Goal: Information Seeking & Learning: Learn about a topic

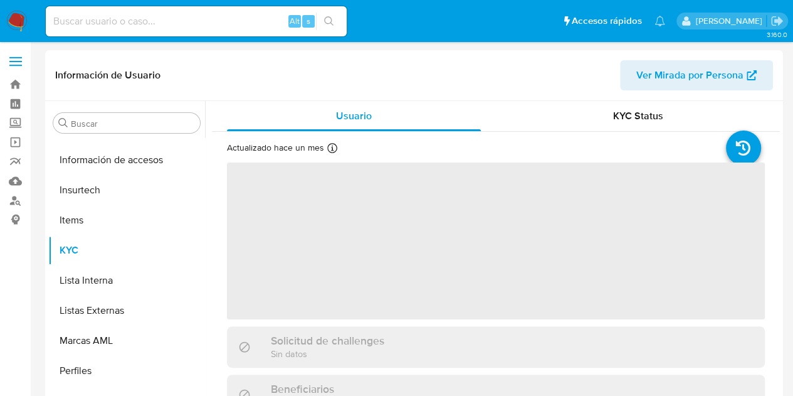
scroll to position [530, 0]
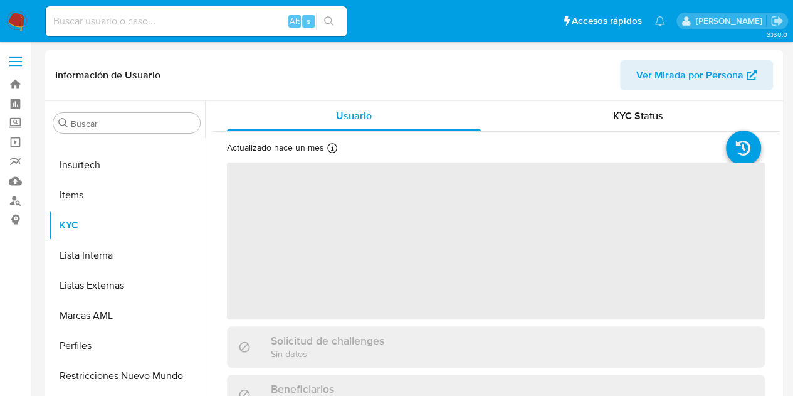
select select "10"
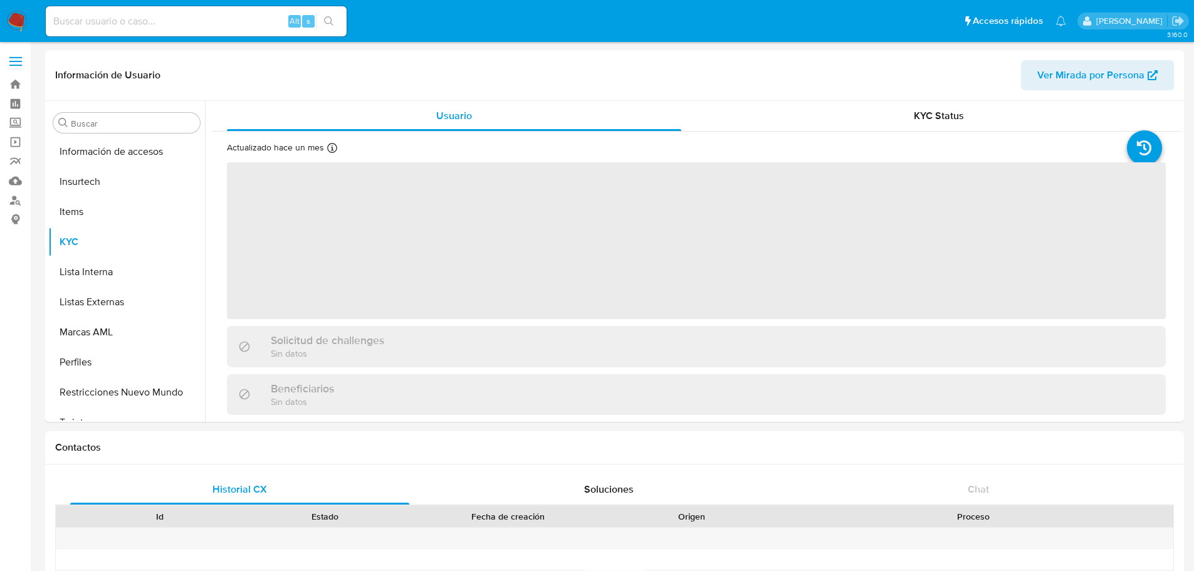
scroll to position [530, 0]
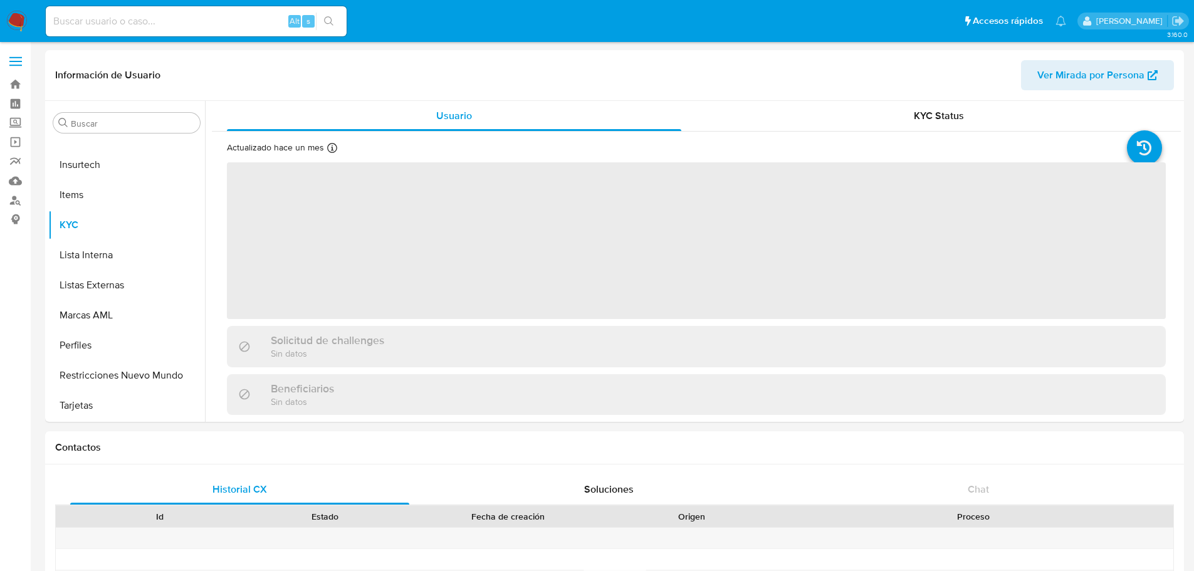
select select "10"
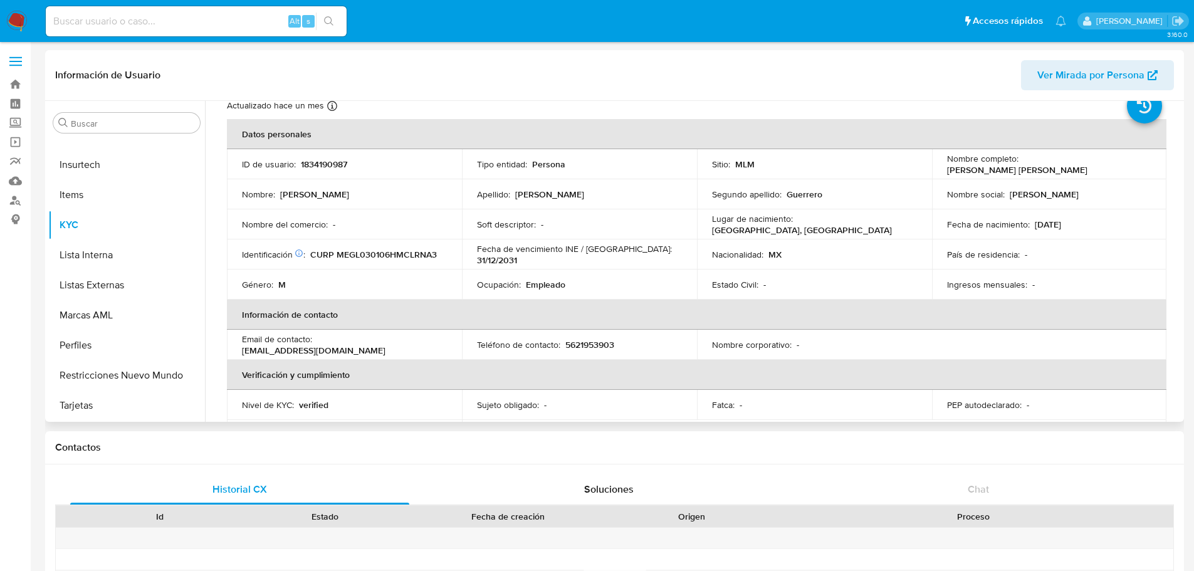
scroll to position [0, 0]
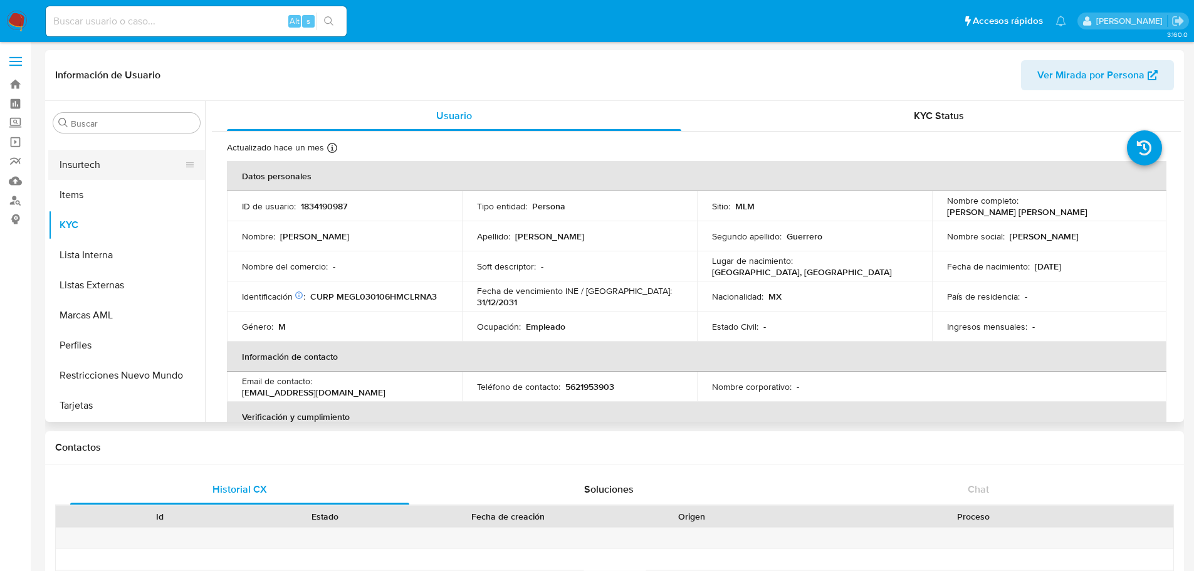
click at [83, 165] on button "Insurtech" at bounding box center [121, 165] width 147 height 30
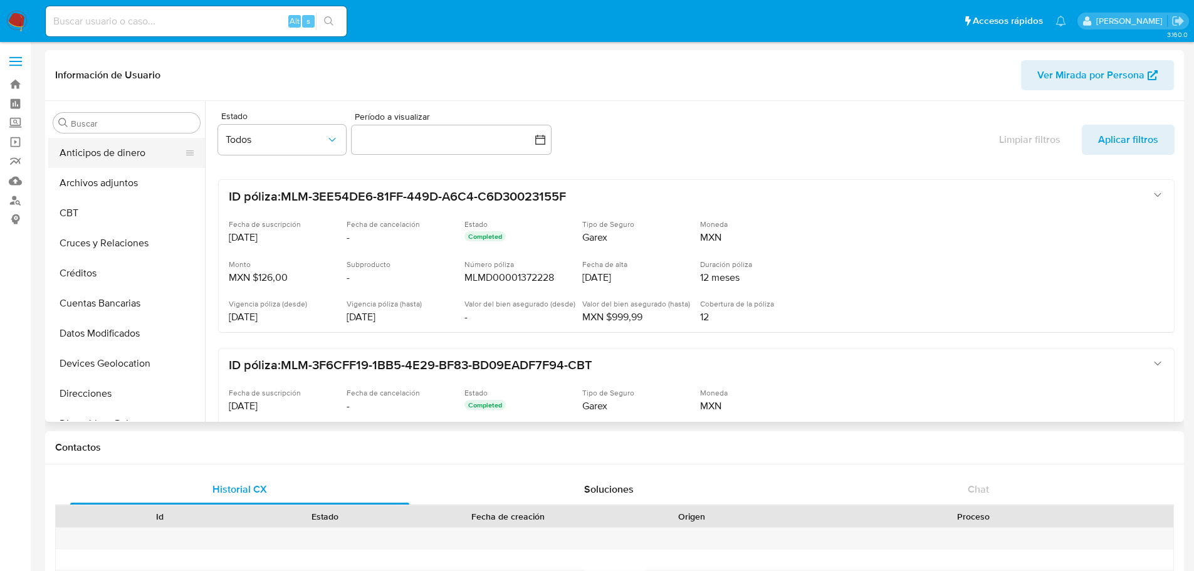
click at [105, 157] on button "Anticipos de dinero" at bounding box center [121, 153] width 147 height 30
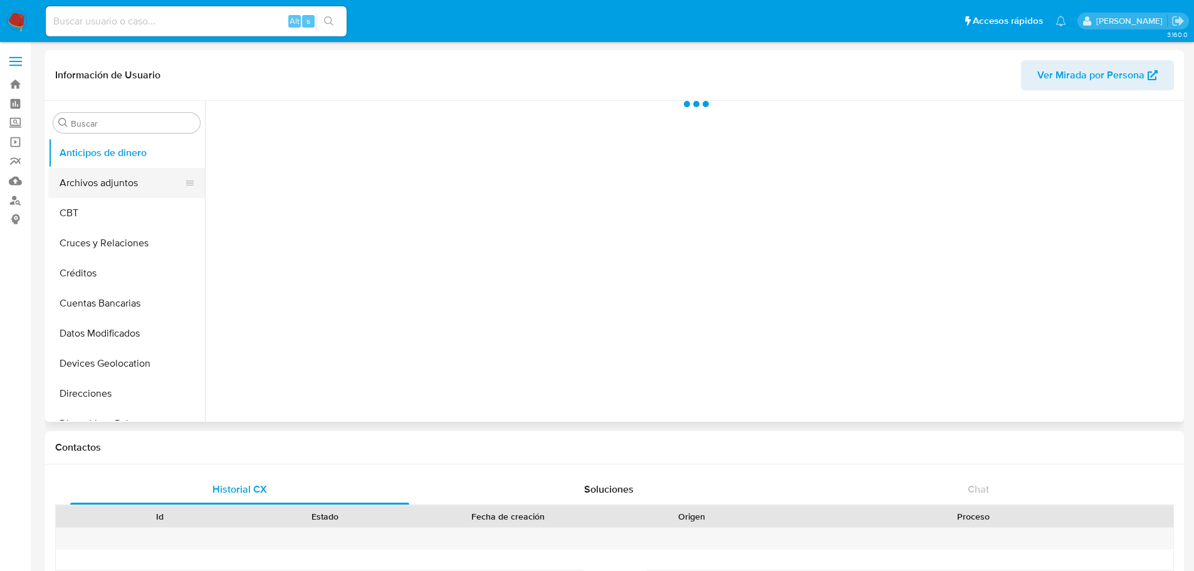
click at [104, 181] on button "Archivos adjuntos" at bounding box center [121, 183] width 147 height 30
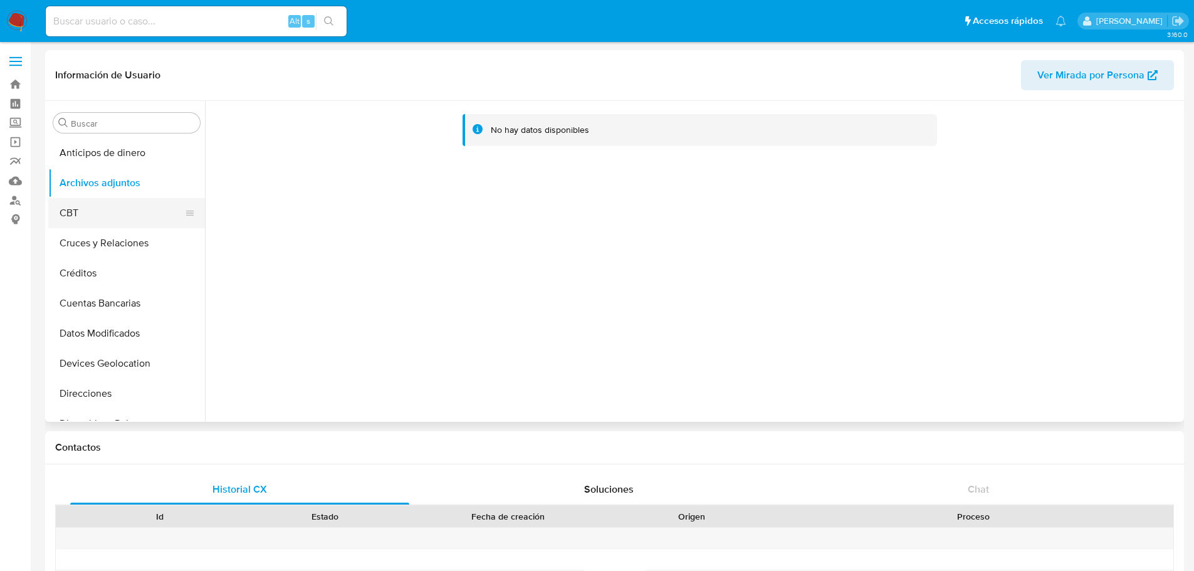
click at [91, 206] on button "CBT" at bounding box center [121, 213] width 147 height 30
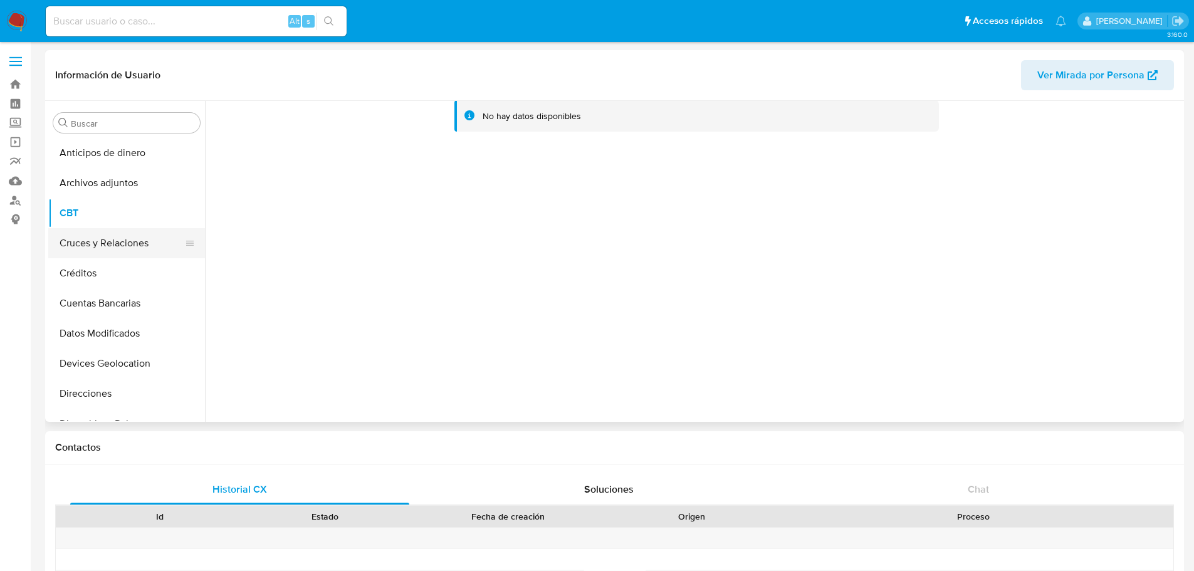
click at [94, 238] on button "Cruces y Relaciones" at bounding box center [121, 243] width 147 height 30
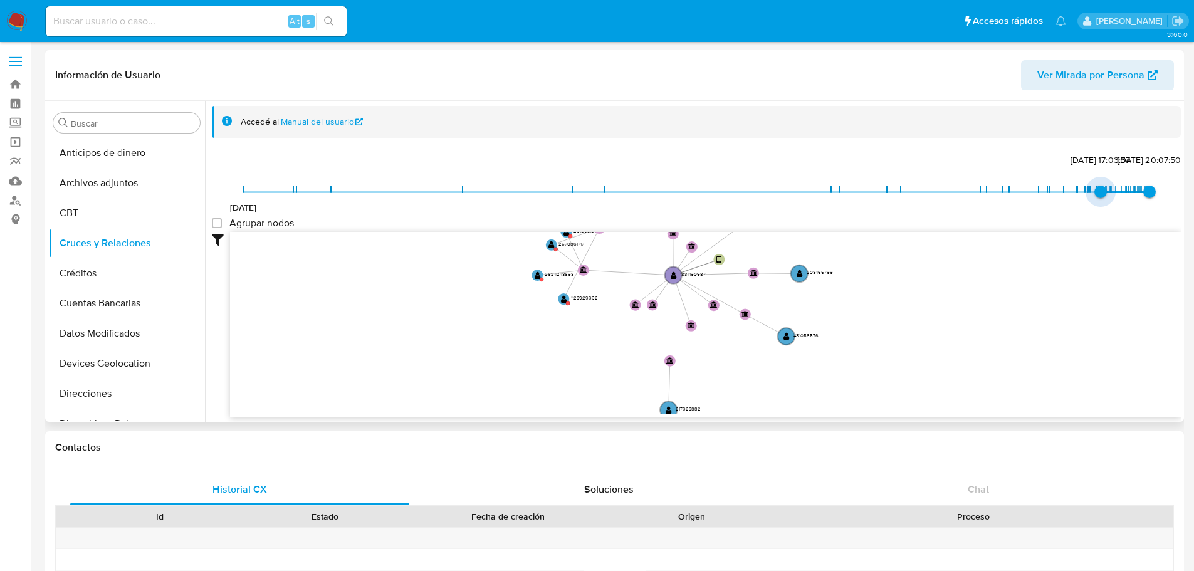
type input "1751328404000"
drag, startPoint x: 241, startPoint y: 186, endPoint x: 1094, endPoint y: 196, distance: 852.5
click at [1094, 196] on span "30/6/2025, 18:06:44" at bounding box center [1097, 192] width 13 height 13
type input "1756170381000"
drag, startPoint x: 1141, startPoint y: 188, endPoint x: 1130, endPoint y: 192, distance: 12.1
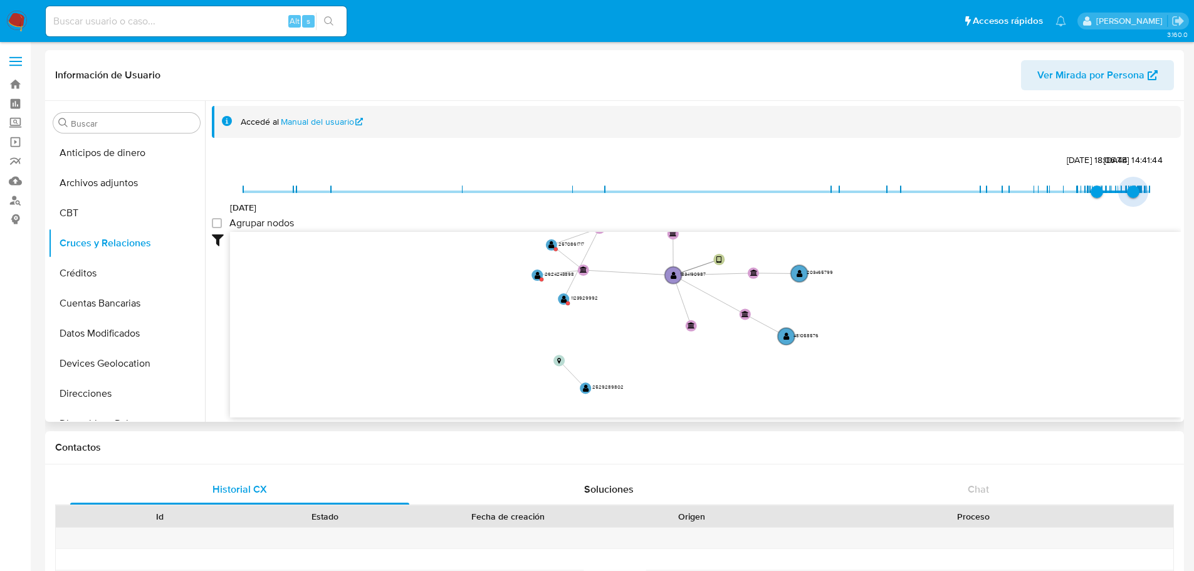
click at [1130, 192] on span "23/8/2025, 14:41:44" at bounding box center [1133, 192] width 13 height 13
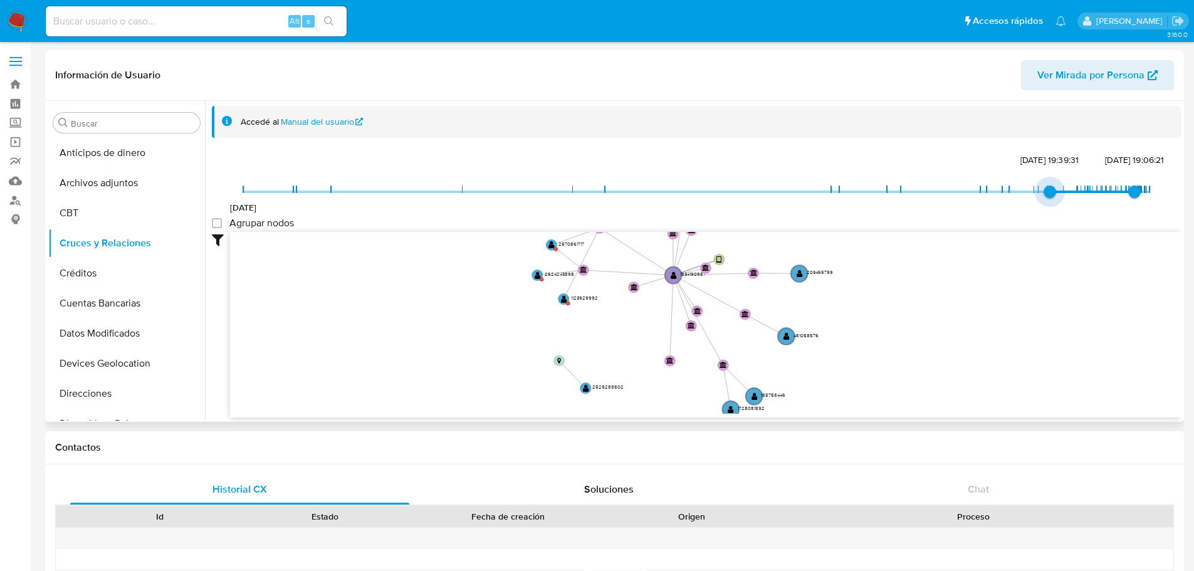
type input "1743188269000"
drag, startPoint x: 1088, startPoint y: 193, endPoint x: 1020, endPoint y: 198, distance: 68.5
click at [1028, 198] on span "28/3/2025, 12:57:49" at bounding box center [1034, 192] width 13 height 13
type input "1754020716000"
drag, startPoint x: 1128, startPoint y: 192, endPoint x: 1113, endPoint y: 195, distance: 15.4
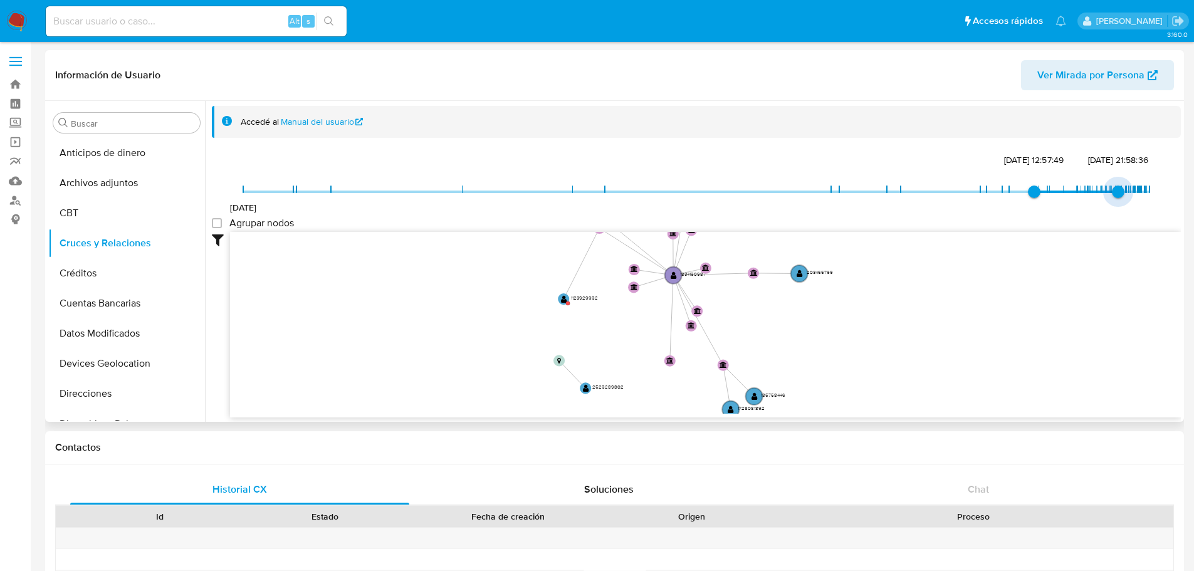
click at [1113, 195] on span "[DATE] 21:58:36" at bounding box center [1118, 192] width 13 height 13
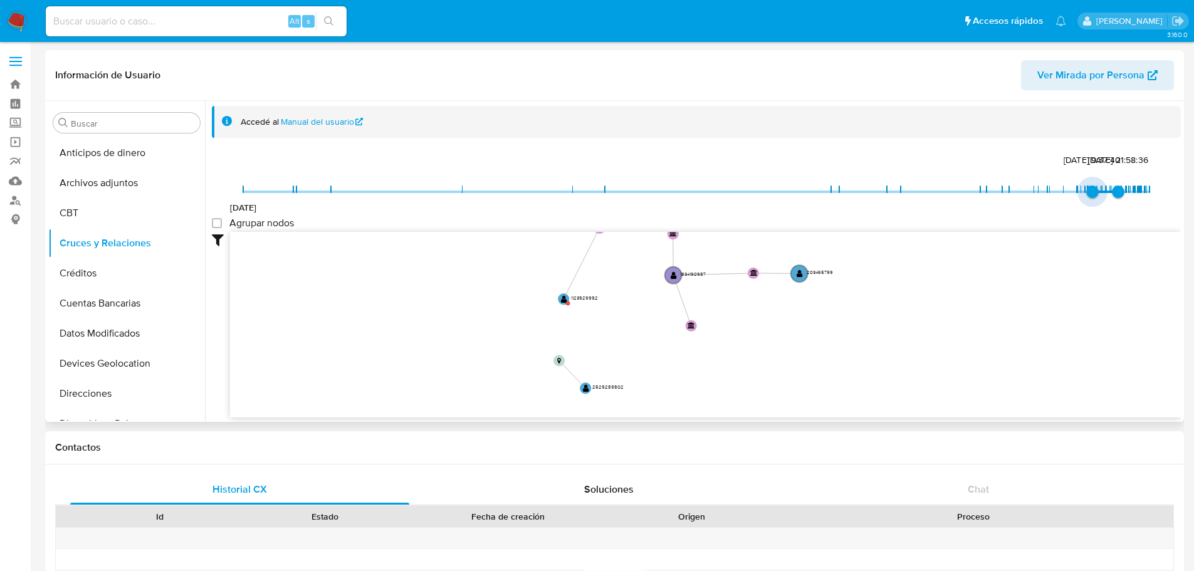
type input "1751328404000"
drag, startPoint x: 1032, startPoint y: 191, endPoint x: 1094, endPoint y: 190, distance: 61.4
click at [1094, 190] on span "[DATE] 18:06:44" at bounding box center [1097, 192] width 13 height 13
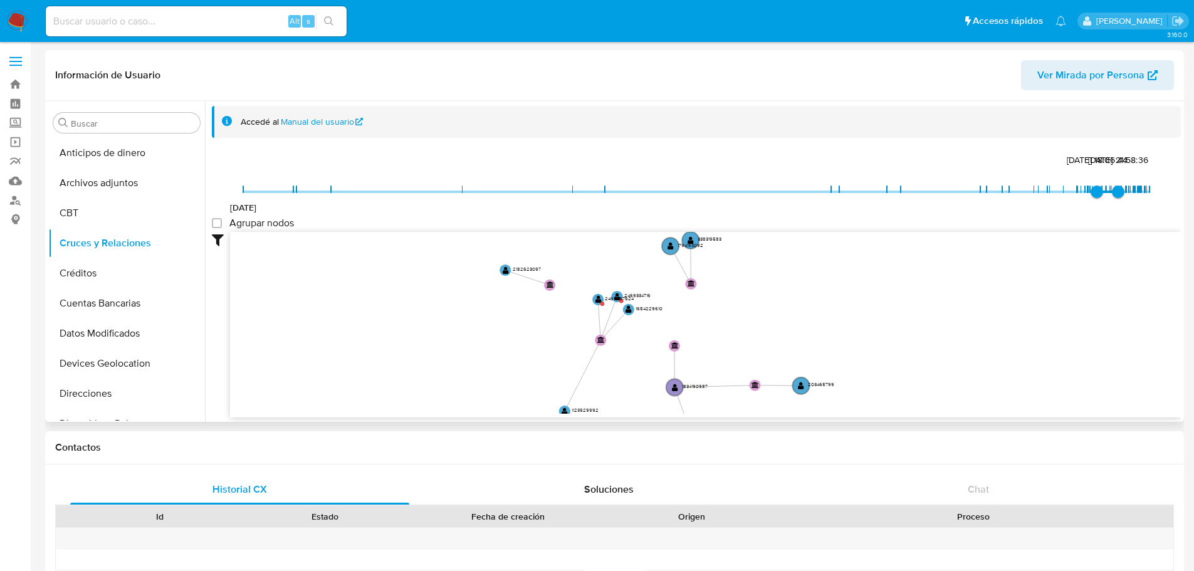
drag, startPoint x: 861, startPoint y: 295, endPoint x: 863, endPoint y: 407, distance: 112.2
click at [863, 407] on icon "device-68924a44c12a0327c8e239f8  user-1834190987  1834190987 device-6658afaf1…" at bounding box center [705, 323] width 951 height 182
click at [98, 280] on button "Créditos" at bounding box center [121, 273] width 147 height 30
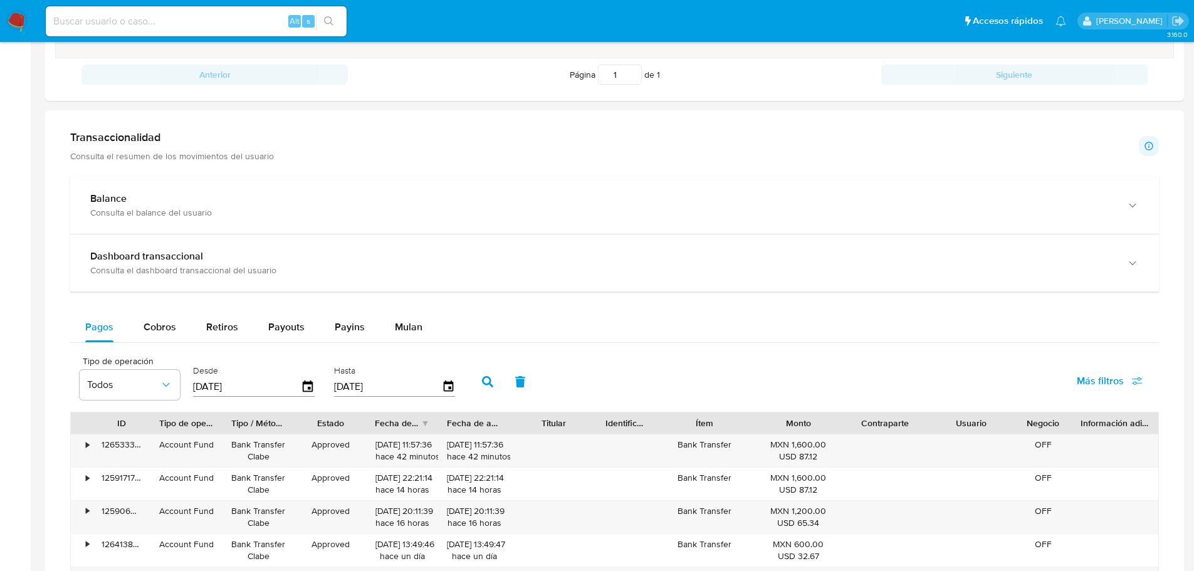
scroll to position [576, 0]
click at [308, 384] on icon "button" at bounding box center [308, 386] width 22 height 22
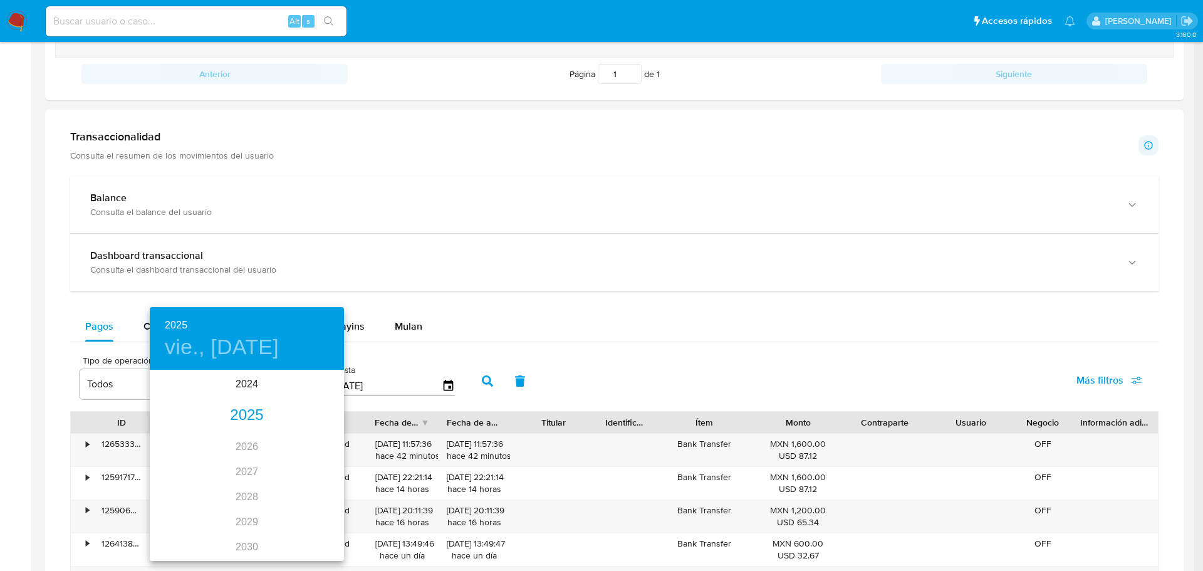
click at [251, 416] on div "2025" at bounding box center [247, 415] width 194 height 25
click at [182, 441] on div "abr." at bounding box center [182, 442] width 65 height 47
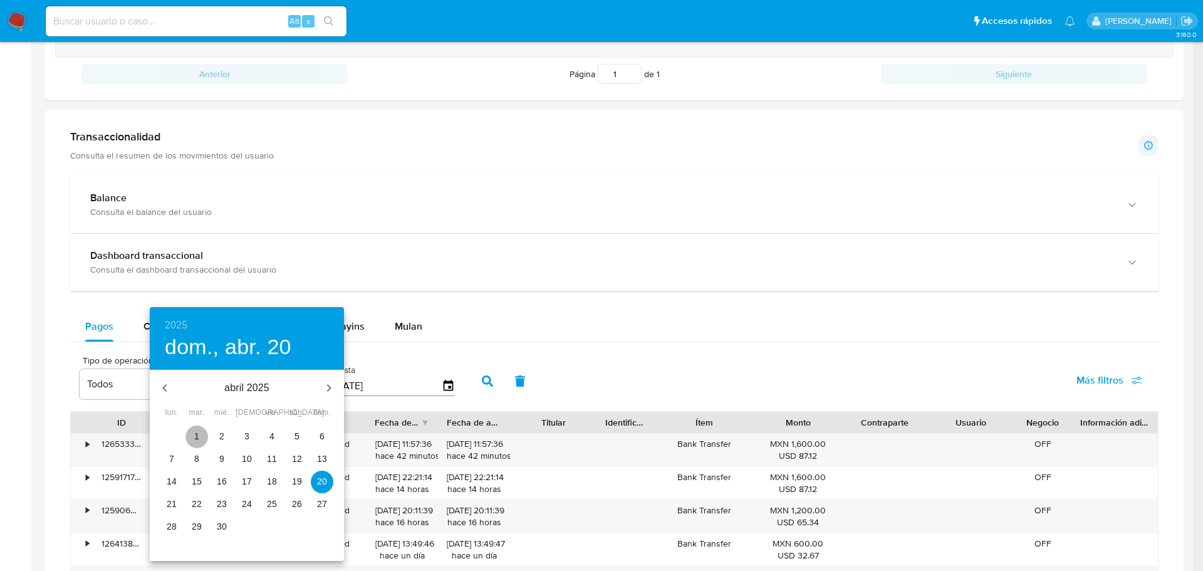
click at [199, 434] on p "1" at bounding box center [196, 436] width 5 height 13
type input "01/04/2025"
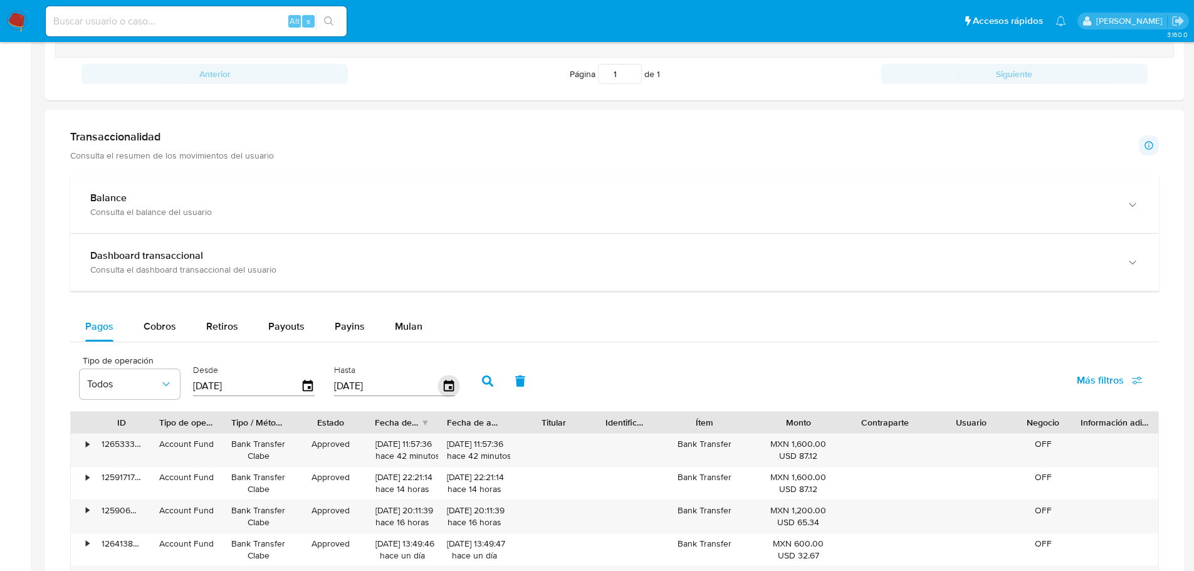
click at [442, 384] on icon "button" at bounding box center [449, 386] width 22 height 22
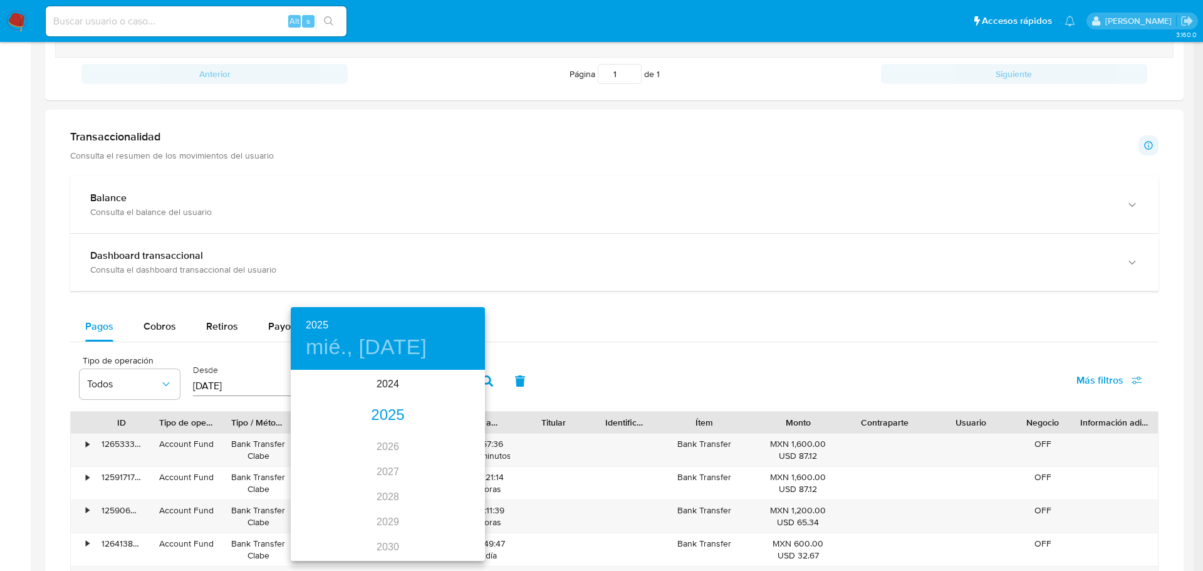
click at [380, 414] on div "2025" at bounding box center [388, 415] width 194 height 25
click at [319, 487] on div "jul." at bounding box center [323, 489] width 65 height 47
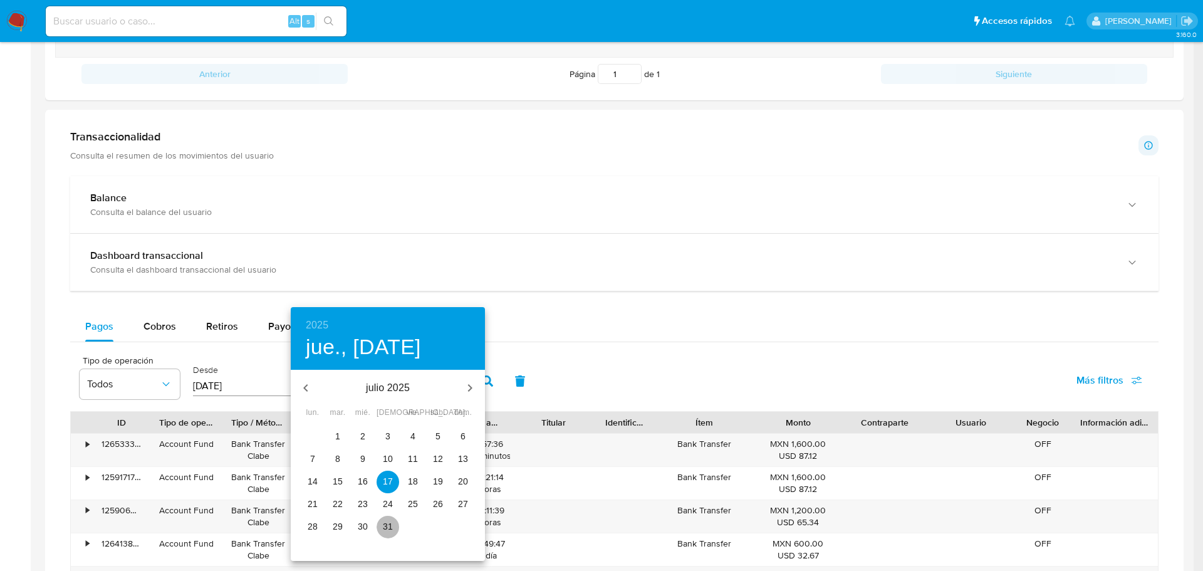
click at [389, 523] on p "31" at bounding box center [388, 526] width 10 height 13
type input "31/07/2025"
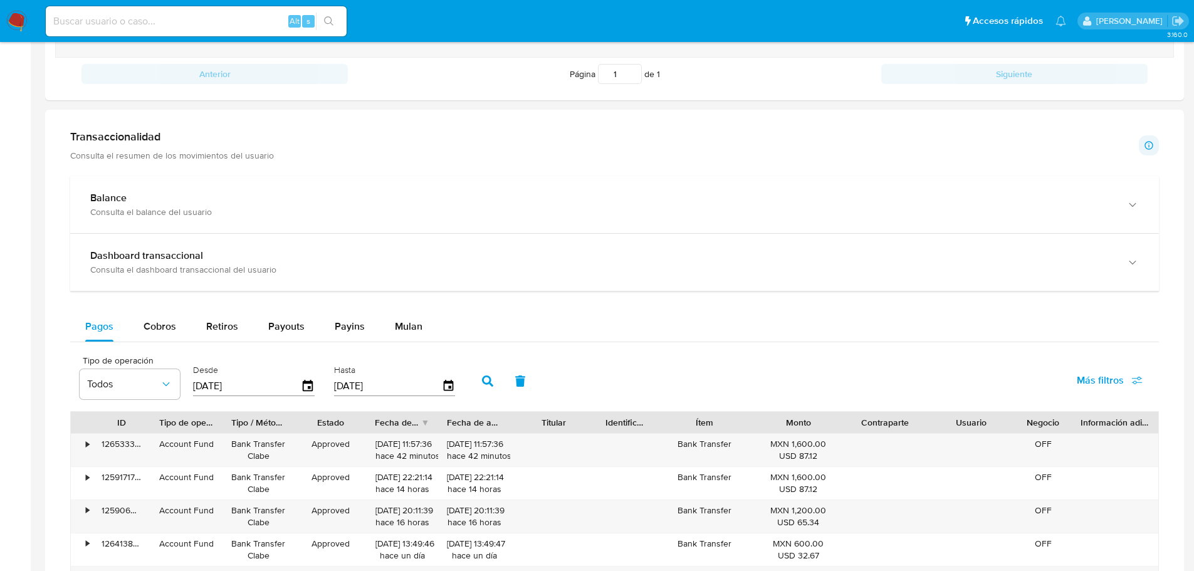
click at [491, 382] on icon "button" at bounding box center [487, 380] width 11 height 11
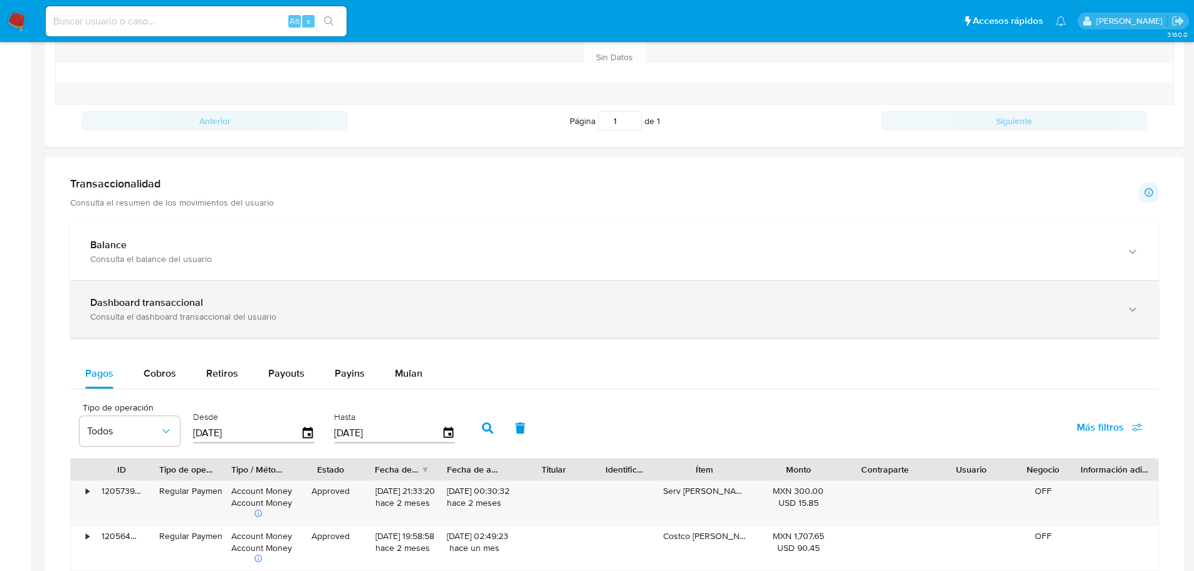
scroll to position [528, 0]
click at [301, 237] on div "Balance Consulta el balance del usuario" at bounding box center [614, 252] width 1089 height 57
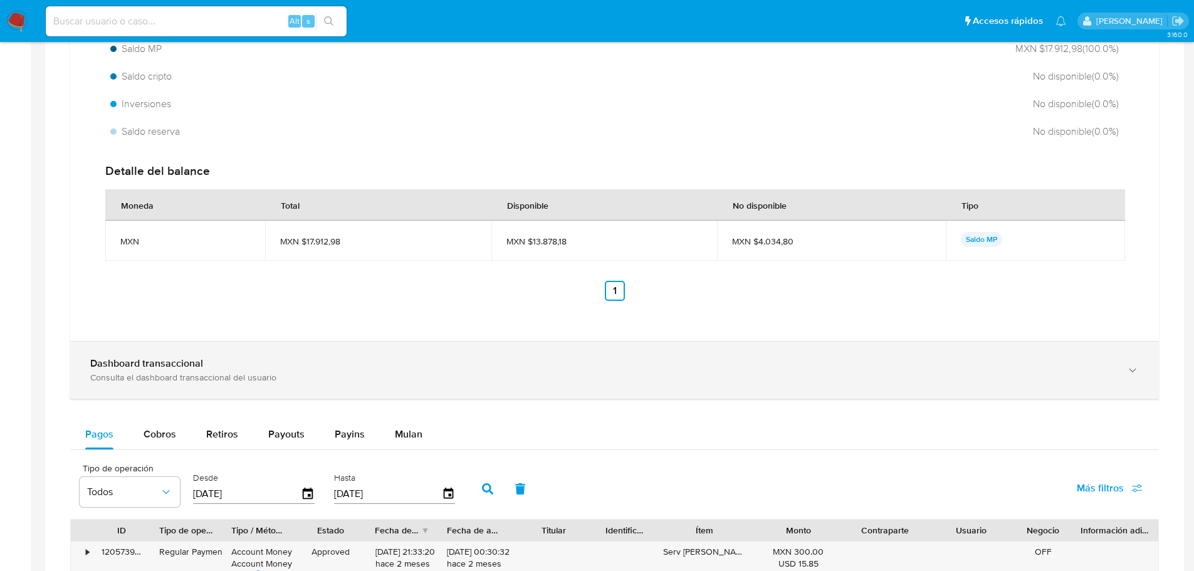
scroll to position [887, 0]
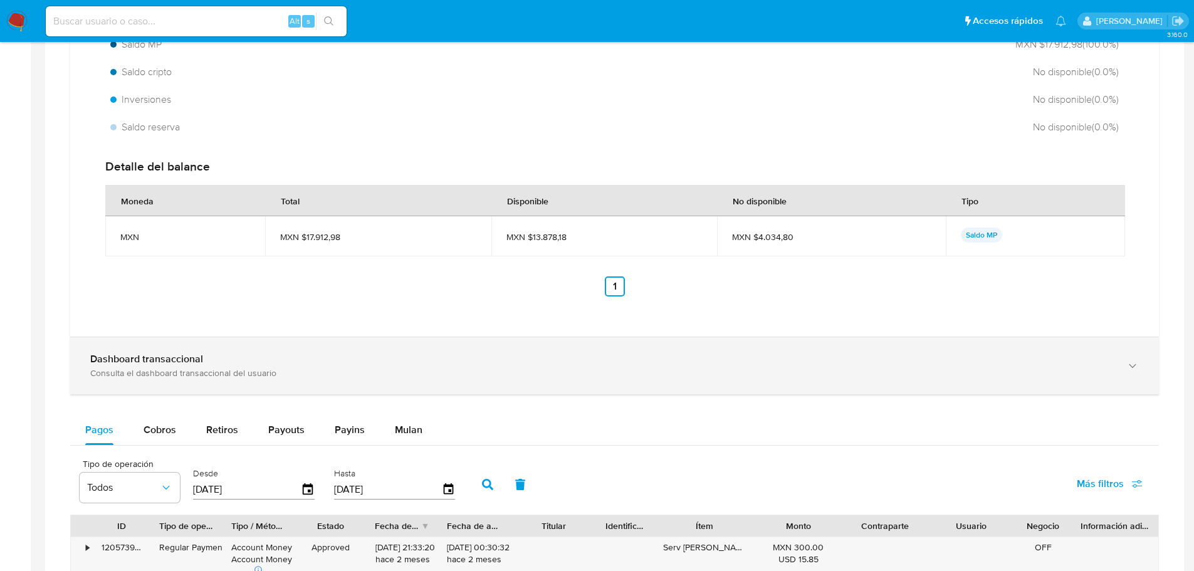
click at [183, 374] on div "Consulta el dashboard transaccional del usuario" at bounding box center [602, 372] width 1024 height 11
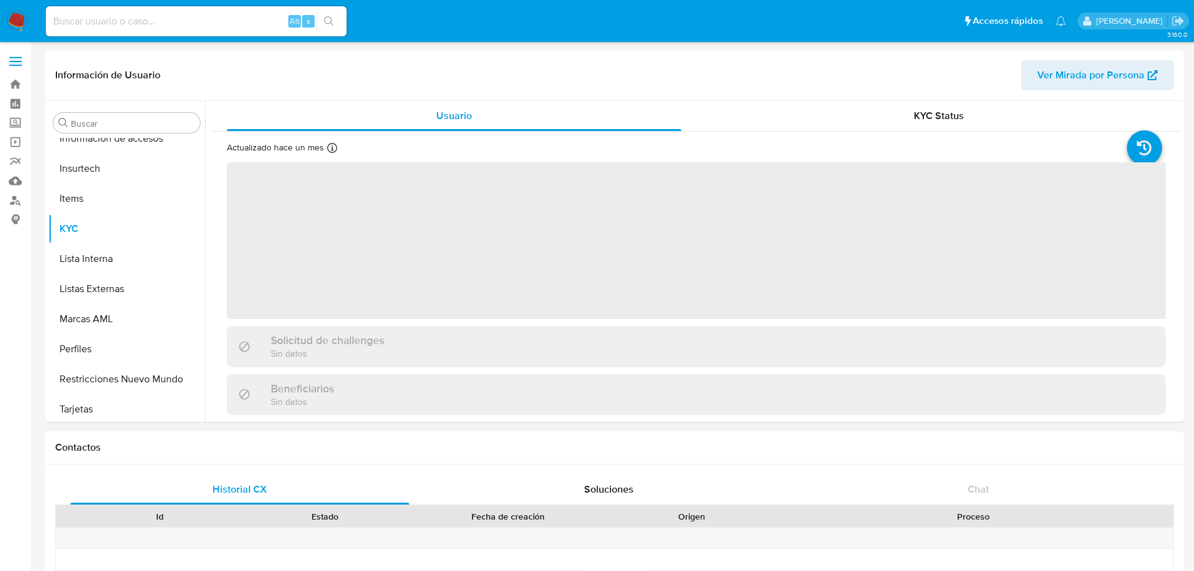
scroll to position [530, 0]
select select "10"
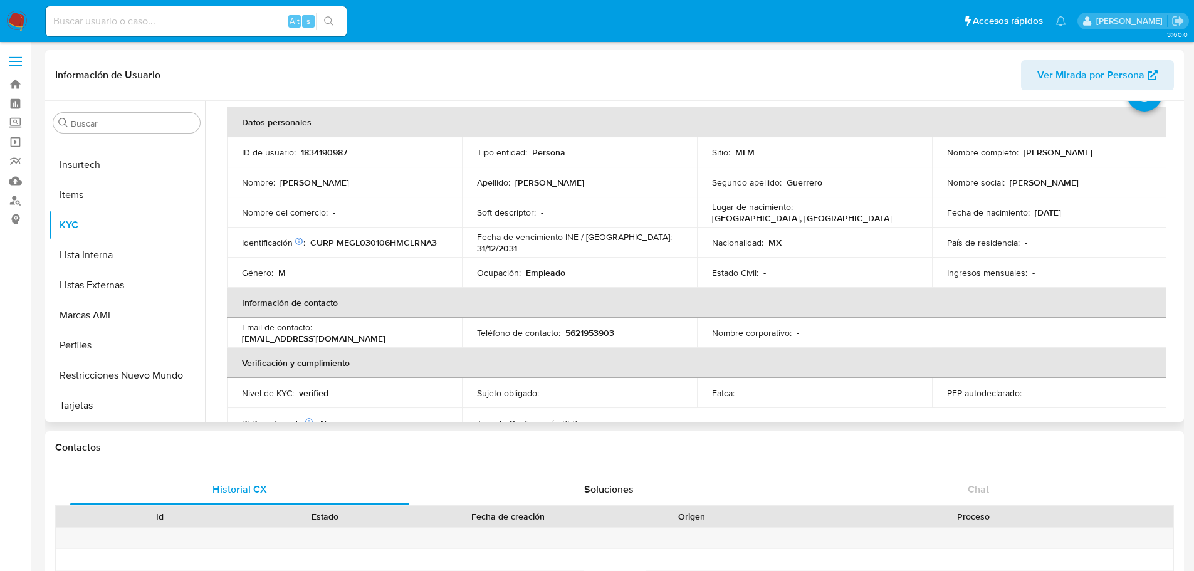
scroll to position [55, 0]
drag, startPoint x: 374, startPoint y: 342, endPoint x: 241, endPoint y: 338, distance: 133.6
click at [241, 338] on td "Email de contacto : josemelchorguerrero7@gmail.com" at bounding box center [344, 332] width 235 height 30
copy p "[EMAIL_ADDRESS][DOMAIN_NAME]"
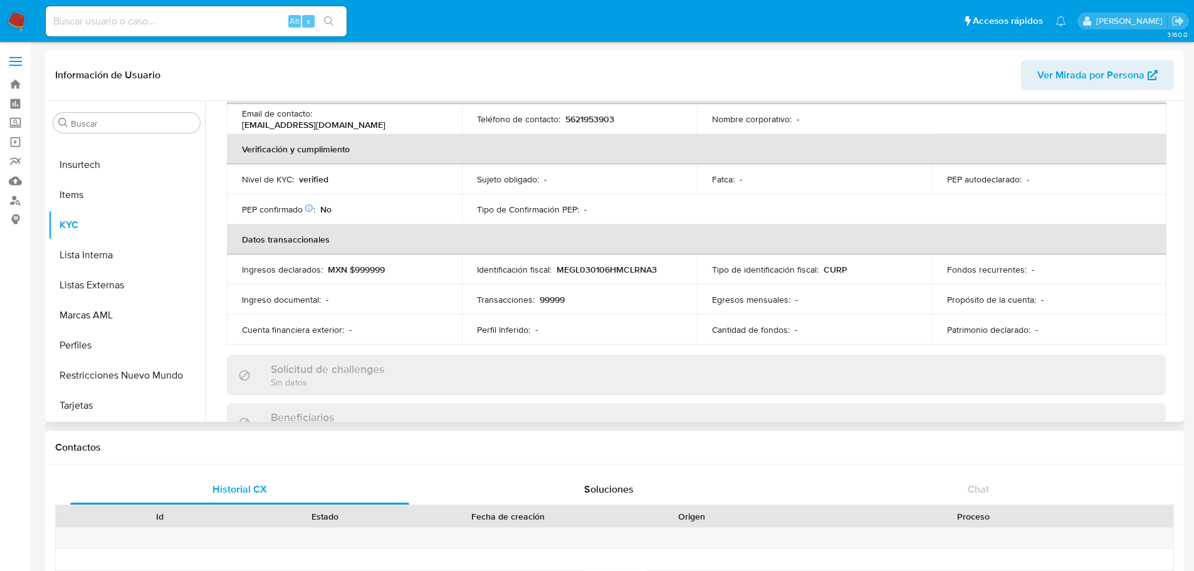
scroll to position [269, 0]
click at [588, 117] on p "5621953903" at bounding box center [589, 117] width 49 height 11
copy p "5621953903"
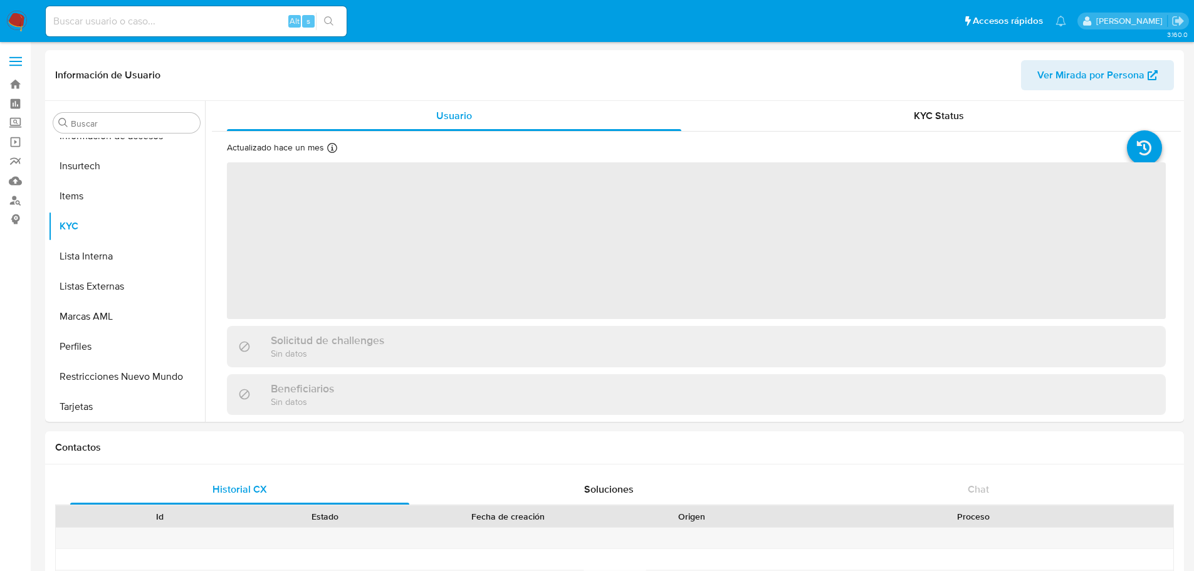
scroll to position [530, 0]
select select "10"
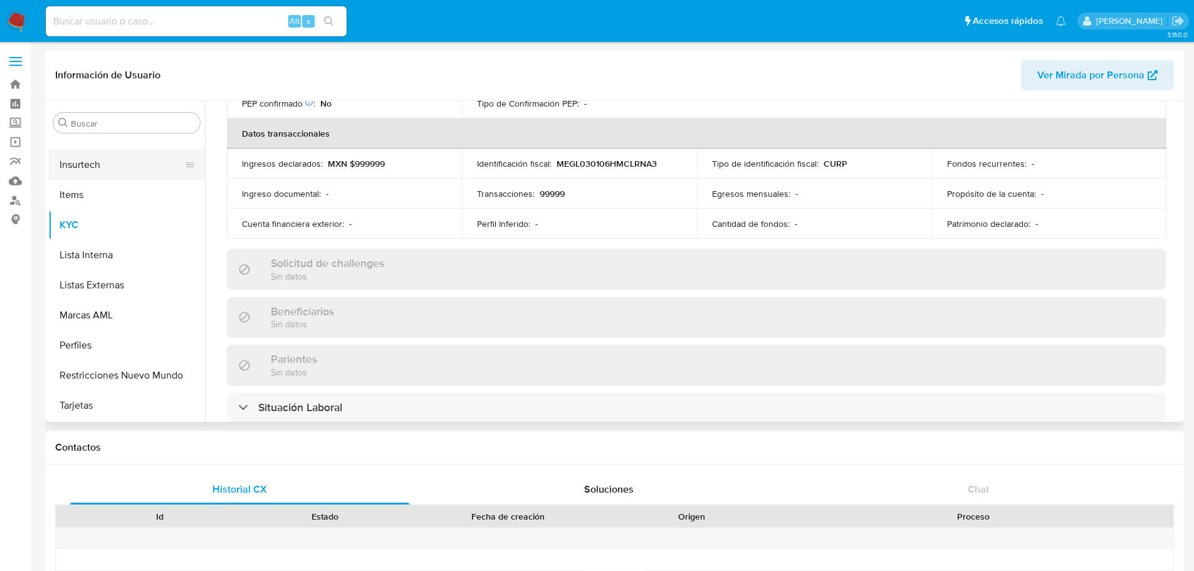
click at [93, 169] on button "Insurtech" at bounding box center [121, 165] width 147 height 30
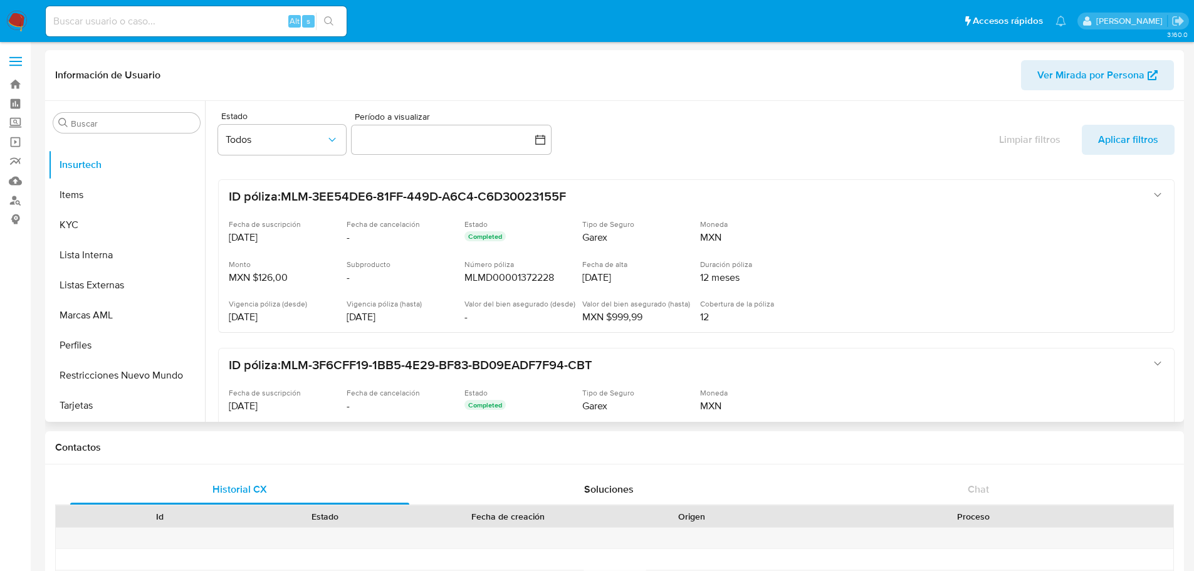
click at [182, 221] on ul "Anticipos de dinero Archivos adjuntos CBT Cruces y Relaciones Créditos Cuentas …" at bounding box center [126, 279] width 157 height 283
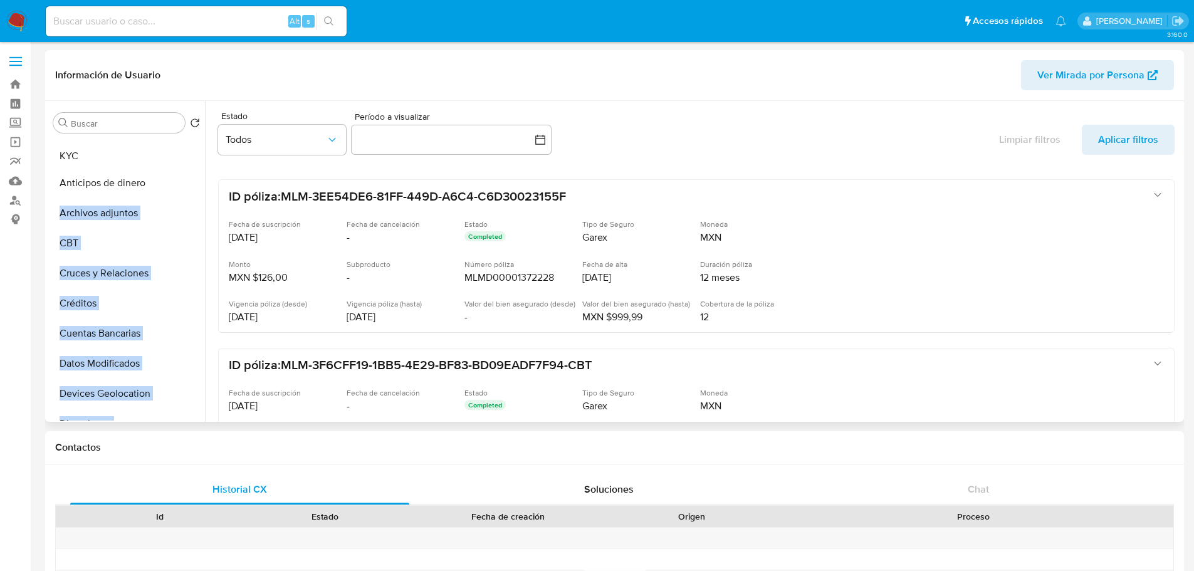
drag, startPoint x: 187, startPoint y: 226, endPoint x: 164, endPoint y: 158, distance: 72.4
click at [164, 158] on ul "Anticipos de dinero Archivos adjuntos CBT Cruces y Relaciones Créditos Cuentas …" at bounding box center [126, 279] width 157 height 283
click at [150, 214] on button "Archivos adjuntos" at bounding box center [121, 213] width 147 height 30
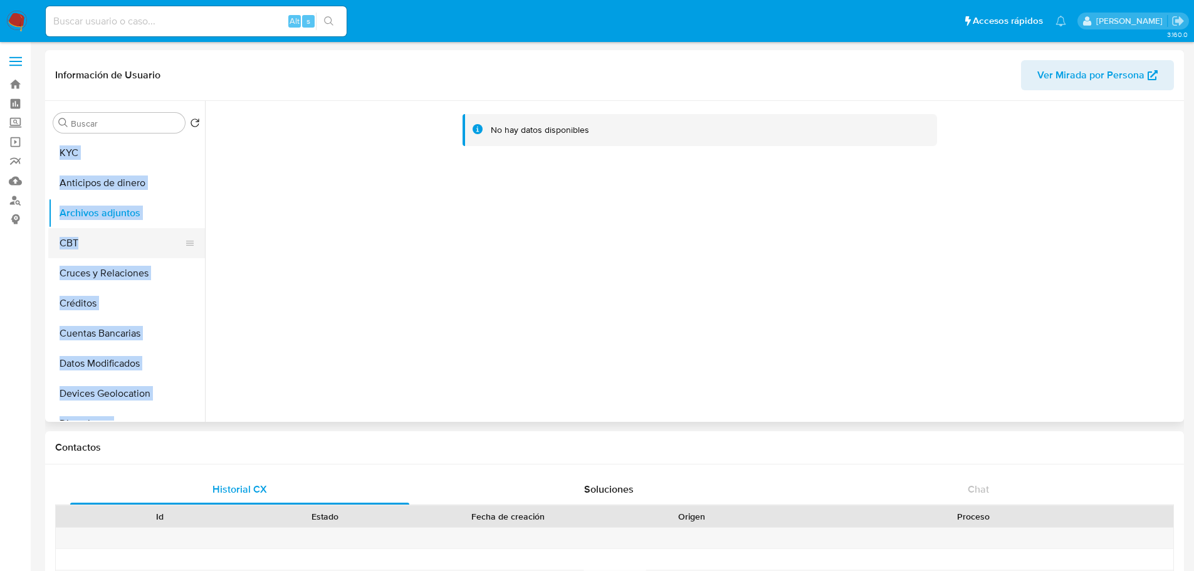
click at [106, 236] on button "CBT" at bounding box center [121, 243] width 147 height 30
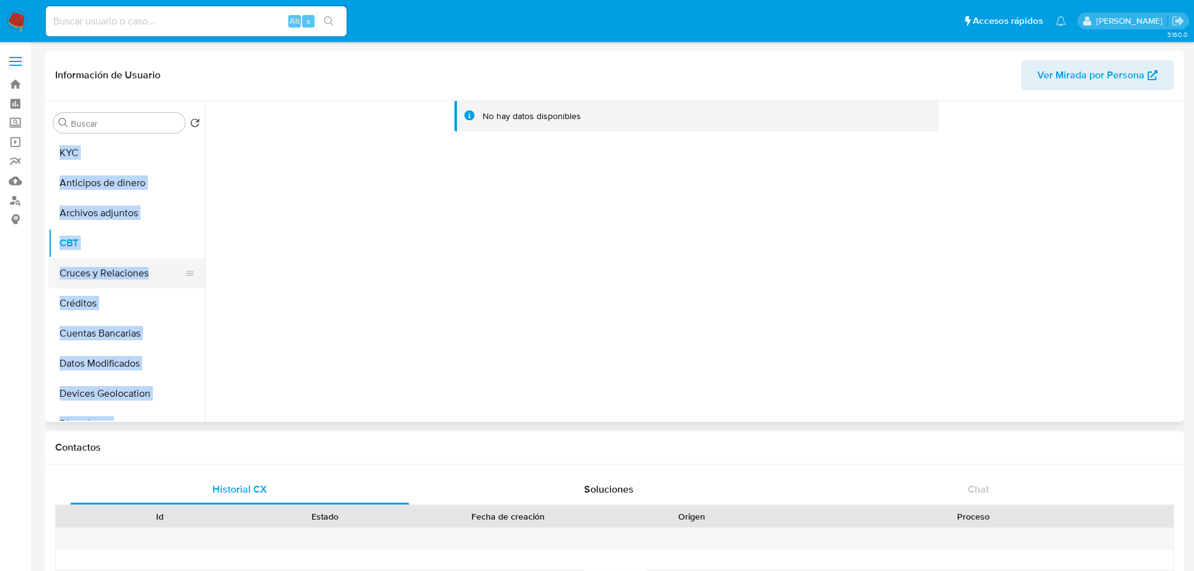
click at [111, 264] on button "Cruces y Relaciones" at bounding box center [121, 273] width 147 height 30
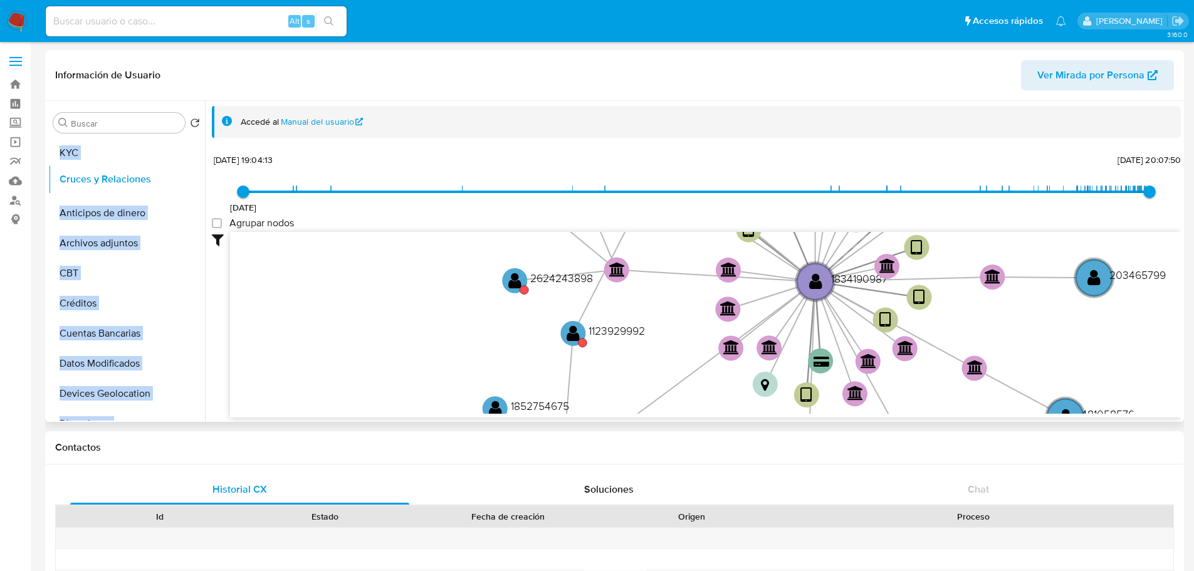
click at [174, 179] on ul "KYC Anticipos de dinero Archivos adjuntos CBT Cruces y Relaciones Créditos Cuen…" at bounding box center [126, 279] width 157 height 283
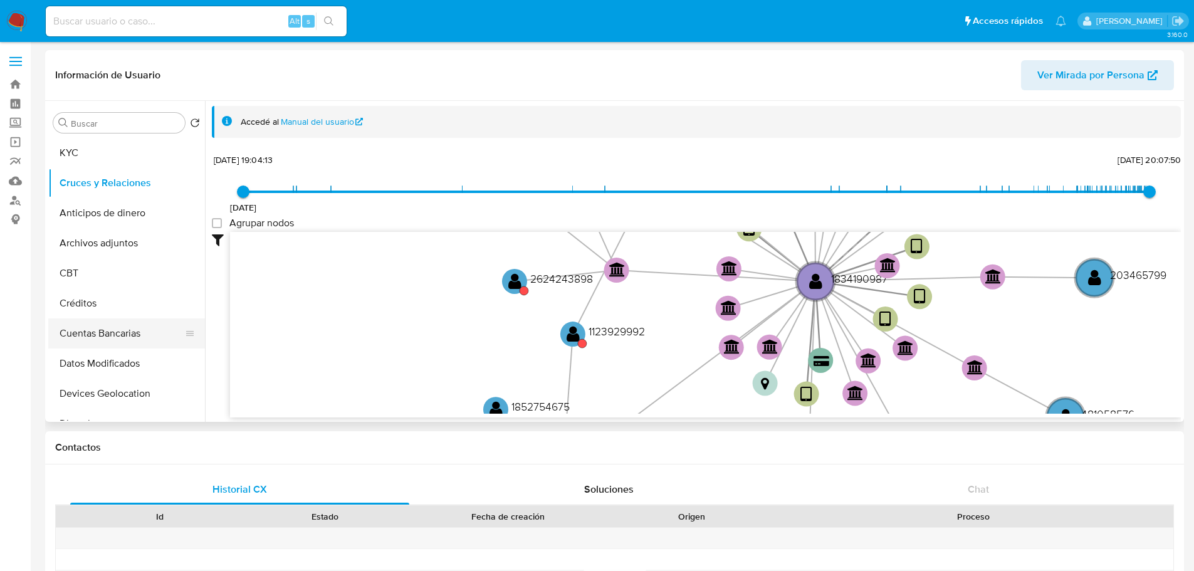
click at [143, 331] on button "Cuentas Bancarias" at bounding box center [121, 333] width 147 height 30
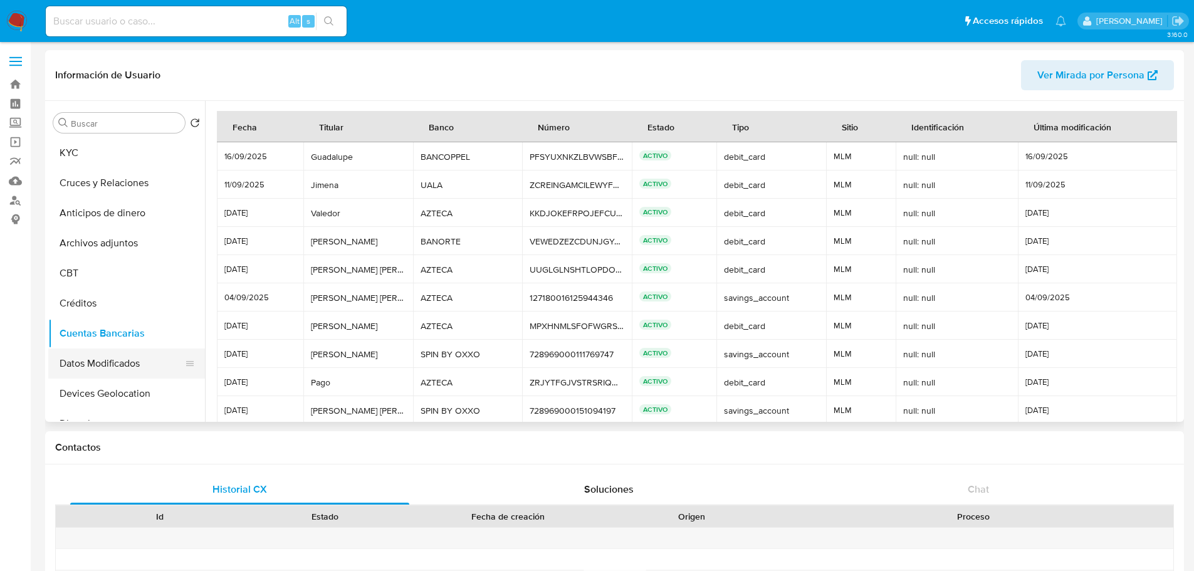
click at [103, 360] on button "Datos Modificados" at bounding box center [121, 364] width 147 height 30
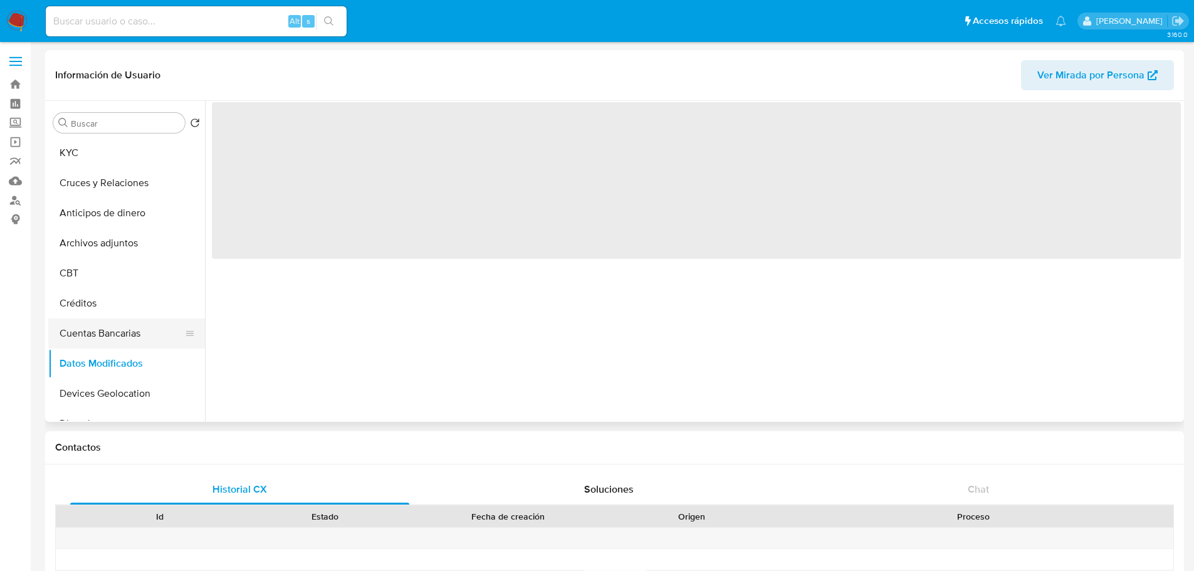
click at [113, 328] on button "Cuentas Bancarias" at bounding box center [121, 333] width 147 height 30
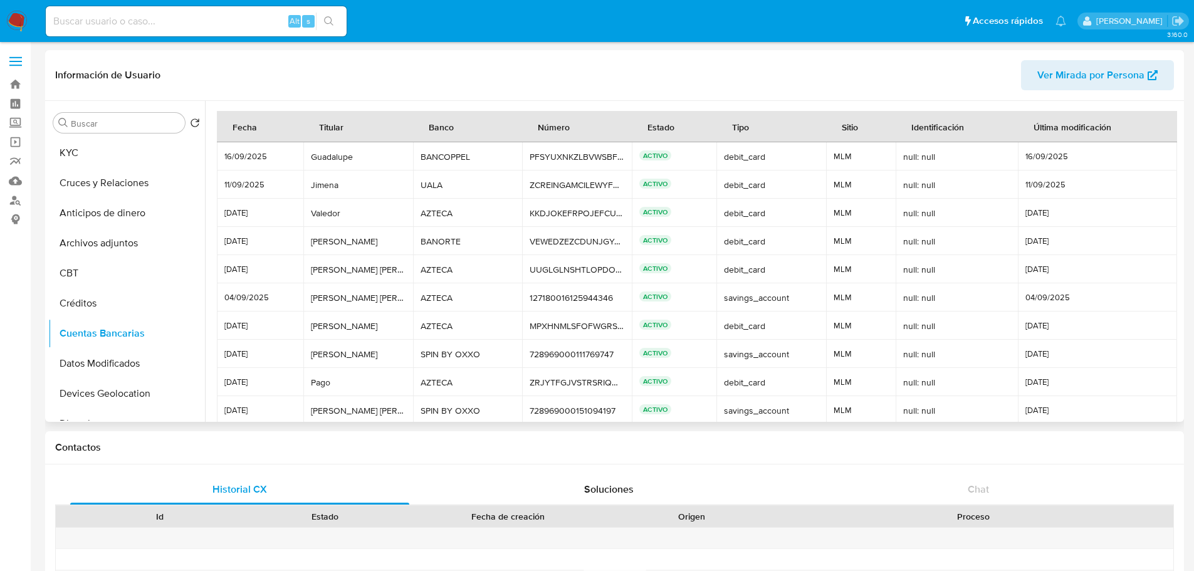
click at [182, 333] on ul "KYC Cruces y Relaciones Anticipos de dinero Archivos adjuntos CBT Créditos Cuen…" at bounding box center [126, 279] width 157 height 283
drag, startPoint x: 181, startPoint y: 332, endPoint x: 184, endPoint y: 211, distance: 121.0
click at [184, 211] on ul "KYC Cruces y Relaciones Anticipos de dinero Archivos adjuntos CBT Créditos Cuen…" at bounding box center [126, 279] width 157 height 283
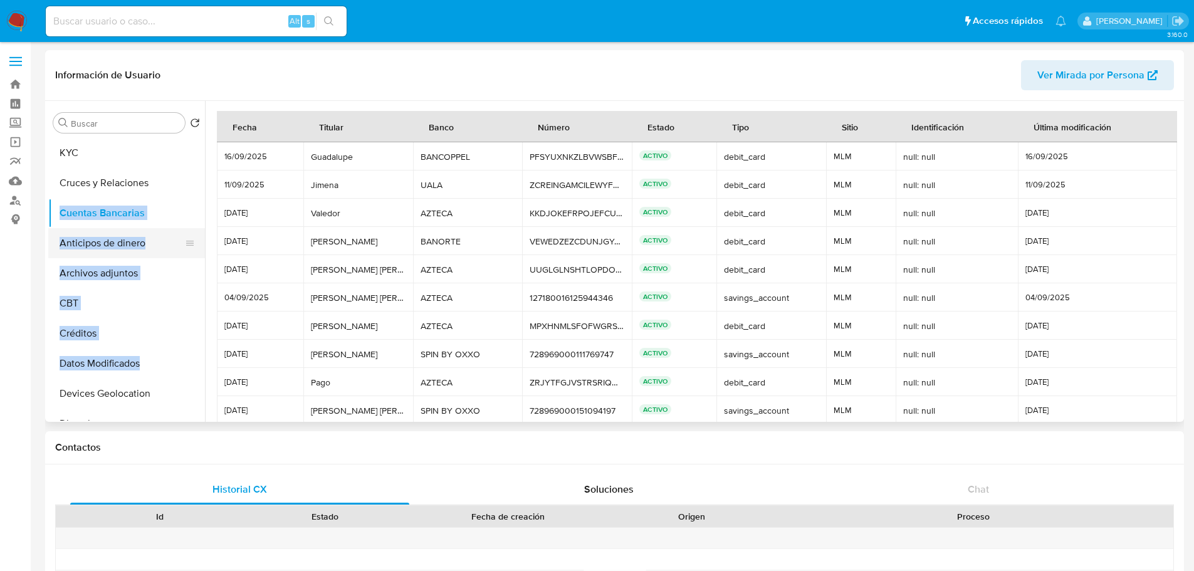
click at [185, 240] on icon at bounding box center [190, 243] width 10 height 10
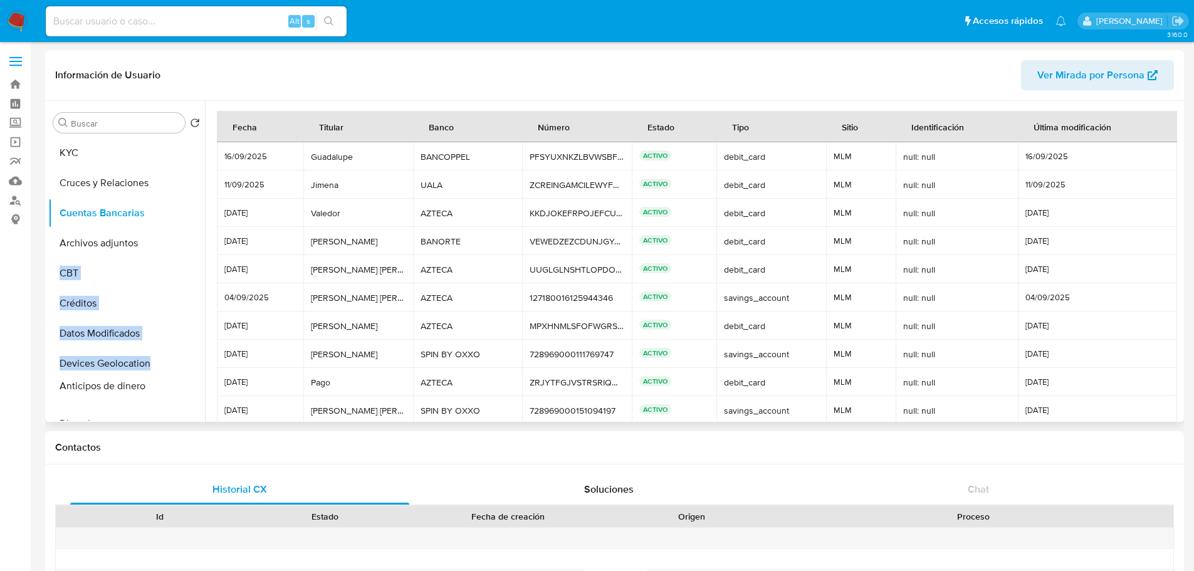
drag, startPoint x: 183, startPoint y: 240, endPoint x: 158, endPoint y: 382, distance: 144.5
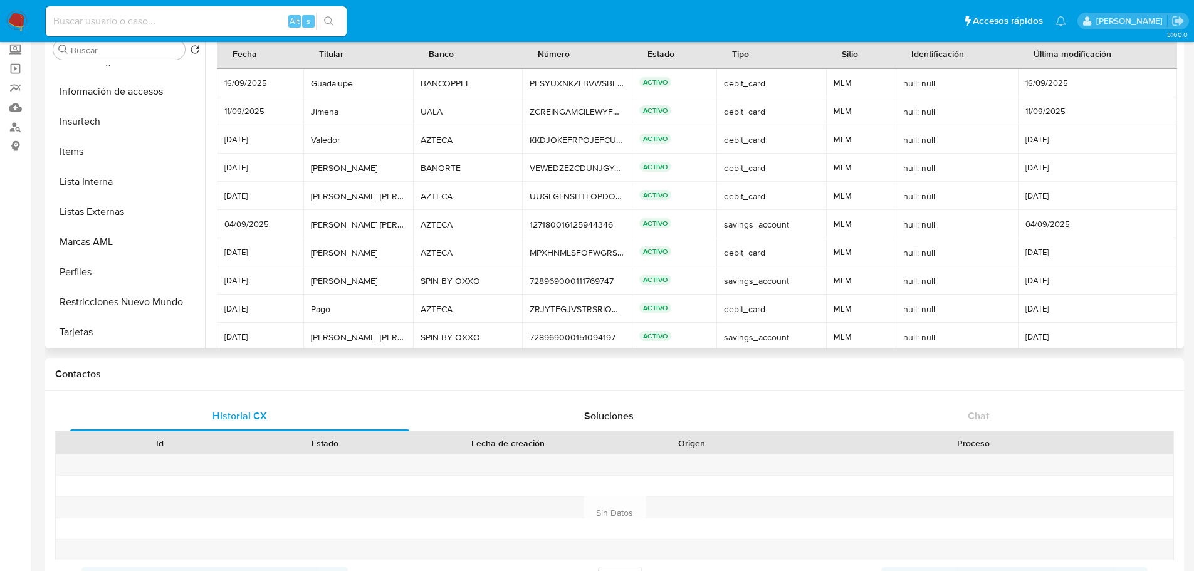
scroll to position [69, 0]
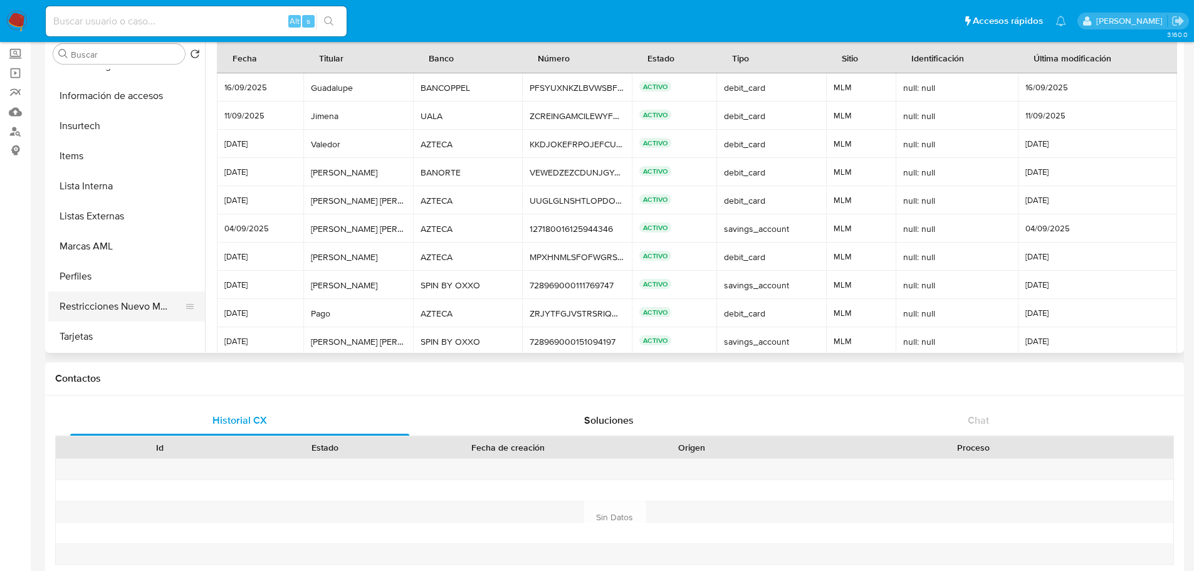
click at [147, 307] on button "Restricciones Nuevo Mundo" at bounding box center [121, 306] width 147 height 30
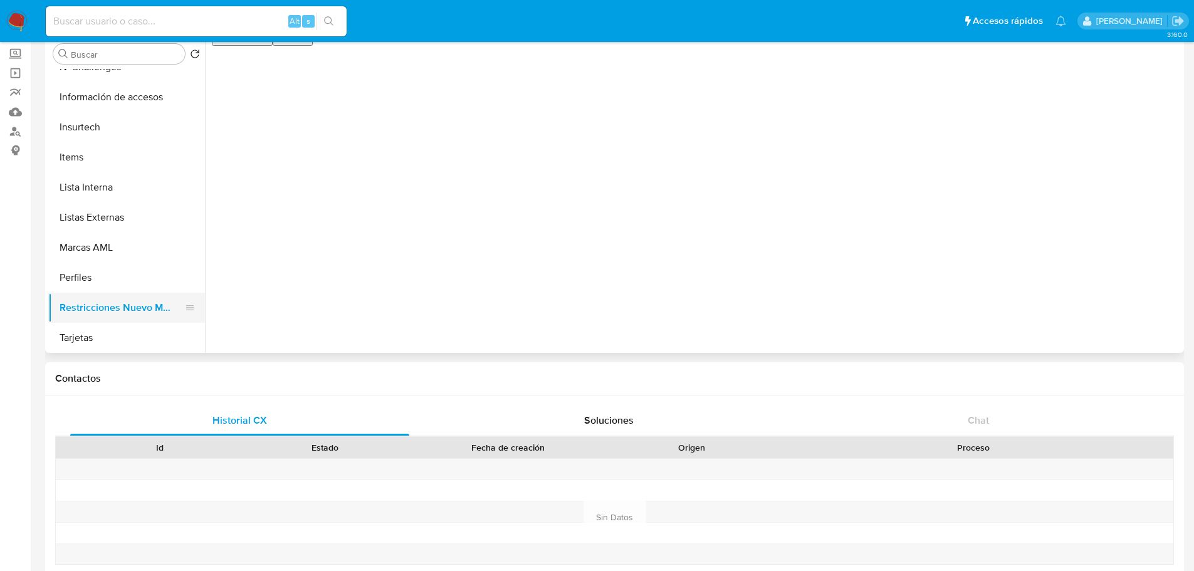
scroll to position [530, 0]
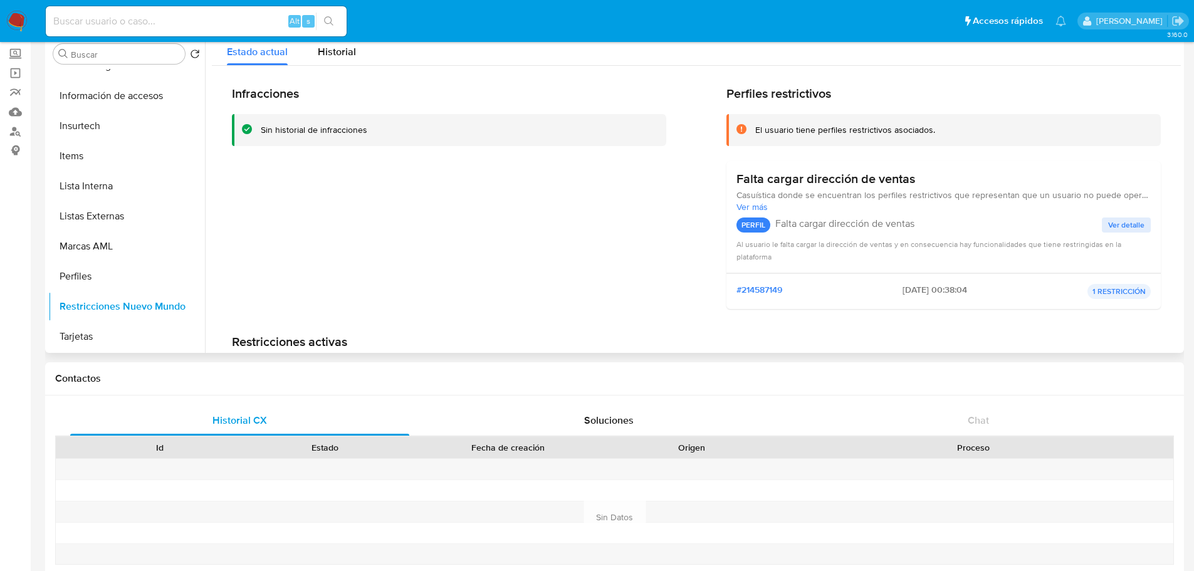
click at [185, 308] on icon at bounding box center [190, 306] width 10 height 10
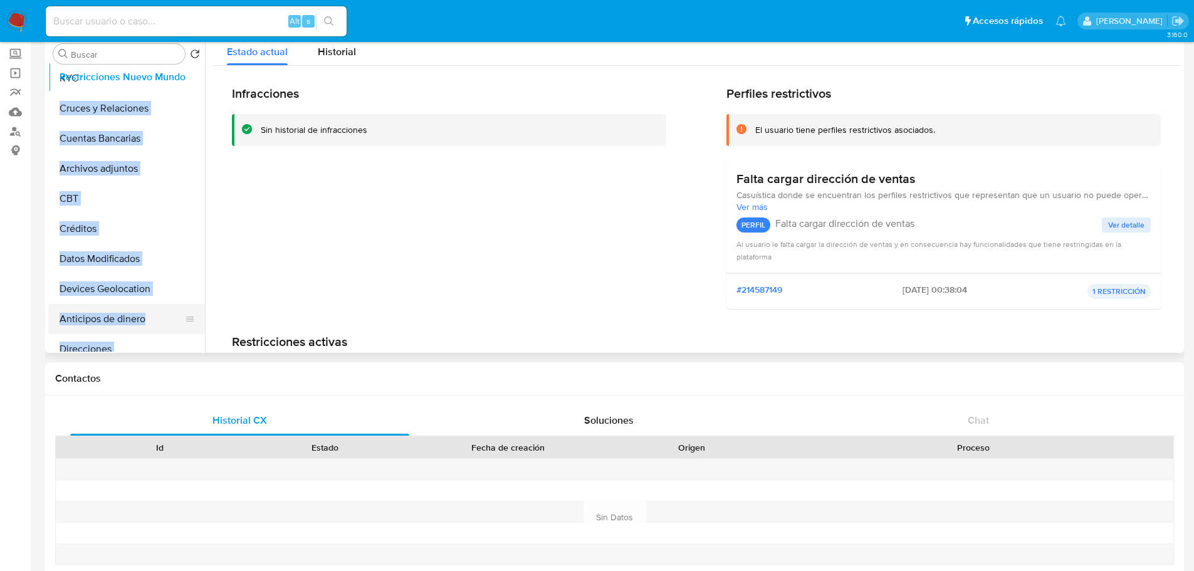
scroll to position [0, 0]
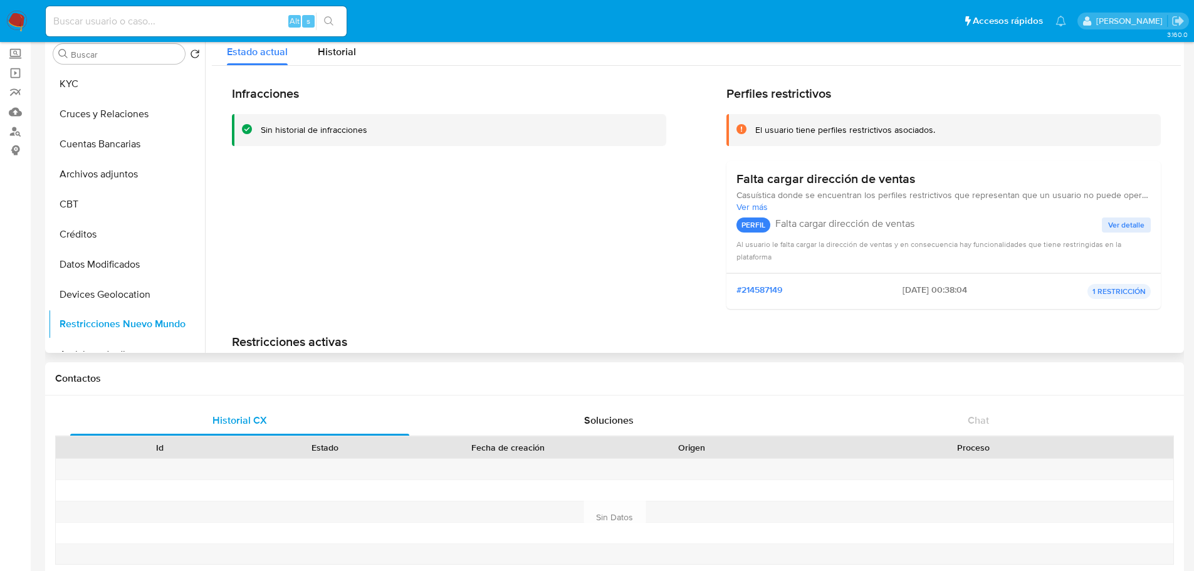
drag, startPoint x: 182, startPoint y: 302, endPoint x: 155, endPoint y: 320, distance: 31.6
click at [155, 320] on ul "KYC Cruces y Relaciones Cuentas Bancarias Archivos adjuntos CBT Créditos Datos …" at bounding box center [126, 210] width 157 height 283
click at [141, 293] on button "Devices Geolocation" at bounding box center [121, 295] width 147 height 30
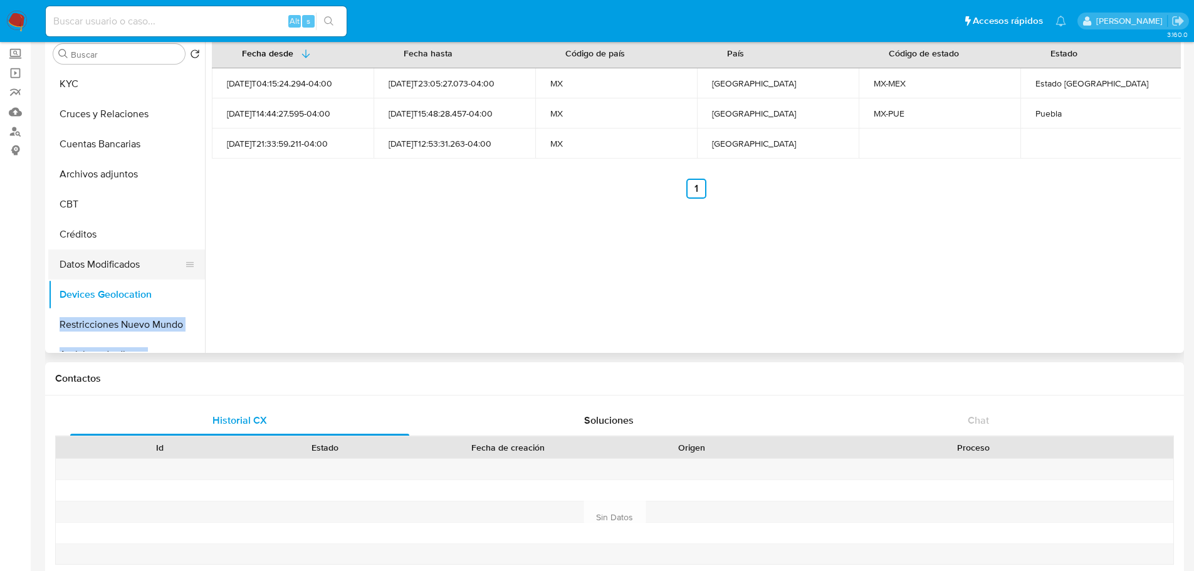
click at [133, 274] on button "Datos Modificados" at bounding box center [121, 264] width 147 height 30
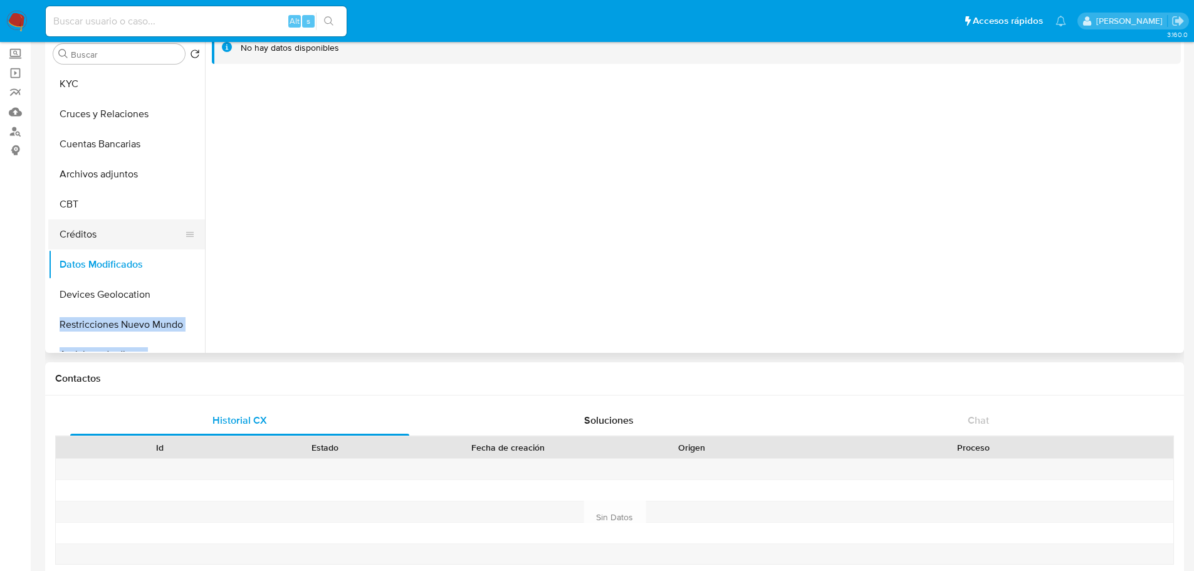
click at [133, 236] on button "Créditos" at bounding box center [121, 234] width 147 height 30
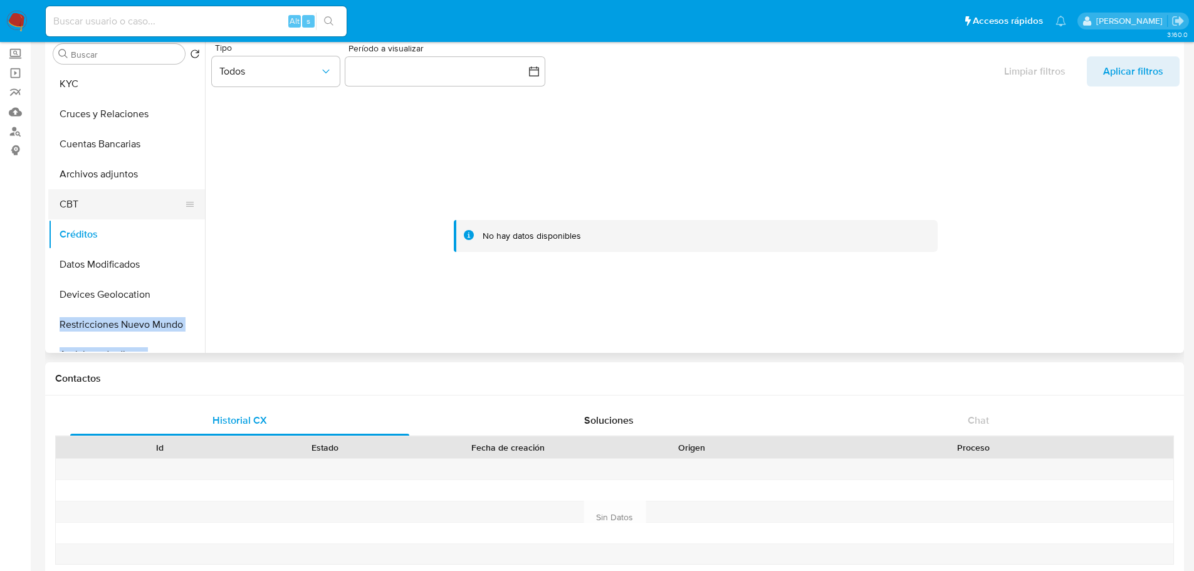
click at [113, 211] on button "CBT" at bounding box center [121, 204] width 147 height 30
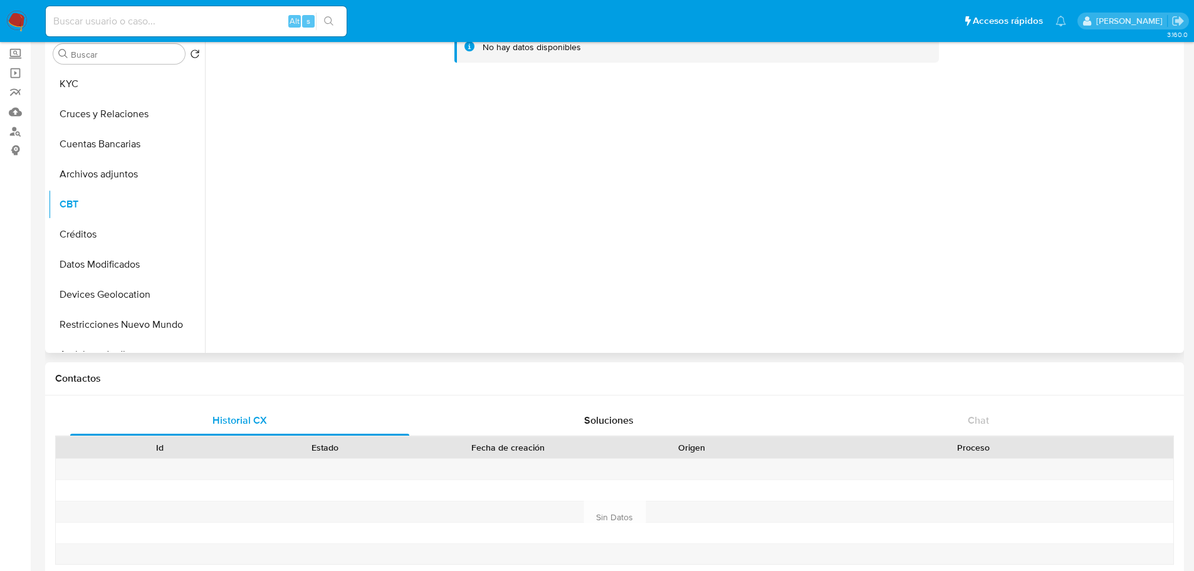
click at [185, 205] on icon at bounding box center [190, 204] width 10 height 10
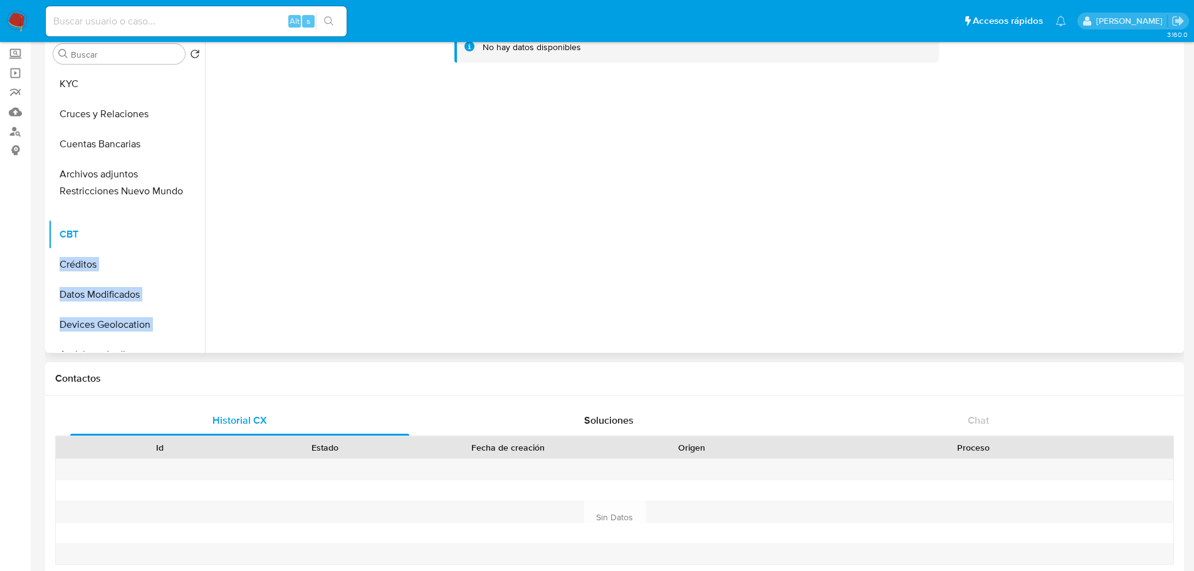
drag, startPoint x: 186, startPoint y: 327, endPoint x: 185, endPoint y: 195, distance: 131.6
click at [185, 195] on ul "KYC Cruces y Relaciones Cuentas Bancarias Archivos adjuntos CBT Créditos Datos …" at bounding box center [126, 210] width 157 height 283
click at [169, 233] on ul "KYC Cruces y Relaciones Cuentas Bancarias Archivos adjuntos Restricciones Nuevo…" at bounding box center [126, 210] width 157 height 283
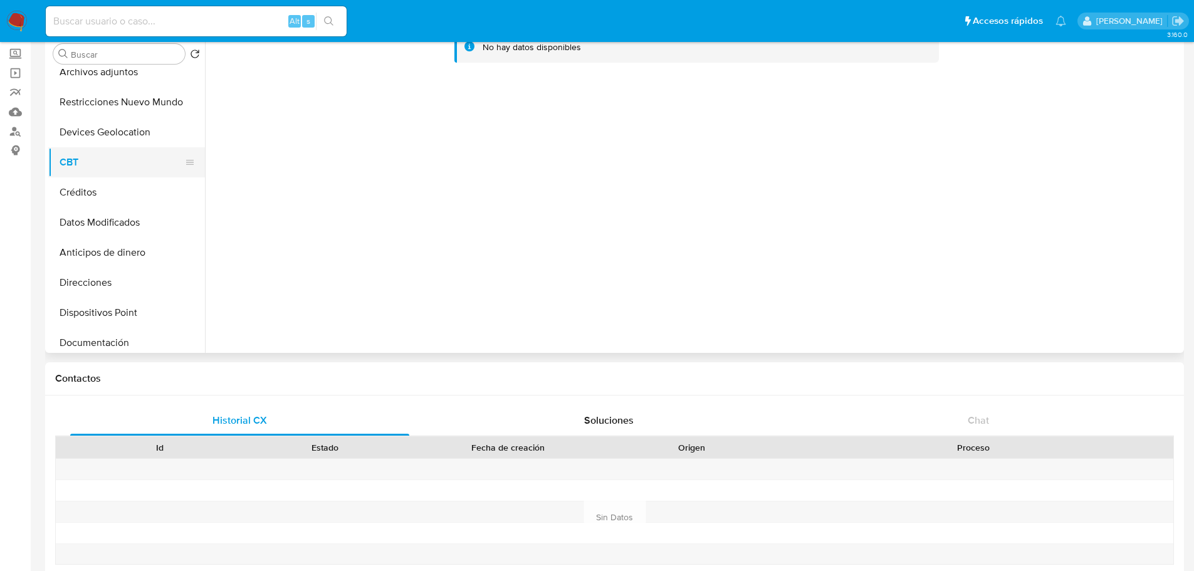
scroll to position [105, 0]
click at [151, 261] on button "Anticipos de dinero" at bounding box center [126, 250] width 157 height 30
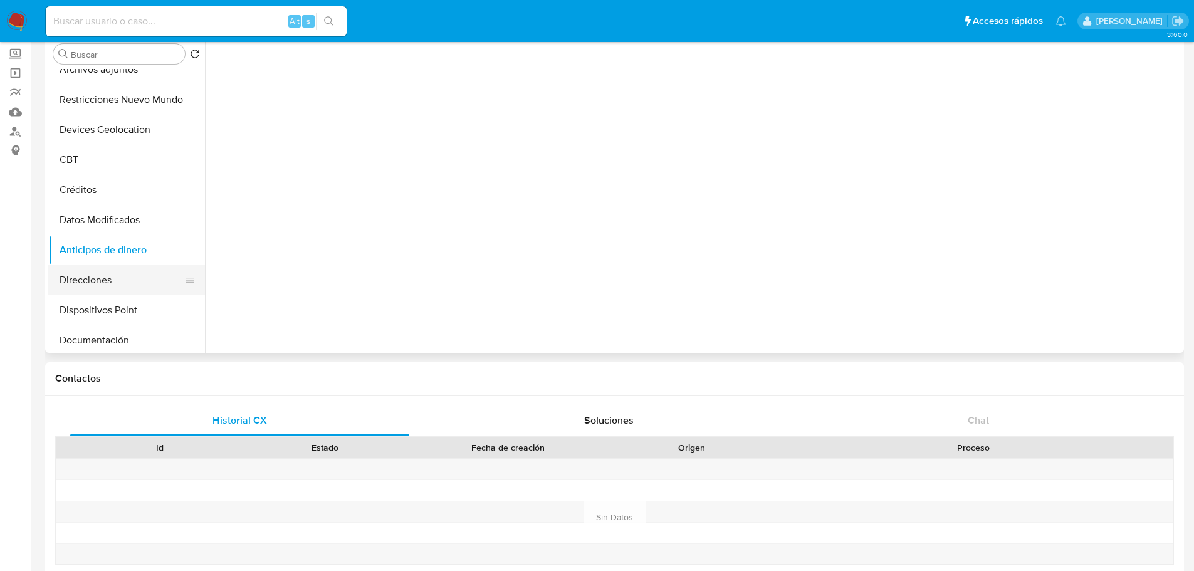
click at [115, 275] on button "Direcciones" at bounding box center [121, 280] width 147 height 30
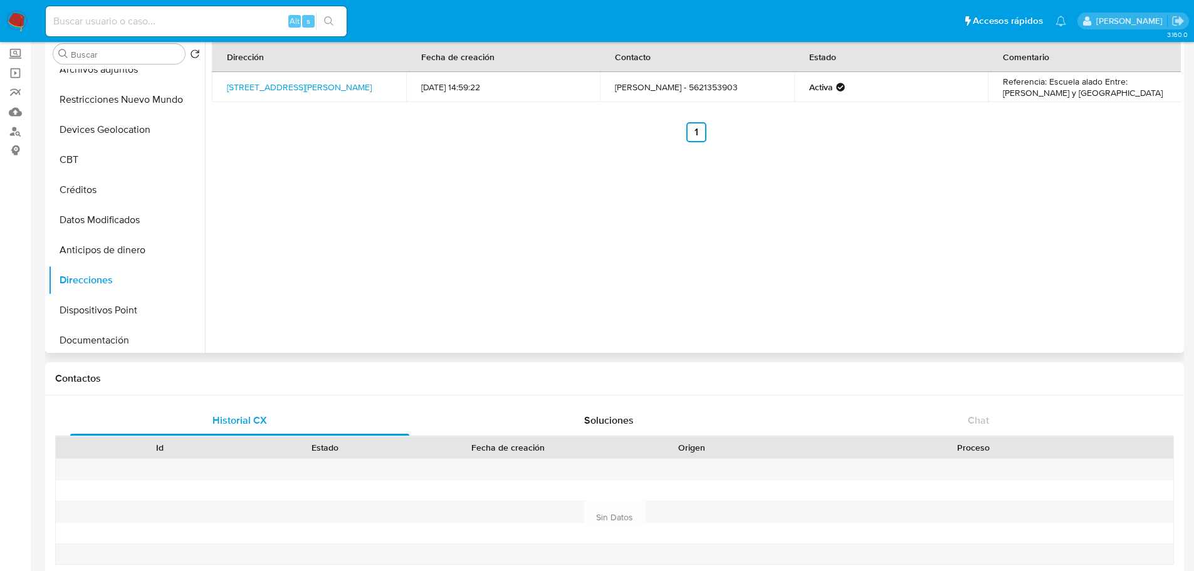
scroll to position [0, 0]
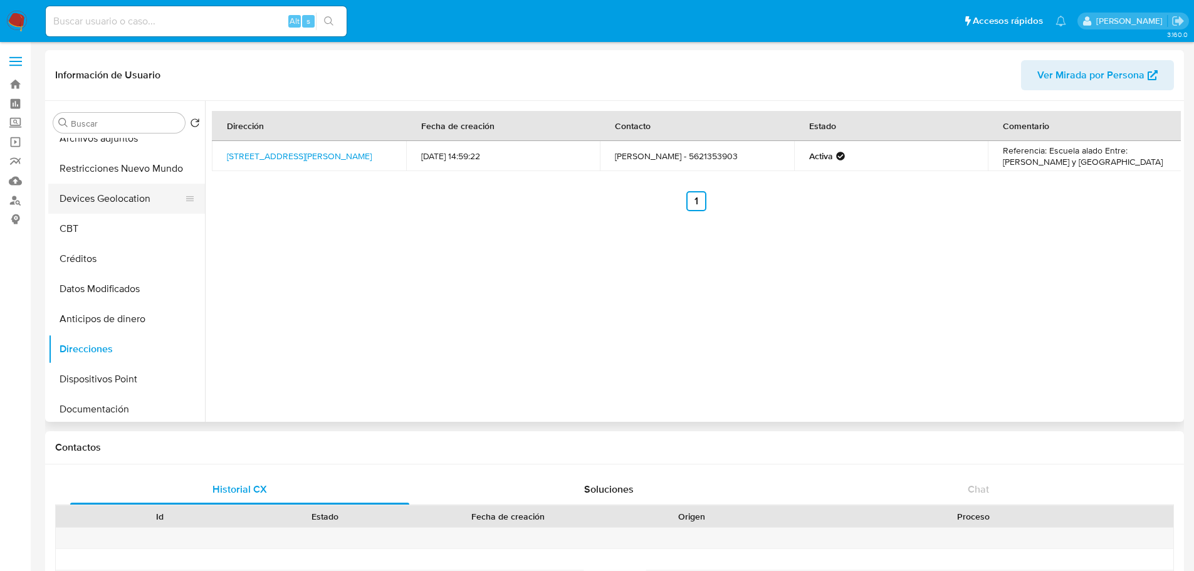
drag, startPoint x: 192, startPoint y: 352, endPoint x: 170, endPoint y: 188, distance: 165.7
click at [170, 188] on ul "KYC Cruces y Relaciones Cuentas Bancarias Archivos adjuntos Restricciones Nuevo…" at bounding box center [126, 279] width 157 height 283
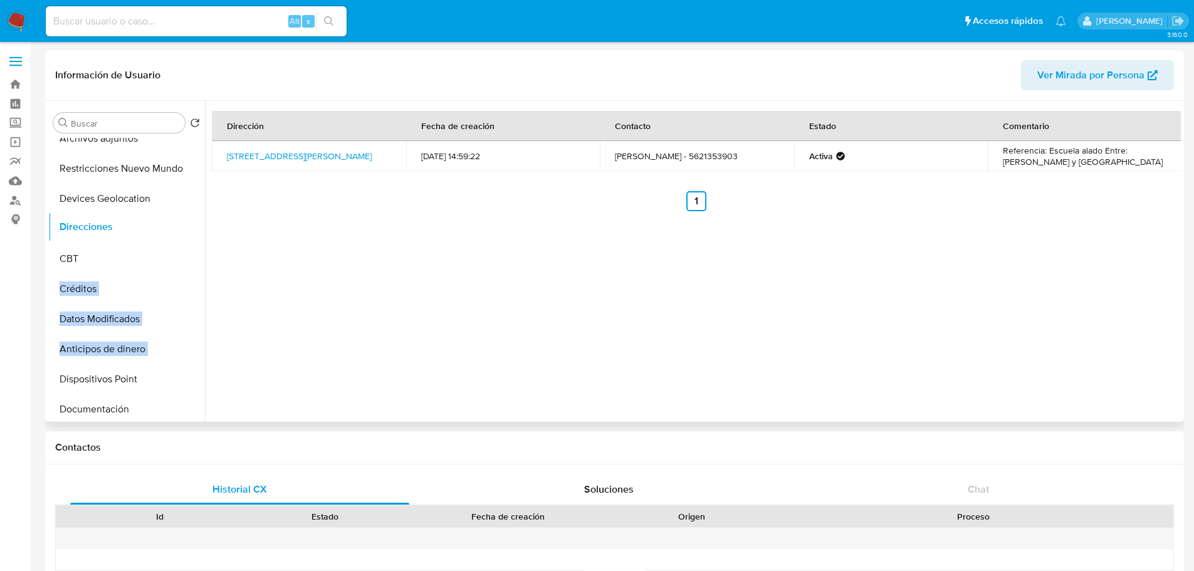
drag, startPoint x: 182, startPoint y: 347, endPoint x: 181, endPoint y: 225, distance: 122.2
click at [181, 225] on ul "KYC Cruces y Relaciones Cuentas Bancarias Archivos adjuntos Restricciones Nuevo…" at bounding box center [126, 279] width 157 height 283
click at [178, 194] on ul "KYC Cruces y Relaciones Cuentas Bancarias Archivos adjuntos Restricciones Nuevo…" at bounding box center [126, 279] width 157 height 283
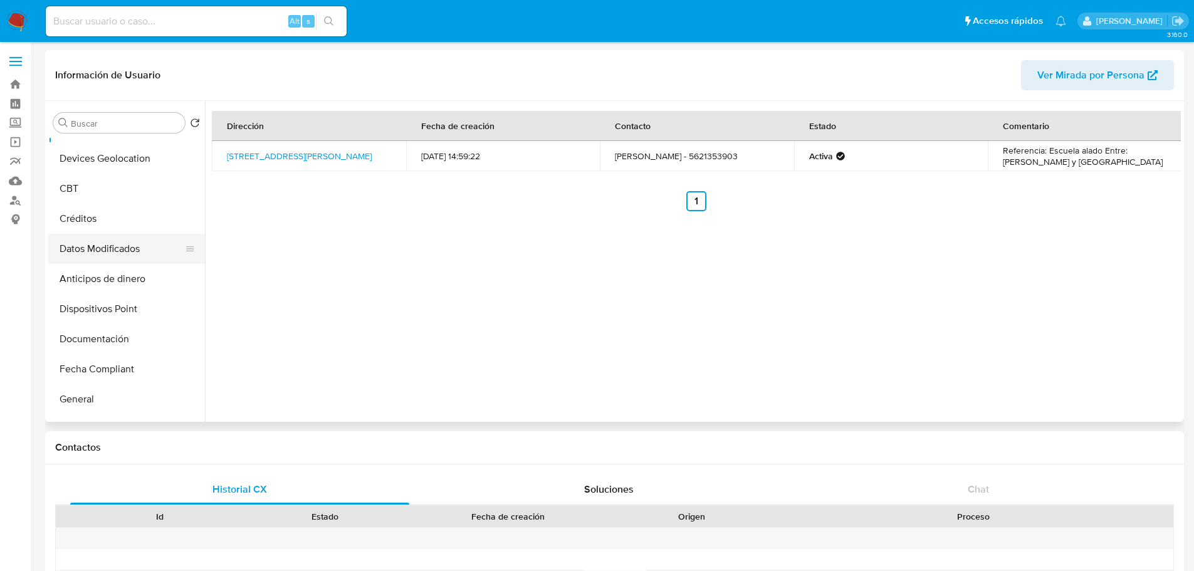
scroll to position [176, 0]
click at [151, 319] on button "Dispositivos Point" at bounding box center [121, 308] width 147 height 30
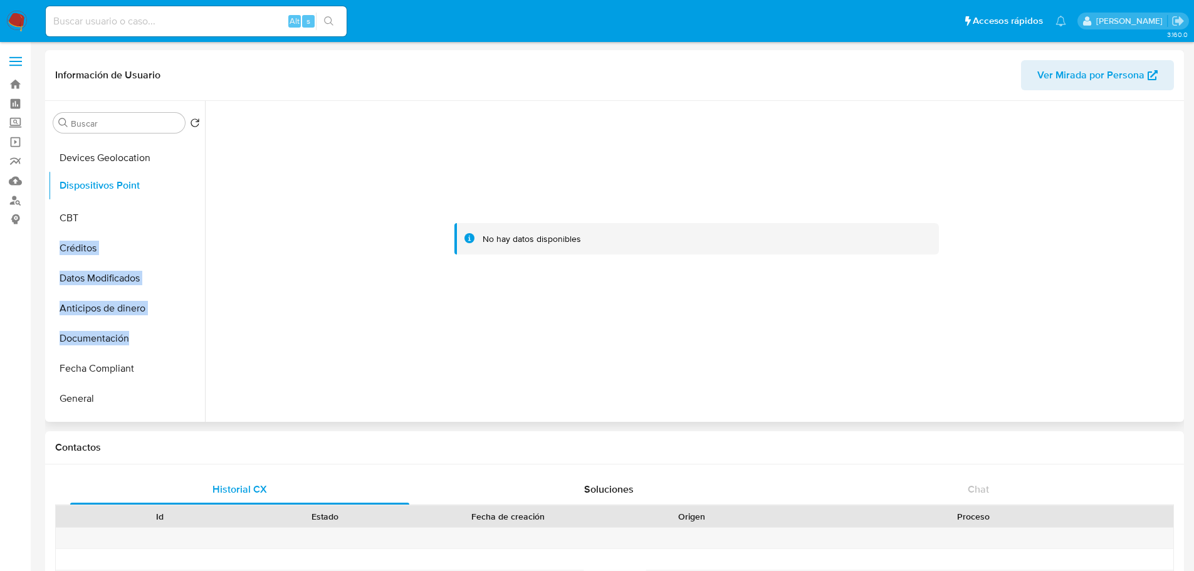
drag, startPoint x: 187, startPoint y: 308, endPoint x: 187, endPoint y: 184, distance: 123.5
click at [187, 184] on ul "KYC Cruces y Relaciones Cuentas Bancarias Archivos adjuntos Restricciones Nuevo…" at bounding box center [126, 279] width 157 height 283
click at [144, 370] on button "Fecha Compliant" at bounding box center [121, 369] width 147 height 30
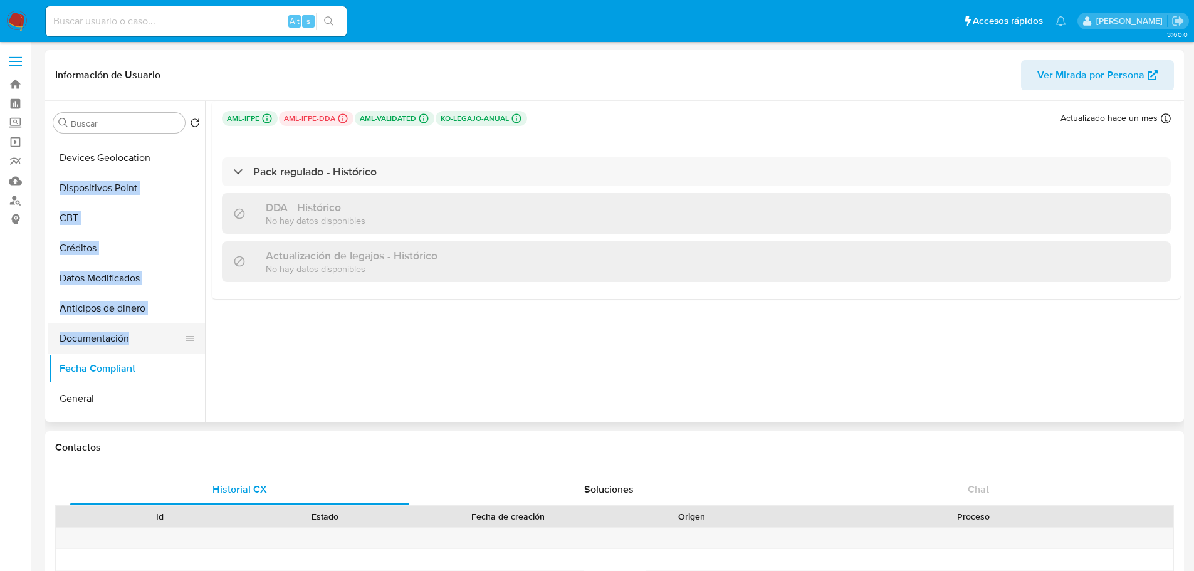
click at [122, 335] on button "Documentación" at bounding box center [121, 338] width 147 height 30
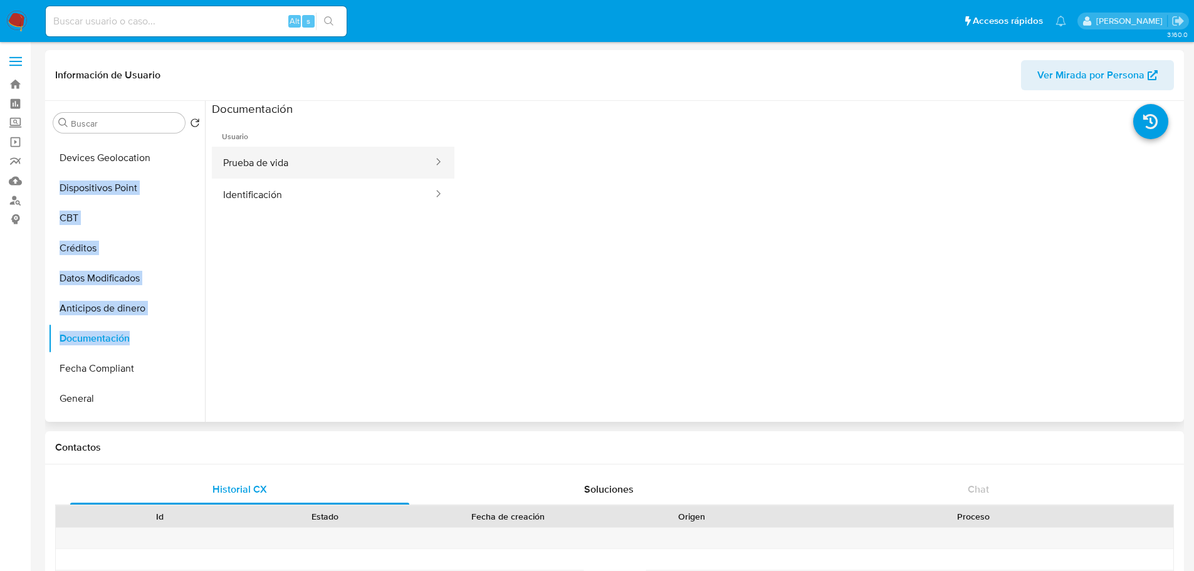
click at [269, 175] on button "Prueba de vida" at bounding box center [323, 163] width 223 height 32
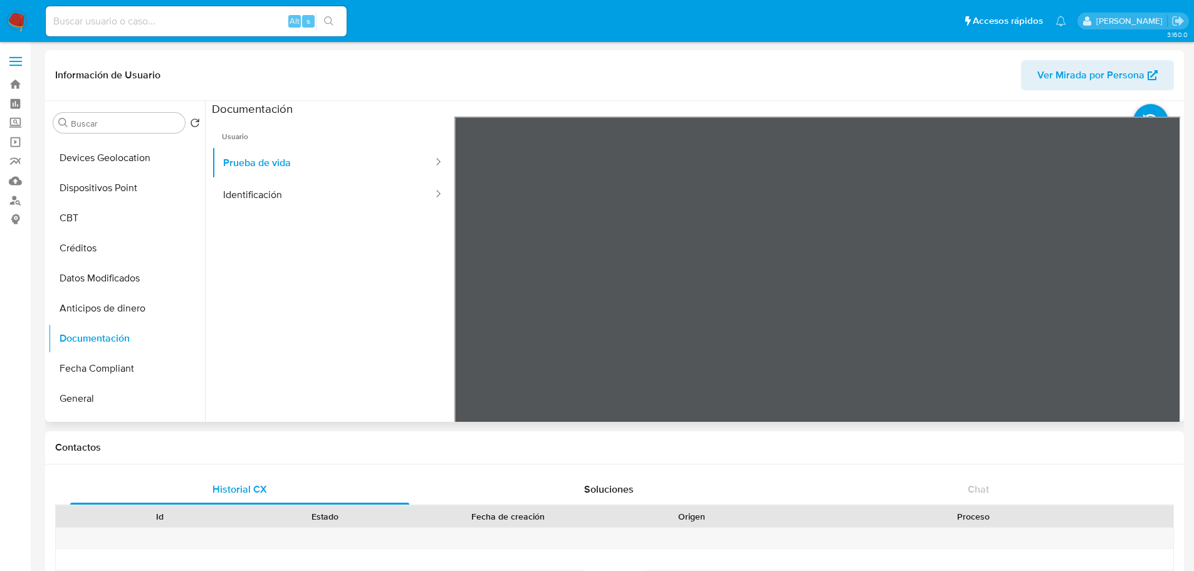
click at [182, 337] on ul "KYC Cruces y Relaciones Cuentas Bancarias Archivos adjuntos Restricciones Nuevo…" at bounding box center [126, 279] width 157 height 283
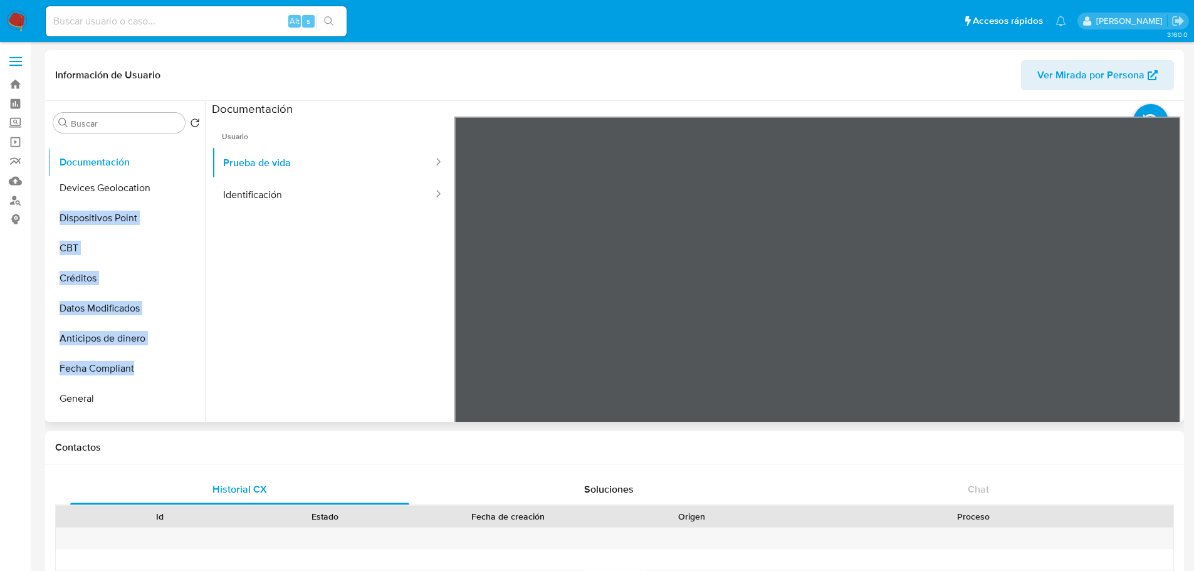
drag, startPoint x: 182, startPoint y: 337, endPoint x: 191, endPoint y: 161, distance: 176.4
click at [191, 161] on ul "KYC Cruces y Relaciones Cuentas Bancarias Archivos adjuntos Restricciones Nuevo…" at bounding box center [126, 279] width 157 height 283
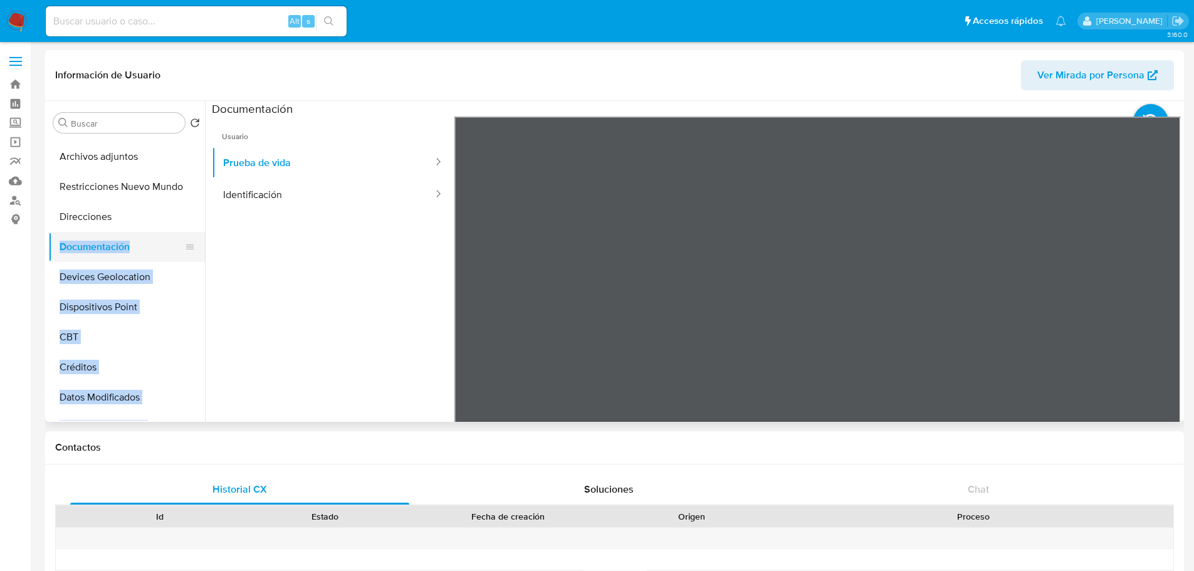
scroll to position [85, 0]
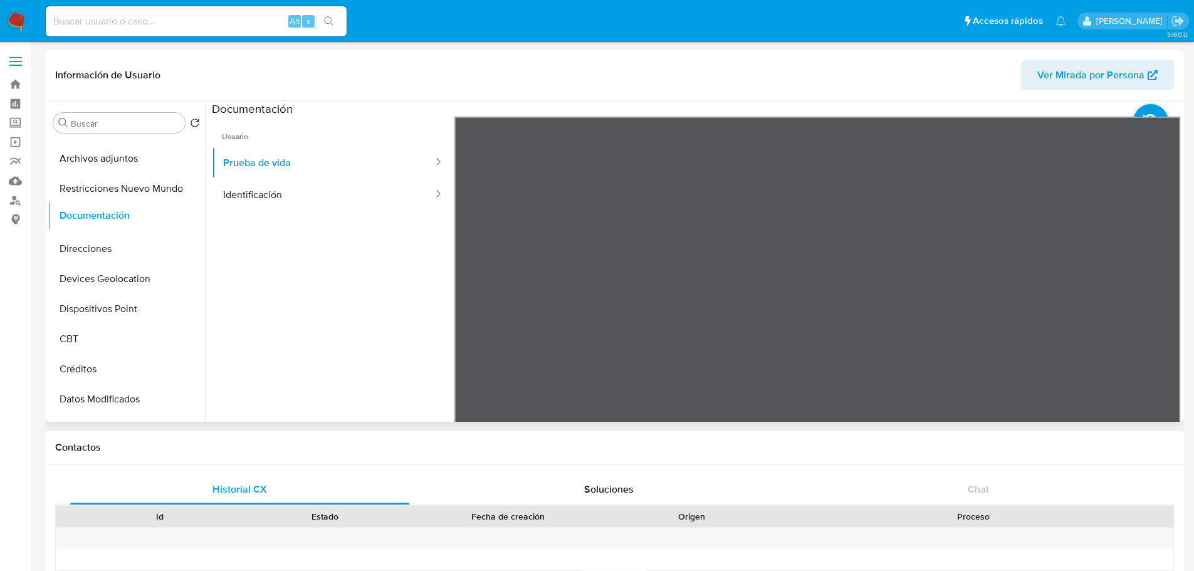
click at [189, 214] on ul "KYC Cruces y Relaciones Cuentas Bancarias Archivos adjuntos Restricciones Nuevo…" at bounding box center [126, 279] width 157 height 283
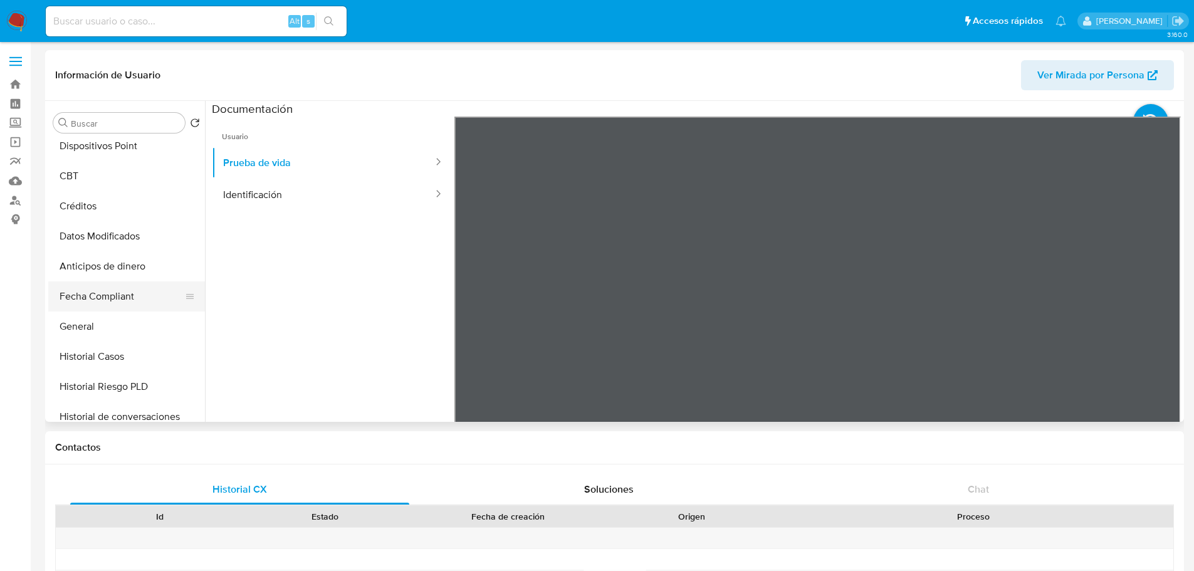
scroll to position [288, 0]
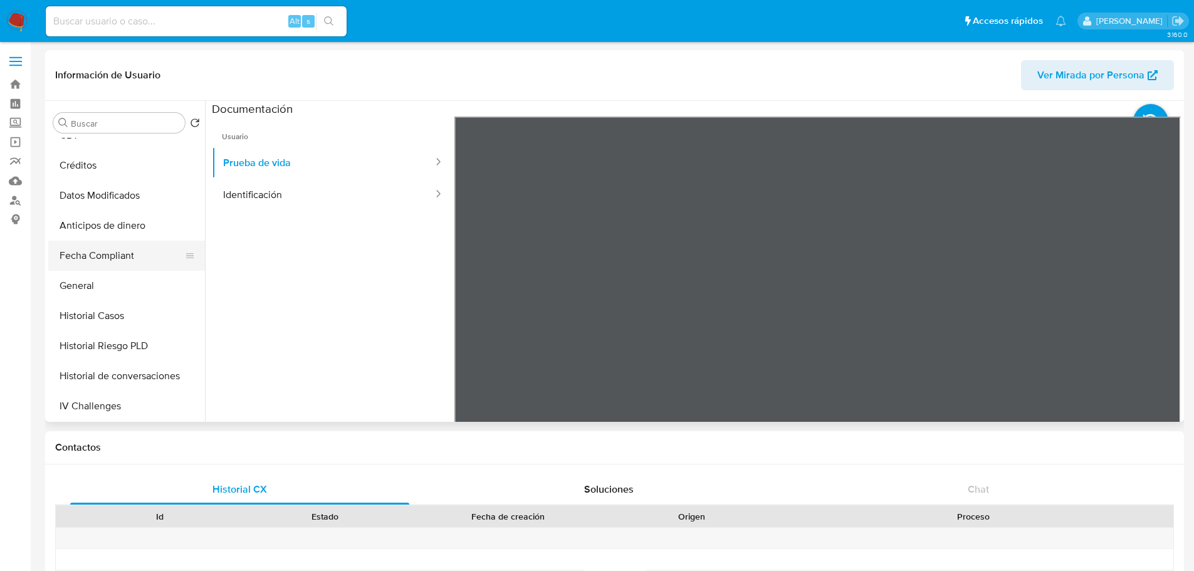
click at [120, 257] on button "Fecha Compliant" at bounding box center [121, 256] width 147 height 30
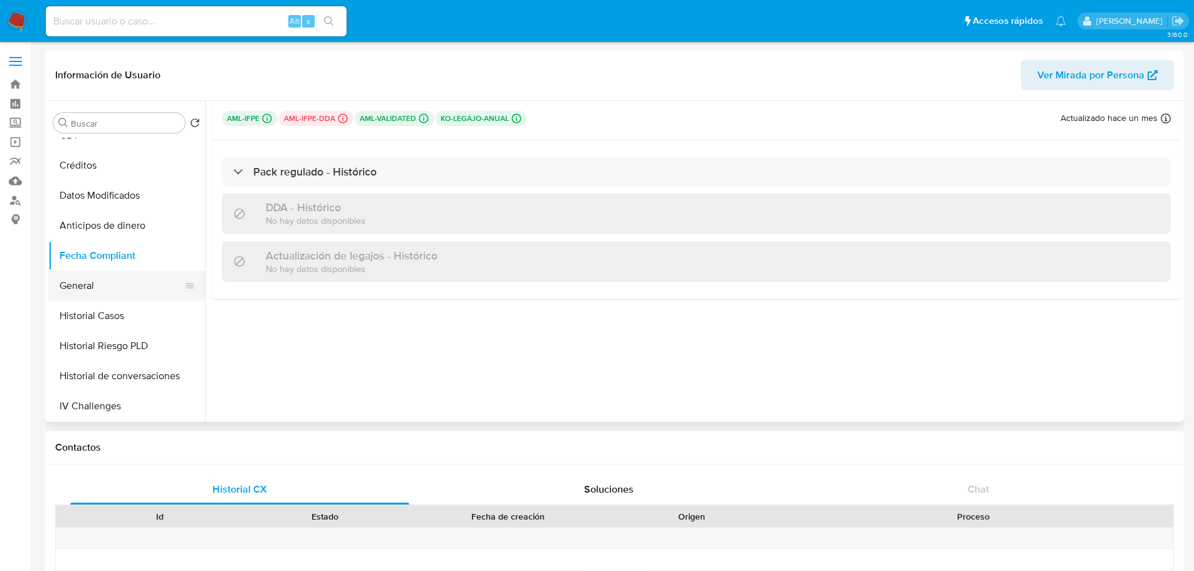
click at [108, 275] on button "General" at bounding box center [121, 286] width 147 height 30
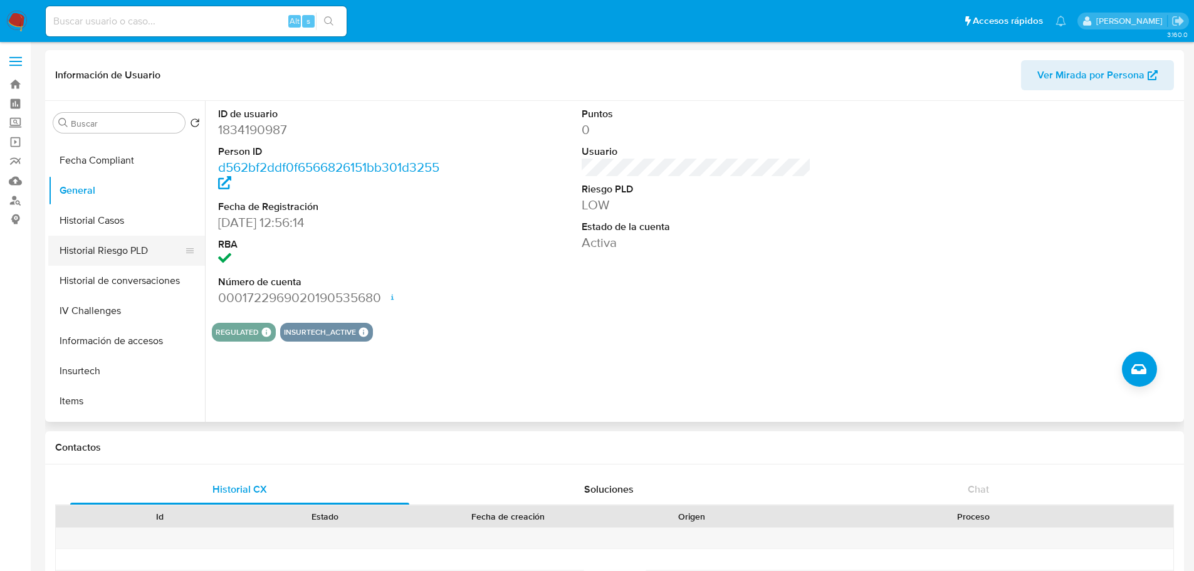
scroll to position [384, 0]
click at [133, 227] on button "Historial Casos" at bounding box center [121, 220] width 147 height 30
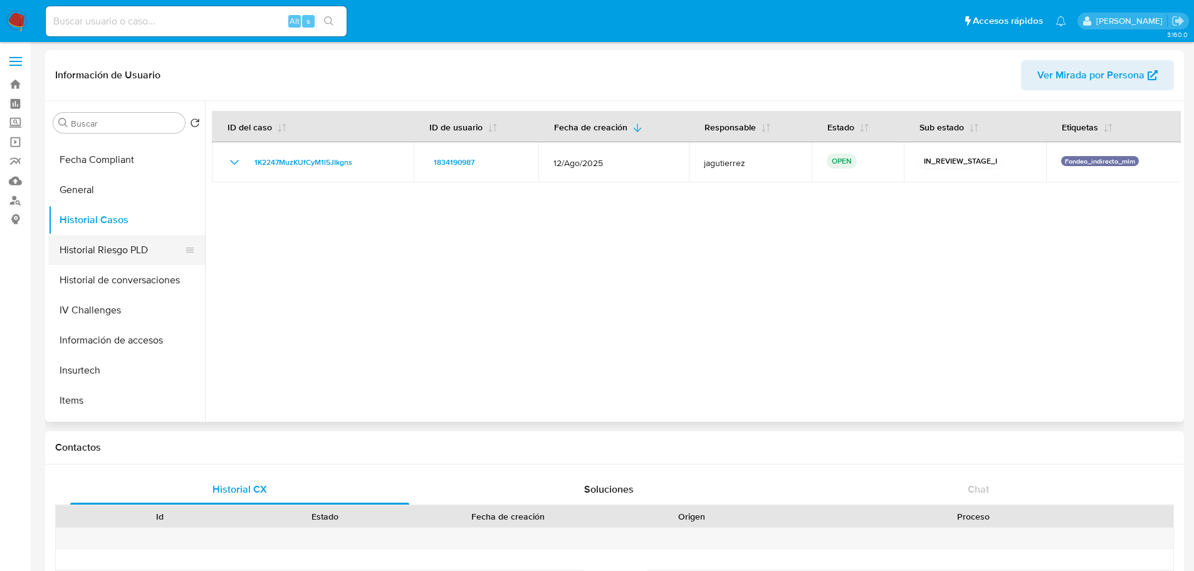
click at [124, 245] on button "Historial Riesgo PLD" at bounding box center [121, 250] width 147 height 30
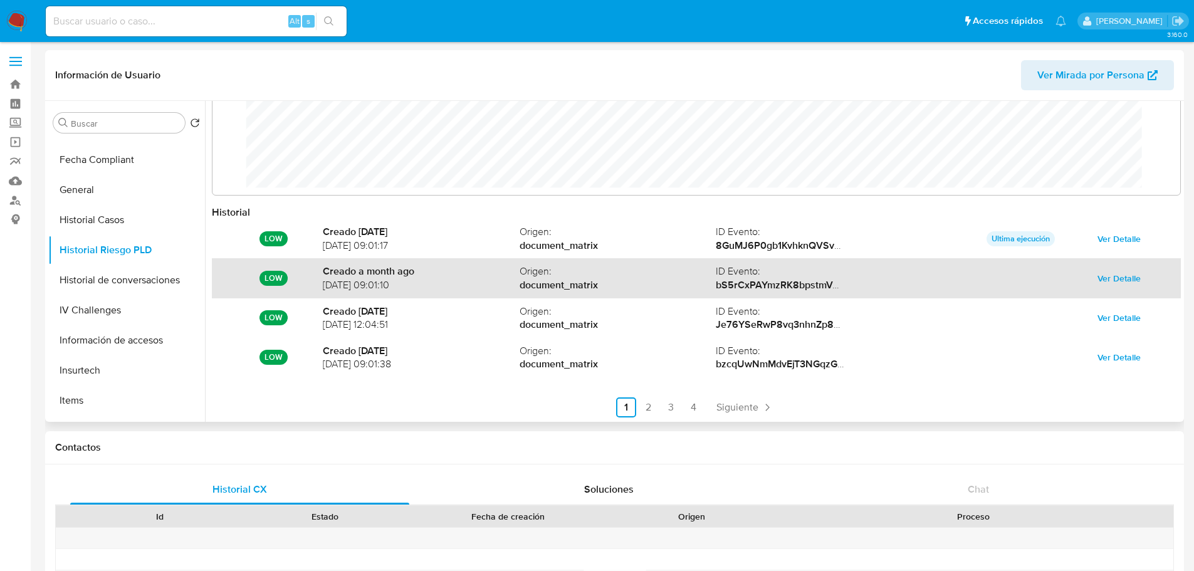
scroll to position [66, 0]
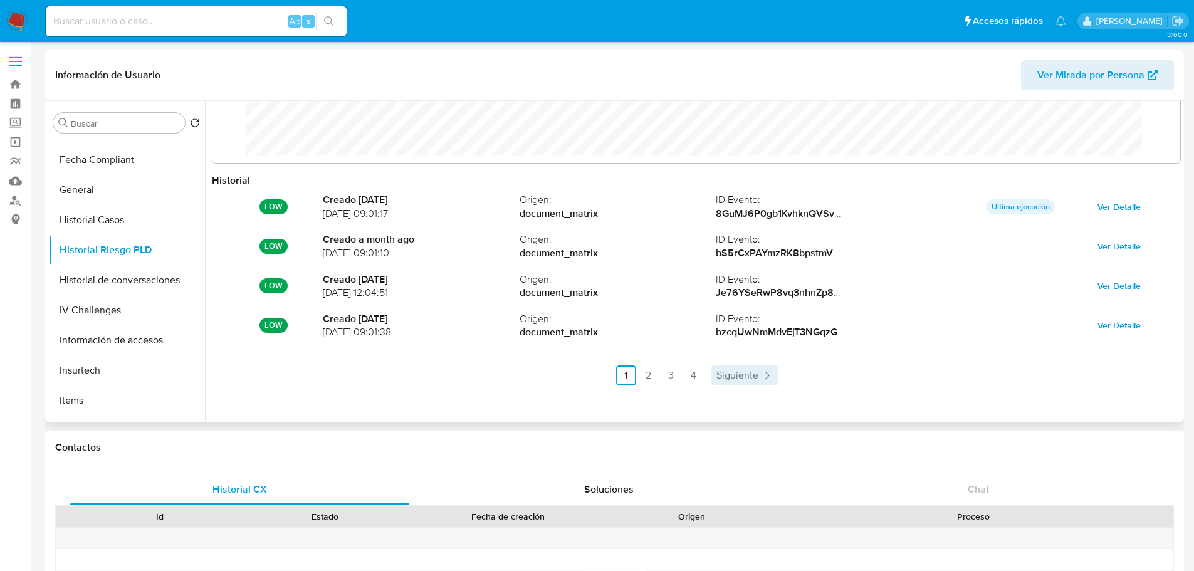
click at [723, 372] on span "Siguiente" at bounding box center [737, 375] width 42 height 10
click at [723, 372] on link "4" at bounding box center [727, 375] width 20 height 20
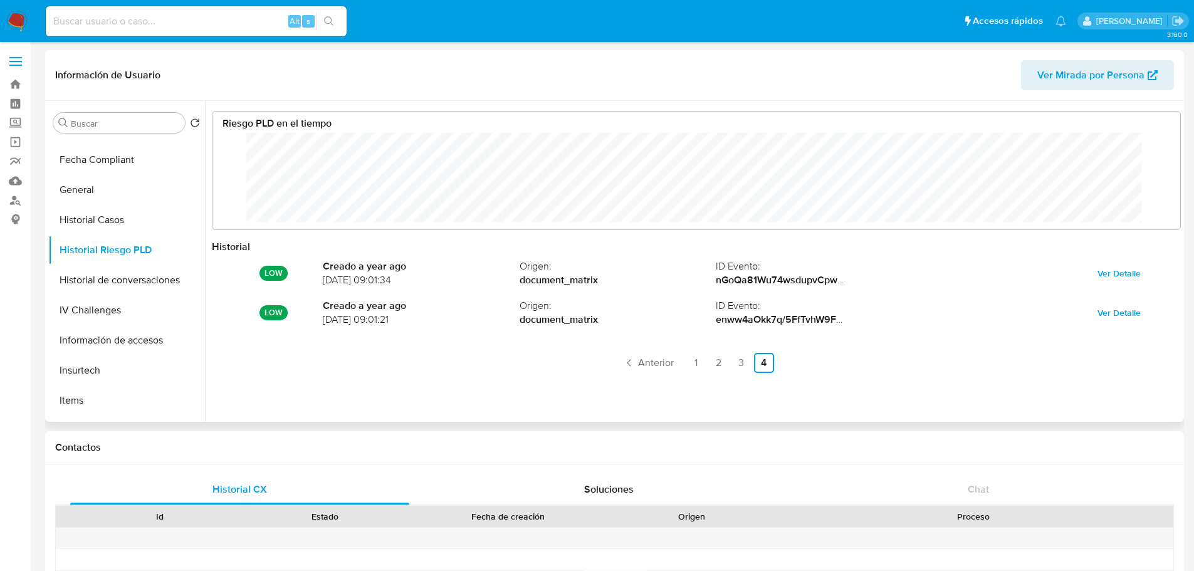
scroll to position [0, 0]
click at [167, 286] on button "Historial de conversaciones" at bounding box center [121, 280] width 147 height 30
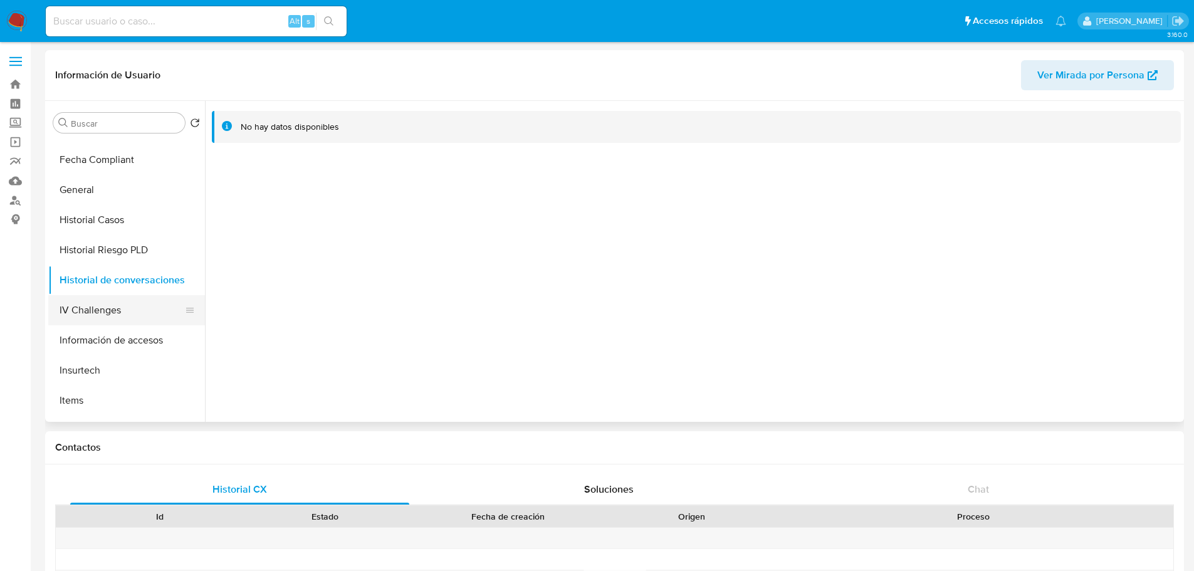
click at [123, 320] on button "IV Challenges" at bounding box center [121, 310] width 147 height 30
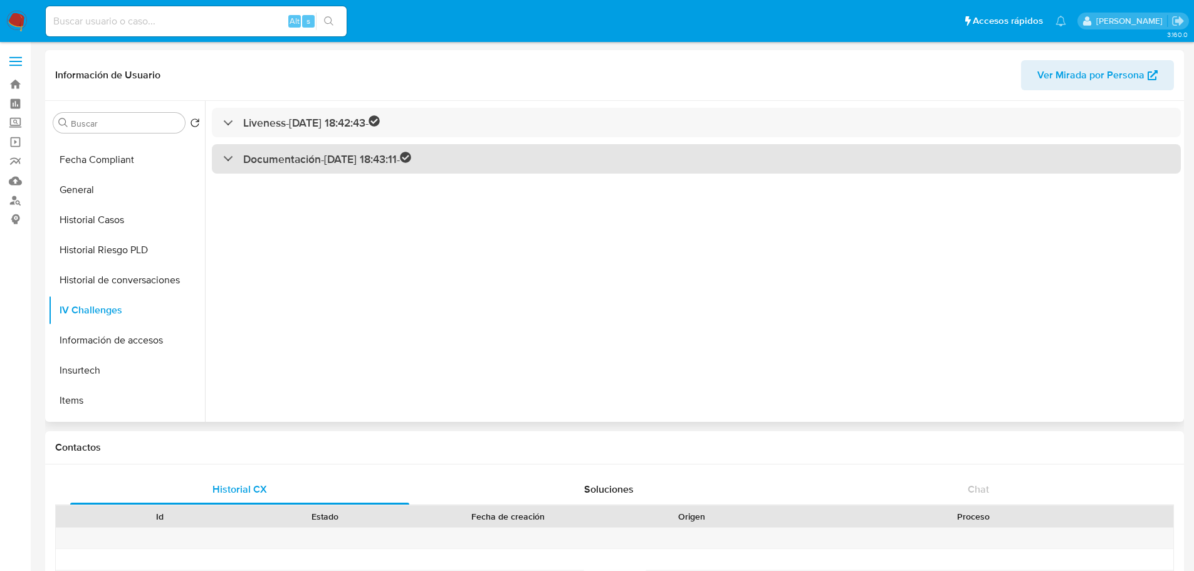
click at [231, 152] on div "Documentación - 21/08/2024 18:43:11 -" at bounding box center [317, 159] width 188 height 14
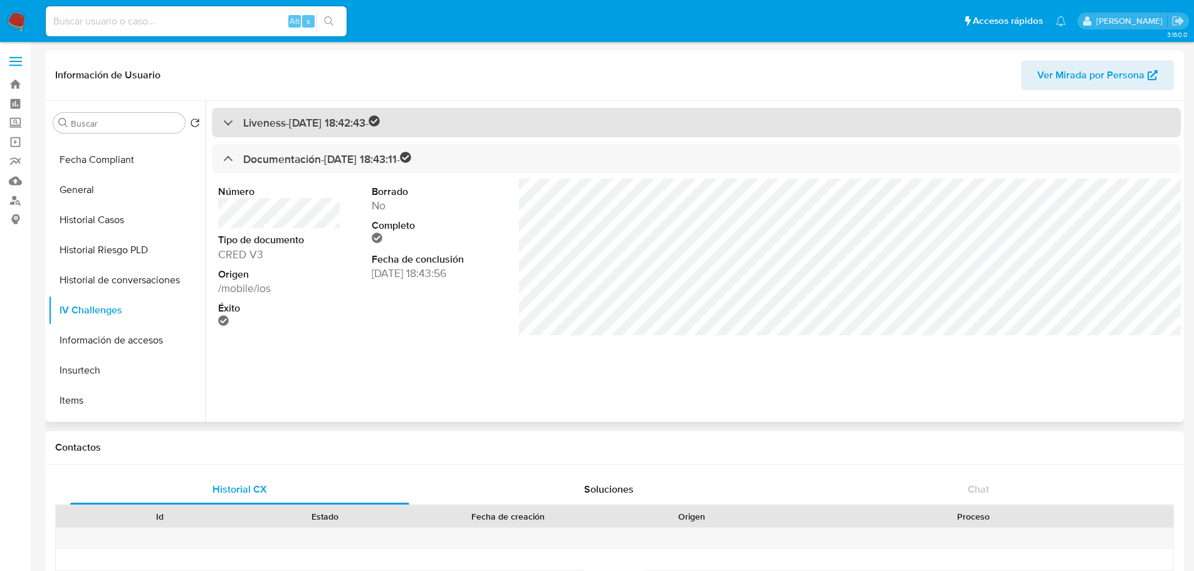
click at [223, 122] on div "Liveness - 21/08/2024 18:42:43 -" at bounding box center [696, 122] width 969 height 29
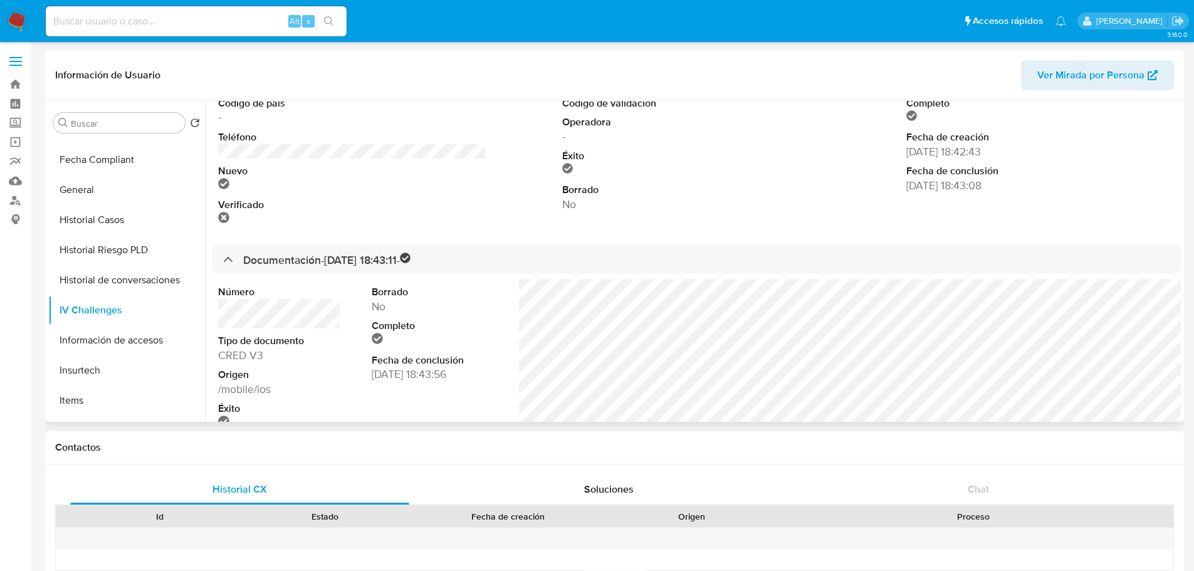
scroll to position [84, 0]
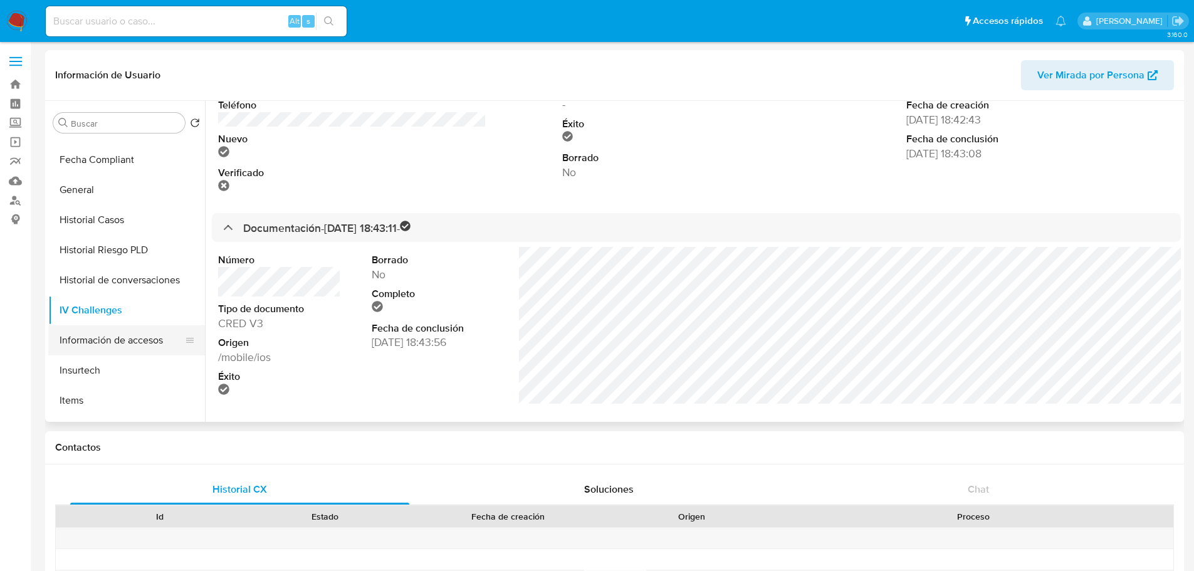
click at [122, 342] on button "Información de accesos" at bounding box center [121, 340] width 147 height 30
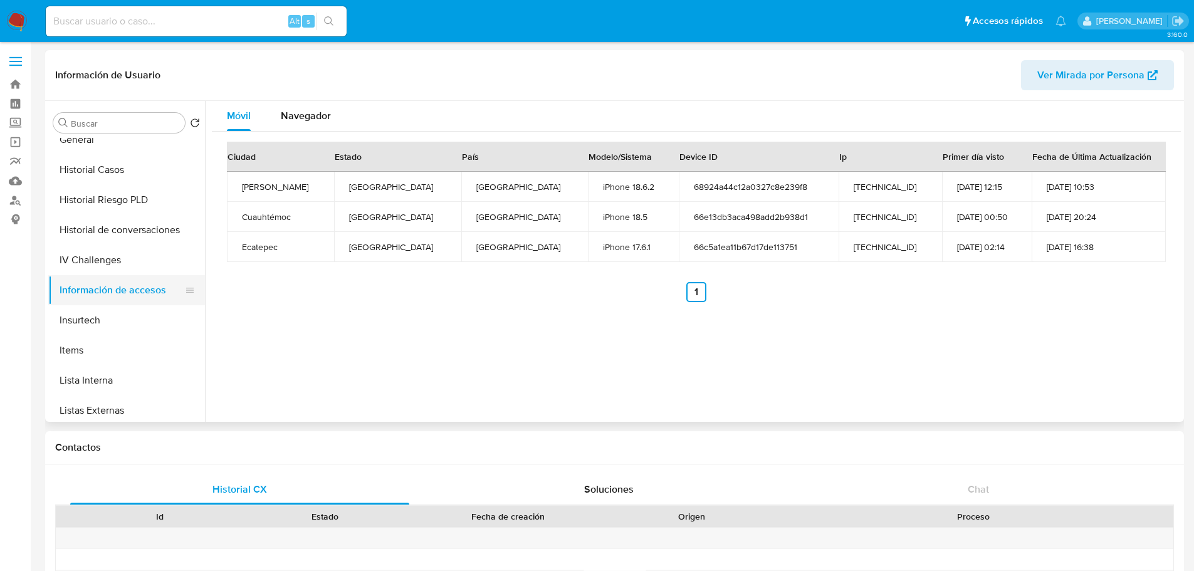
scroll to position [435, 0]
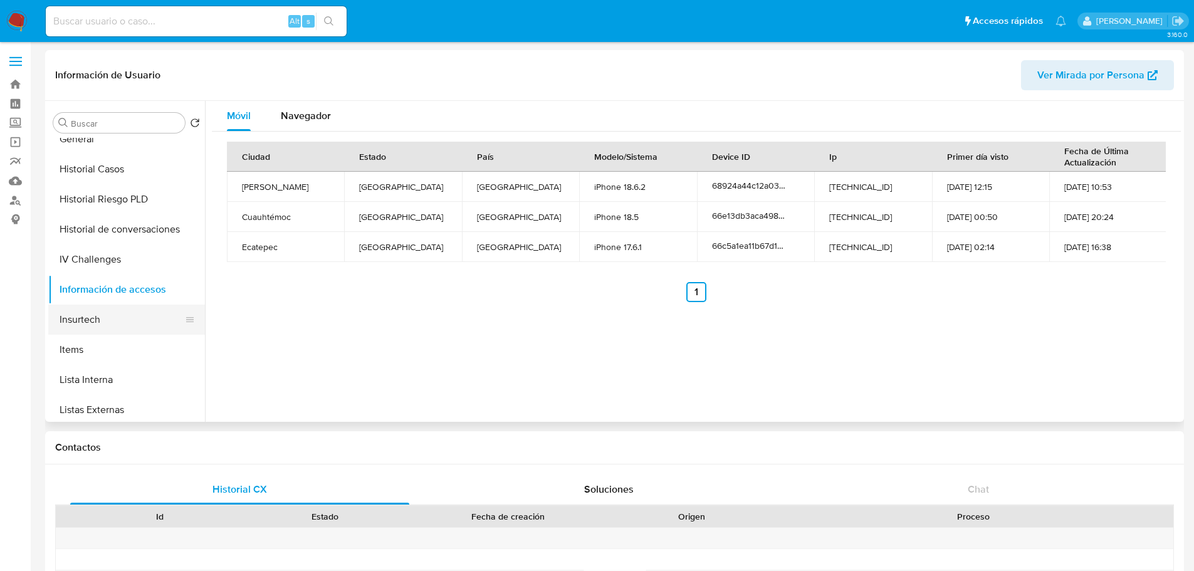
click at [113, 320] on button "Insurtech" at bounding box center [121, 320] width 147 height 30
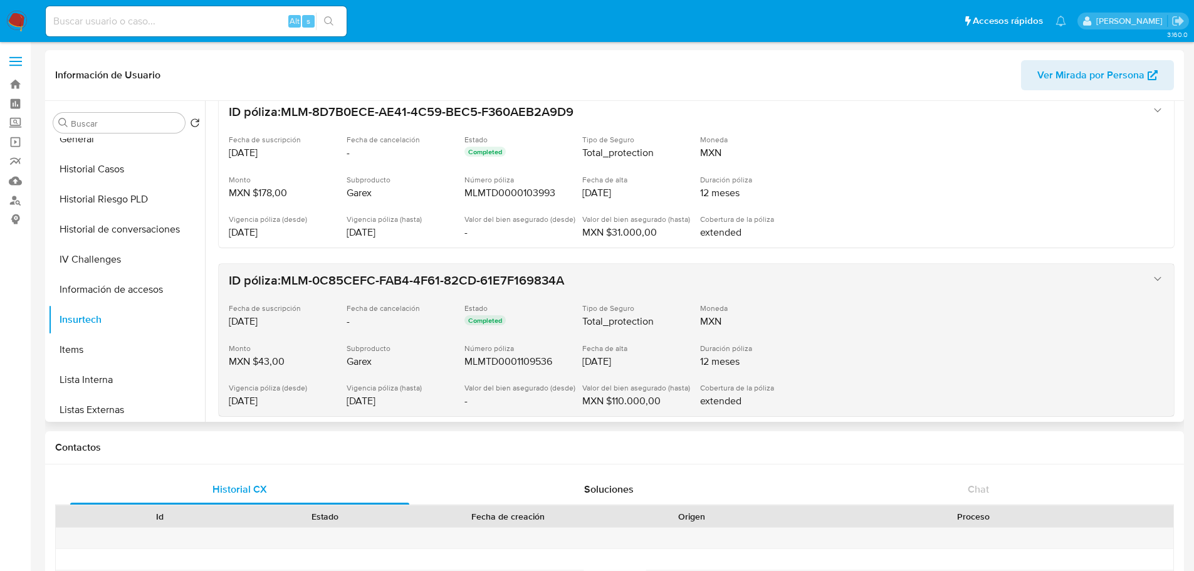
scroll to position [637, 0]
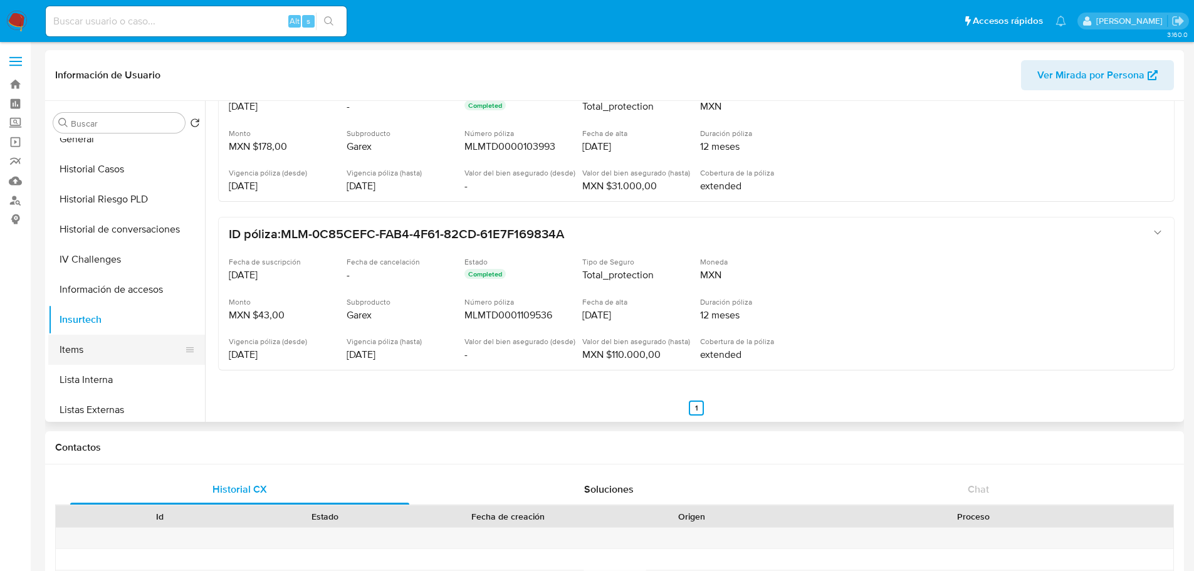
click at [90, 349] on button "Items" at bounding box center [121, 350] width 147 height 30
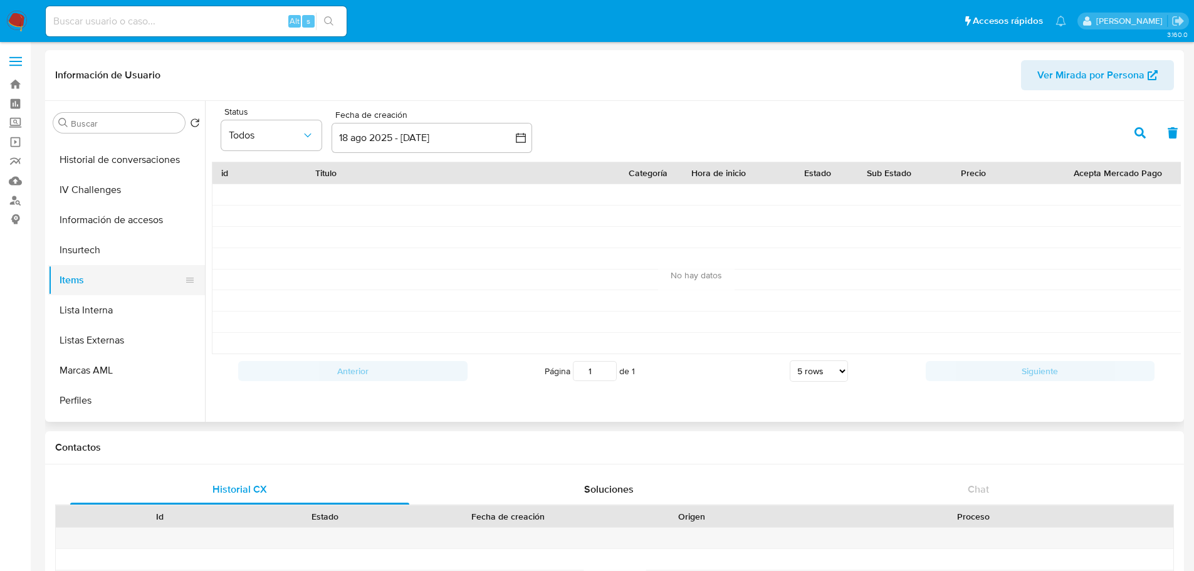
scroll to position [505, 0]
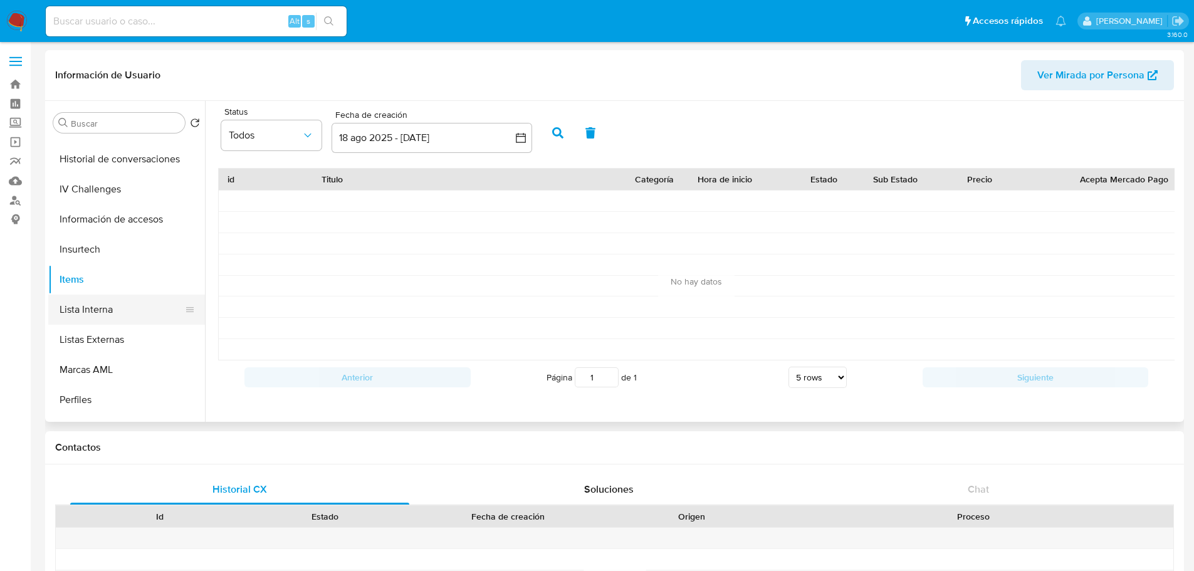
click at [121, 310] on button "Lista Interna" at bounding box center [121, 310] width 147 height 30
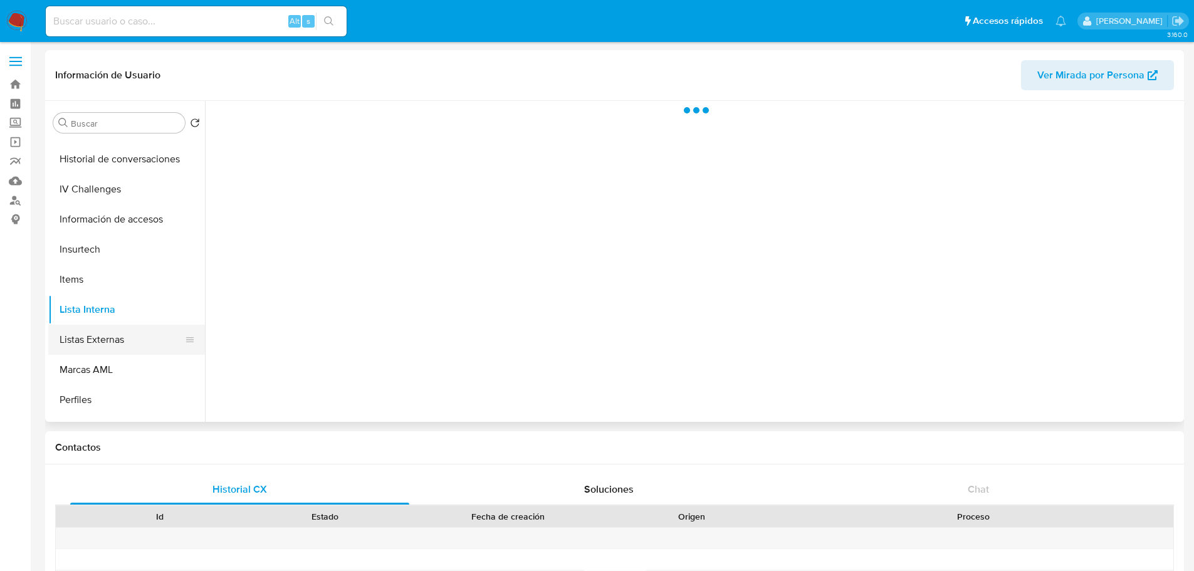
scroll to position [530, 0]
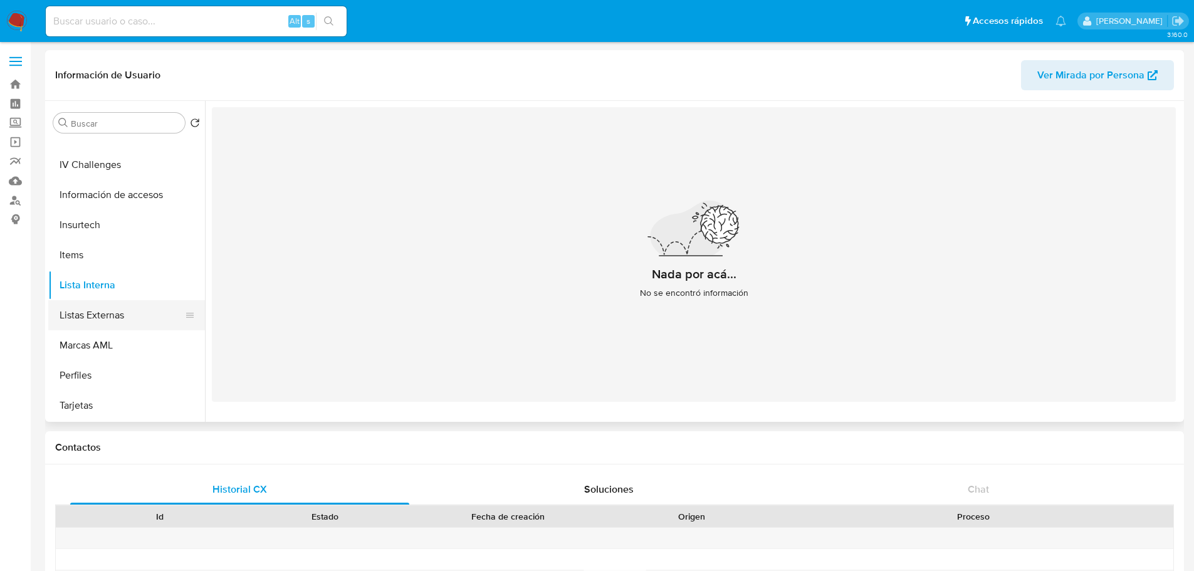
click at [81, 317] on button "Listas Externas" at bounding box center [121, 315] width 147 height 30
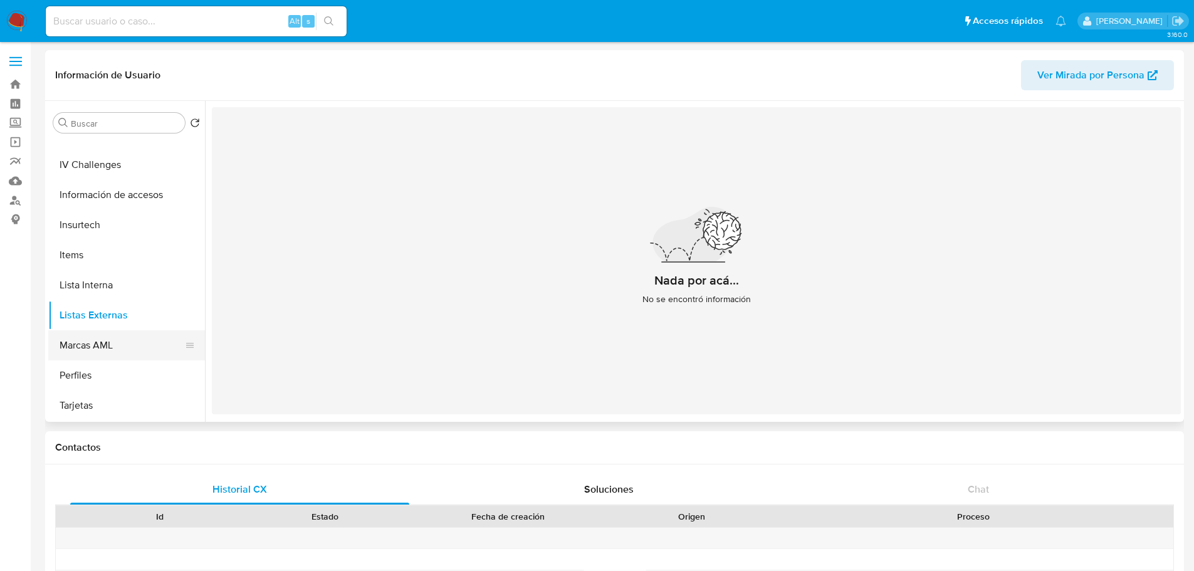
click at [88, 338] on button "Marcas AML" at bounding box center [121, 345] width 147 height 30
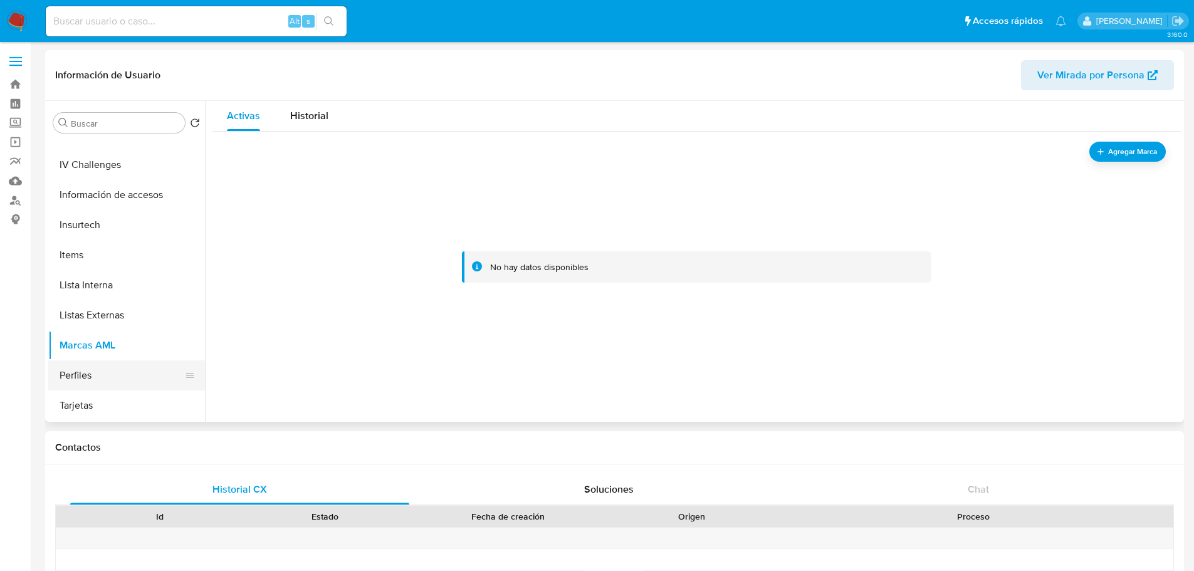
click at [97, 362] on button "Perfiles" at bounding box center [121, 375] width 147 height 30
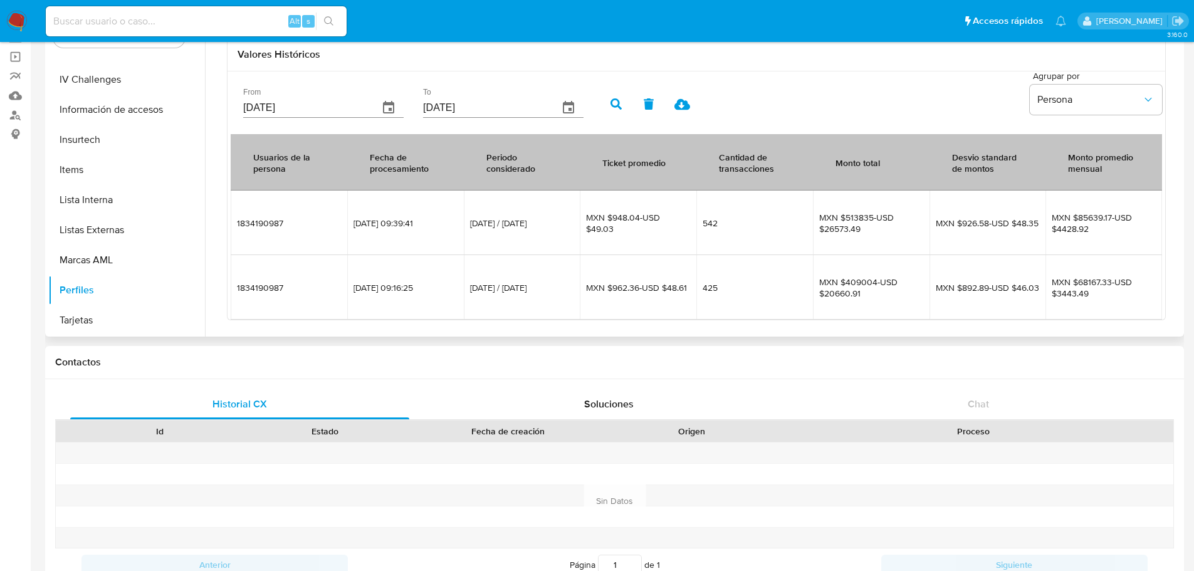
scroll to position [86, 0]
click at [97, 315] on button "Tarjetas" at bounding box center [121, 320] width 147 height 30
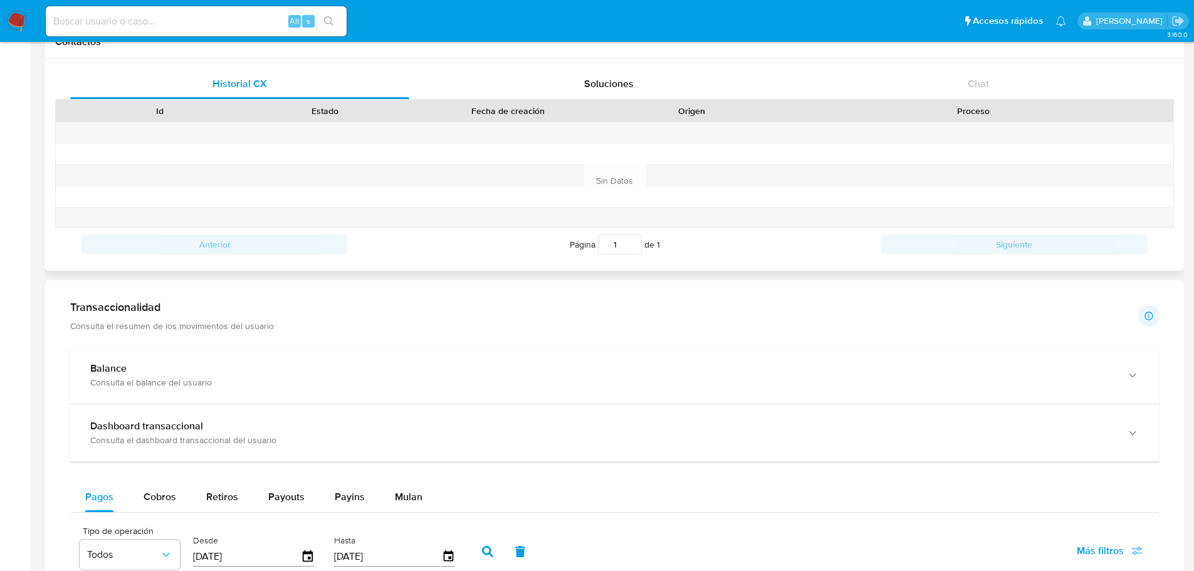
scroll to position [496, 0]
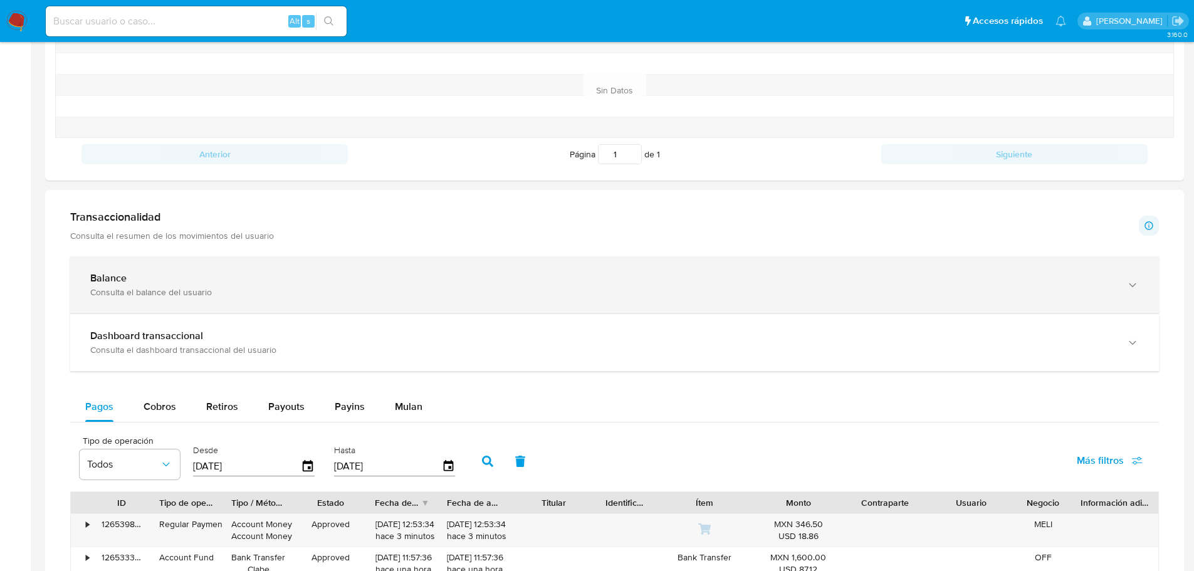
click at [179, 282] on div "Balance" at bounding box center [602, 278] width 1024 height 13
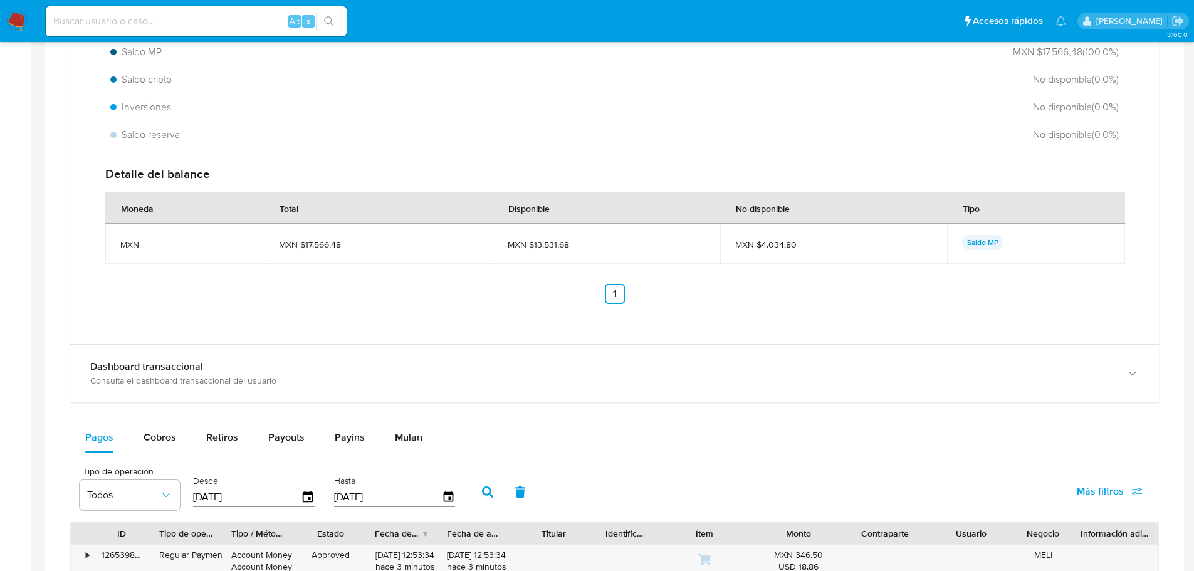
scroll to position [879, 0]
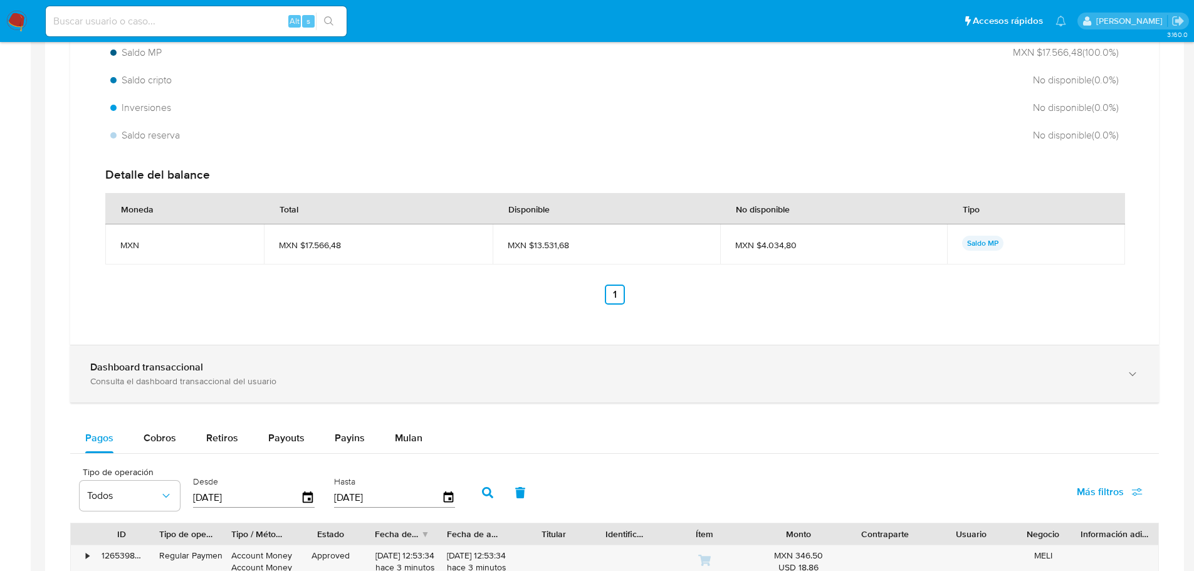
click at [224, 371] on div "Dashboard transaccional" at bounding box center [602, 367] width 1024 height 13
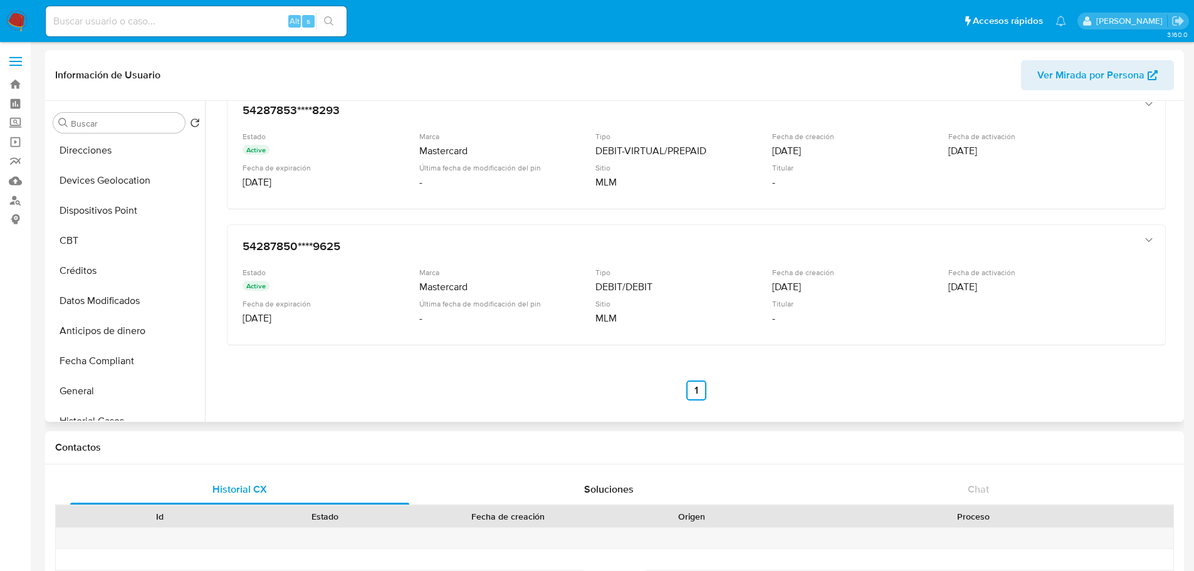
scroll to position [0, 0]
click at [118, 183] on button "Cruces y Relaciones" at bounding box center [121, 183] width 147 height 30
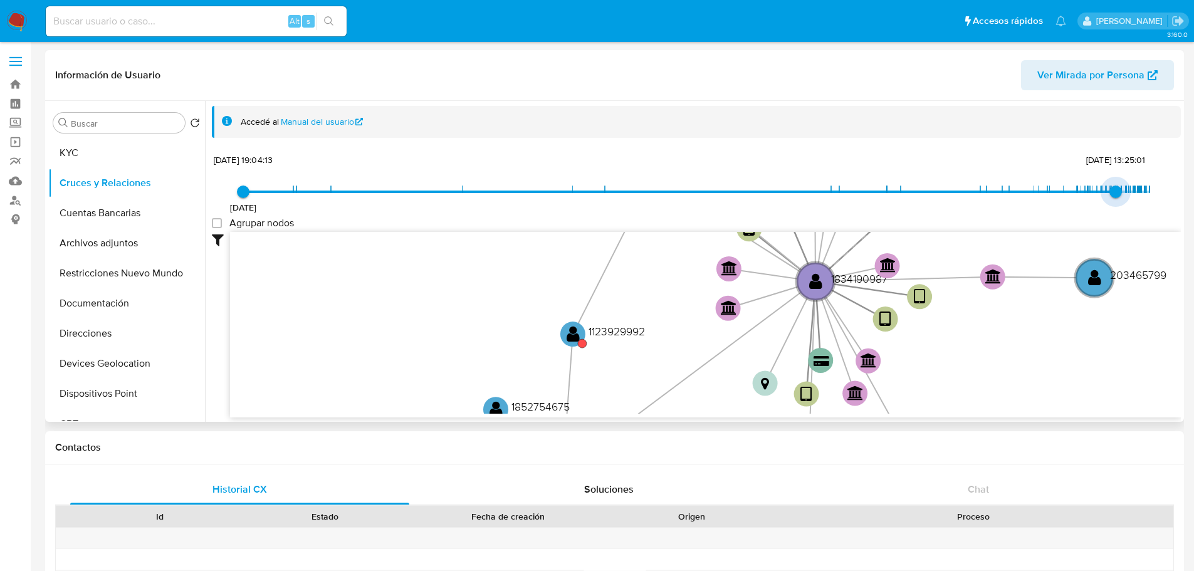
type input "1754020716000"
drag, startPoint x: 1140, startPoint y: 186, endPoint x: 1113, endPoint y: 194, distance: 27.4
click at [1113, 194] on span "31/7/2025, 21:58:36" at bounding box center [1118, 192] width 13 height 13
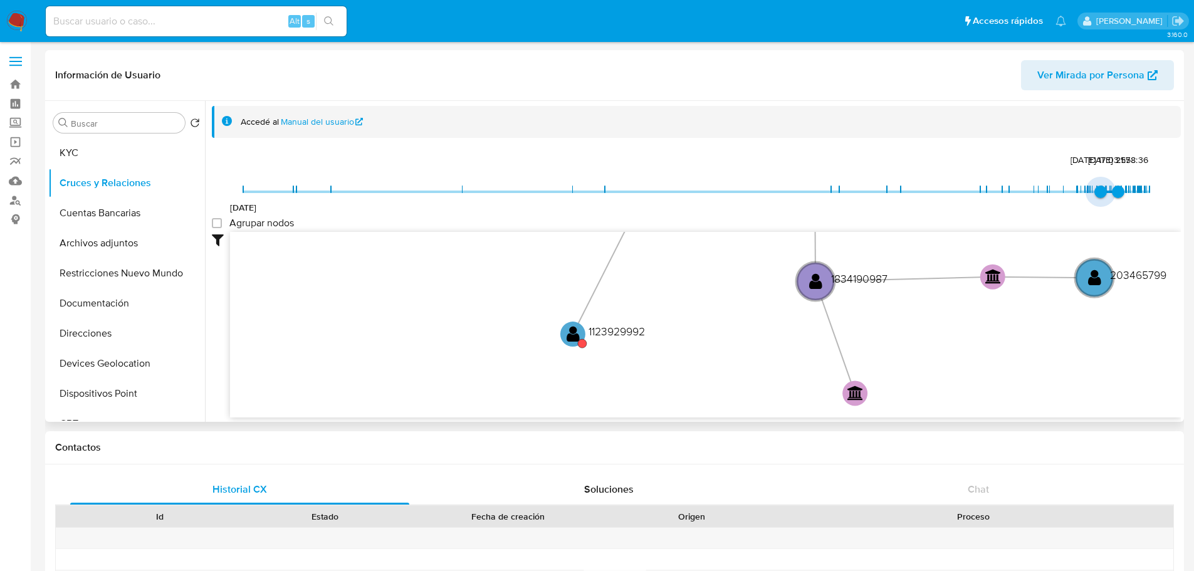
type input "1751328404000"
drag, startPoint x: 243, startPoint y: 191, endPoint x: 1093, endPoint y: 199, distance: 850.0
click at [1093, 198] on span "30/6/2025, 18:06:44" at bounding box center [1097, 192] width 13 height 13
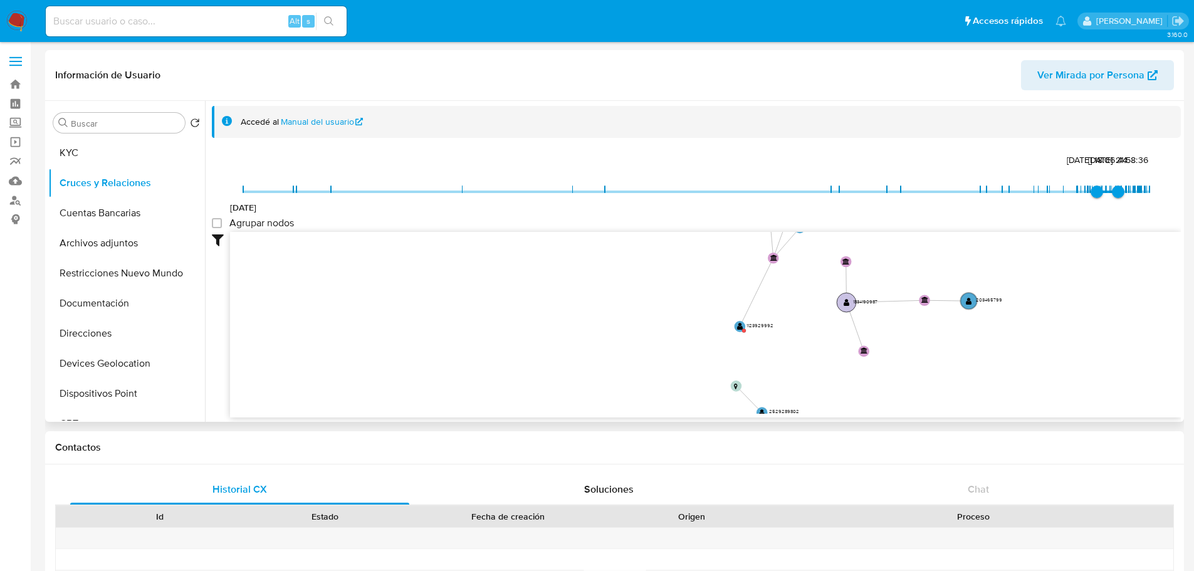
click at [848, 303] on text "" at bounding box center [847, 302] width 6 height 8
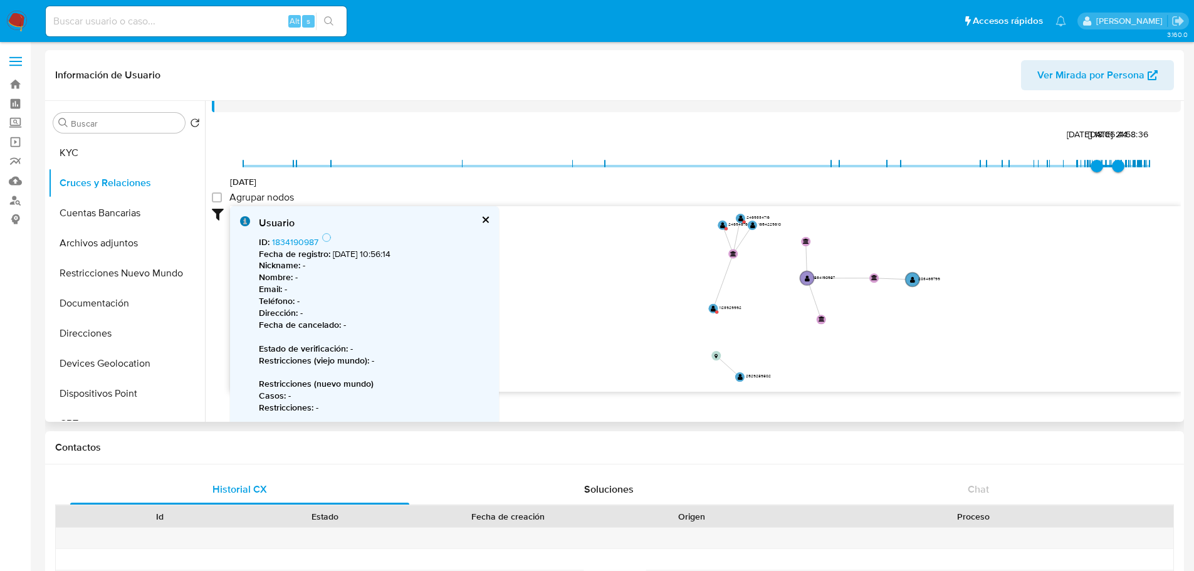
scroll to position [26, 0]
click at [733, 256] on circle at bounding box center [733, 254] width 12 height 12
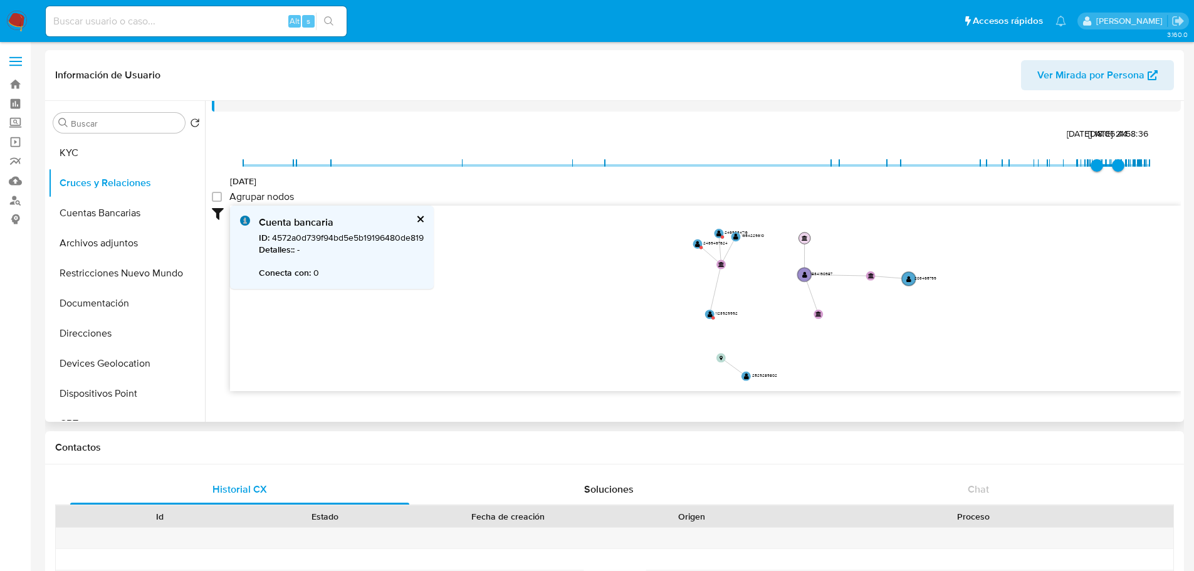
click at [804, 238] on text "" at bounding box center [805, 238] width 6 height 6
click at [813, 312] on text "" at bounding box center [814, 311] width 6 height 6
click at [695, 248] on text "1654229610" at bounding box center [706, 246] width 23 height 6
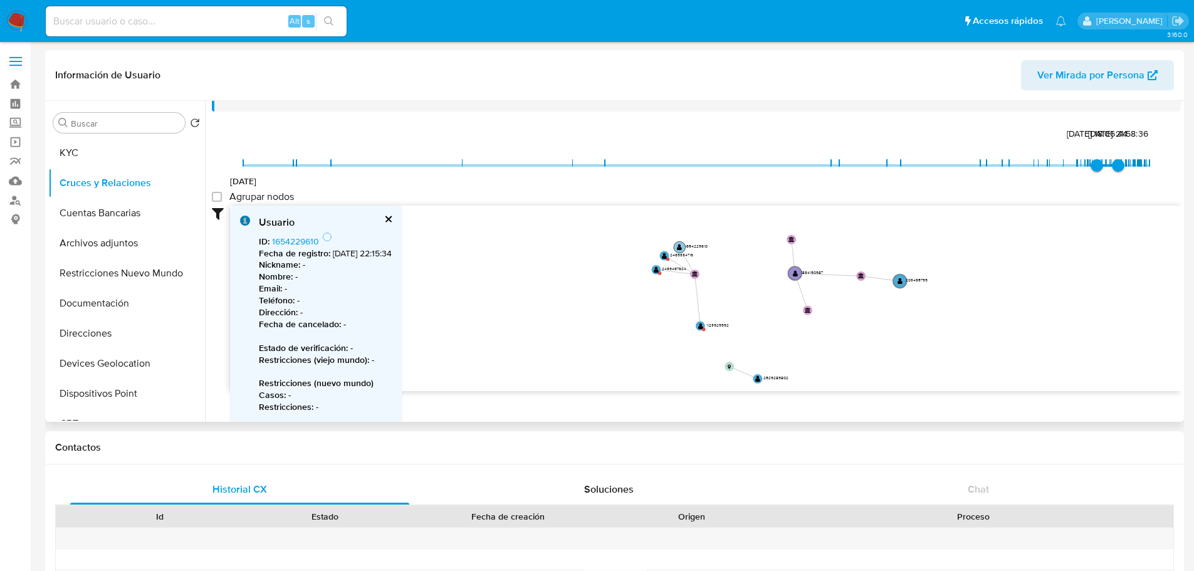
click at [684, 246] on circle at bounding box center [680, 247] width 12 height 12
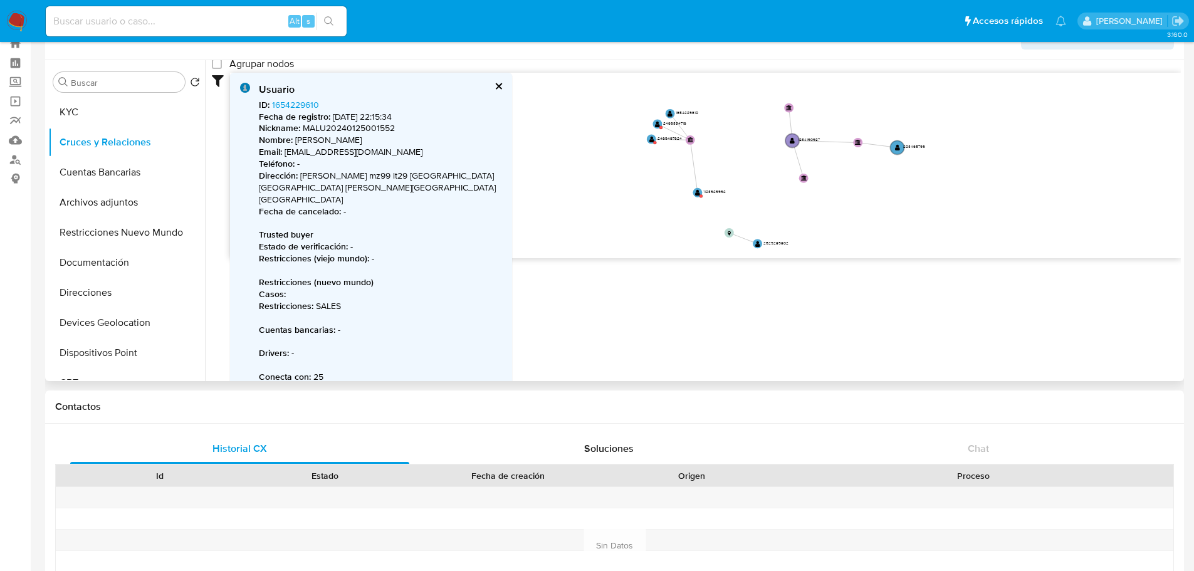
scroll to position [0, 0]
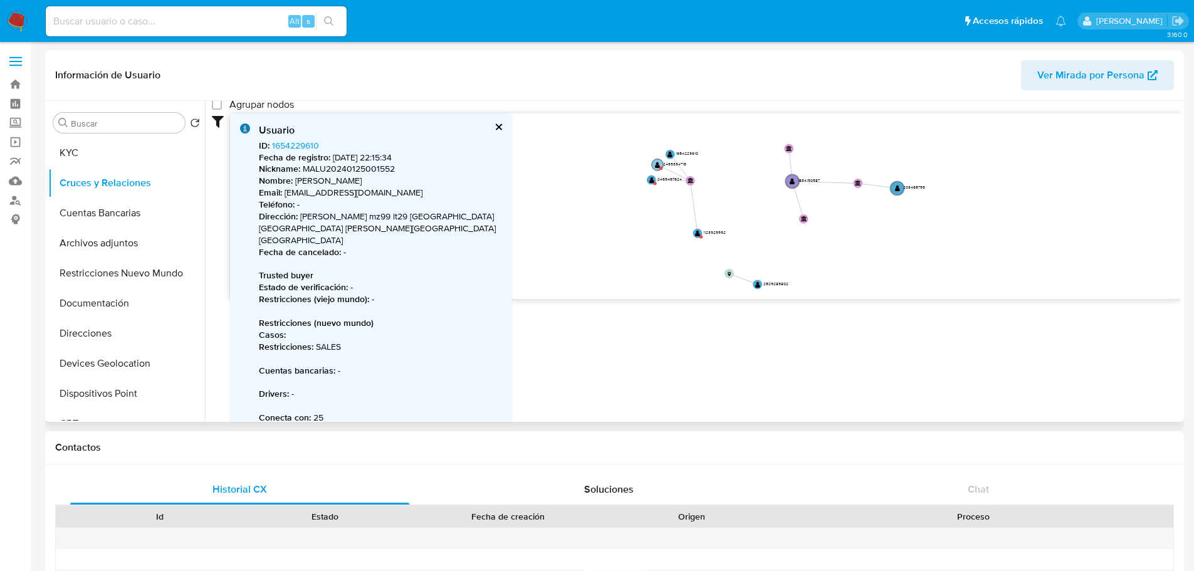
click at [658, 167] on text "" at bounding box center [657, 165] width 5 height 7
click at [667, 152] on text "" at bounding box center [666, 153] width 5 height 7
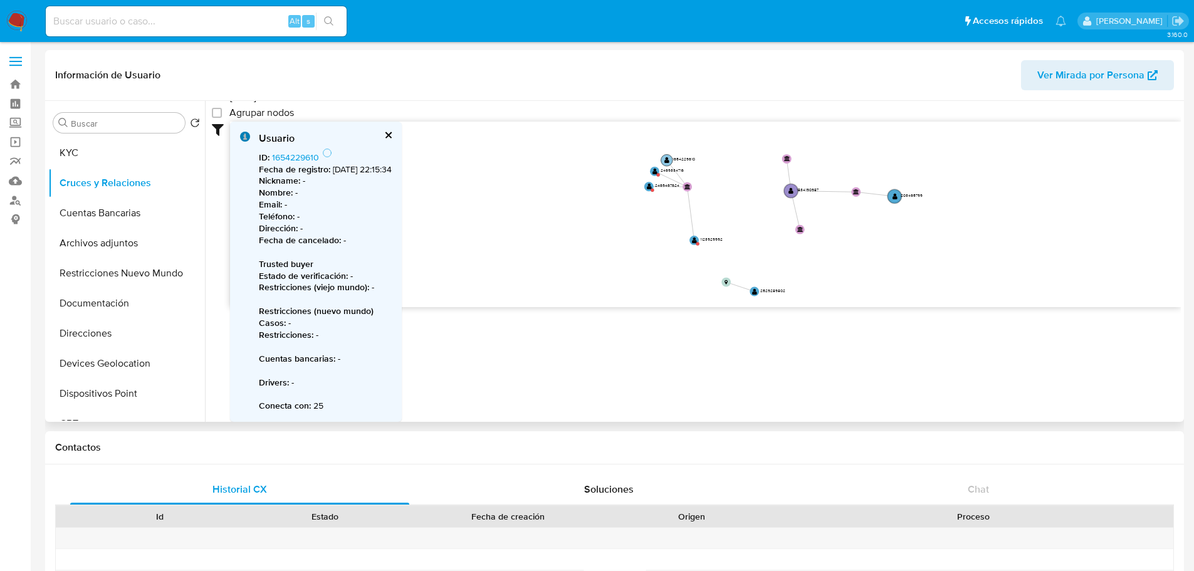
scroll to position [118, 0]
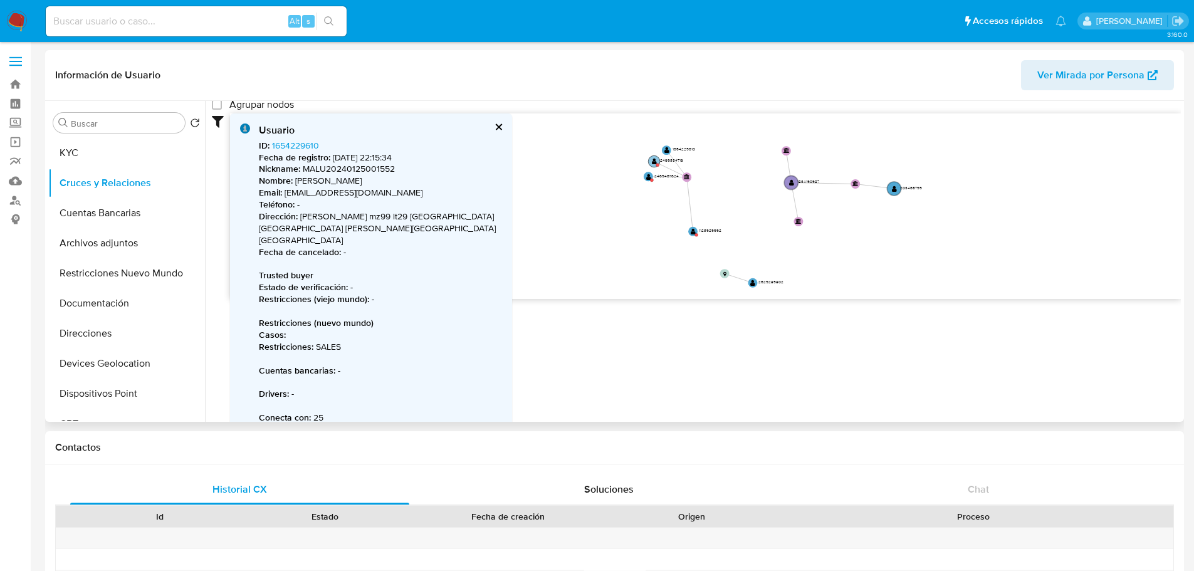
click at [653, 162] on text "" at bounding box center [654, 161] width 5 height 7
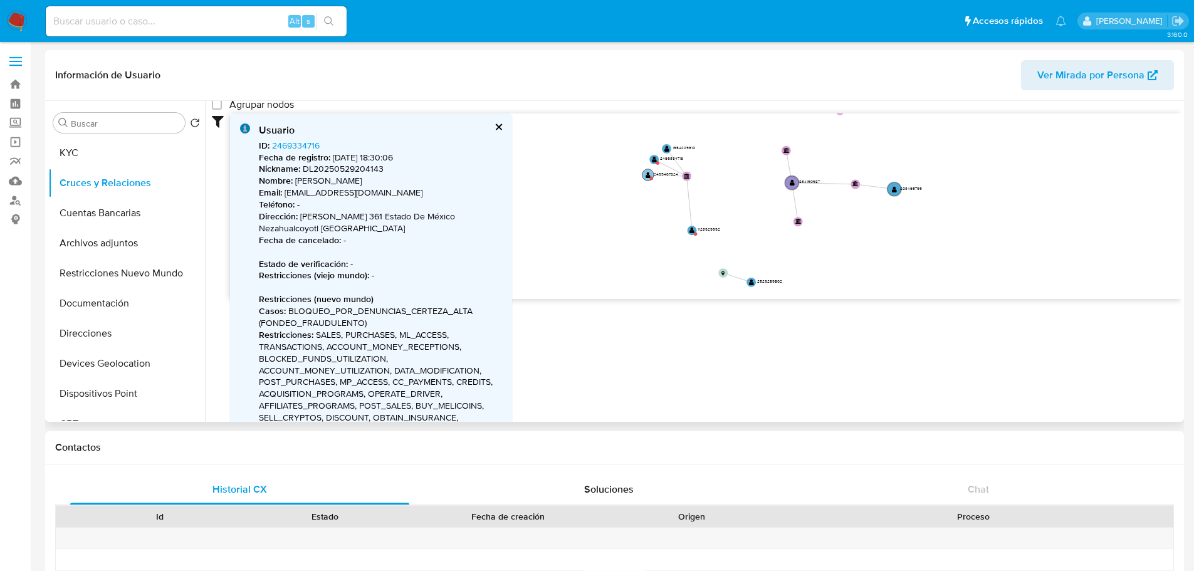
click at [647, 174] on text "" at bounding box center [648, 175] width 5 height 7
click at [648, 174] on text "" at bounding box center [648, 173] width 5 height 7
click at [647, 169] on text "" at bounding box center [648, 170] width 5 height 7
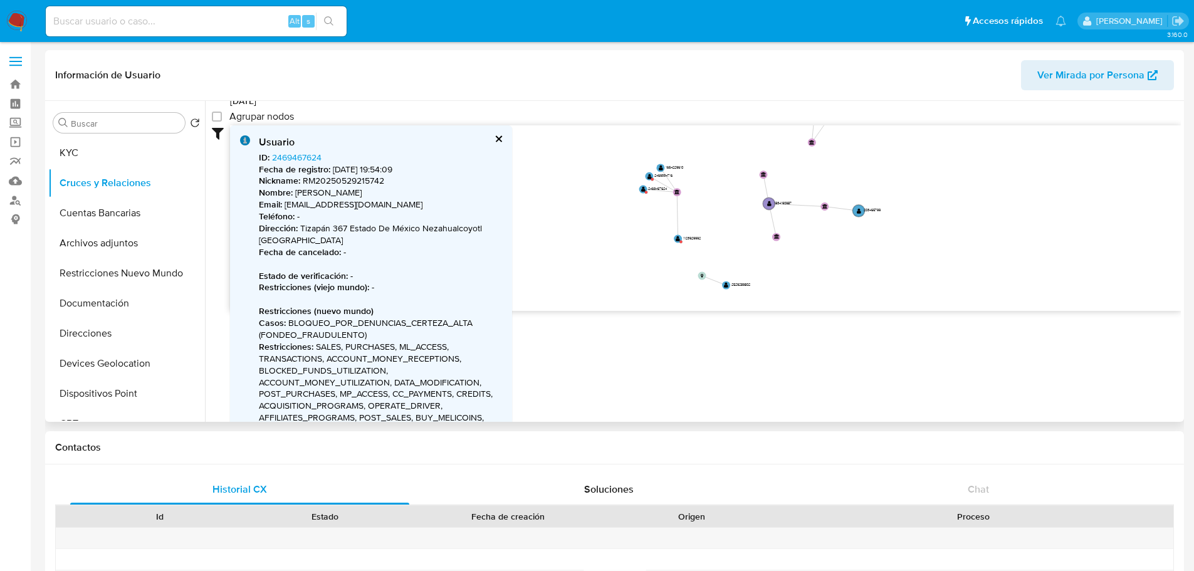
scroll to position [107, 0]
click at [645, 177] on icon "device-68924a44c12a0327c8e239f8  user-1834190987  1834190987 device-6658afaf1…" at bounding box center [705, 216] width 951 height 182
click at [647, 176] on text "" at bounding box center [649, 176] width 4 height 6
click at [647, 176] on text "" at bounding box center [649, 174] width 4 height 6
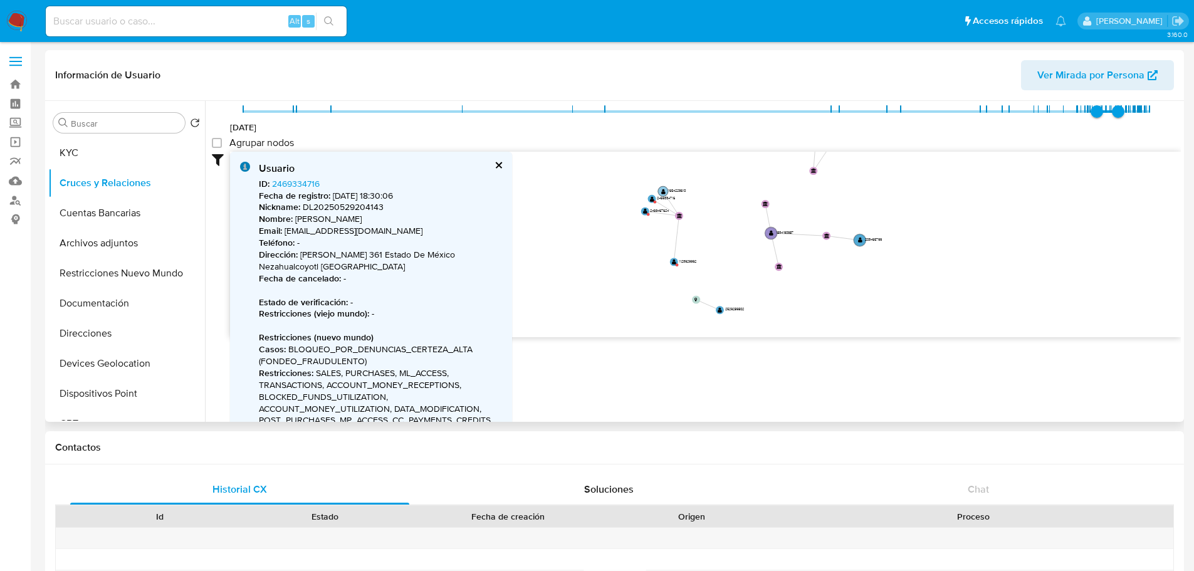
click at [660, 191] on circle at bounding box center [663, 191] width 10 height 10
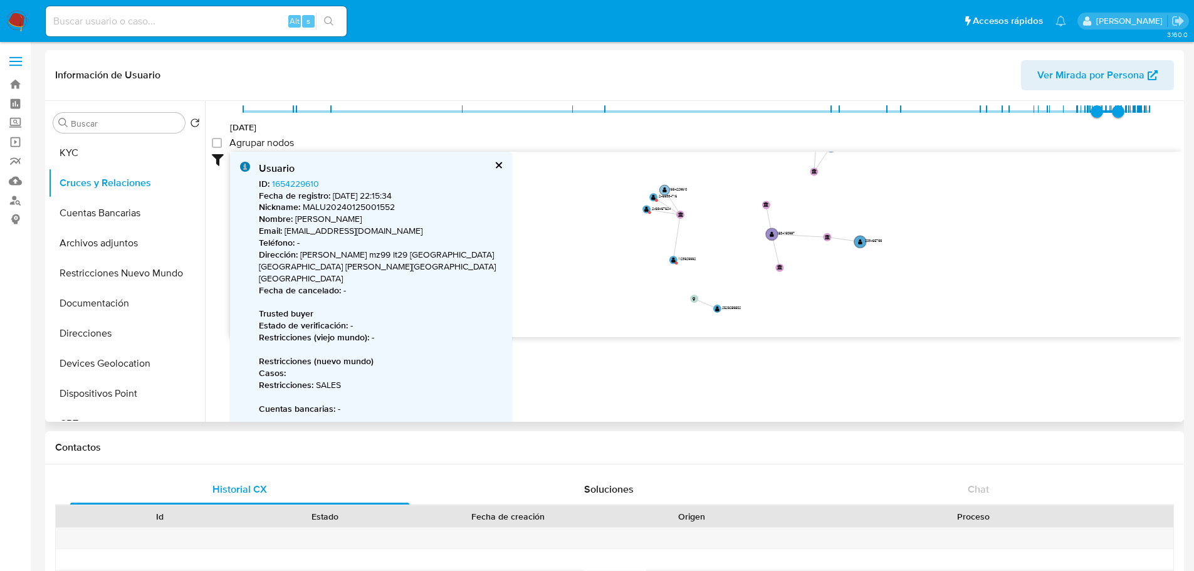
click at [660, 191] on circle at bounding box center [664, 190] width 10 height 10
click at [666, 188] on text "" at bounding box center [666, 187] width 4 height 6
click at [655, 193] on text "" at bounding box center [655, 192] width 4 height 6
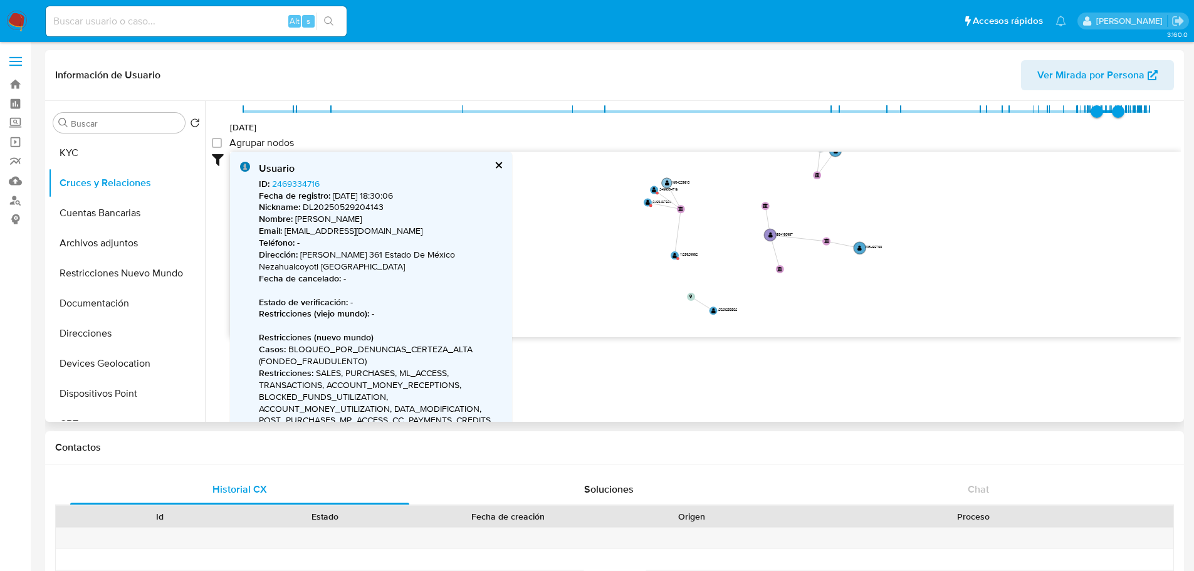
click at [666, 181] on text "" at bounding box center [667, 183] width 4 height 6
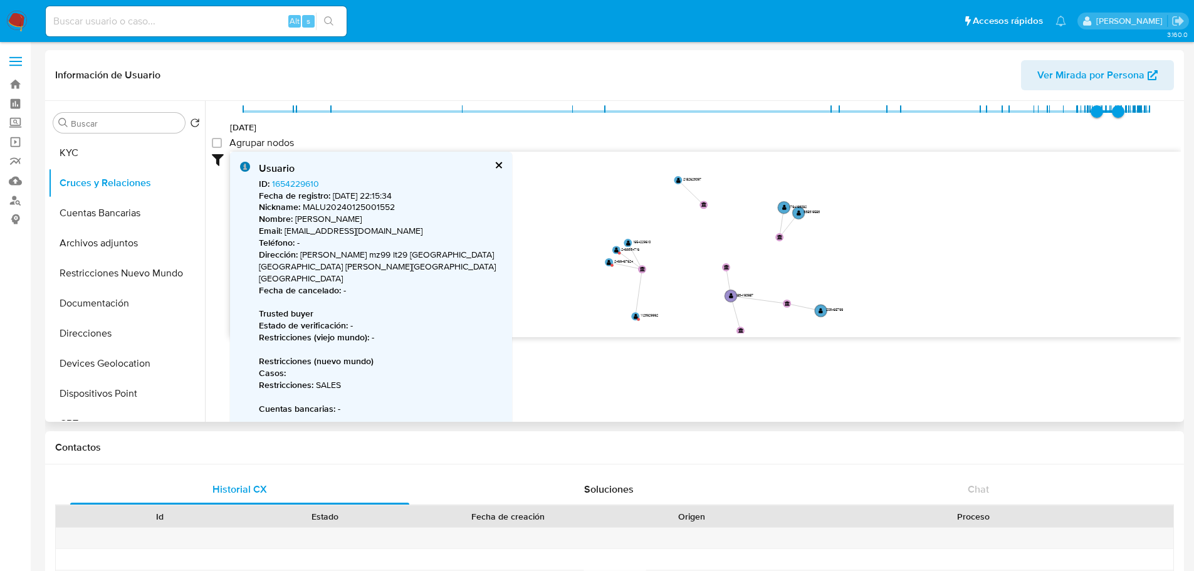
drag, startPoint x: 722, startPoint y: 211, endPoint x: 684, endPoint y: 278, distance: 77.7
click at [684, 278] on icon "device-68924a44c12a0327c8e239f8  user-1834190987  1834190987 device-6658afaf1…" at bounding box center [705, 243] width 951 height 182
click at [678, 187] on text "" at bounding box center [678, 187] width 4 height 6
click at [614, 256] on text "" at bounding box center [616, 255] width 4 height 6
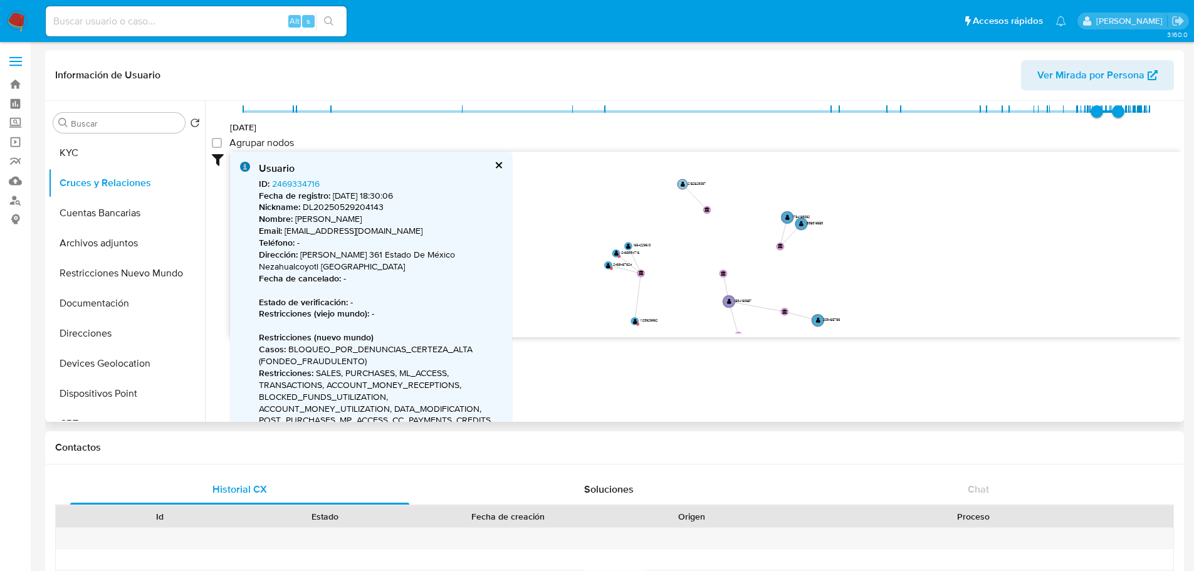
click at [681, 184] on text "" at bounding box center [683, 184] width 4 height 6
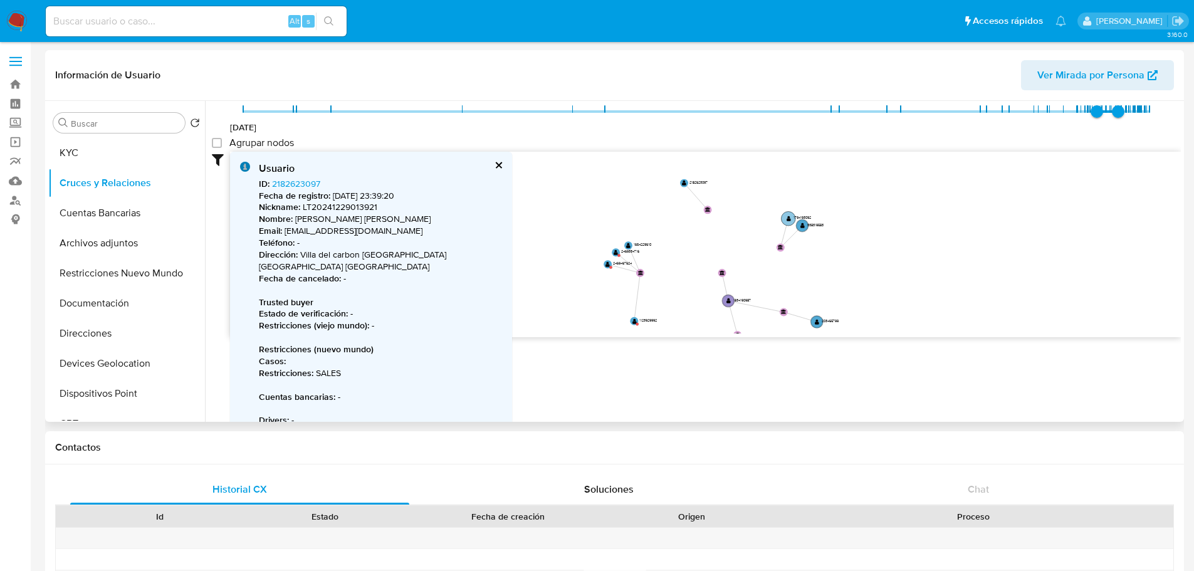
click at [784, 216] on circle at bounding box center [788, 219] width 14 height 14
click at [804, 228] on text "" at bounding box center [804, 227] width 4 height 6
click at [804, 228] on text "" at bounding box center [805, 228] width 4 height 6
click at [819, 327] on circle at bounding box center [814, 326] width 14 height 14
click at [819, 327] on circle at bounding box center [814, 327] width 14 height 14
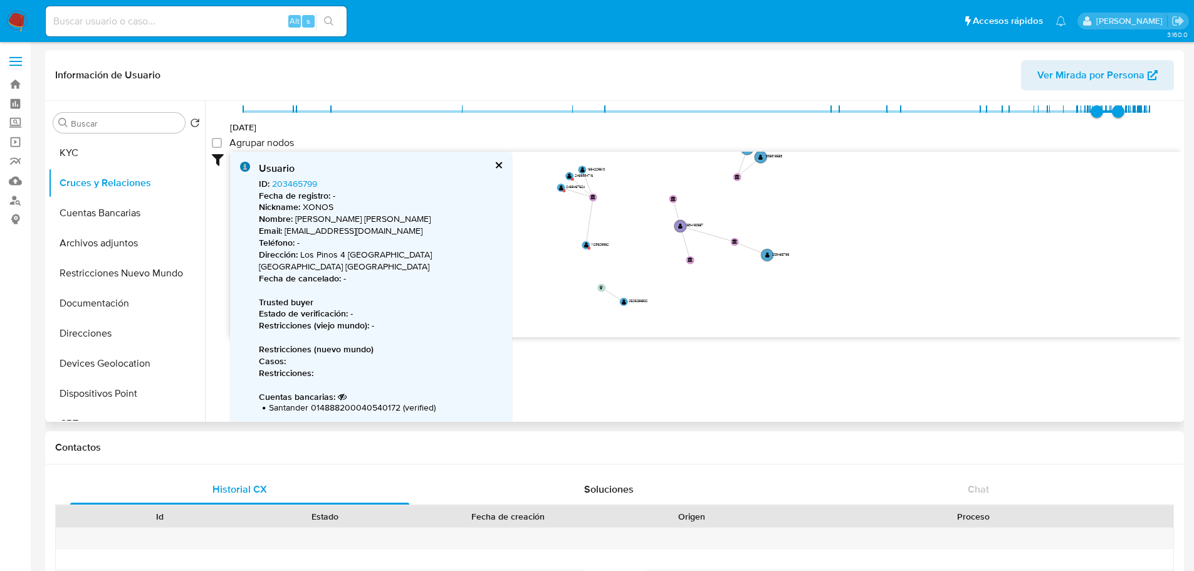
drag, startPoint x: 772, startPoint y: 281, endPoint x: 728, endPoint y: 211, distance: 83.3
click at [728, 211] on icon "device-68924a44c12a0327c8e239f8  user-1834190987  1834190987 device-6658afaf1…" at bounding box center [705, 243] width 951 height 182
click at [629, 303] on circle at bounding box center [626, 305] width 10 height 10
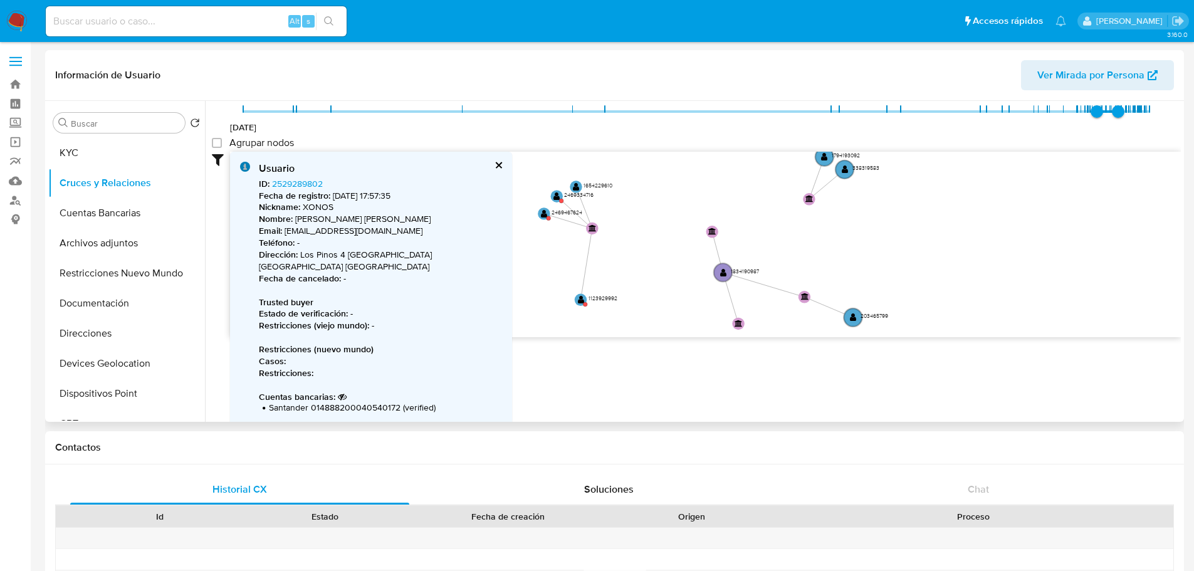
drag, startPoint x: 608, startPoint y: 245, endPoint x: 657, endPoint y: 327, distance: 95.0
click at [657, 327] on icon "device-68924a44c12a0327c8e239f8  user-1834190987  1834190987 device-6658afaf1…" at bounding box center [705, 243] width 951 height 182
click at [555, 197] on text "" at bounding box center [556, 196] width 6 height 9
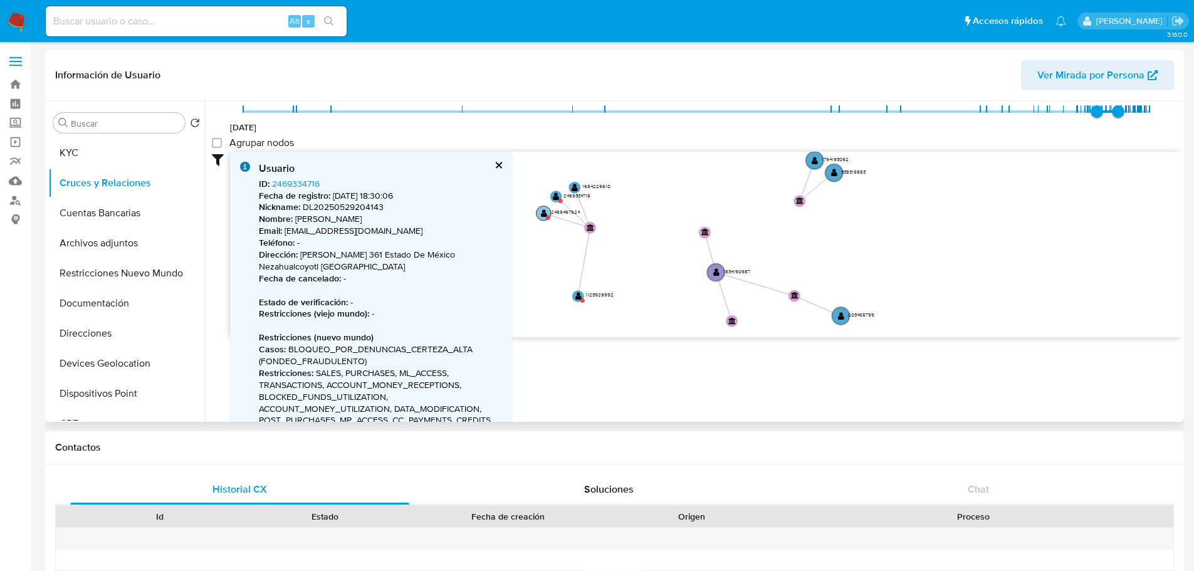
click at [540, 218] on circle at bounding box center [544, 213] width 14 height 14
click at [579, 295] on text "" at bounding box center [578, 295] width 6 height 9
click at [575, 294] on text "" at bounding box center [577, 293] width 6 height 9
click at [575, 294] on text "" at bounding box center [578, 292] width 6 height 9
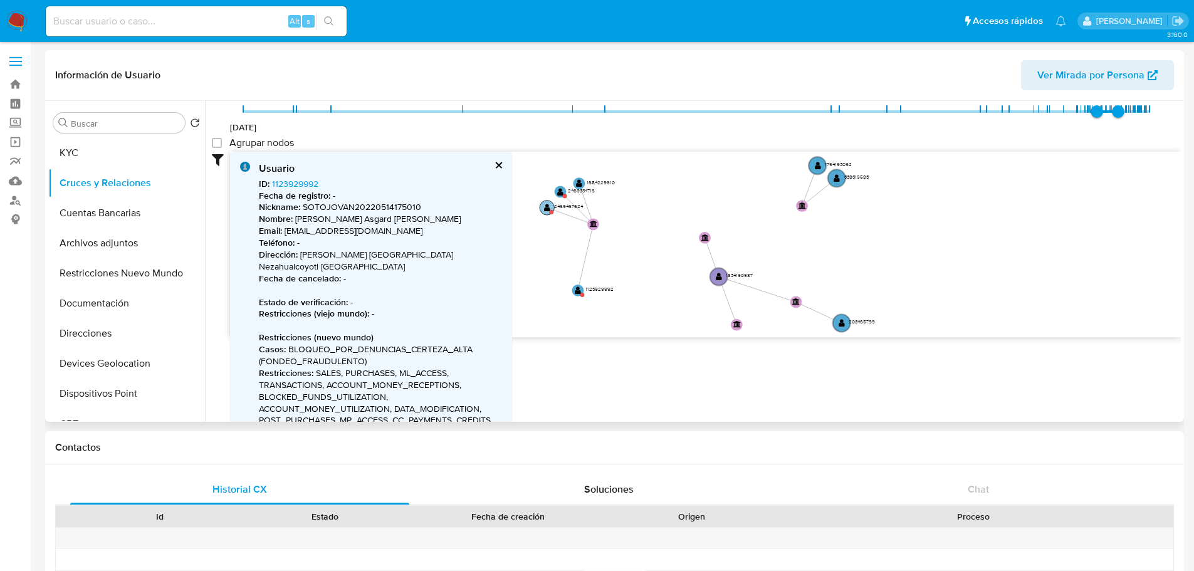
click at [547, 210] on text "" at bounding box center [547, 207] width 6 height 9
click at [559, 191] on text "" at bounding box center [561, 190] width 6 height 9
click at [293, 185] on link "2469334716" at bounding box center [296, 183] width 48 height 13
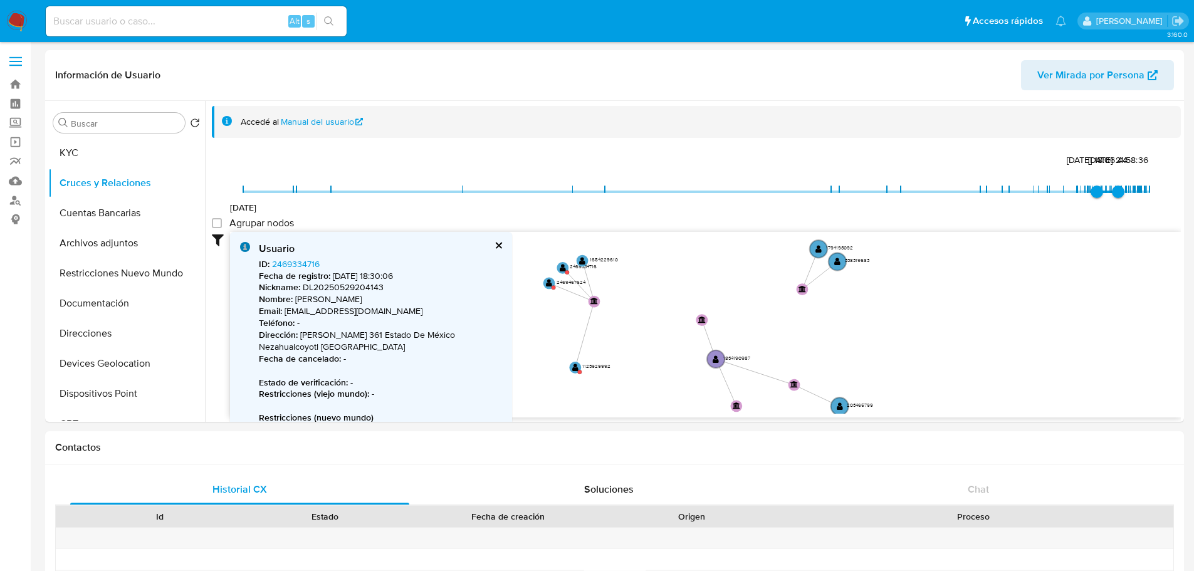
select select "10"
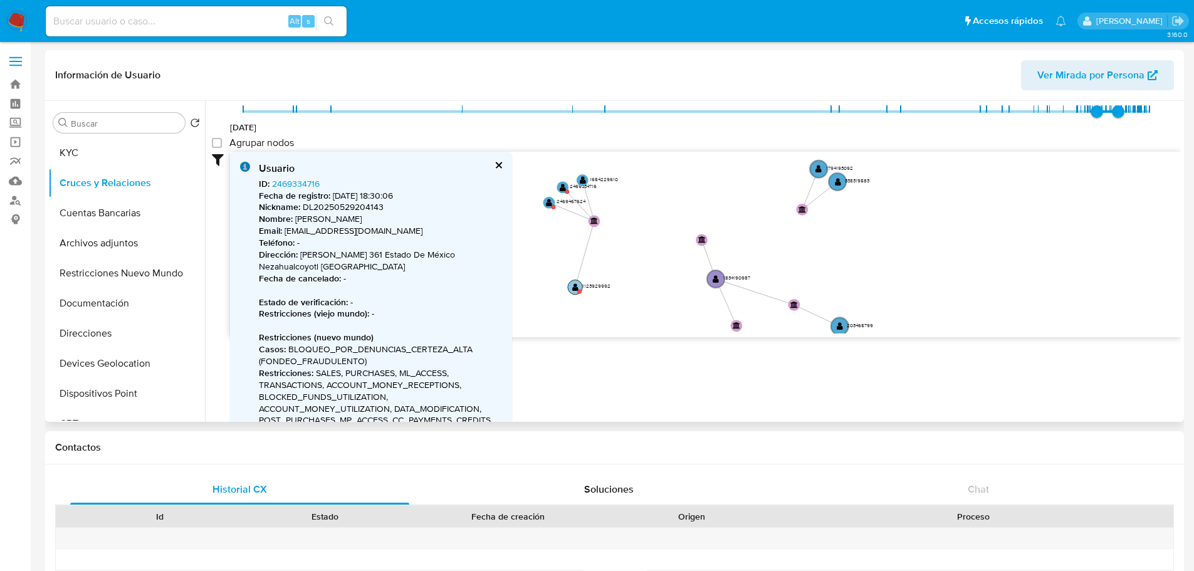
click at [575, 291] on circle at bounding box center [575, 287] width 14 height 14
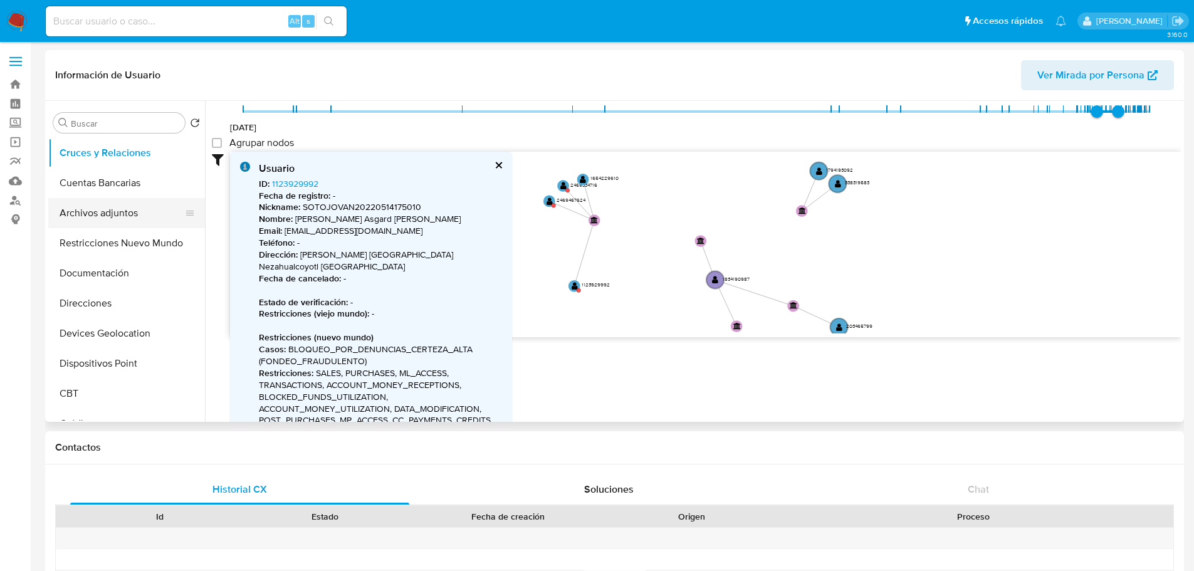
scroll to position [0, 0]
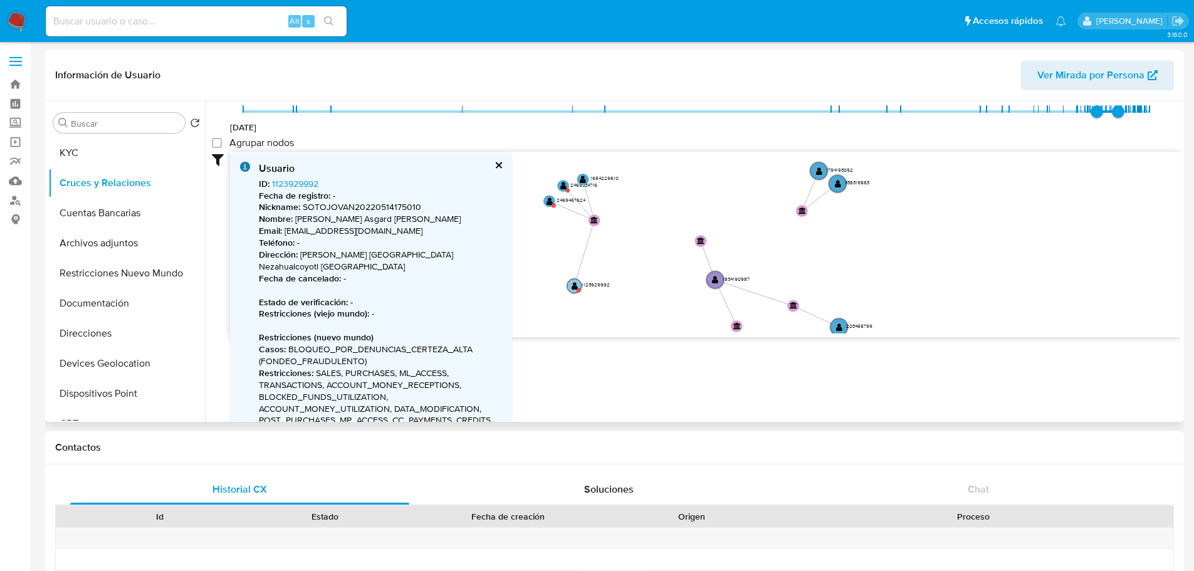
click at [572, 283] on text "" at bounding box center [575, 285] width 6 height 9
click at [298, 185] on link "1123929992" at bounding box center [295, 183] width 46 height 13
click at [550, 198] on text "" at bounding box center [550, 199] width 6 height 9
click at [279, 182] on link "2469467624" at bounding box center [297, 183] width 50 height 13
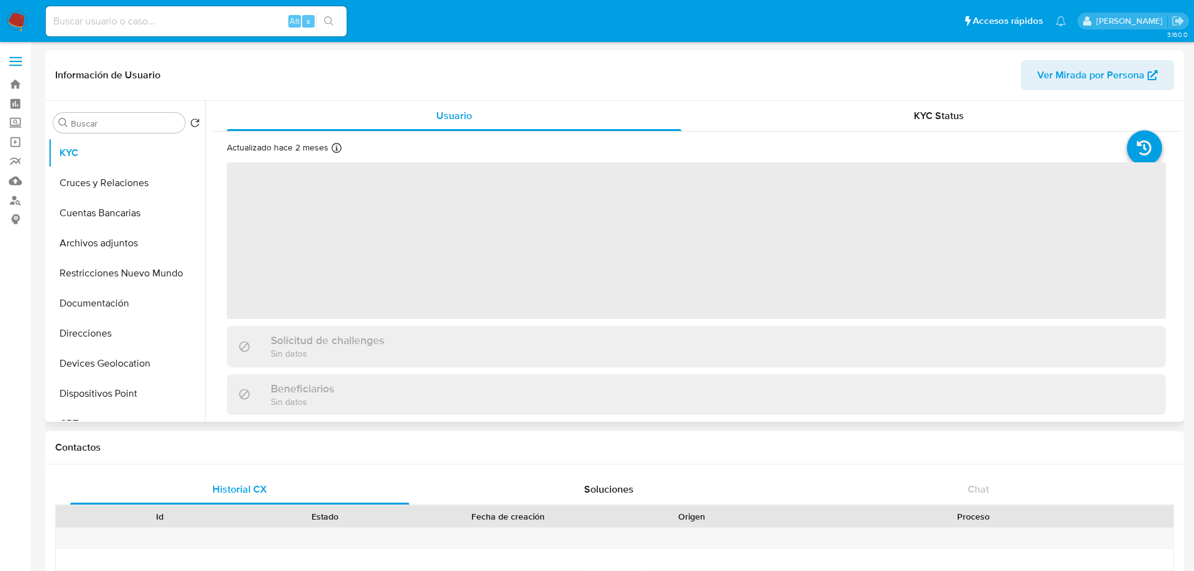
select select "10"
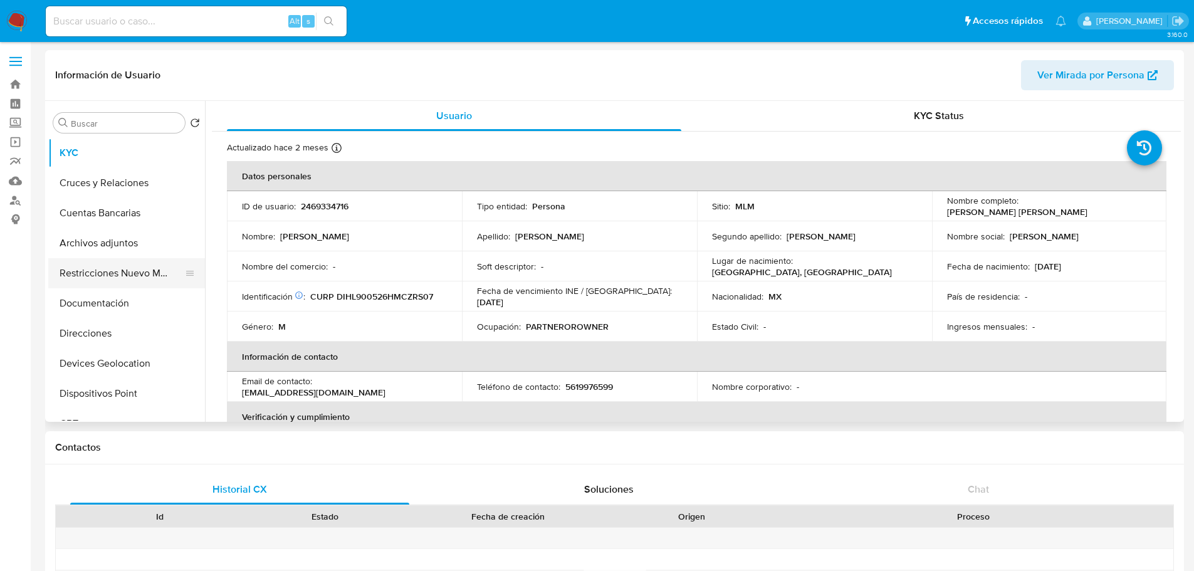
click at [123, 268] on button "Restricciones Nuevo Mundo" at bounding box center [121, 273] width 147 height 30
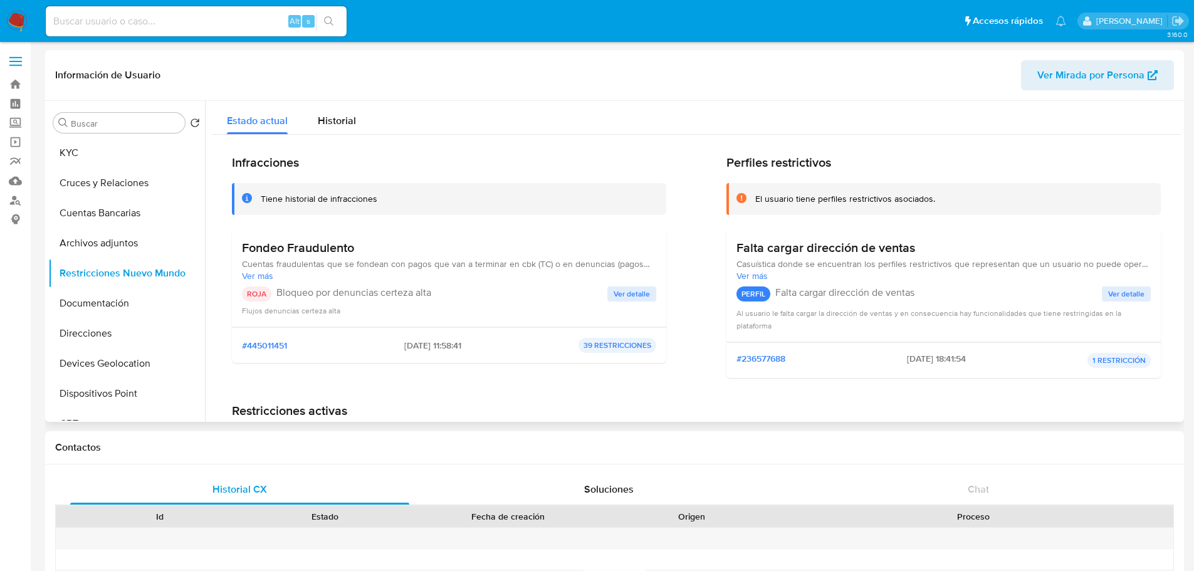
click at [629, 292] on span "Ver detalle" at bounding box center [632, 294] width 36 height 13
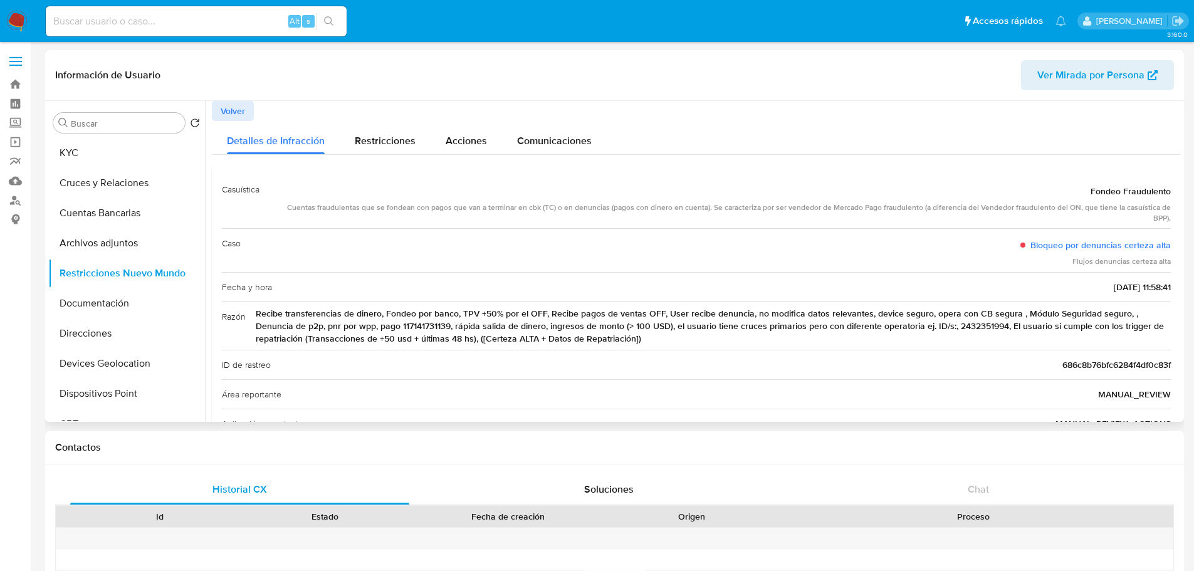
click at [235, 115] on span "Volver" at bounding box center [233, 111] width 24 height 18
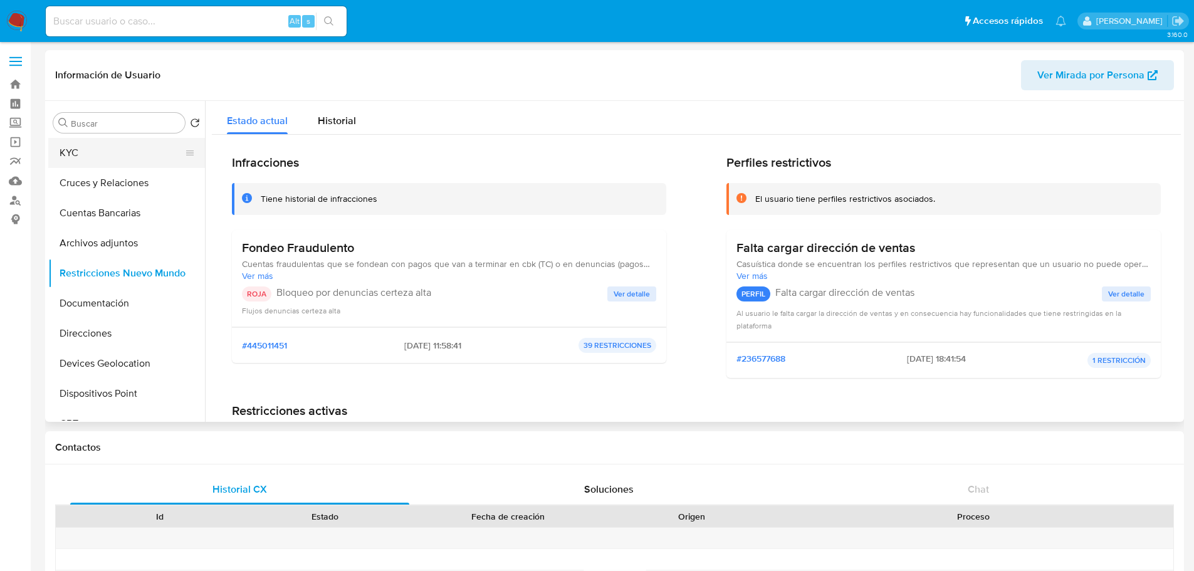
click at [102, 165] on button "KYC" at bounding box center [121, 153] width 147 height 30
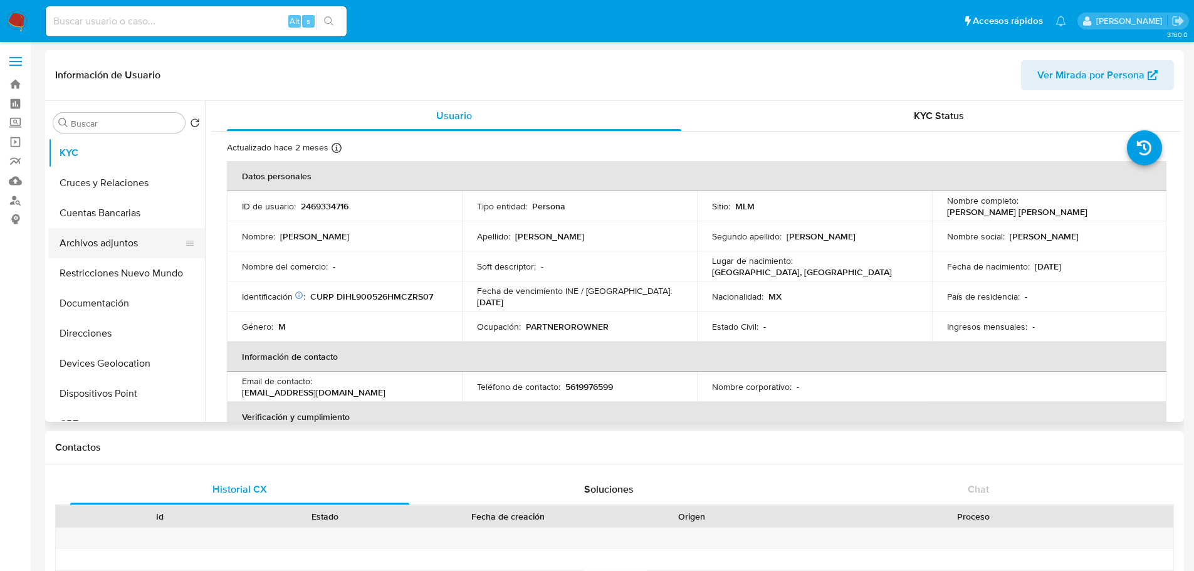
click at [128, 244] on button "Archivos adjuntos" at bounding box center [121, 243] width 147 height 30
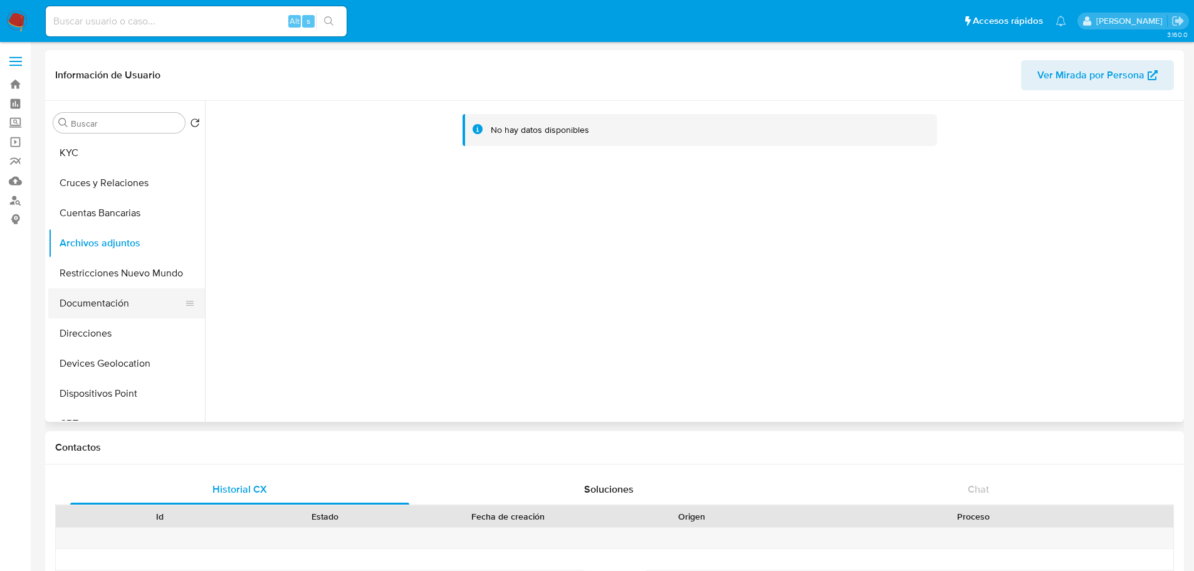
click at [92, 308] on button "Documentación" at bounding box center [121, 303] width 147 height 30
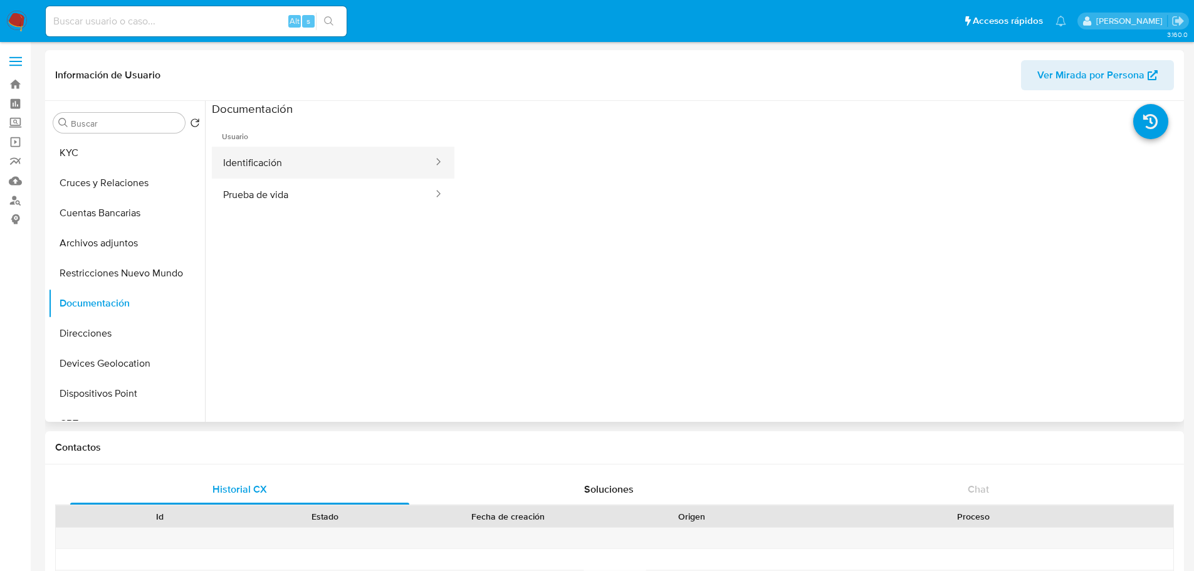
click at [273, 147] on button "Identificación" at bounding box center [323, 163] width 223 height 32
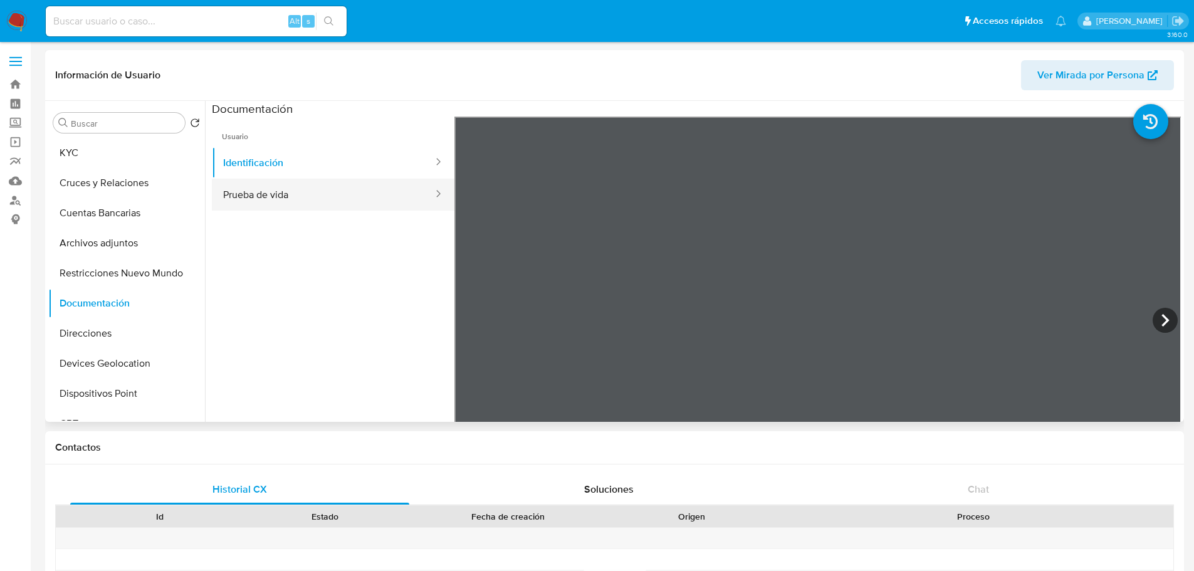
click at [308, 181] on button "Prueba de vida" at bounding box center [323, 195] width 223 height 32
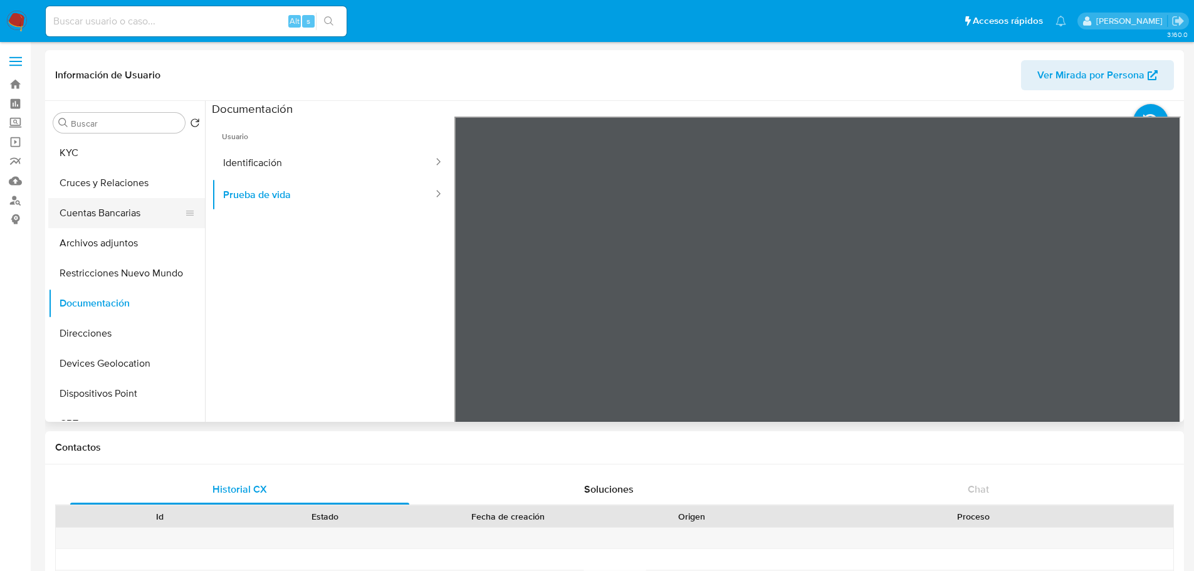
click at [123, 220] on button "Cuentas Bancarias" at bounding box center [121, 213] width 147 height 30
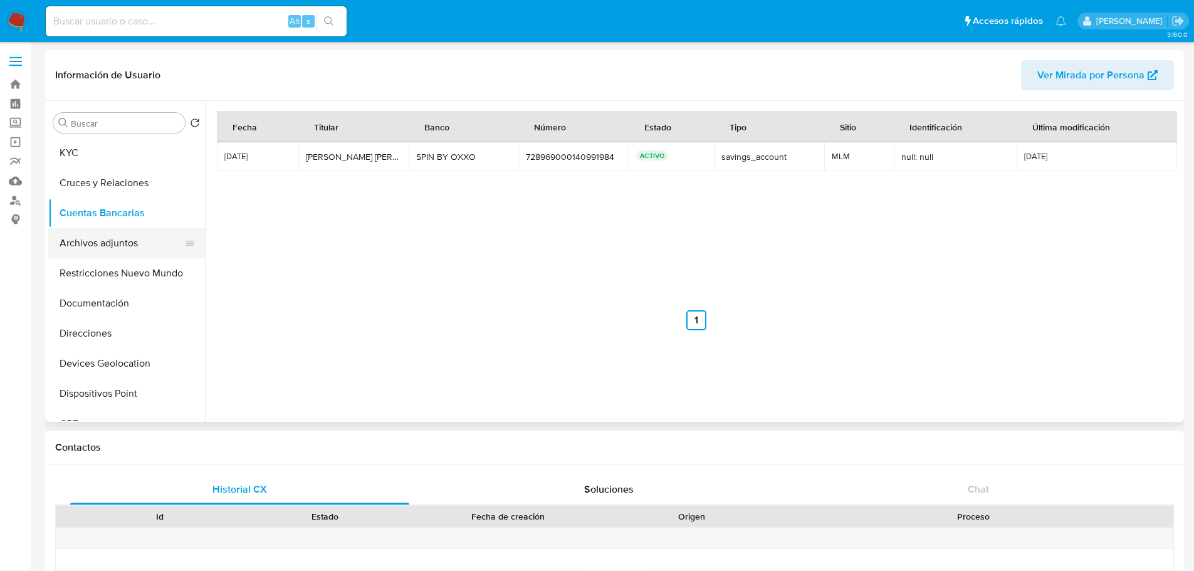
click at [108, 245] on button "Archivos adjuntos" at bounding box center [121, 243] width 147 height 30
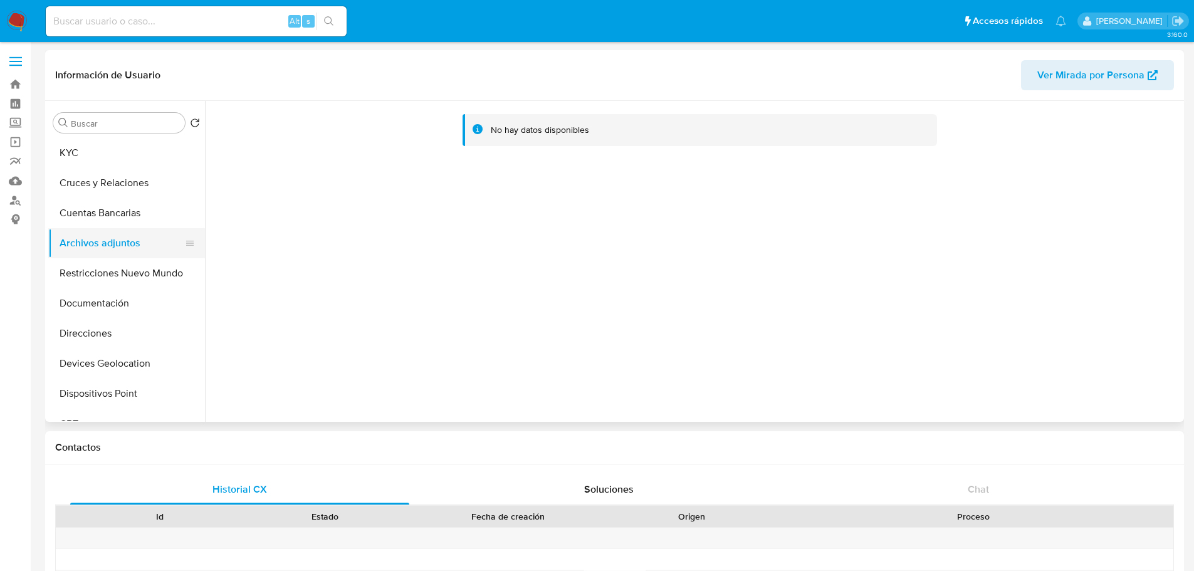
click at [110, 239] on button "Archivos adjuntos" at bounding box center [121, 243] width 147 height 30
click at [16, 81] on link "Bandeja" at bounding box center [74, 84] width 149 height 19
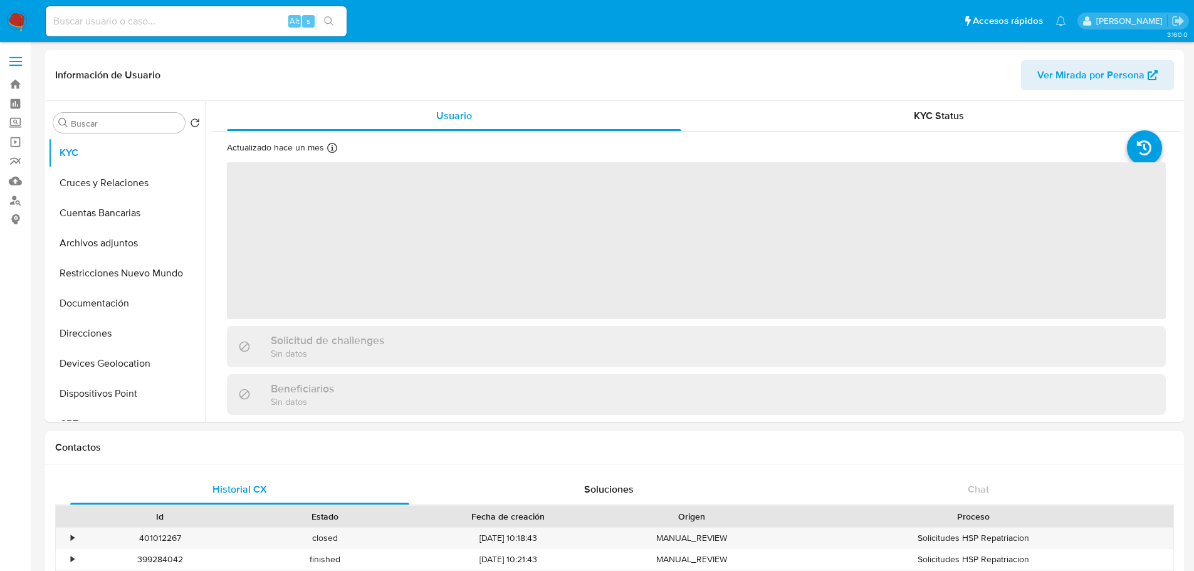
select select "10"
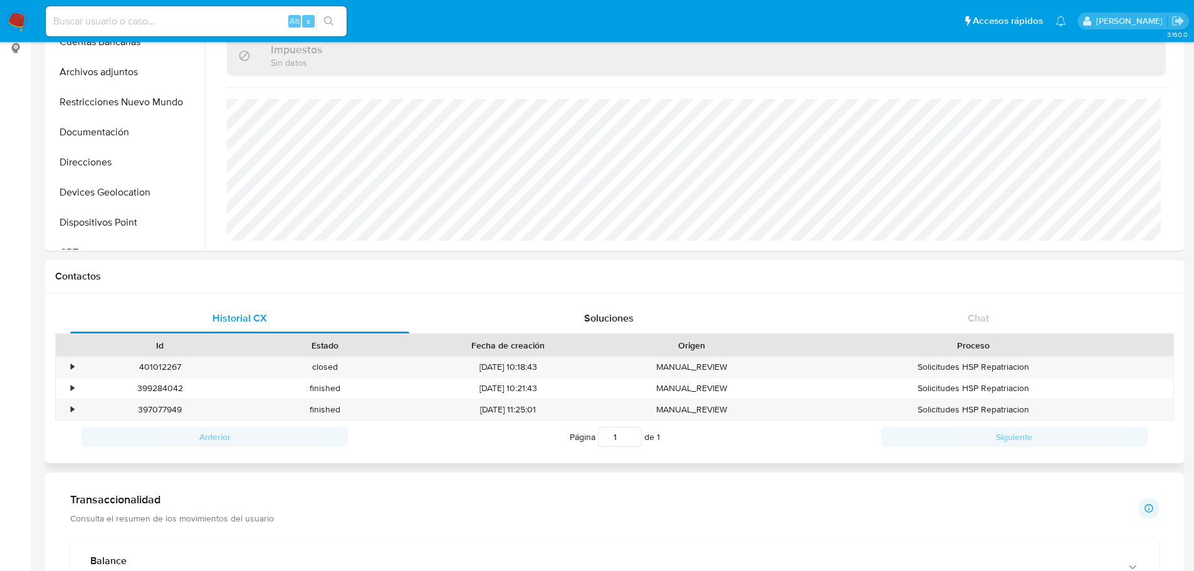
scroll to position [172, 0]
click at [609, 315] on span "Soluciones" at bounding box center [609, 317] width 50 height 14
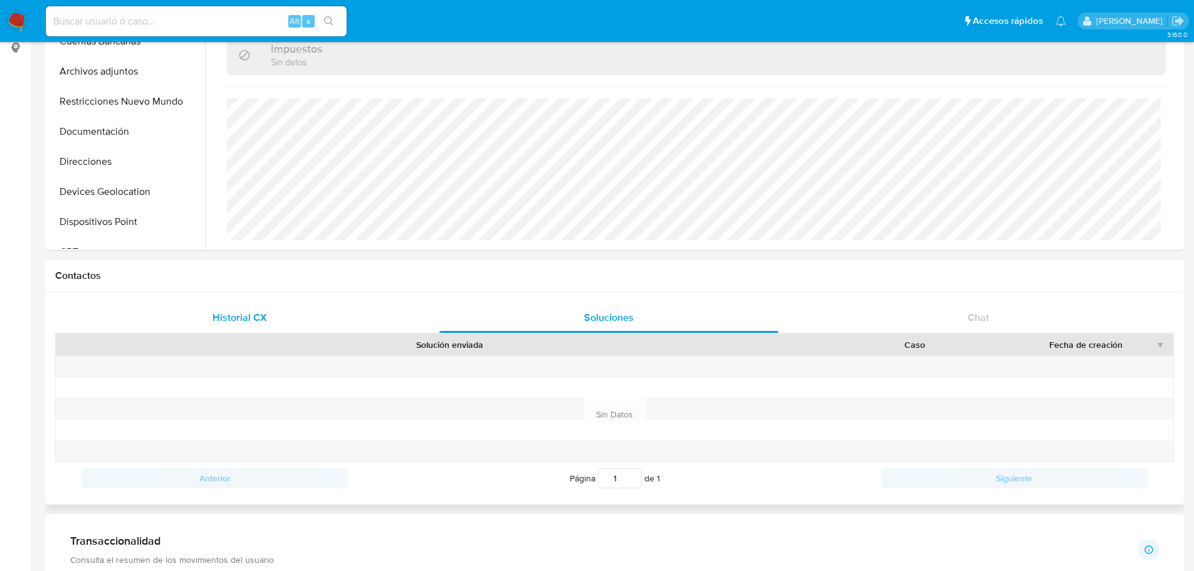
click at [275, 327] on div "Historial CX" at bounding box center [239, 318] width 339 height 30
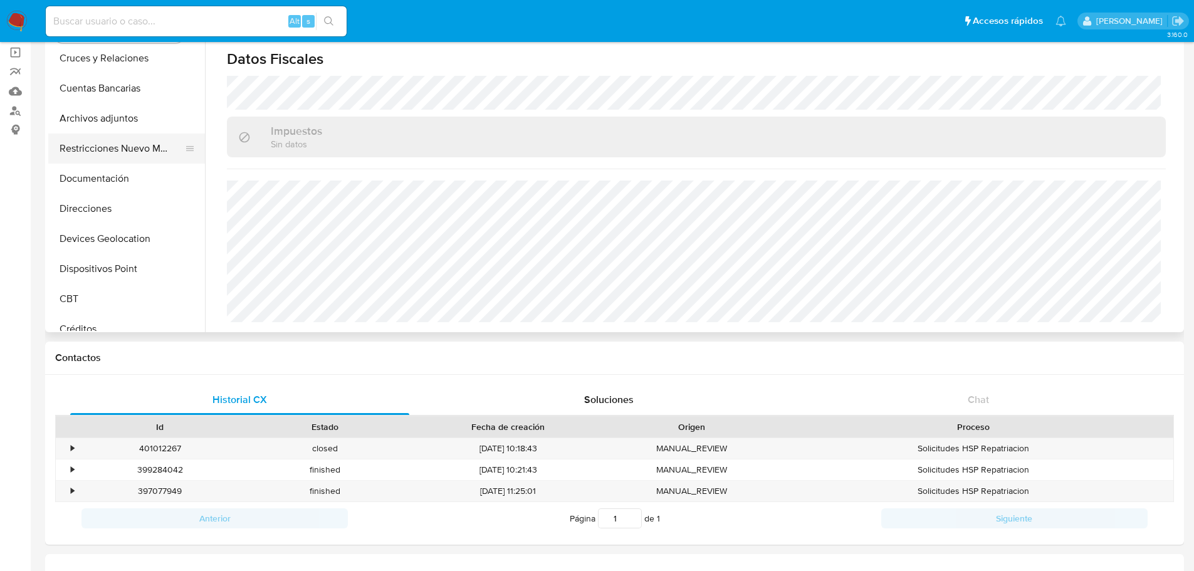
scroll to position [21, 0]
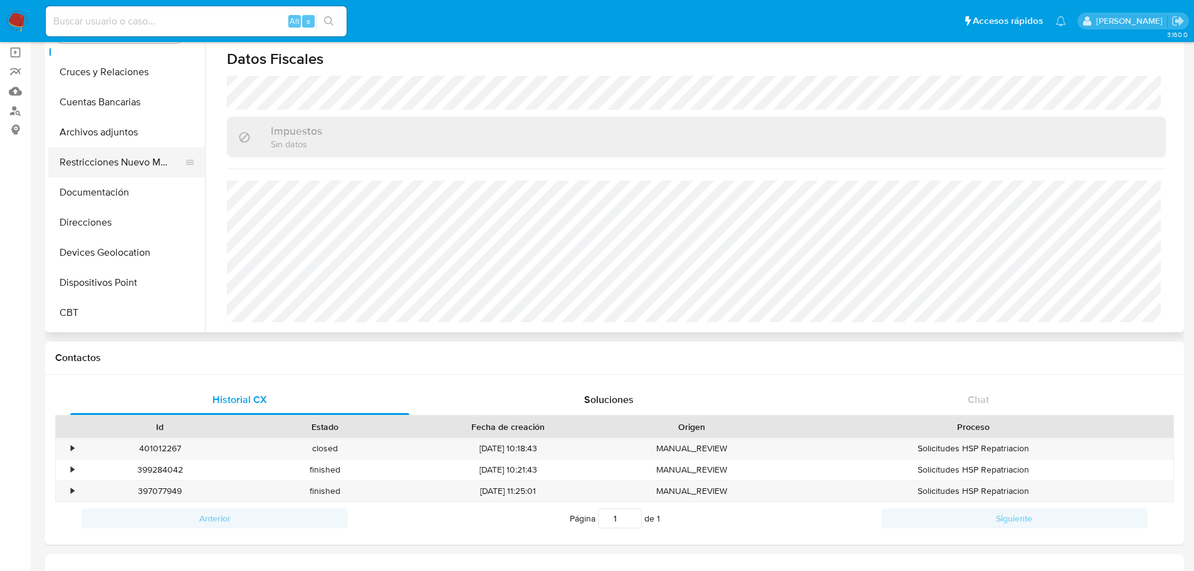
click at [126, 189] on button "Documentación" at bounding box center [126, 192] width 157 height 30
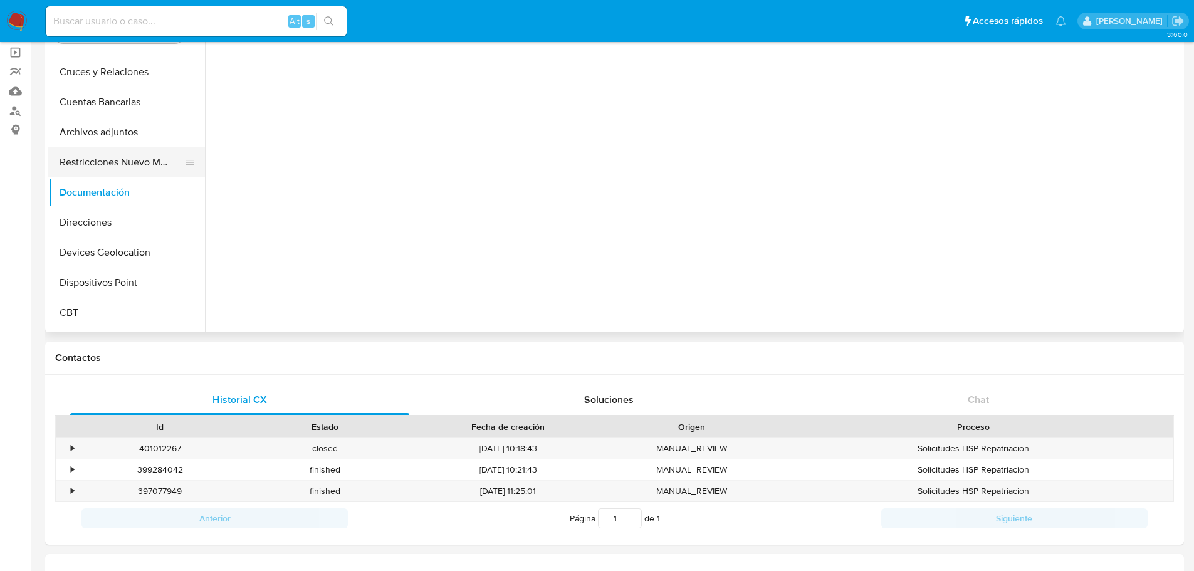
scroll to position [0, 0]
click at [251, 91] on button "Identificación" at bounding box center [323, 105] width 223 height 32
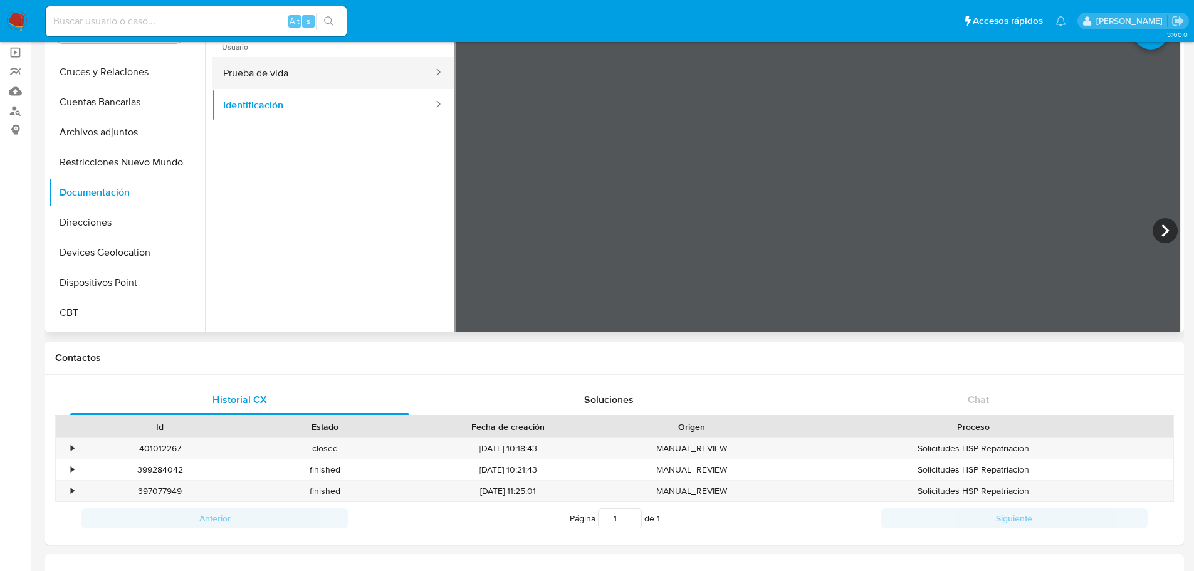
click at [251, 74] on button "Prueba de vida" at bounding box center [323, 73] width 223 height 32
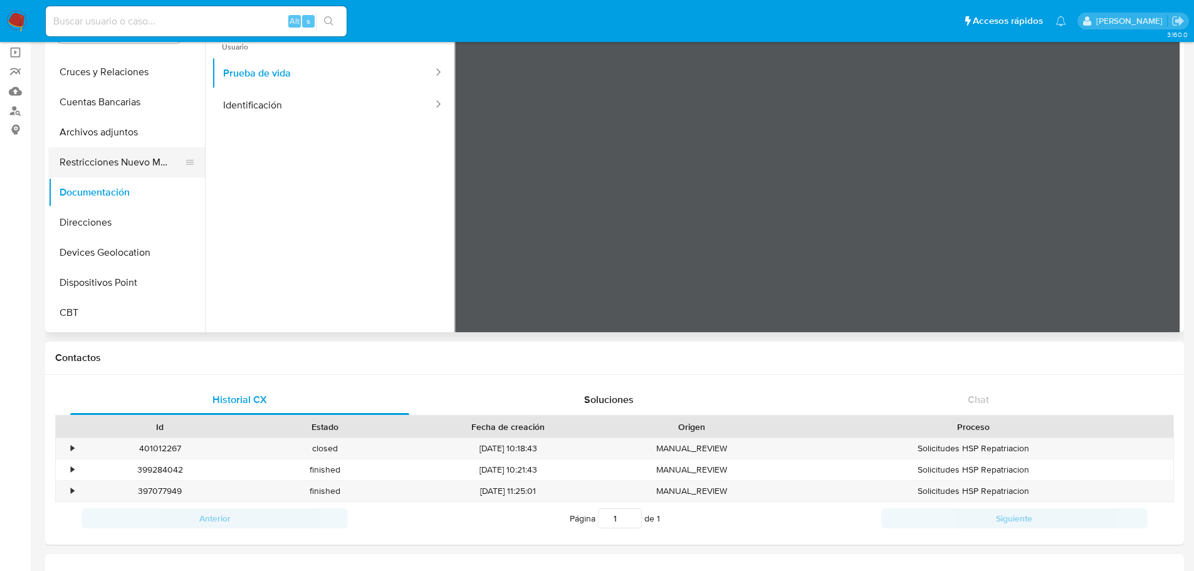
click at [126, 167] on button "Restricciones Nuevo Mundo" at bounding box center [121, 162] width 147 height 30
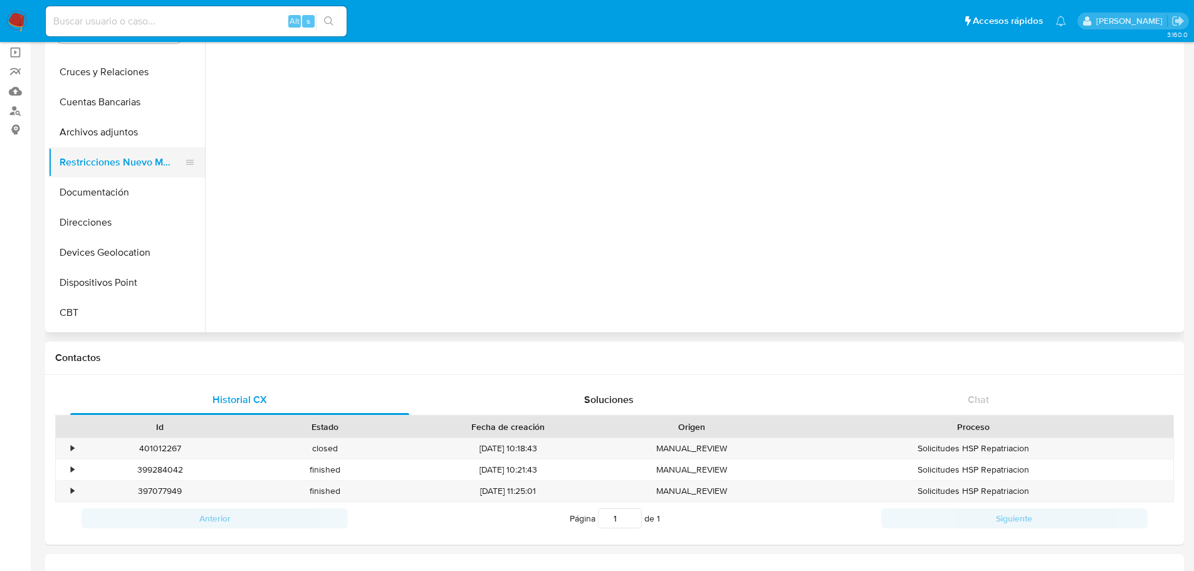
click at [126, 167] on button "Restricciones Nuevo Mundo" at bounding box center [121, 162] width 147 height 30
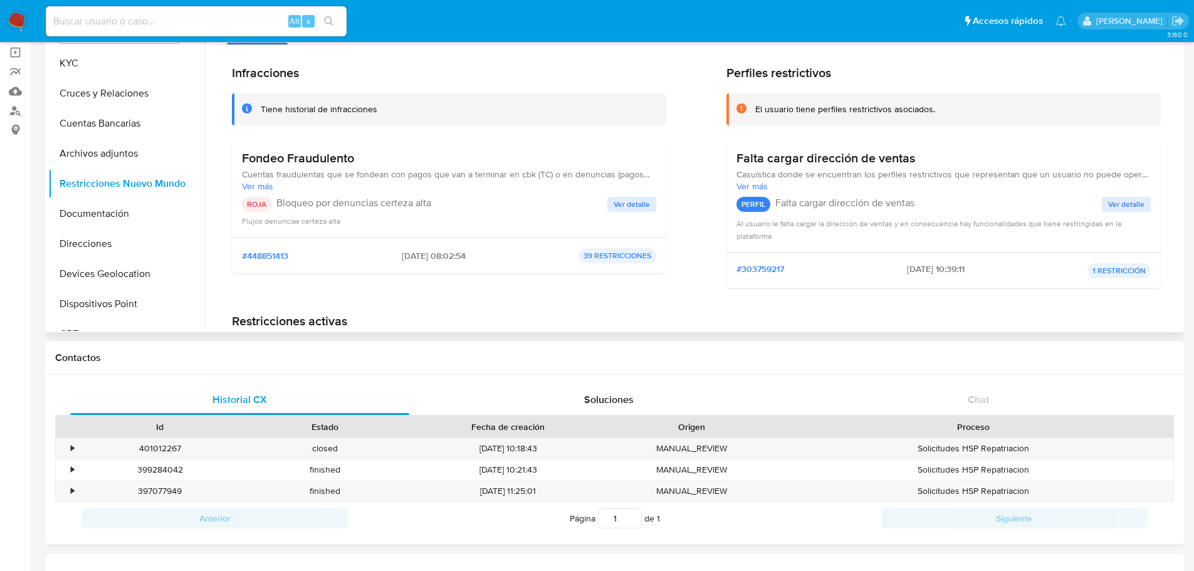
click at [772, 268] on span "#303759217" at bounding box center [761, 270] width 48 height 15
click at [266, 255] on span "#448851413" at bounding box center [265, 255] width 46 height 11
click at [599, 256] on p "39 RESTRICCIONES" at bounding box center [618, 255] width 78 height 15
click at [108, 150] on button "Archivos adjuntos" at bounding box center [121, 154] width 147 height 30
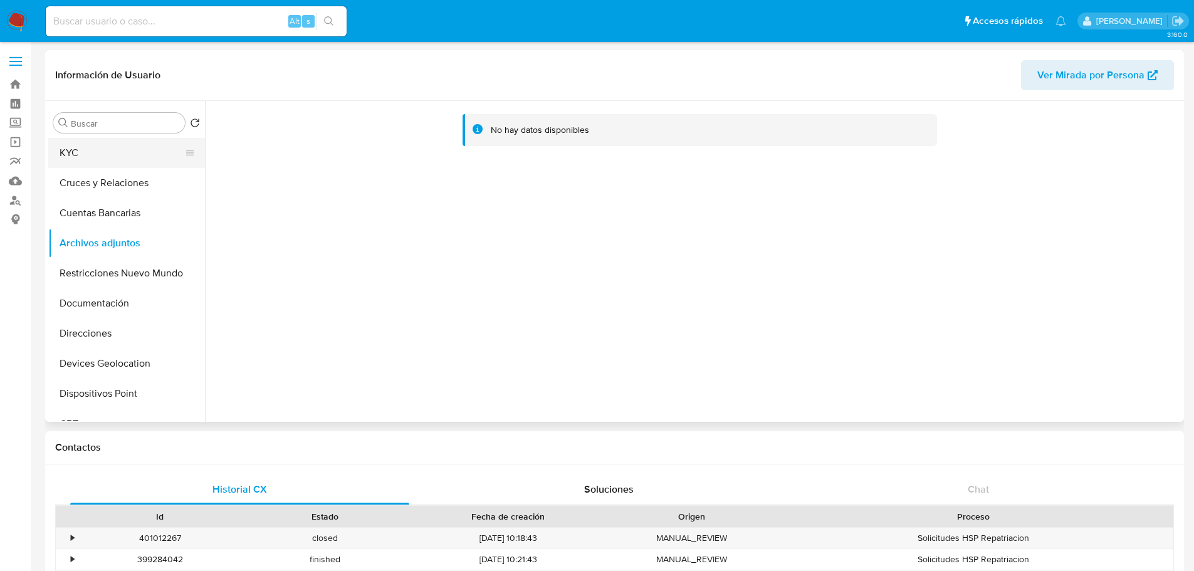
click at [122, 147] on button "KYC" at bounding box center [121, 153] width 147 height 30
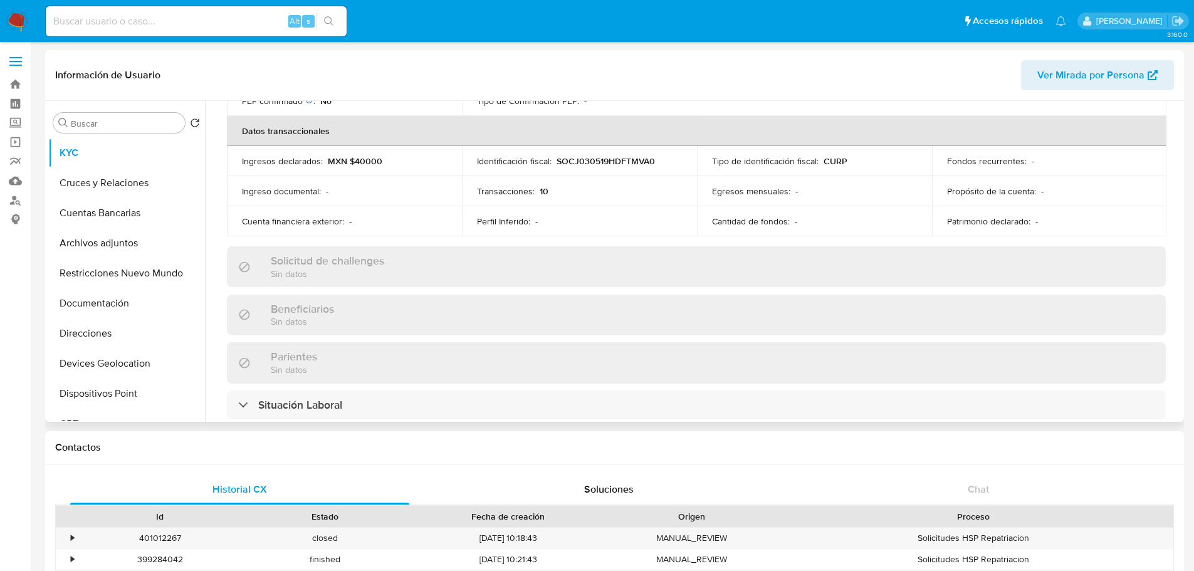
scroll to position [382, 0]
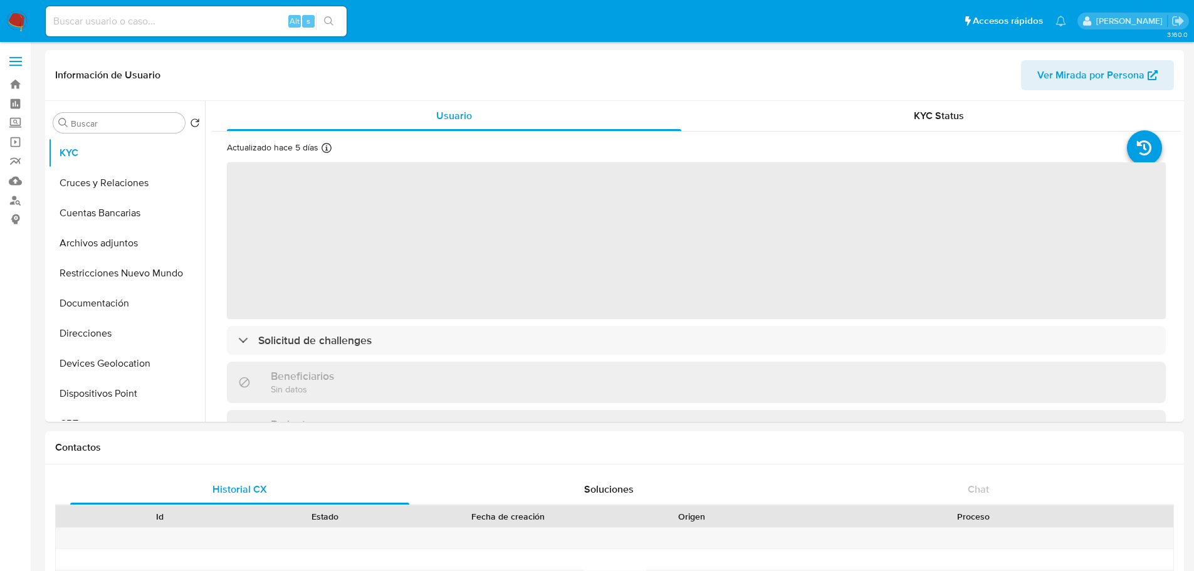
select select "10"
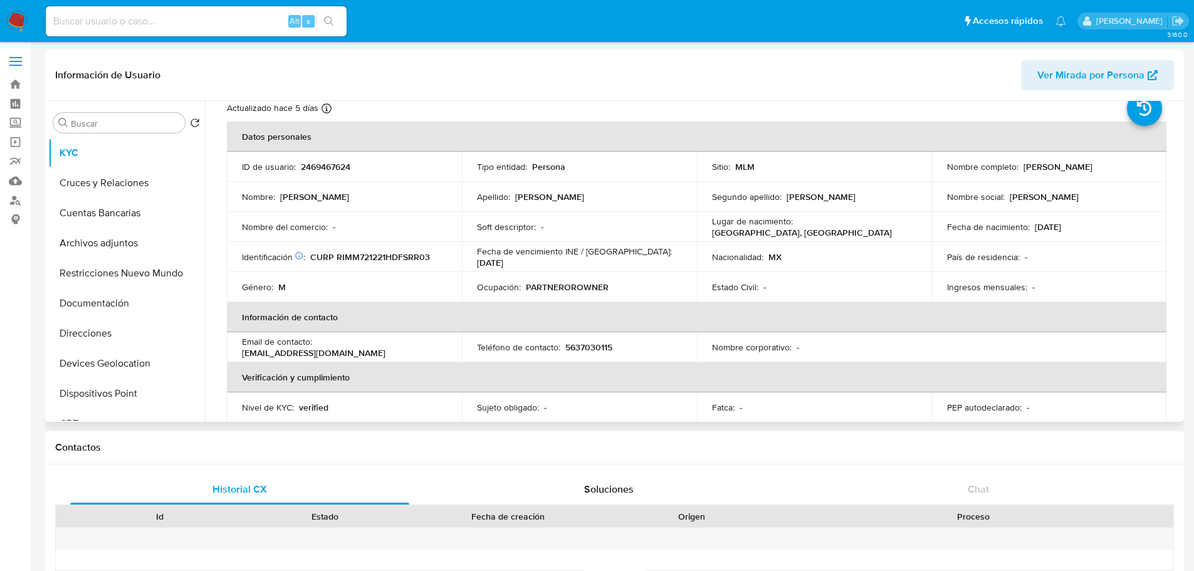
scroll to position [39, 0]
click at [120, 242] on button "Archivos adjuntos" at bounding box center [121, 243] width 147 height 30
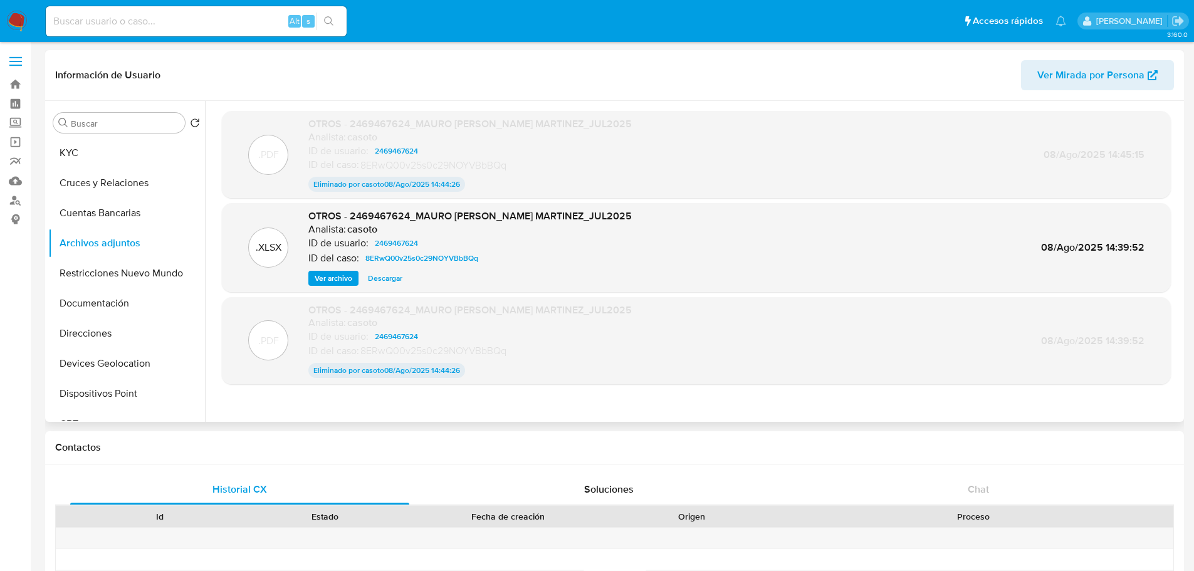
click at [340, 275] on span "Ver archivo" at bounding box center [334, 278] width 38 height 13
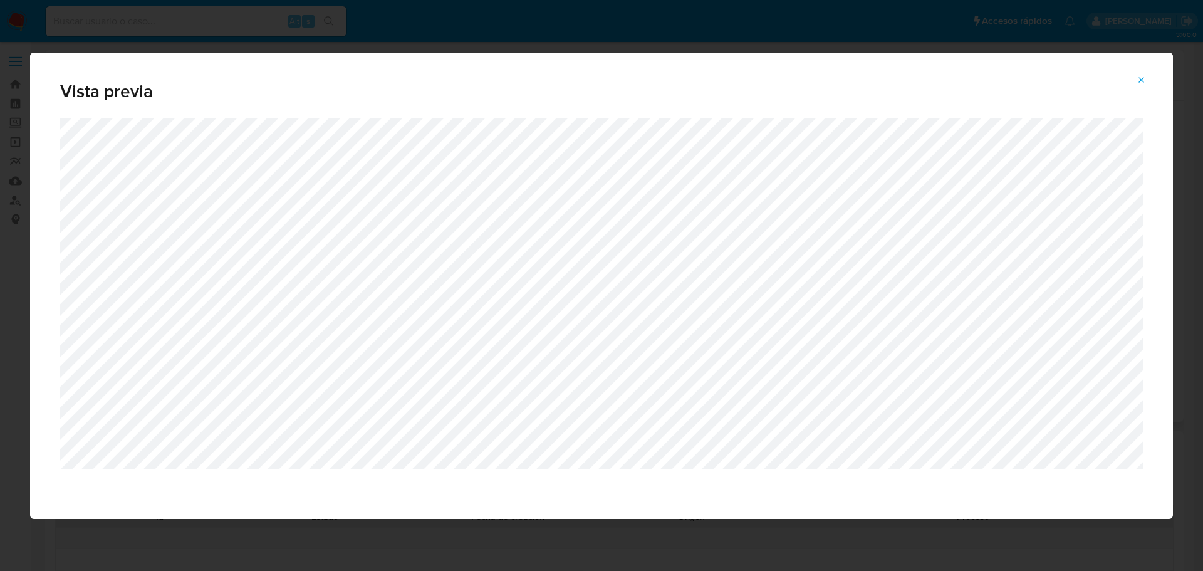
click at [1145, 80] on icon "Attachment preview" at bounding box center [1142, 80] width 10 height 10
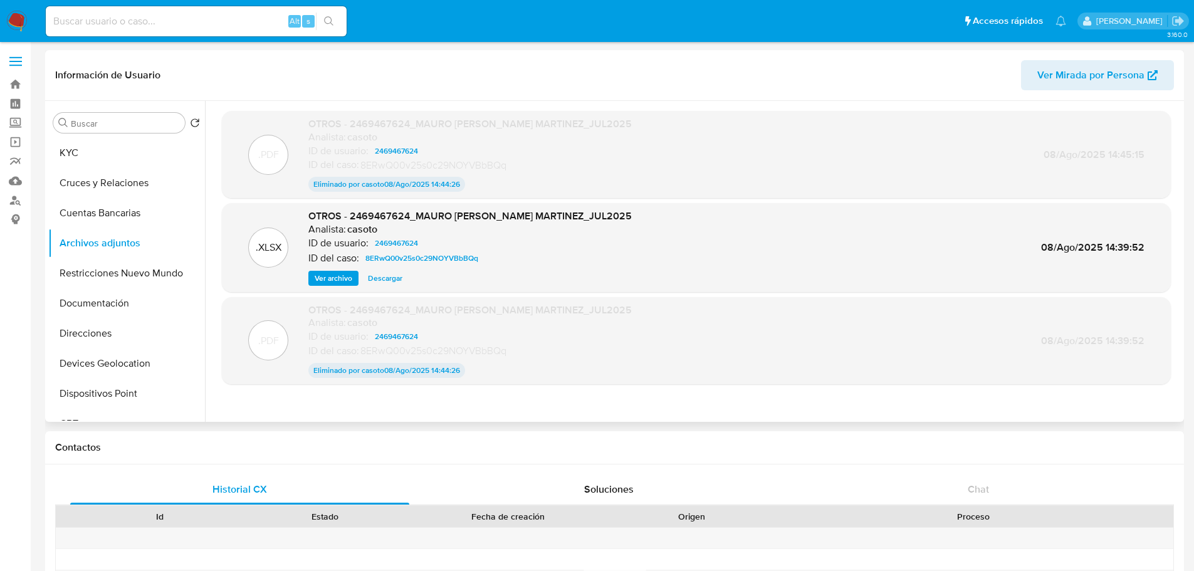
click at [387, 280] on span "Descargar" at bounding box center [385, 278] width 34 height 13
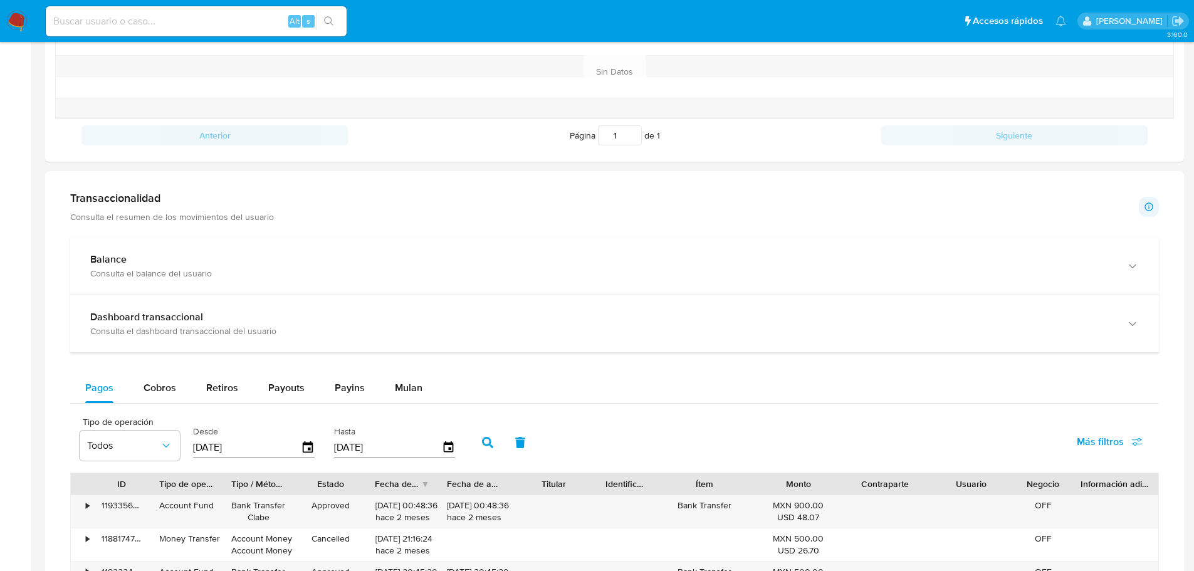
scroll to position [515, 0]
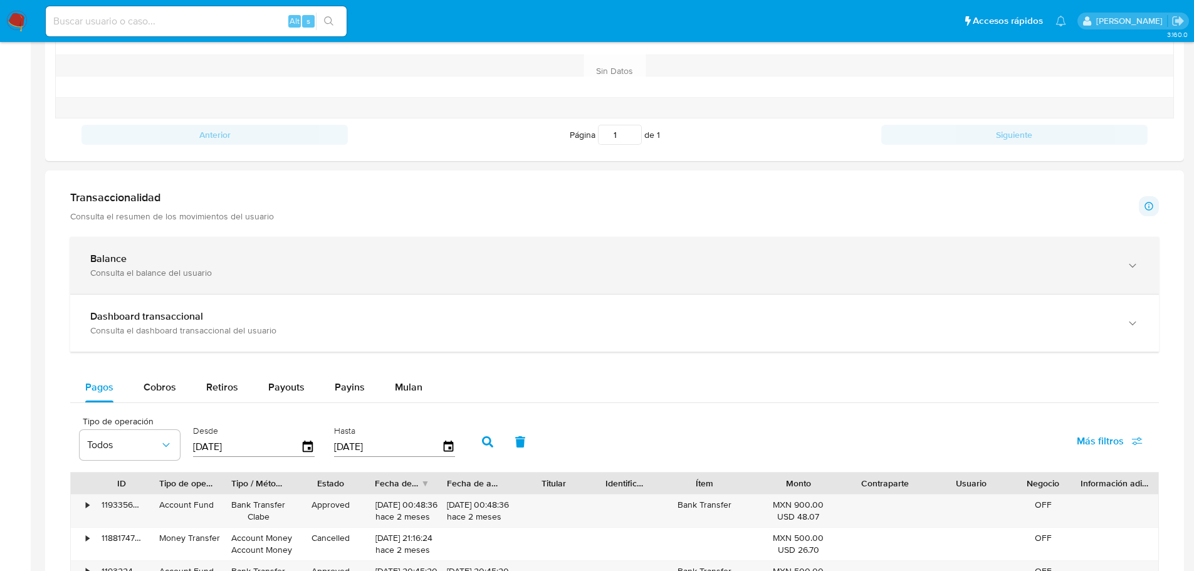
click at [186, 257] on div "Balance" at bounding box center [602, 259] width 1024 height 13
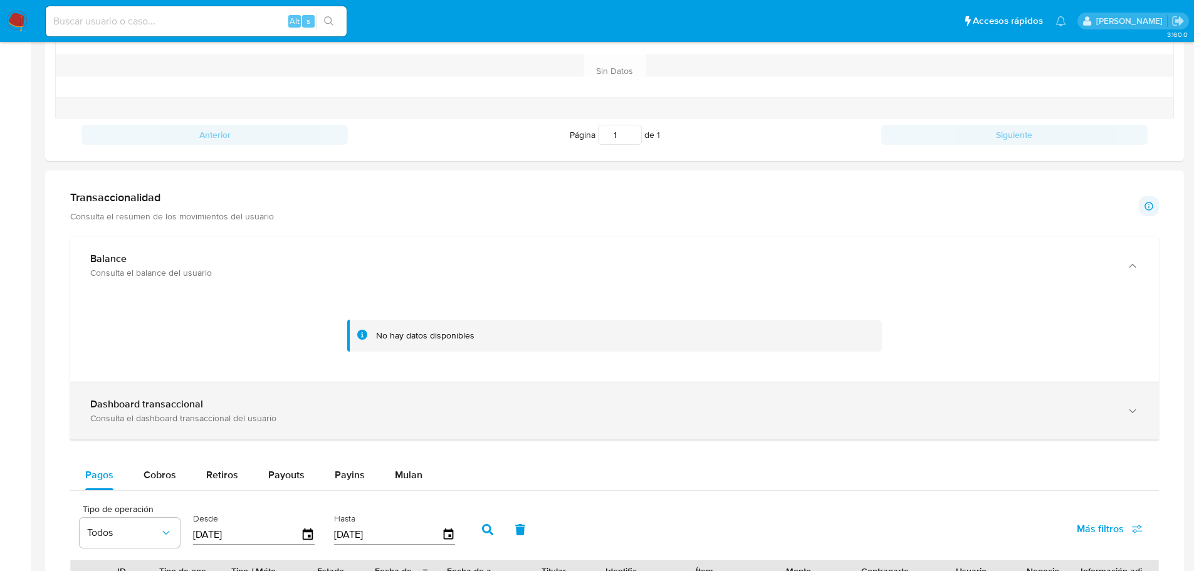
click at [237, 402] on div "Dashboard transaccional" at bounding box center [602, 404] width 1024 height 13
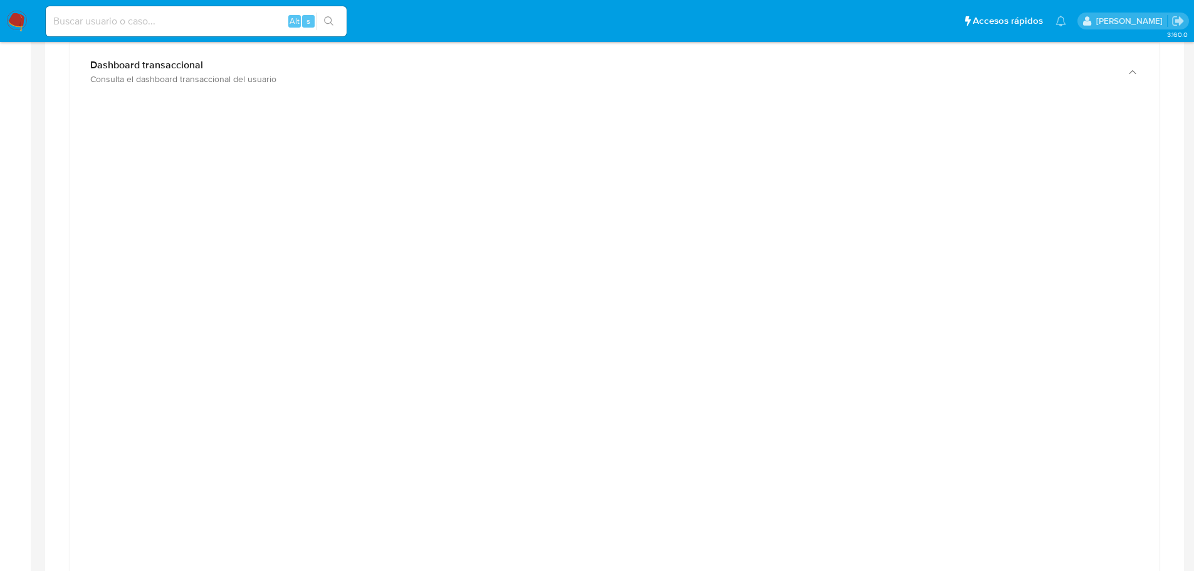
scroll to position [852, 0]
click at [221, 206] on div at bounding box center [614, 395] width 1069 height 564
click at [128, 146] on div at bounding box center [614, 395] width 1069 height 564
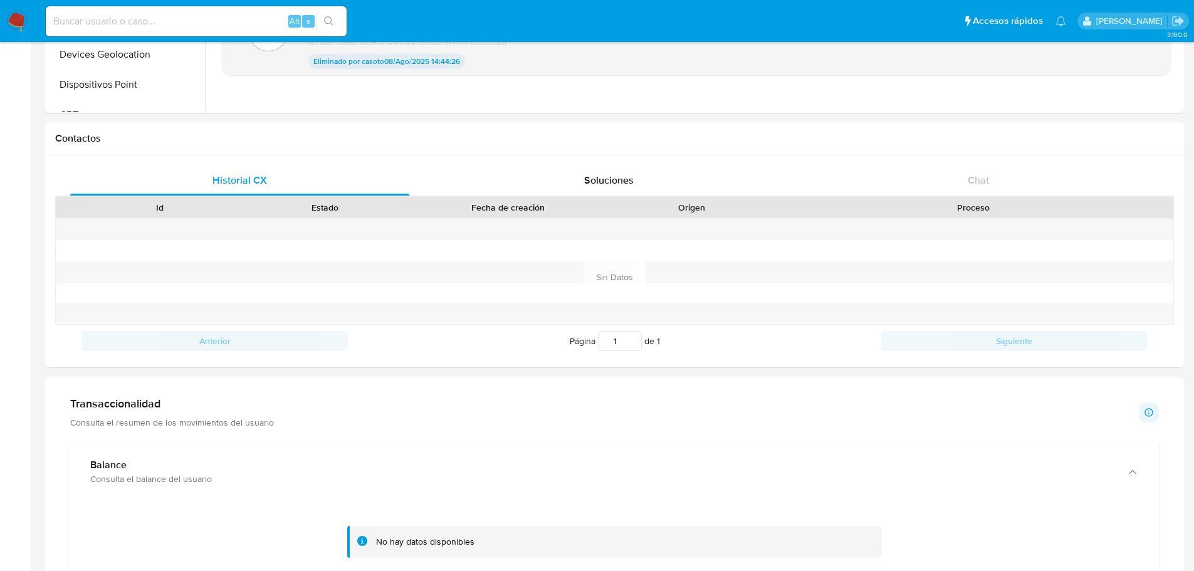
scroll to position [308, 0]
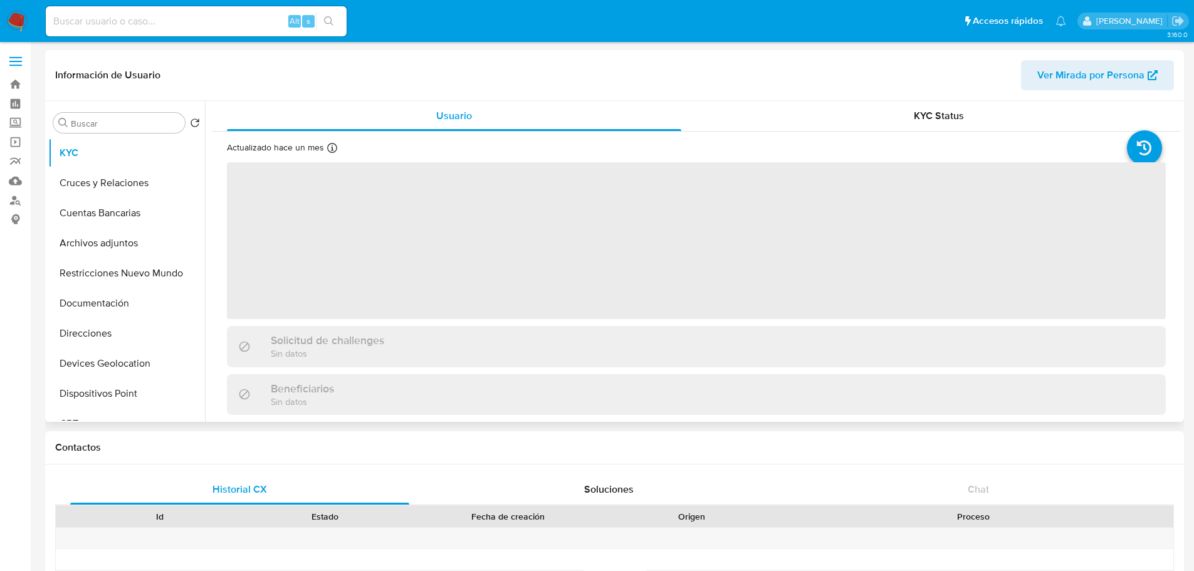
select select "10"
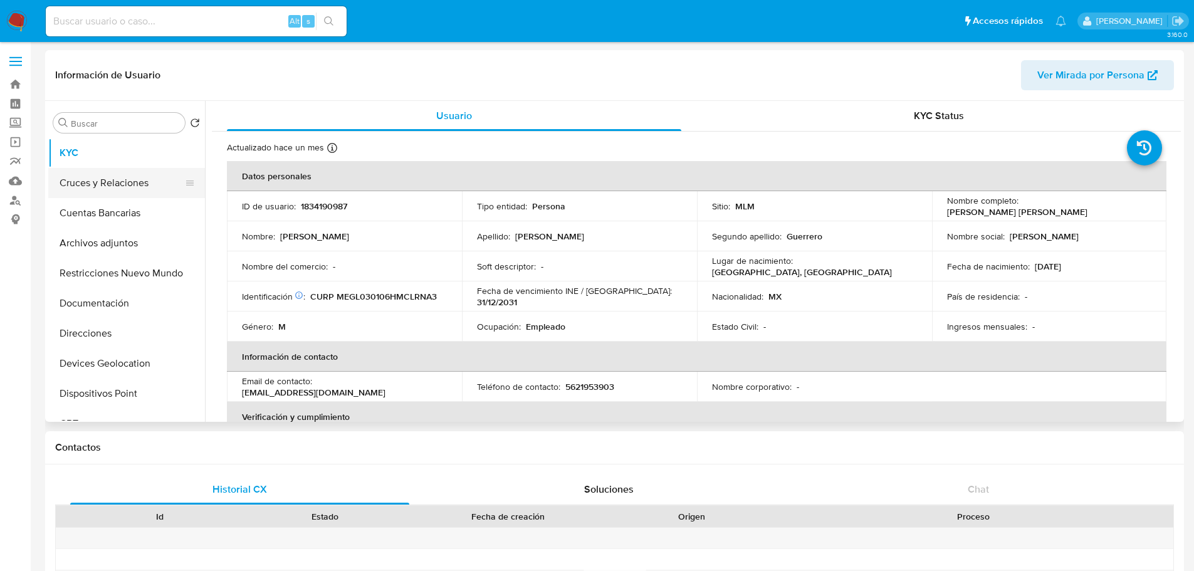
click at [115, 187] on button "Cruces y Relaciones" at bounding box center [121, 183] width 147 height 30
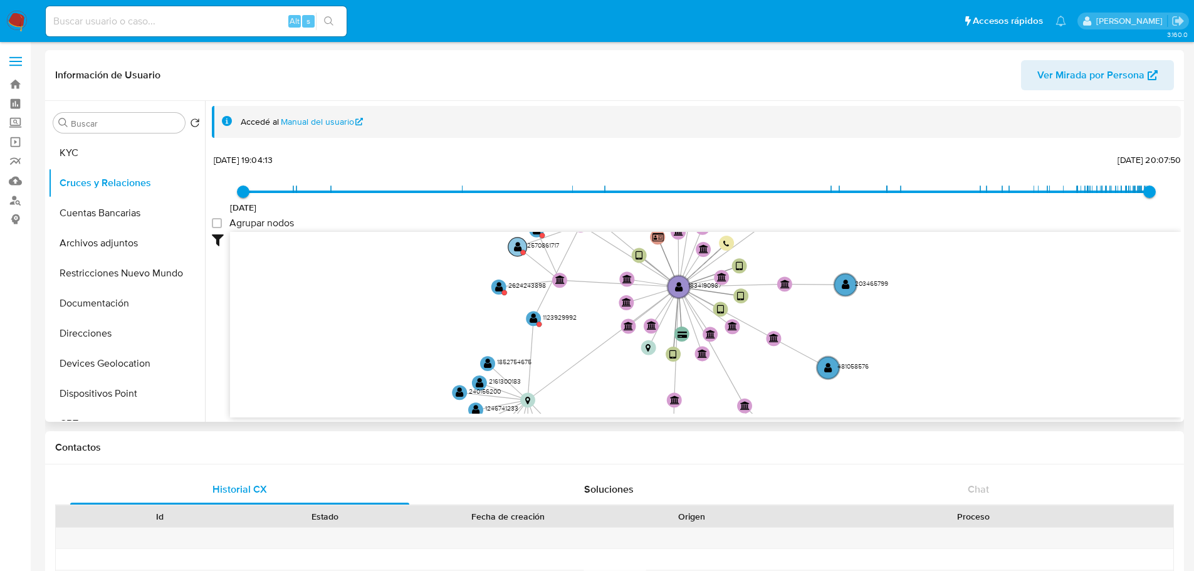
click at [517, 249] on text "" at bounding box center [518, 246] width 8 height 11
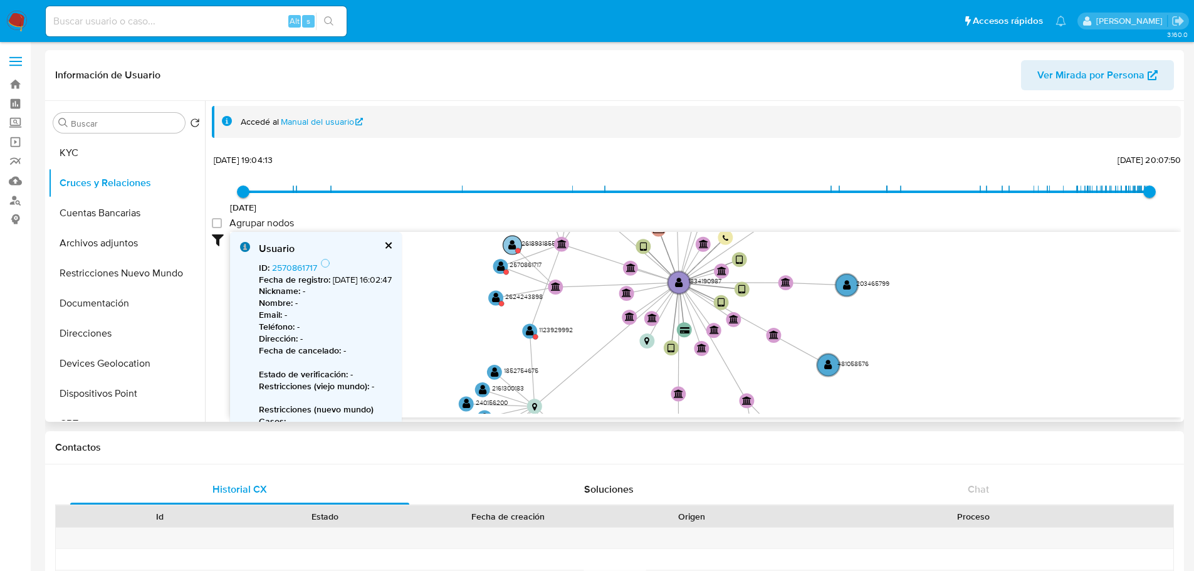
click at [516, 249] on circle at bounding box center [517, 250] width 5 height 5
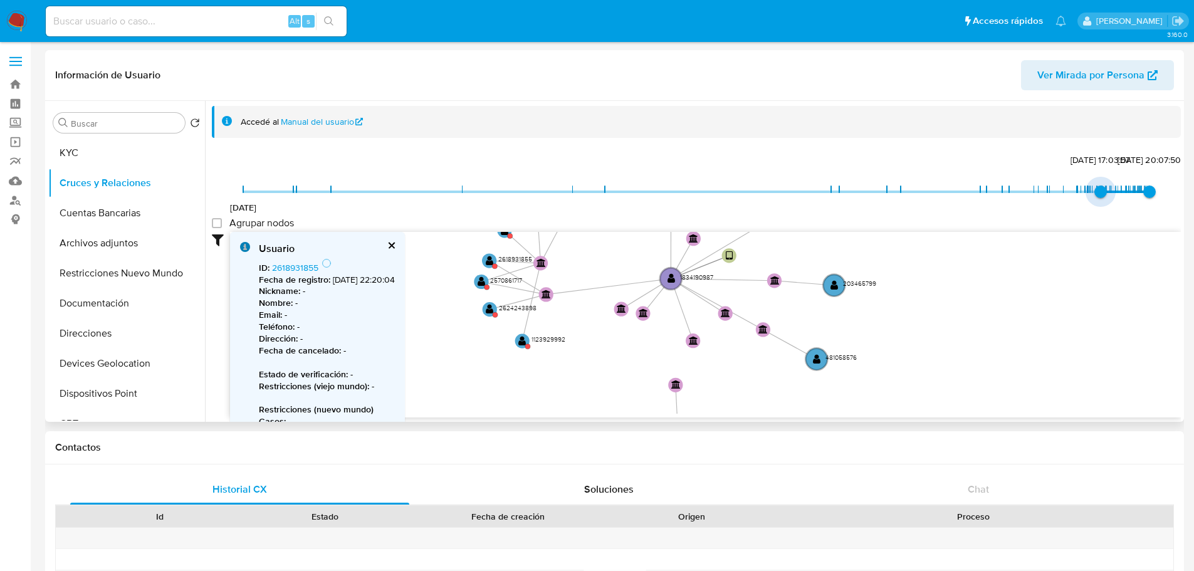
type input "1751328404000"
drag, startPoint x: 246, startPoint y: 184, endPoint x: 1094, endPoint y: 213, distance: 848.0
click at [1094, 213] on div "4/1/2022 30/6/2025, 18:06:44 16/9/2025, 20:07:50" at bounding box center [696, 199] width 906 height 35
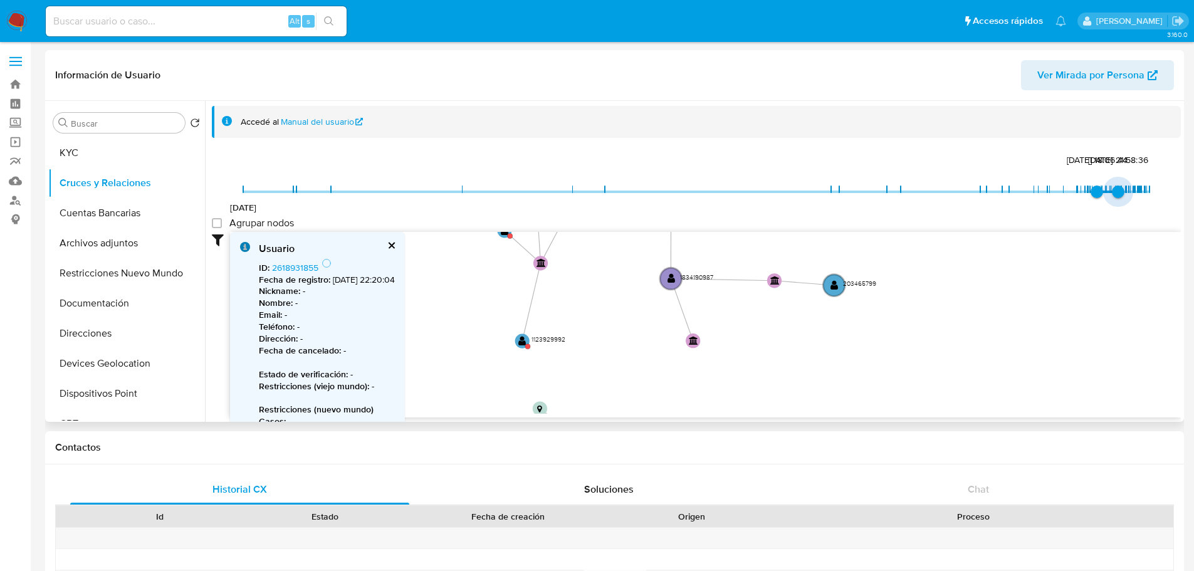
type input "1753730701000"
drag, startPoint x: 1143, startPoint y: 187, endPoint x: 1111, endPoint y: 193, distance: 32.6
click at [1111, 193] on span "28/7/2025, 13:25:01" at bounding box center [1115, 192] width 13 height 13
type input "1751328404000"
click at [1091, 194] on span "30/6/2025, 18:06:44" at bounding box center [1097, 192] width 13 height 13
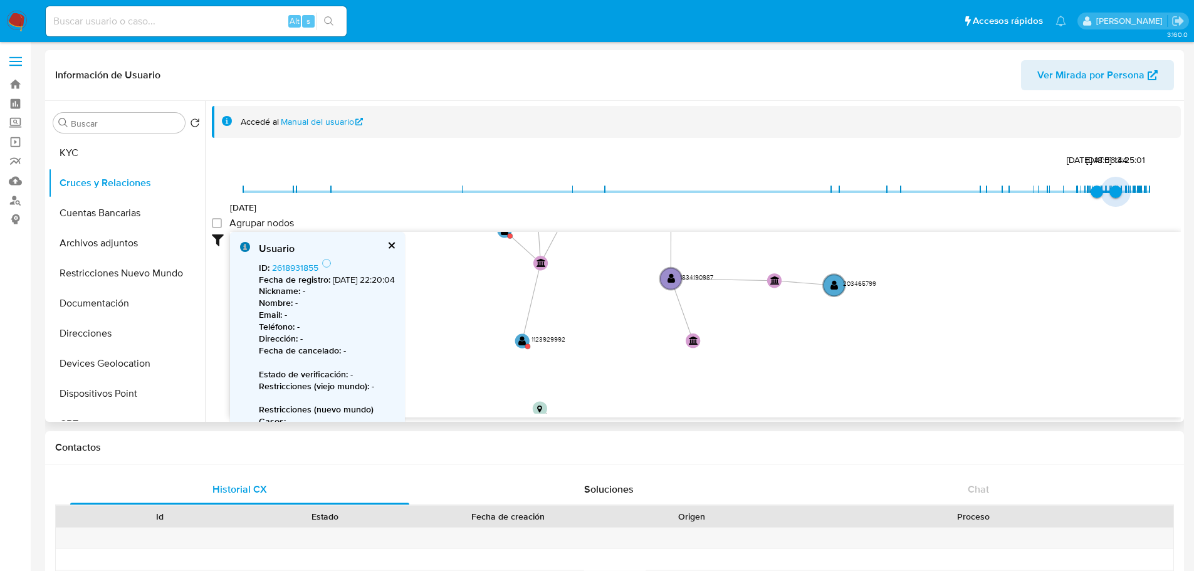
type input "1754020716000"
click at [1113, 192] on span "31/7/2025, 21:58:36" at bounding box center [1118, 192] width 13 height 13
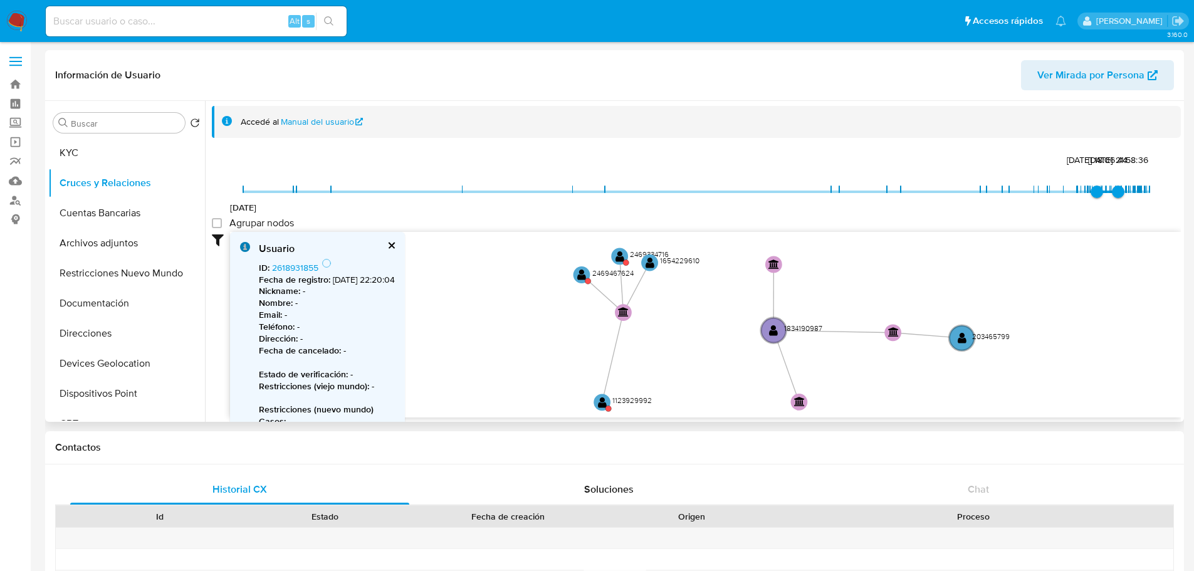
drag, startPoint x: 953, startPoint y: 289, endPoint x: 1099, endPoint y: 342, distance: 155.5
click at [1099, 342] on icon "device-68924a44c12a0327c8e239f8  user-1834190987  1834190987 device-6658afaf1…" at bounding box center [705, 323] width 951 height 182
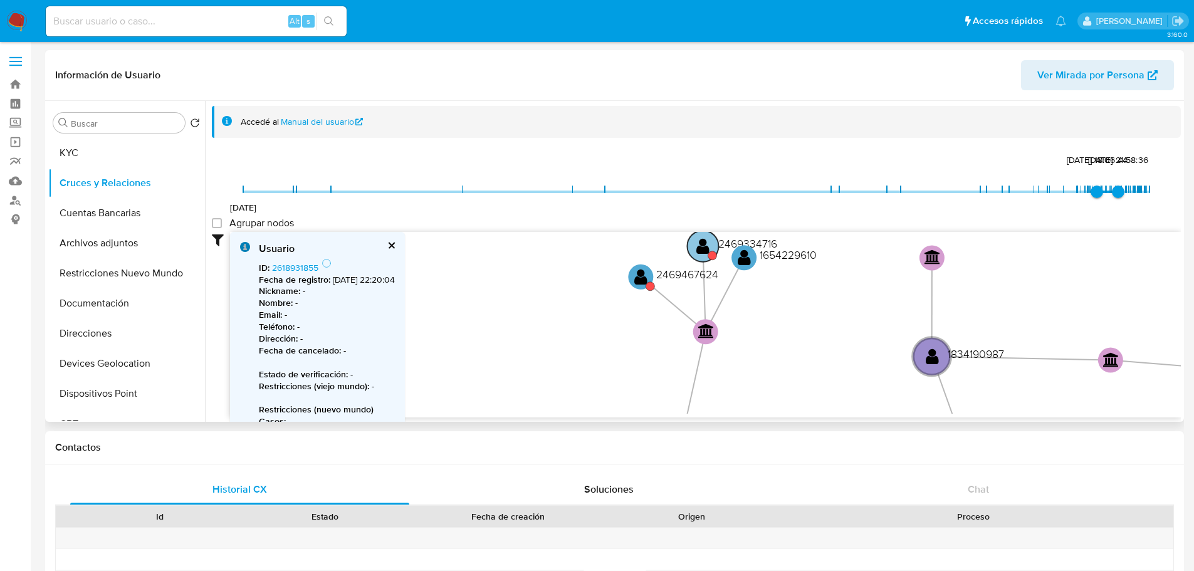
click at [706, 248] on text "" at bounding box center [702, 246] width 13 height 18
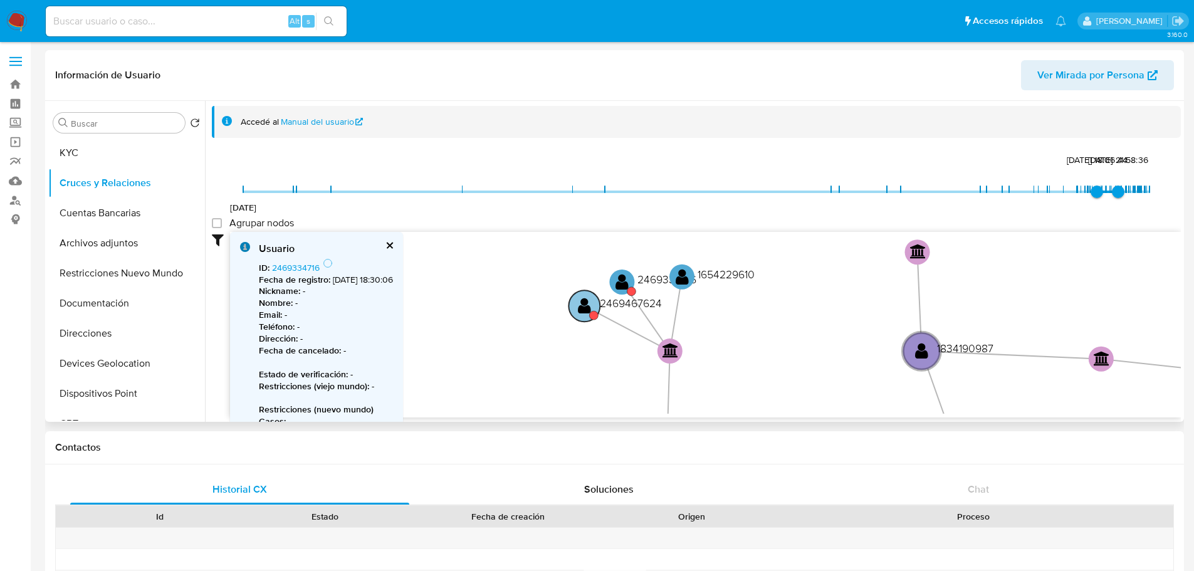
click at [590, 308] on text "" at bounding box center [584, 305] width 13 height 18
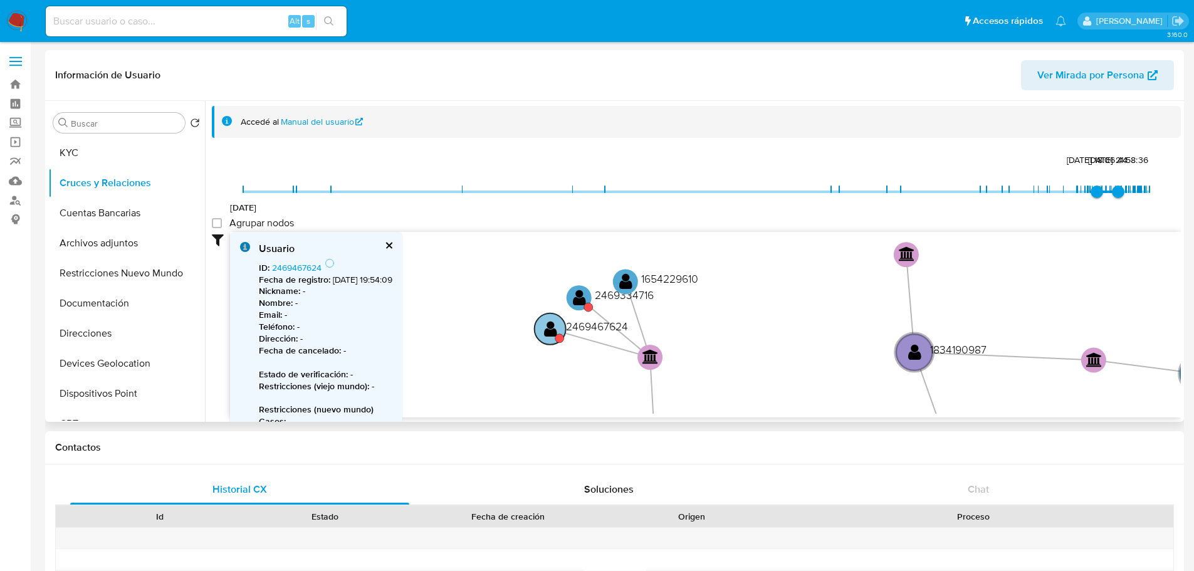
click at [555, 327] on text "" at bounding box center [550, 329] width 13 height 18
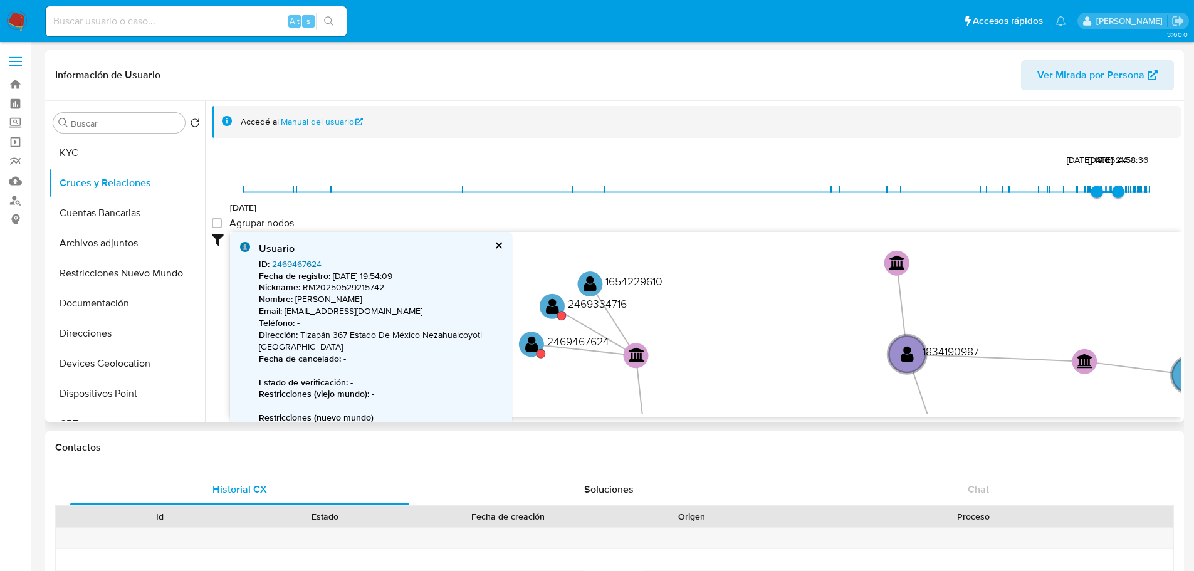
click at [285, 263] on link "2469467624" at bounding box center [297, 264] width 50 height 13
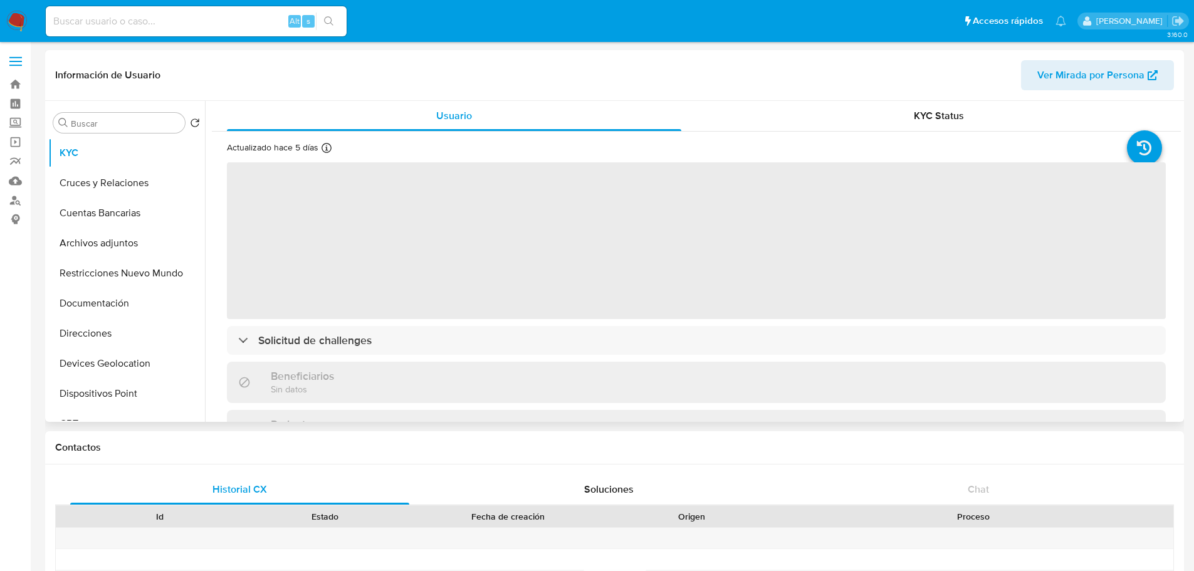
select select "10"
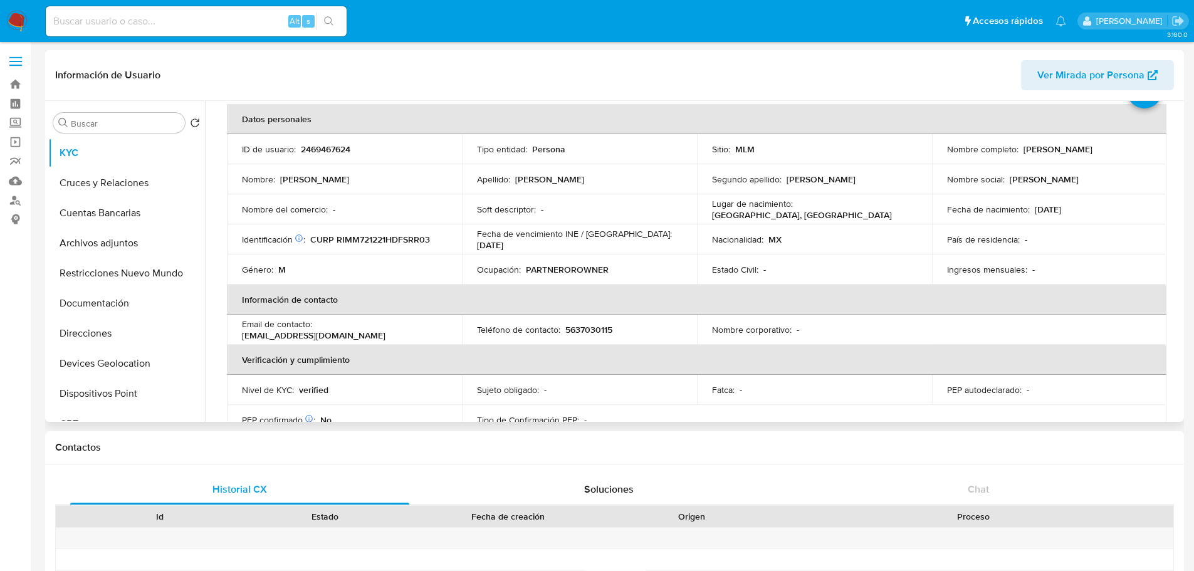
scroll to position [56, 0]
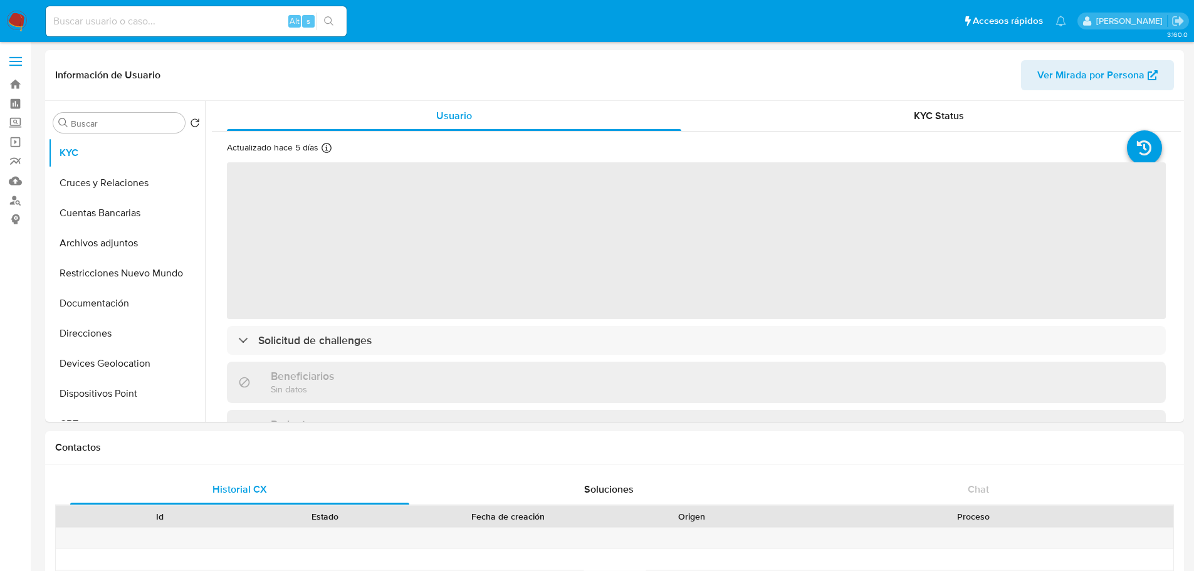
select select "10"
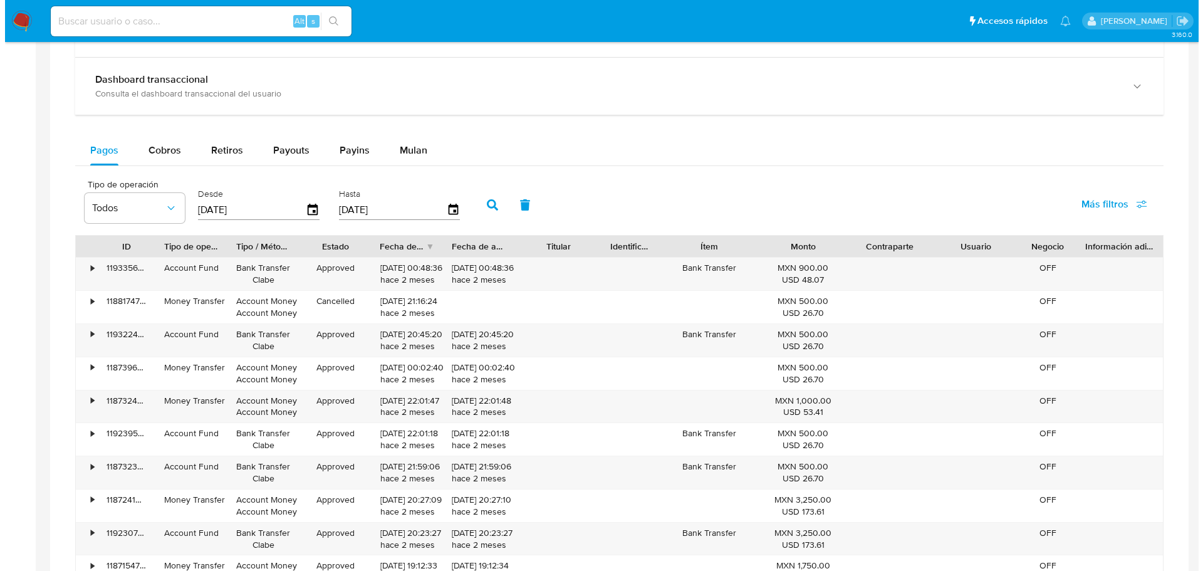
scroll to position [755, 0]
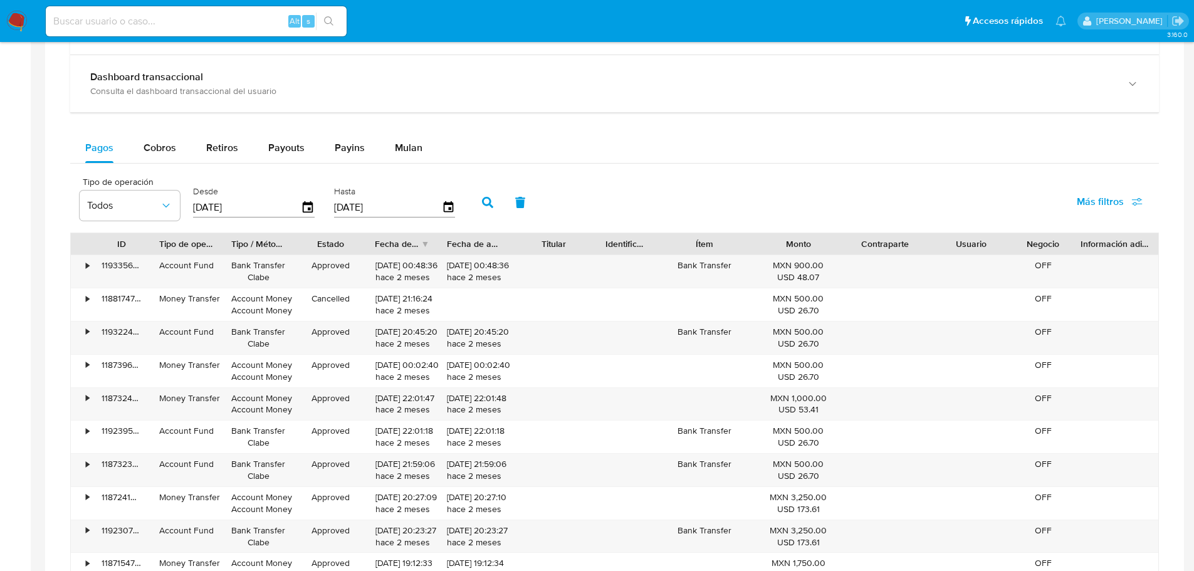
click at [786, 186] on div "Tipo de operación Todos Desde [DATE] Hasta [DATE] Más filtros" at bounding box center [614, 201] width 1089 height 63
click at [308, 204] on icon "button" at bounding box center [308, 206] width 10 height 11
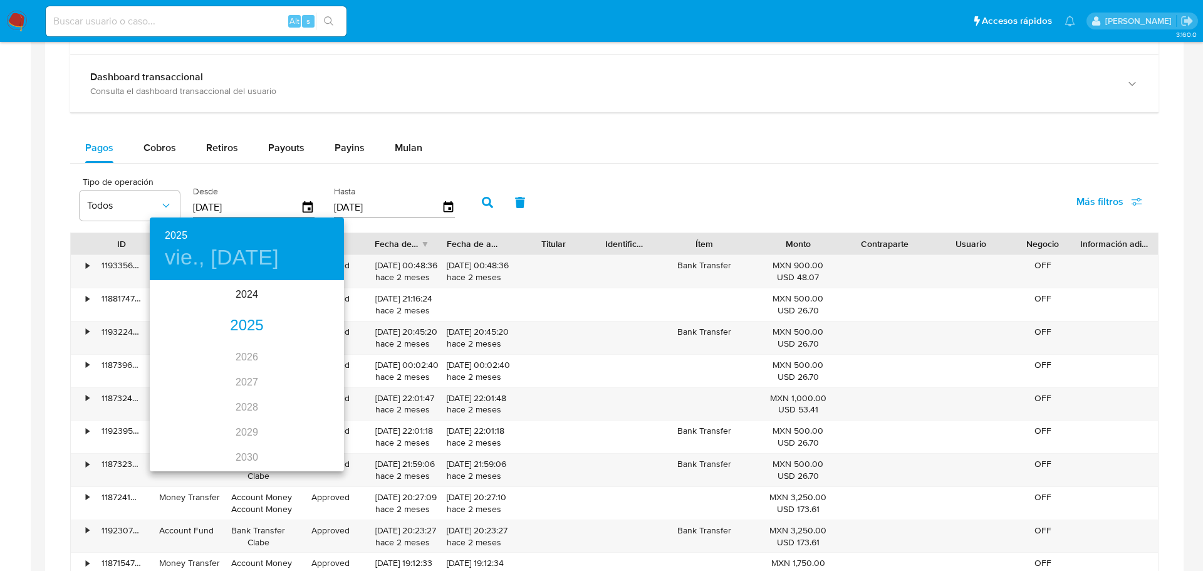
click at [245, 317] on div "2025" at bounding box center [247, 325] width 194 height 25
click at [174, 398] on div "[DATE]." at bounding box center [182, 399] width 65 height 47
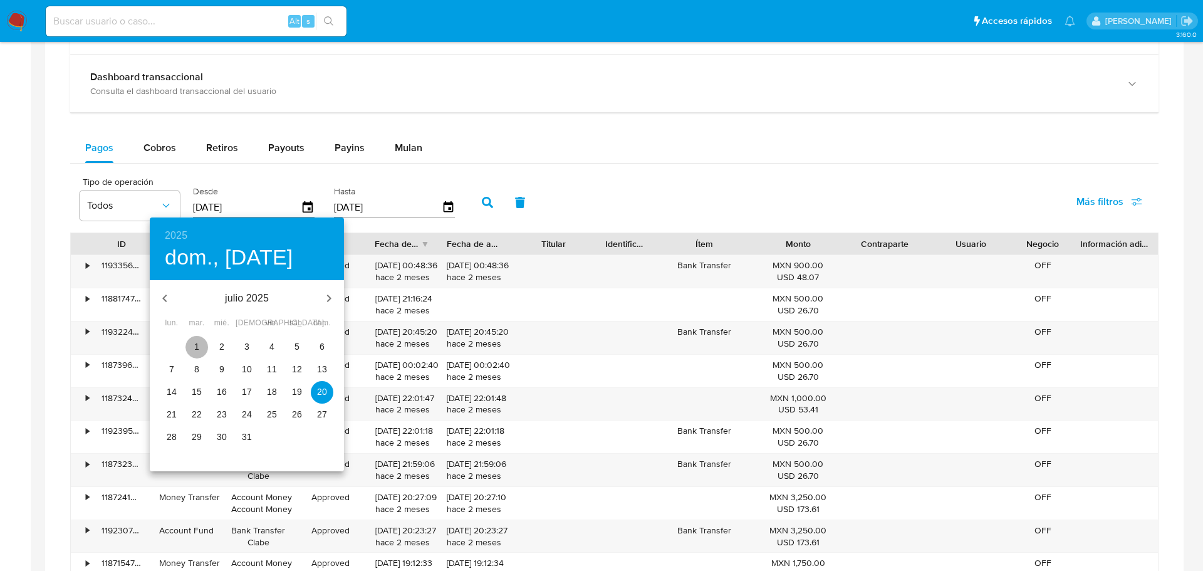
click at [200, 340] on span "1" at bounding box center [197, 346] width 23 height 13
type input "[DATE]"
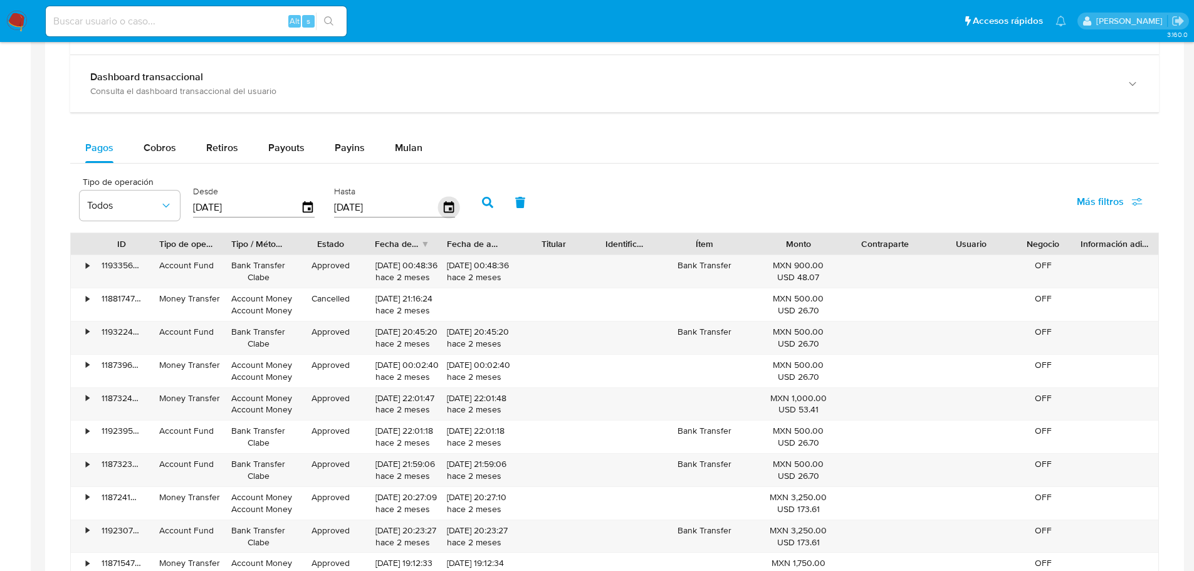
click at [444, 207] on icon "button" at bounding box center [448, 206] width 10 height 11
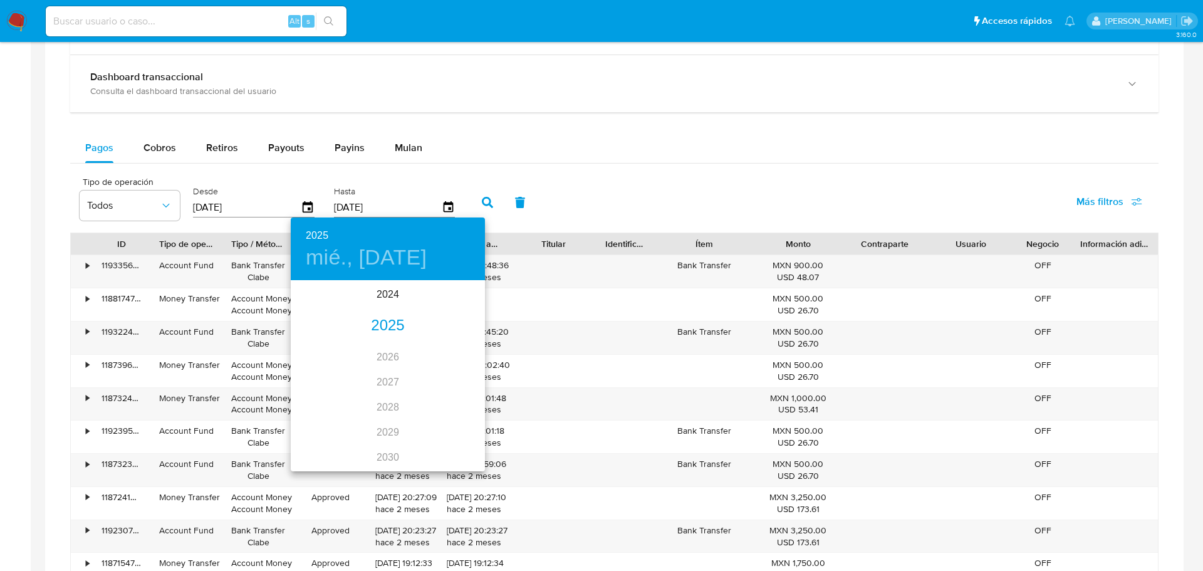
click at [385, 326] on div "2025" at bounding box center [388, 325] width 194 height 25
click at [449, 392] on div "sep." at bounding box center [453, 399] width 65 height 47
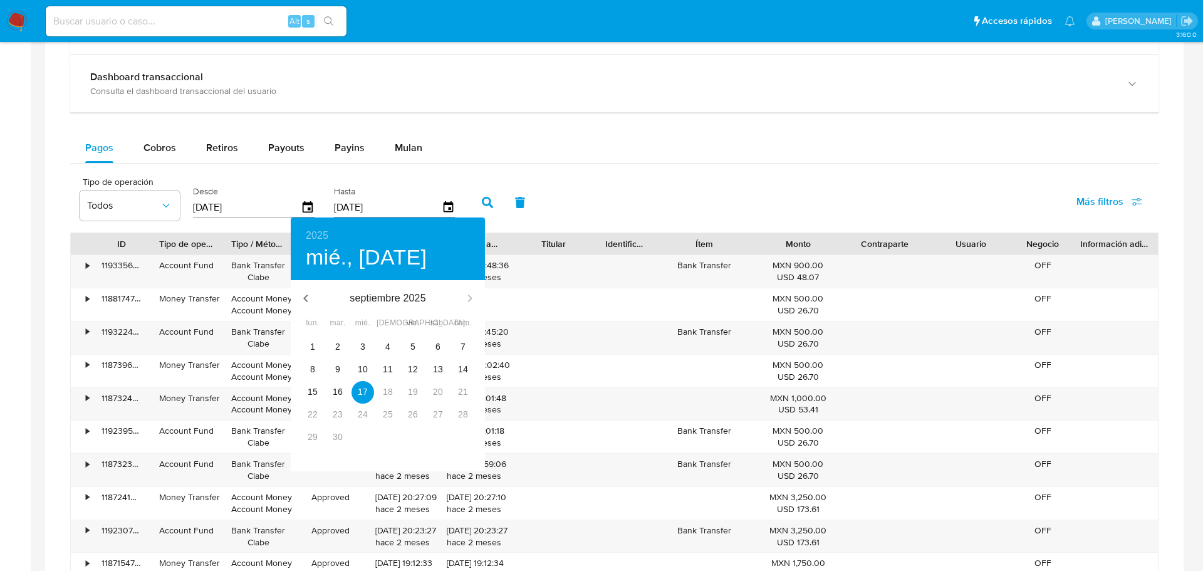
click at [377, 302] on p "septiembre 2025" at bounding box center [388, 298] width 134 height 15
click at [309, 296] on icon "button" at bounding box center [305, 298] width 15 height 15
click at [390, 432] on p "31" at bounding box center [388, 437] width 10 height 13
type input "31/07/2025"
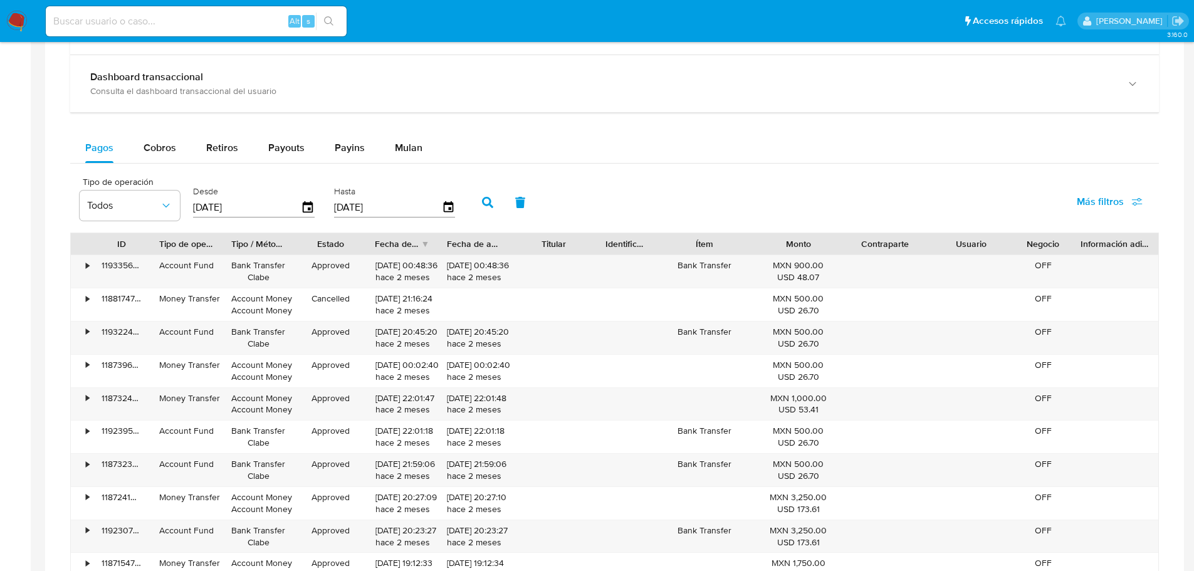
click at [488, 205] on icon "button" at bounding box center [487, 202] width 11 height 11
click at [433, 244] on div at bounding box center [438, 243] width 23 height 21
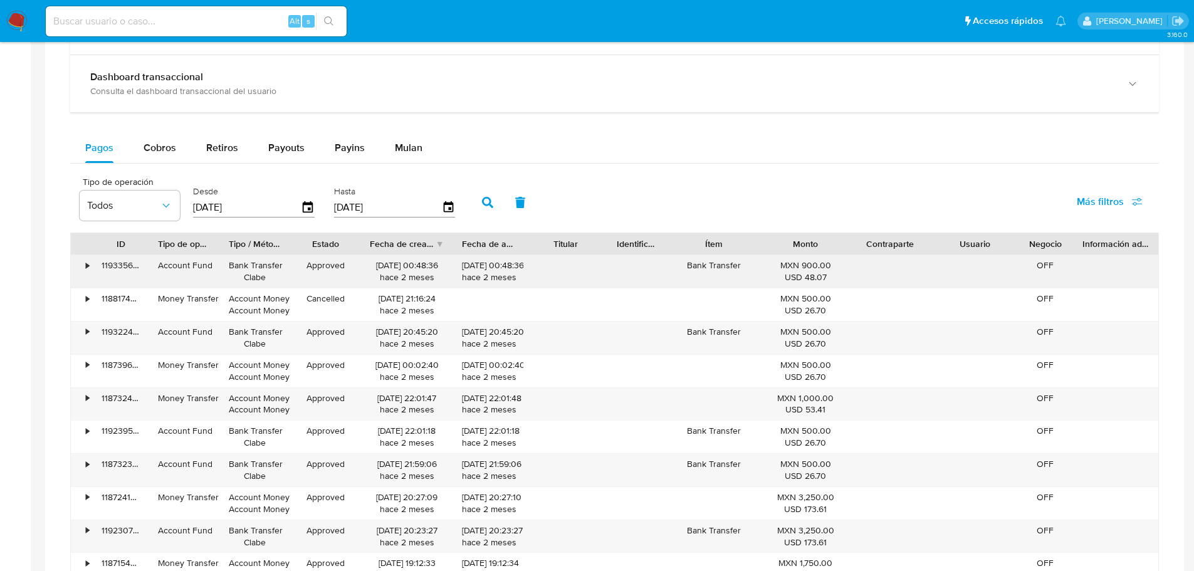
drag, startPoint x: 433, startPoint y: 244, endPoint x: 453, endPoint y: 256, distance: 23.7
click at [453, 256] on div "ID Tipo de operación Tipo / Método Estado Fecha de creación Fecha de aprobación…" at bounding box center [614, 410] width 1089 height 354
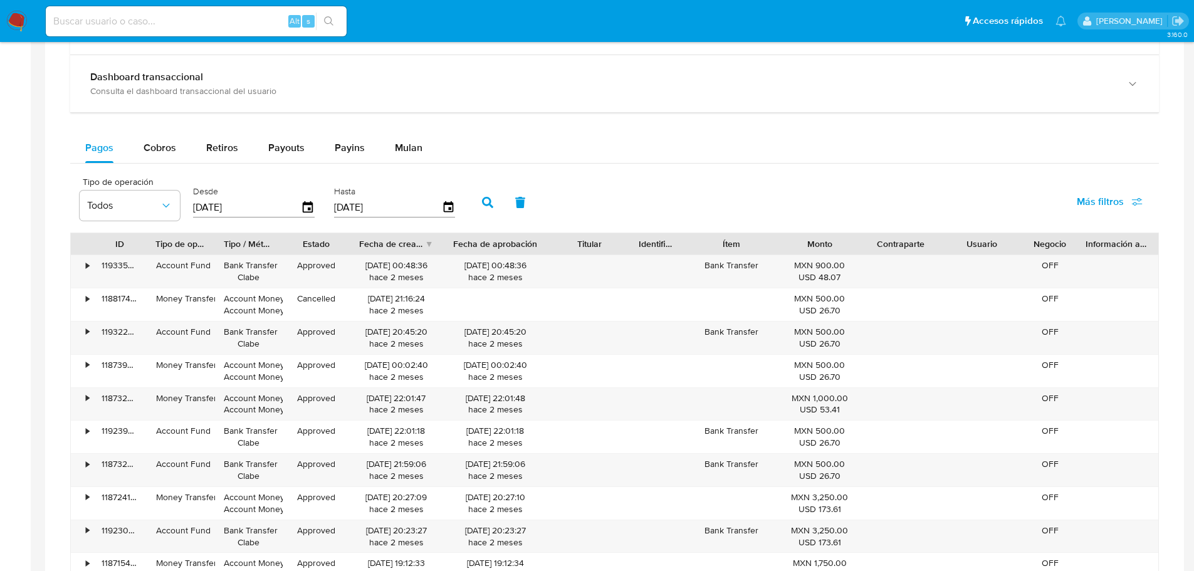
drag, startPoint x: 527, startPoint y: 243, endPoint x: 563, endPoint y: 248, distance: 36.2
click at [563, 248] on div "ID Tipo de operación Tipo / Método Estado Fecha de creación Fecha de aprobación…" at bounding box center [615, 243] width 1088 height 21
click at [159, 208] on span "Todos" at bounding box center [123, 205] width 73 height 13
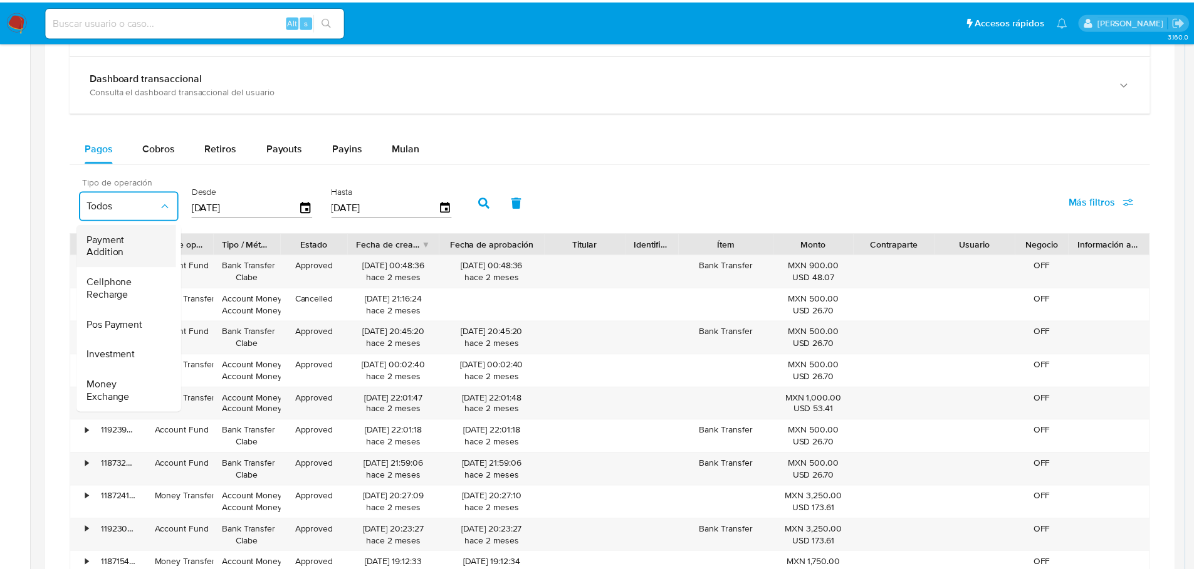
scroll to position [0, 0]
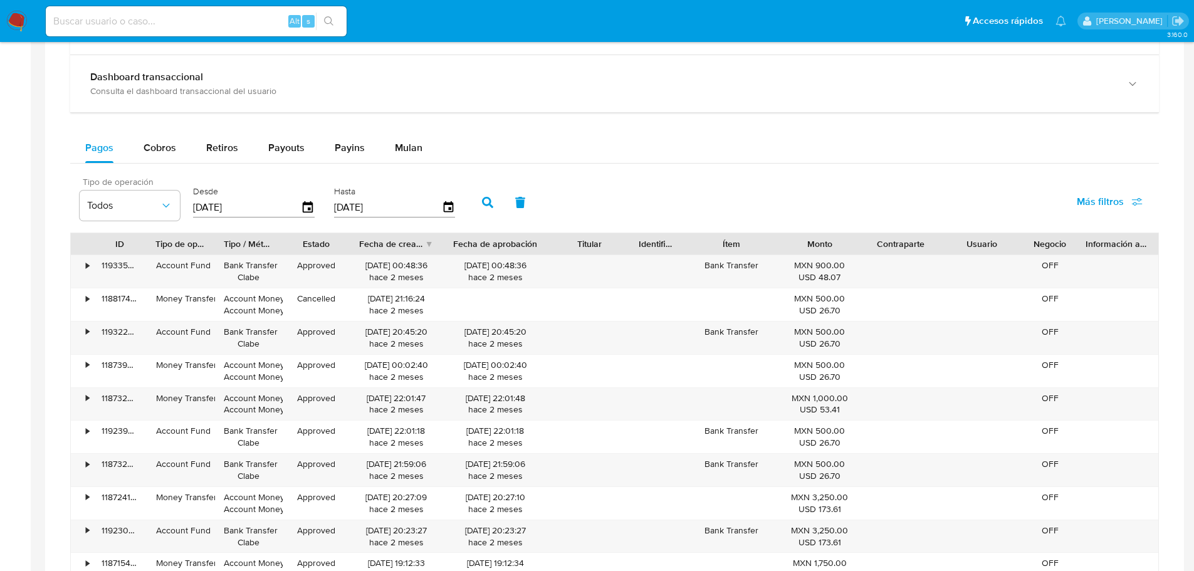
click at [677, 130] on div "Balance Consulta el balance del usuario Dashboard transaccional Consulta el das…" at bounding box center [614, 308] width 1089 height 622
click at [427, 239] on div "Fecha de creación" at bounding box center [396, 243] width 92 height 21
click at [427, 242] on div "Fecha de creación" at bounding box center [396, 243] width 92 height 21
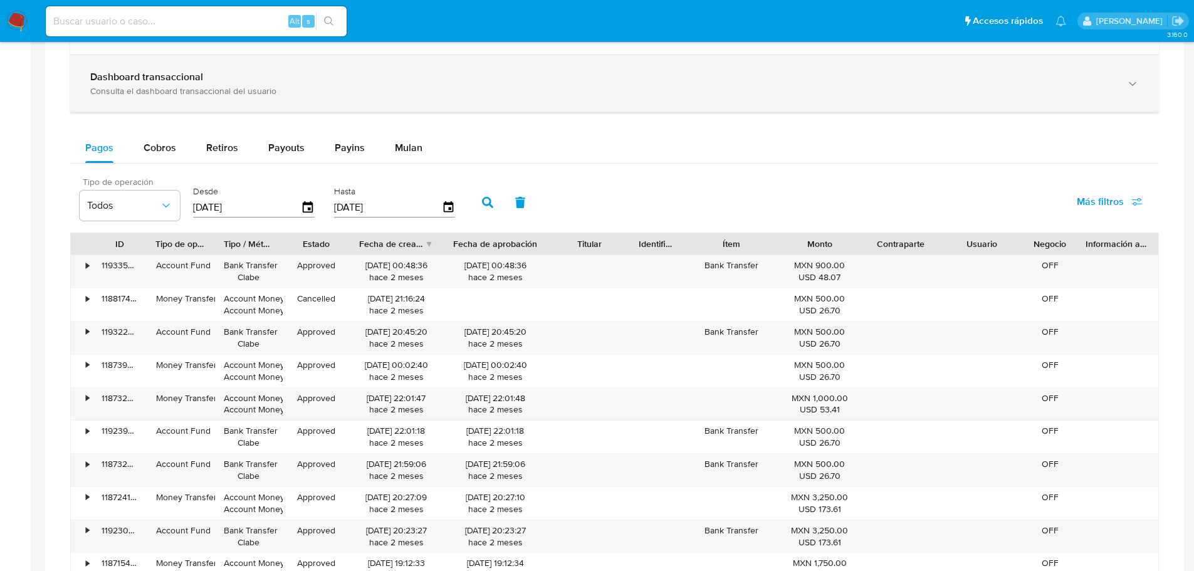
click at [651, 61] on div "Dashboard transaccional Consulta el dashboard transaccional del usuario" at bounding box center [614, 83] width 1089 height 57
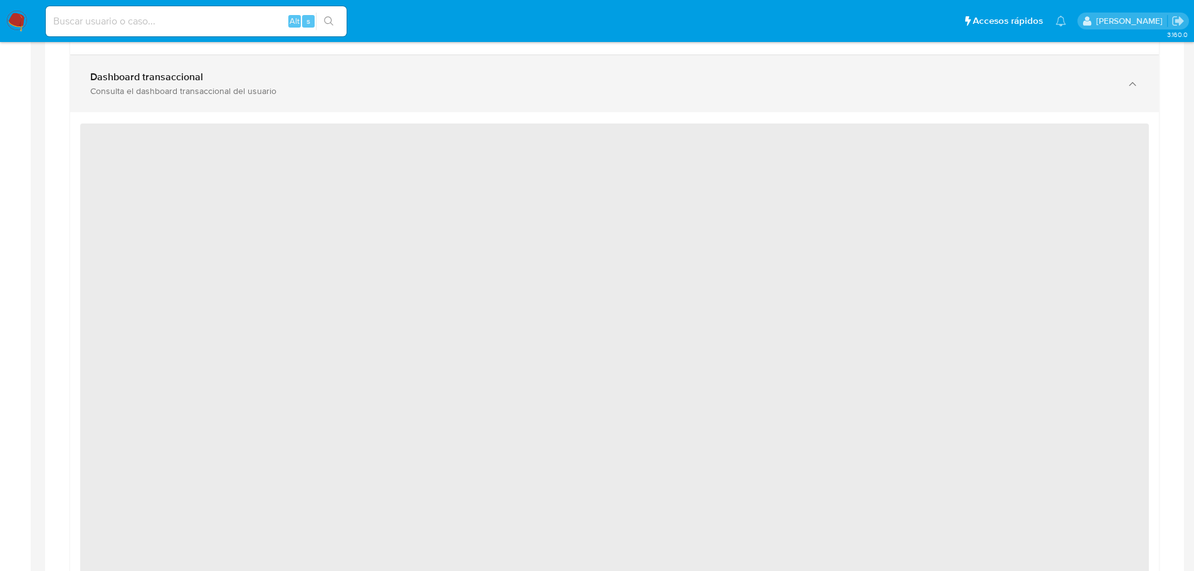
click at [651, 61] on div "Dashboard transaccional Consulta el dashboard transaccional del usuario" at bounding box center [614, 83] width 1089 height 57
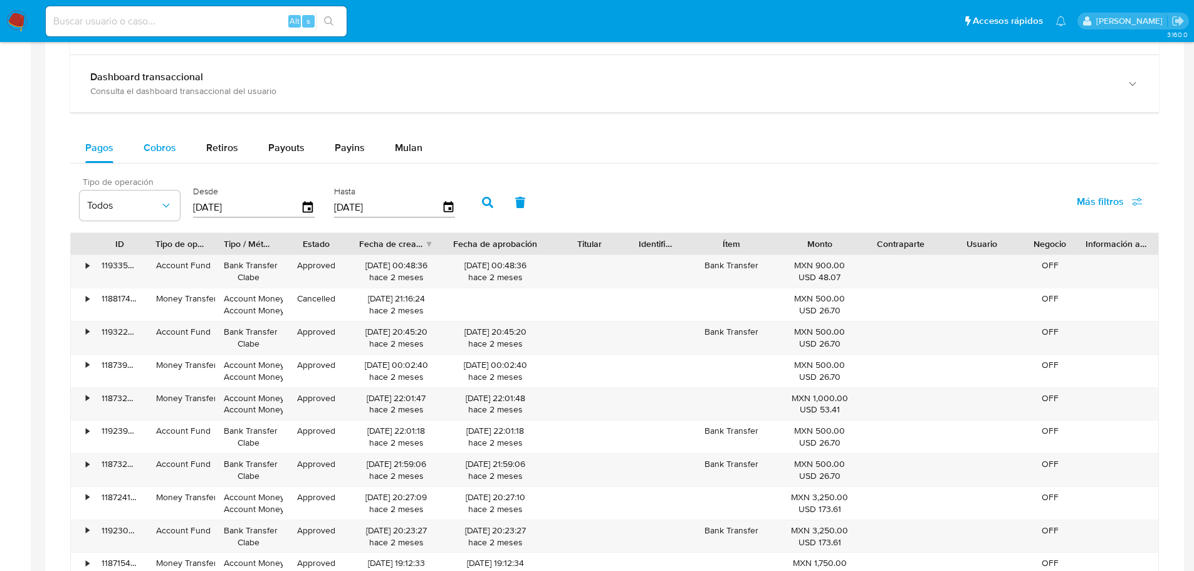
click at [176, 148] on button "Cobros" at bounding box center [159, 148] width 63 height 30
select select "10"
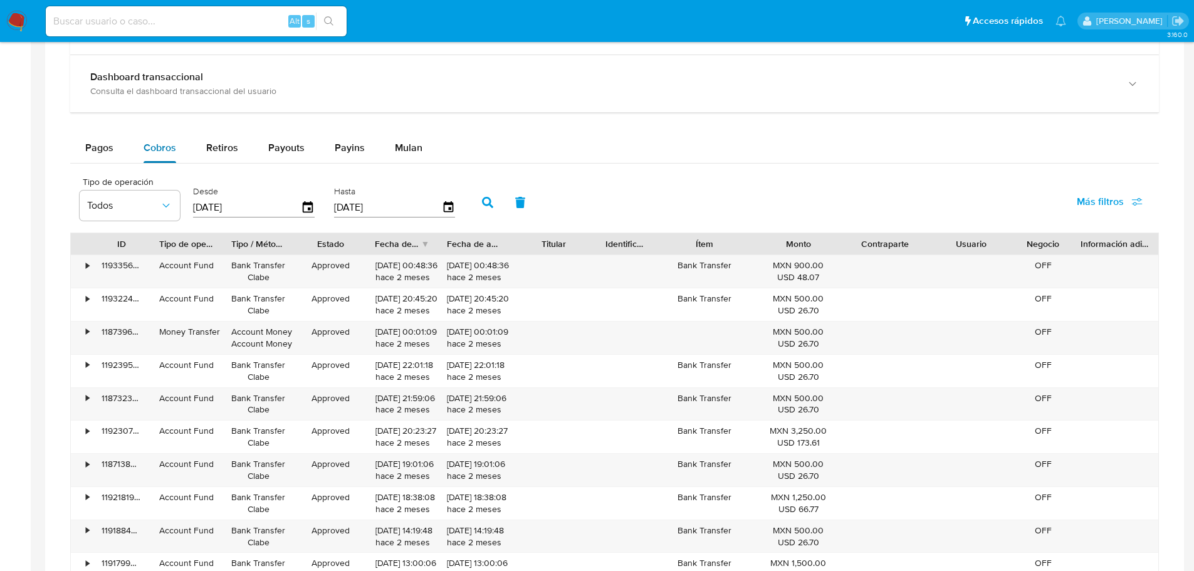
click at [176, 148] on button "Cobros" at bounding box center [159, 148] width 63 height 30
type button "1"
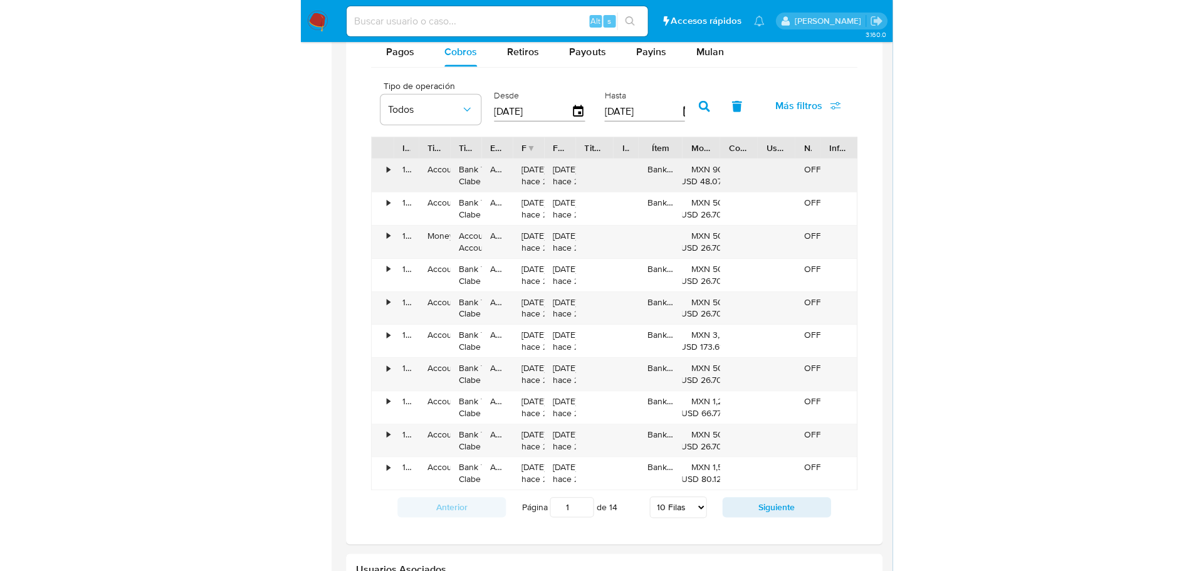
scroll to position [0, 1]
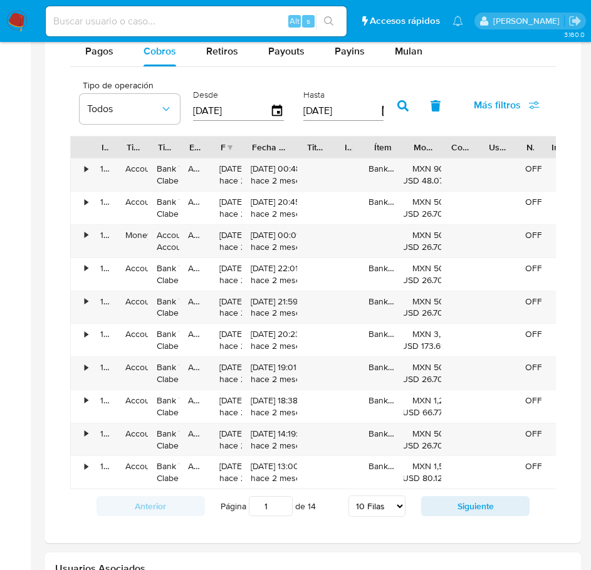
drag, startPoint x: 271, startPoint y: 148, endPoint x: 295, endPoint y: 154, distance: 24.5
click at [295, 154] on div at bounding box center [298, 147] width 23 height 21
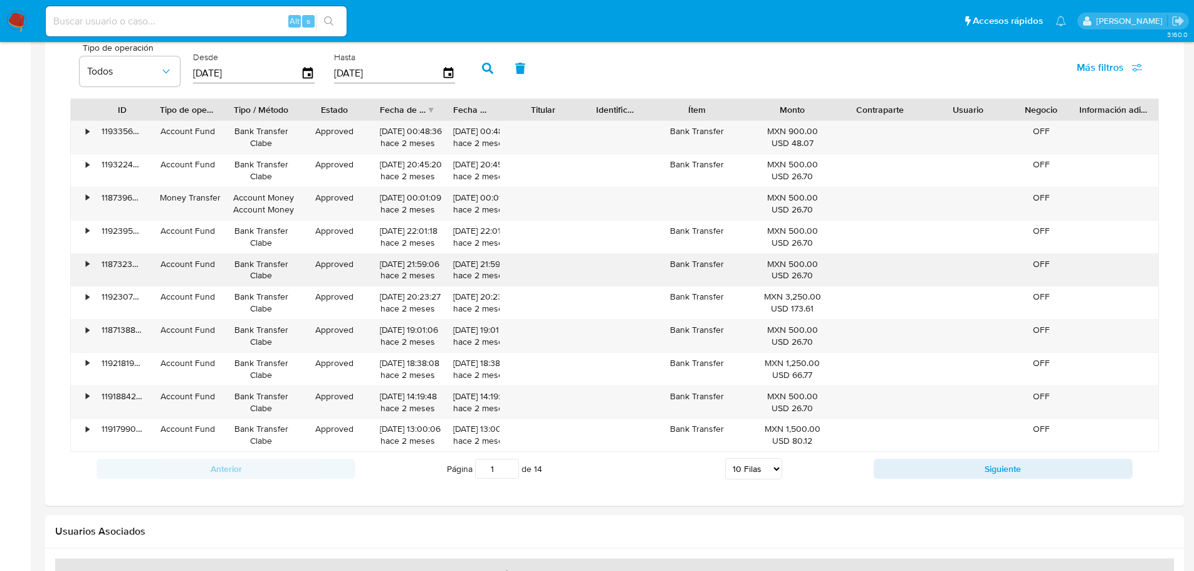
scroll to position [888, 0]
click at [937, 468] on button "Siguiente" at bounding box center [1003, 469] width 259 height 20
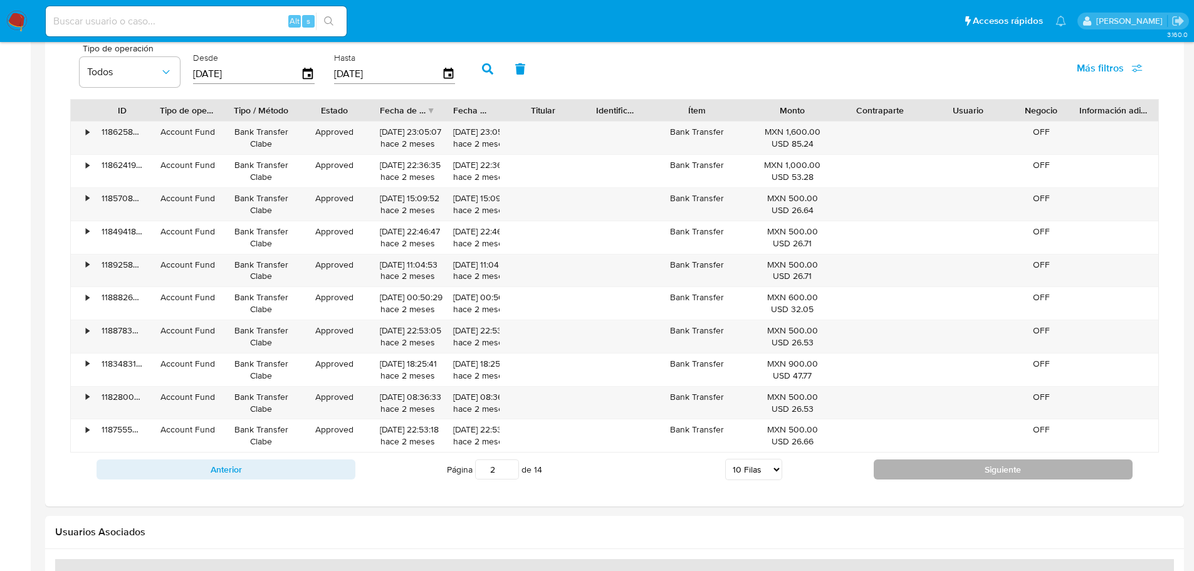
click at [937, 468] on button "Siguiente" at bounding box center [1003, 469] width 259 height 20
type input "5"
click at [167, 64] on button "Todos" at bounding box center [130, 72] width 100 height 30
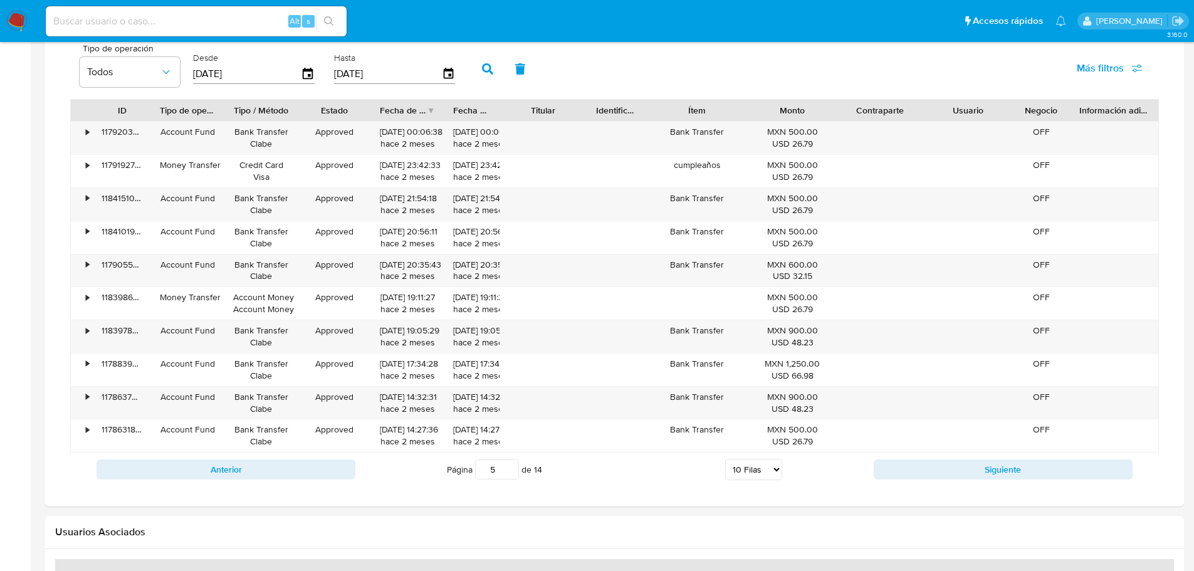
click at [582, 67] on div "Tipo de operación Todos Desde 20/06/2025 Hasta 17/09/2025 Más filtros" at bounding box center [614, 67] width 1089 height 63
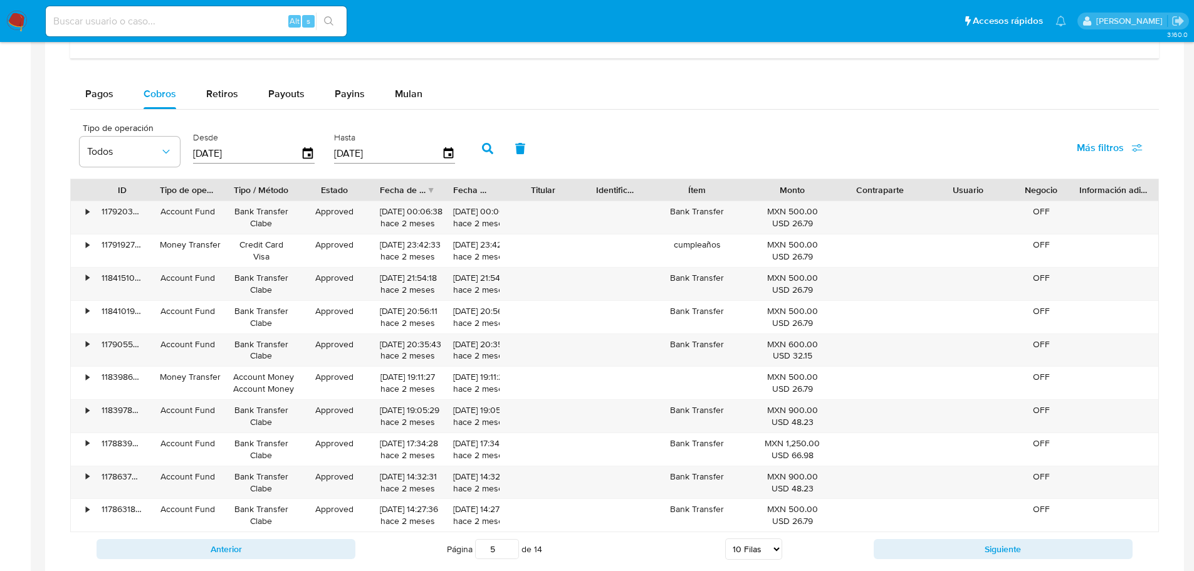
scroll to position [808, 0]
click at [234, 87] on span "Retiros" at bounding box center [222, 94] width 32 height 14
select select "10"
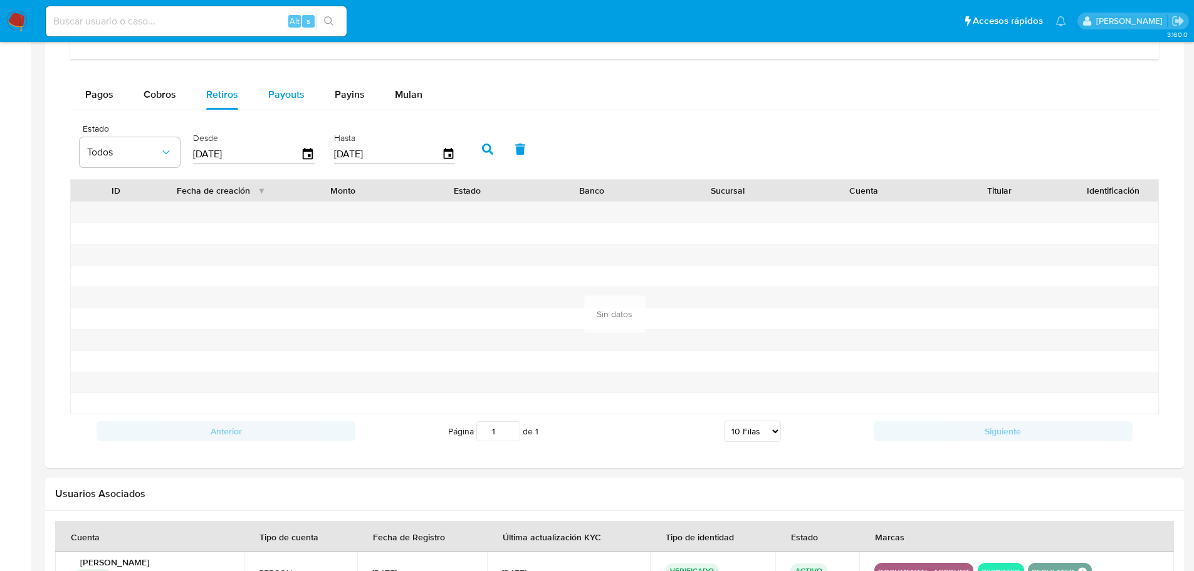
click at [275, 98] on span "Payouts" at bounding box center [286, 94] width 36 height 14
select select "10"
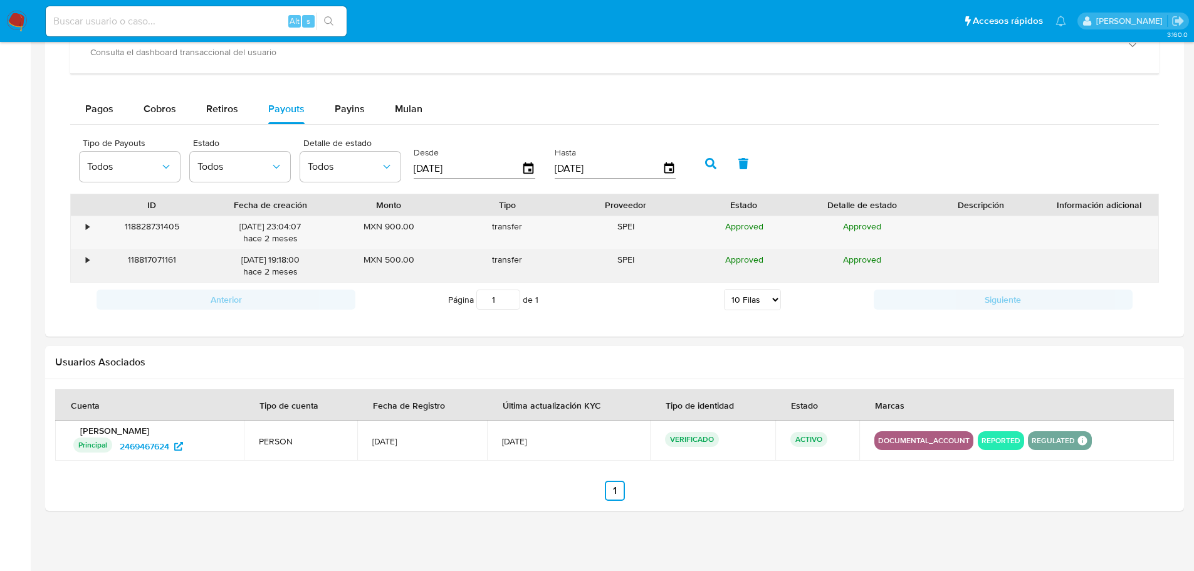
scroll to position [793, 0]
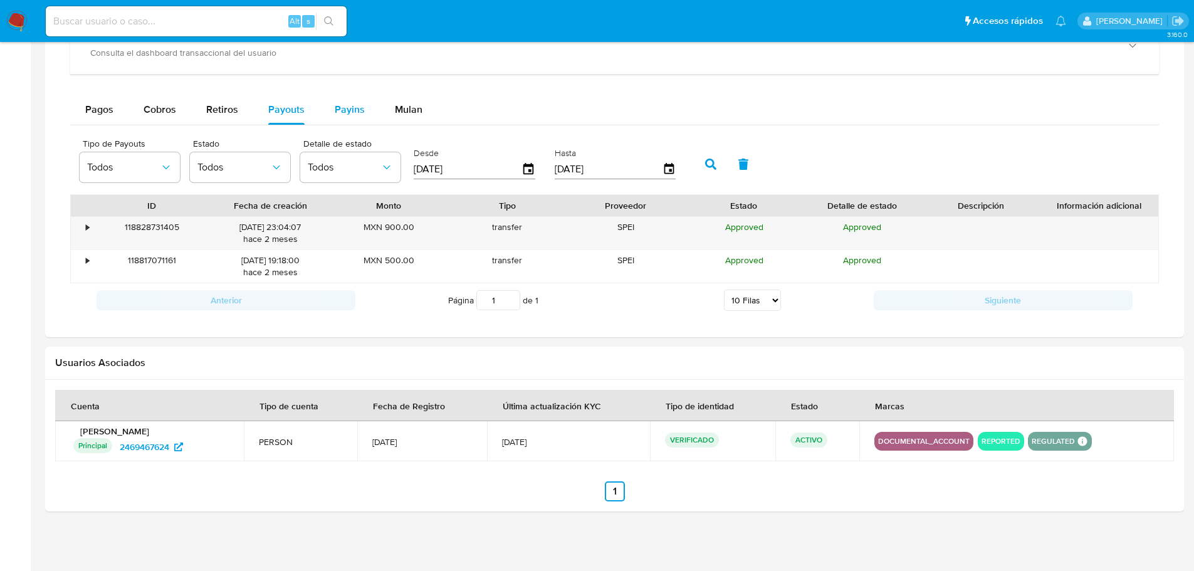
click at [329, 113] on button "Payins" at bounding box center [350, 110] width 60 height 30
select select "10"
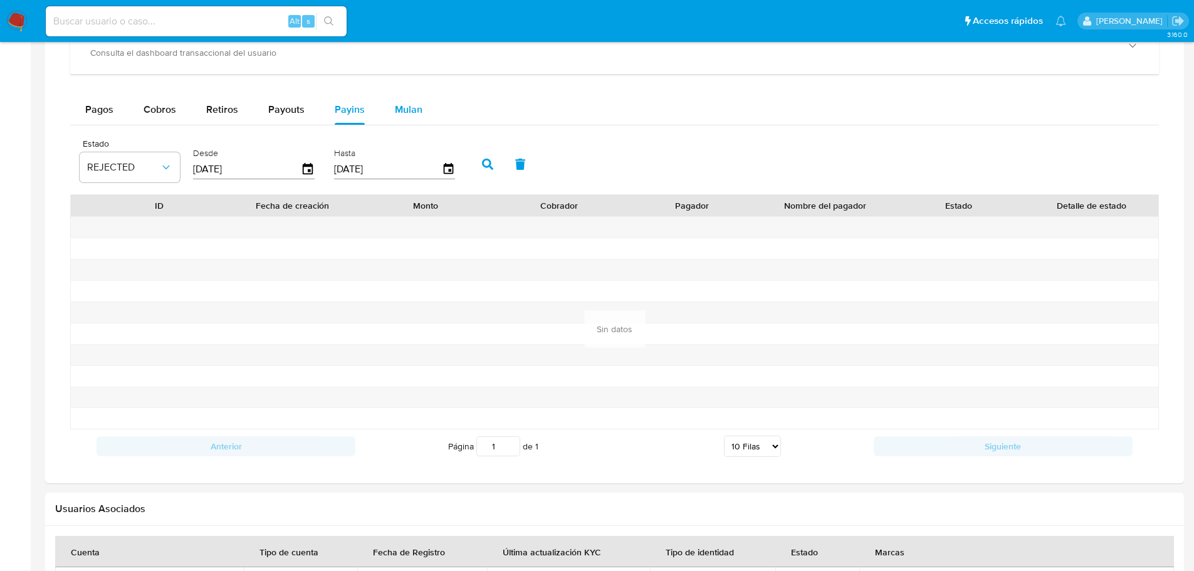
click at [389, 118] on button "Mulan" at bounding box center [409, 110] width 58 height 30
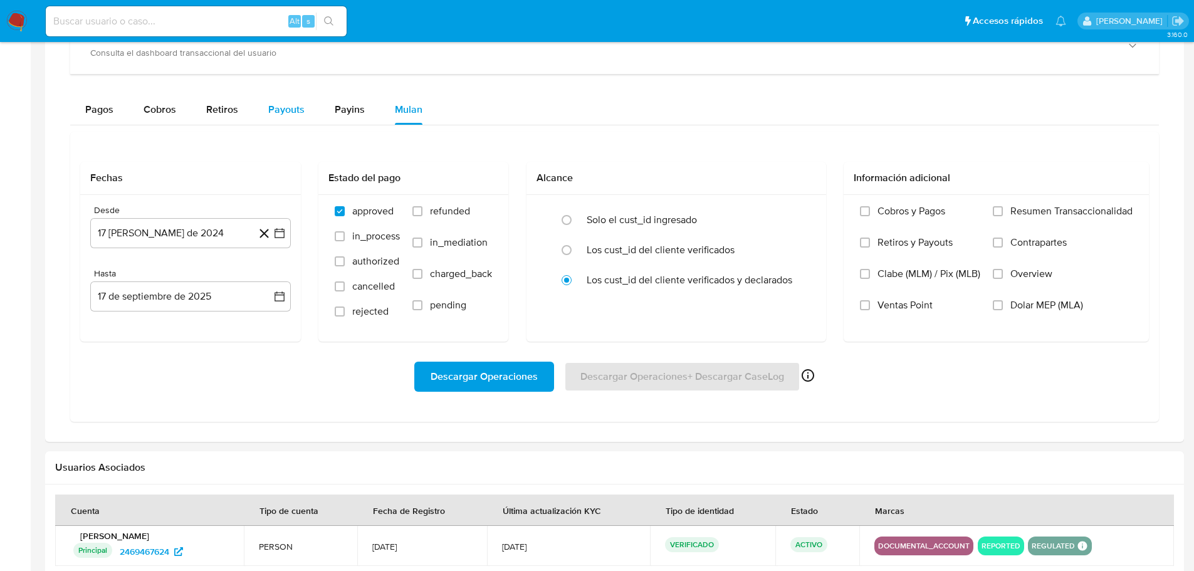
click at [277, 120] on div "Payouts" at bounding box center [286, 110] width 36 height 30
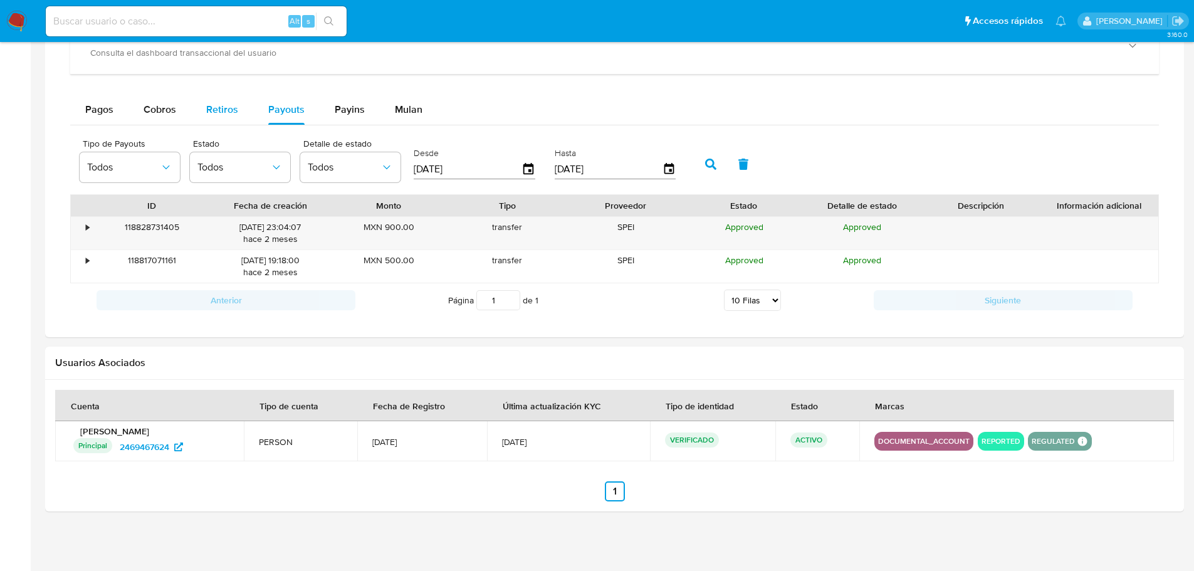
click at [216, 110] on span "Retiros" at bounding box center [222, 109] width 32 height 14
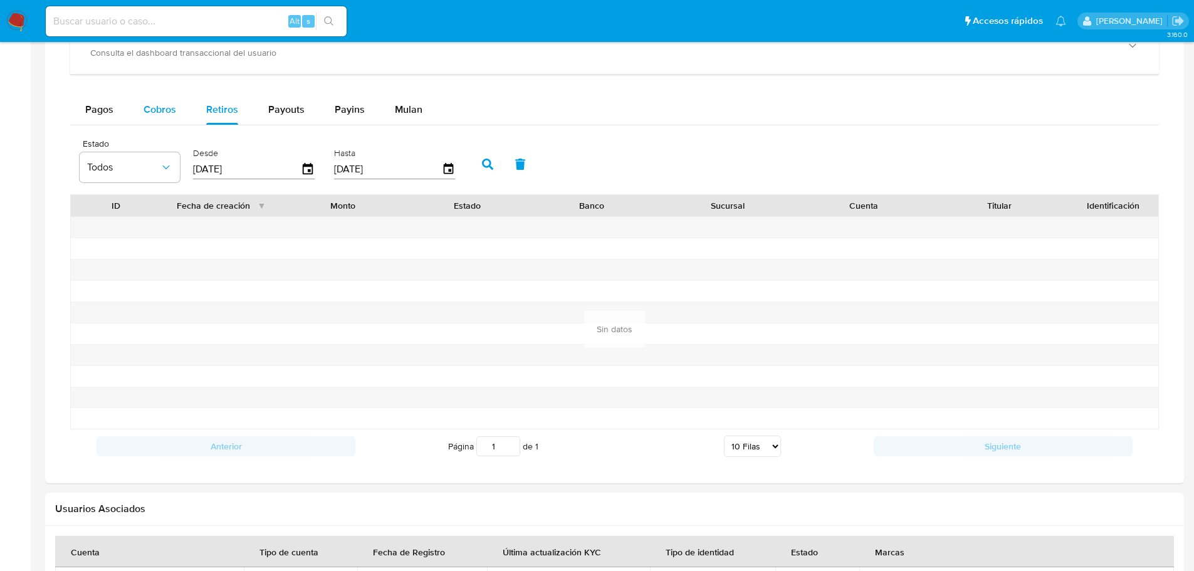
click at [159, 106] on span "Cobros" at bounding box center [160, 109] width 33 height 14
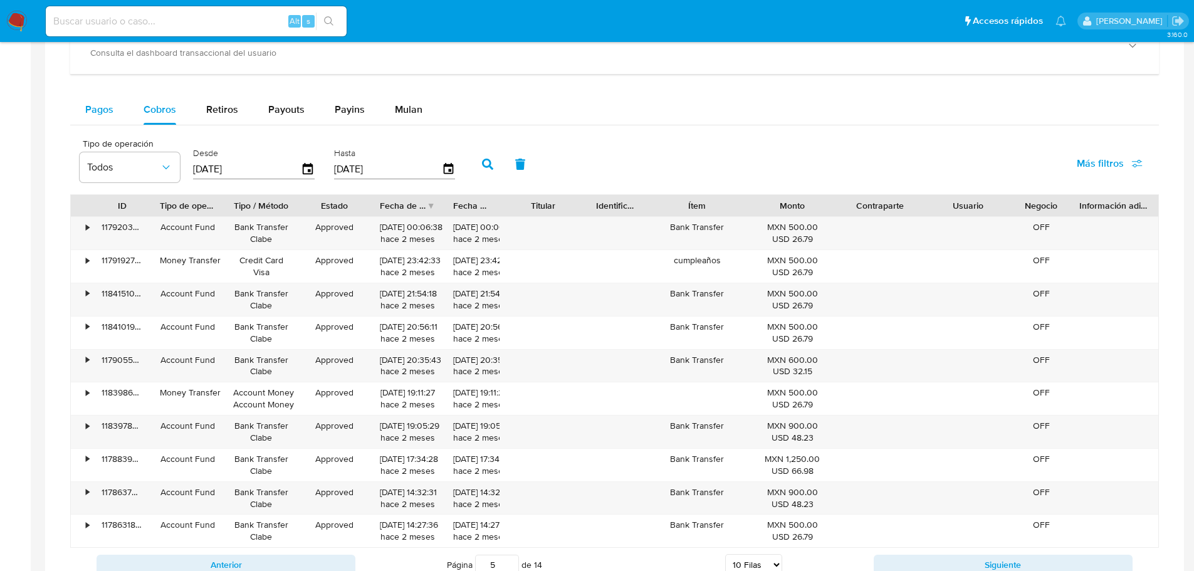
click at [107, 113] on span "Pagos" at bounding box center [99, 109] width 28 height 14
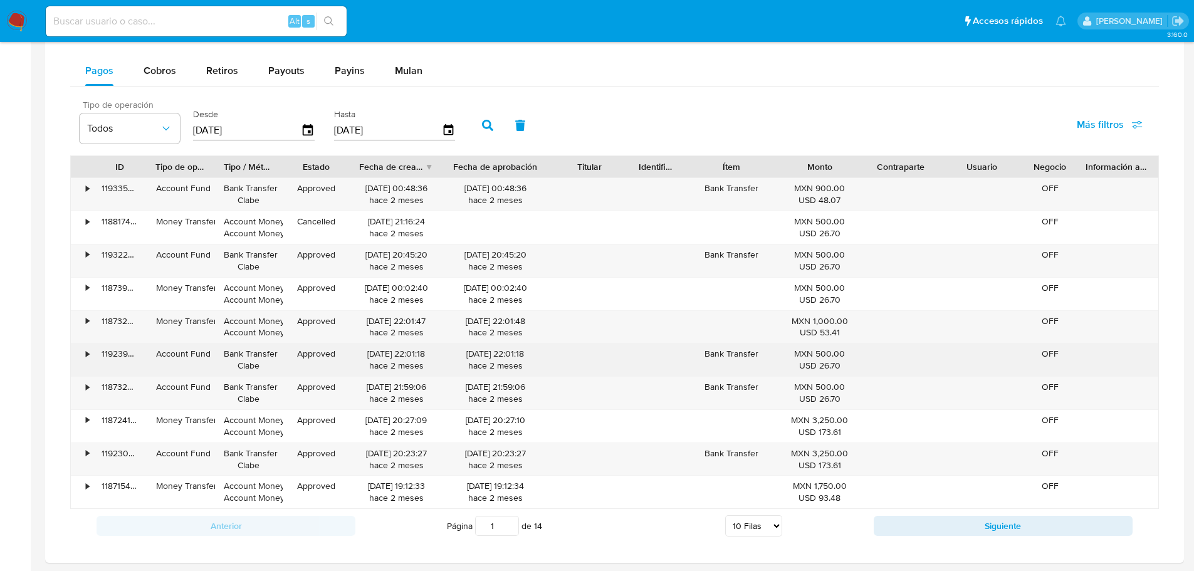
scroll to position [832, 0]
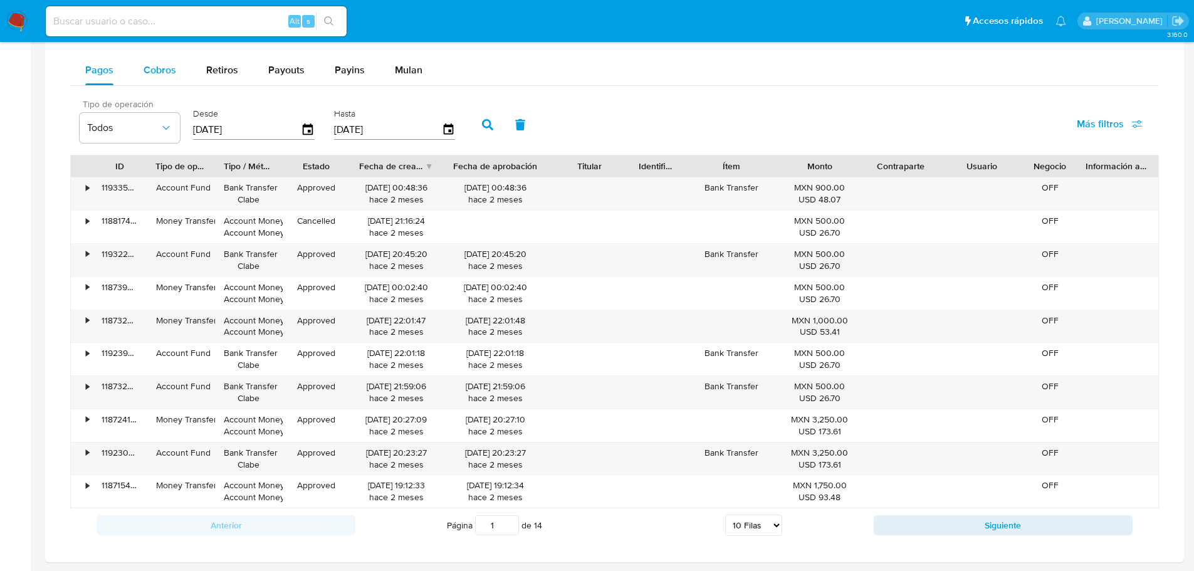
click at [167, 73] on span "Cobros" at bounding box center [160, 70] width 33 height 14
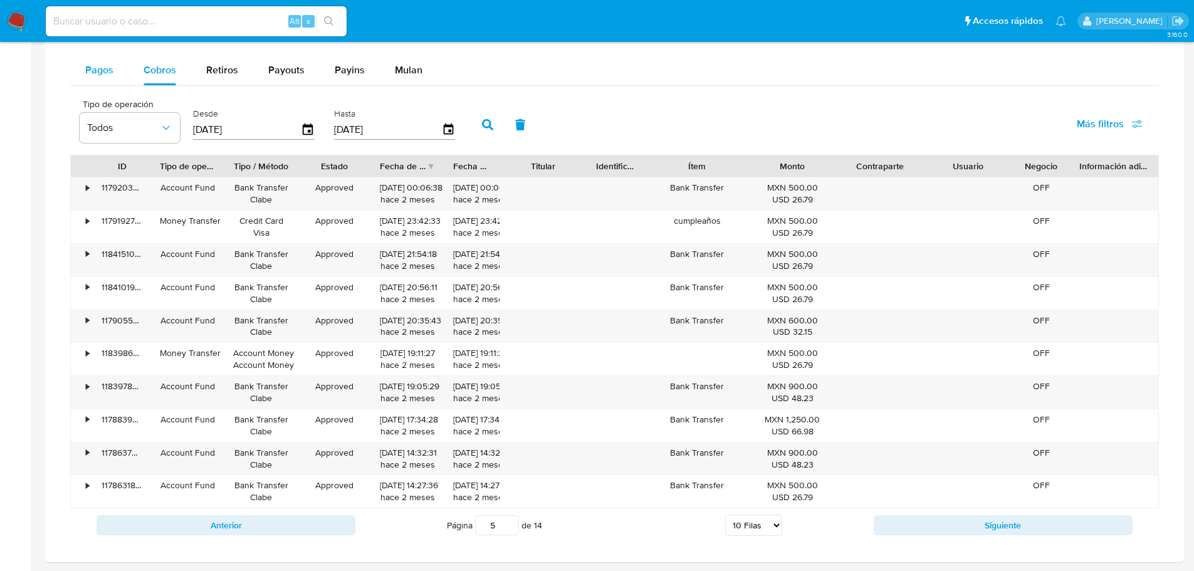
click at [94, 68] on span "Pagos" at bounding box center [99, 70] width 28 height 14
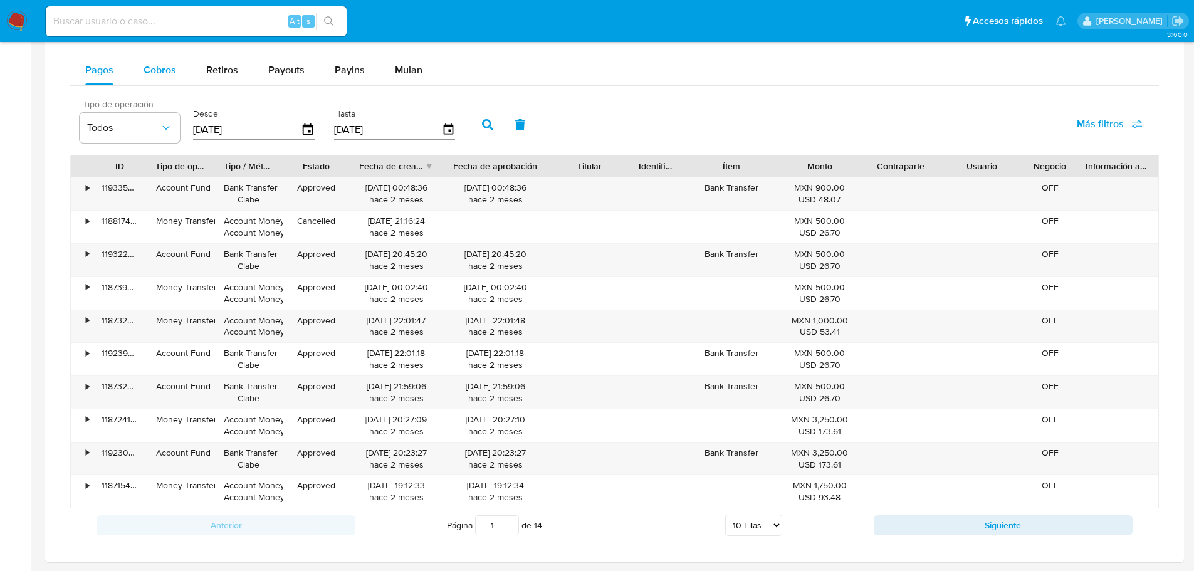
click at [128, 71] on button "Cobros" at bounding box center [159, 70] width 63 height 30
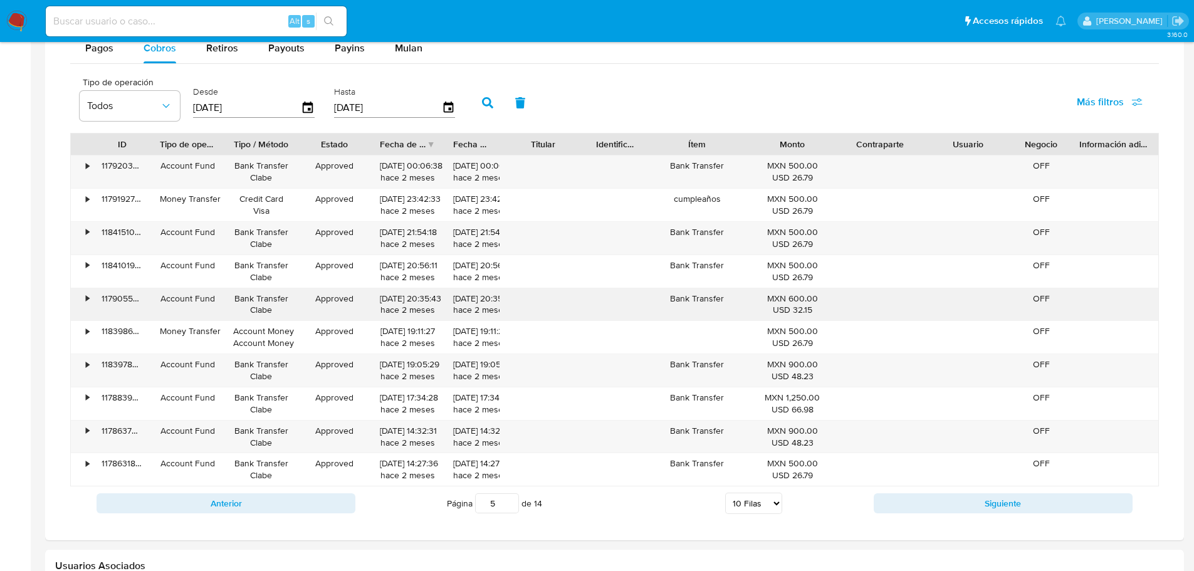
scroll to position [855, 0]
click at [908, 499] on button "Siguiente" at bounding box center [1003, 503] width 259 height 20
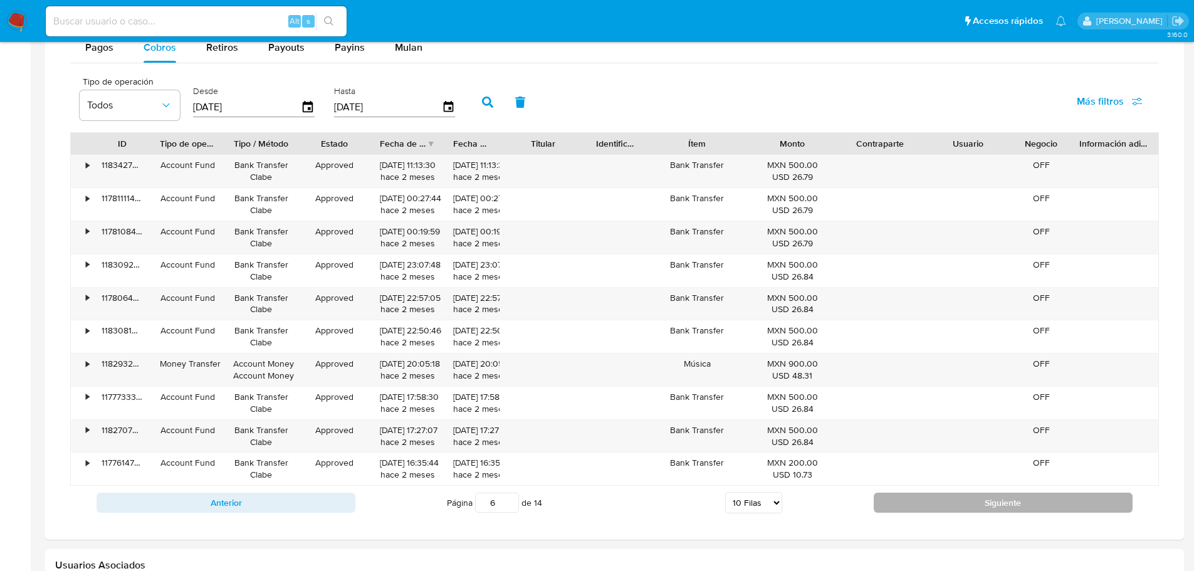
click at [908, 499] on button "Siguiente" at bounding box center [1003, 503] width 259 height 20
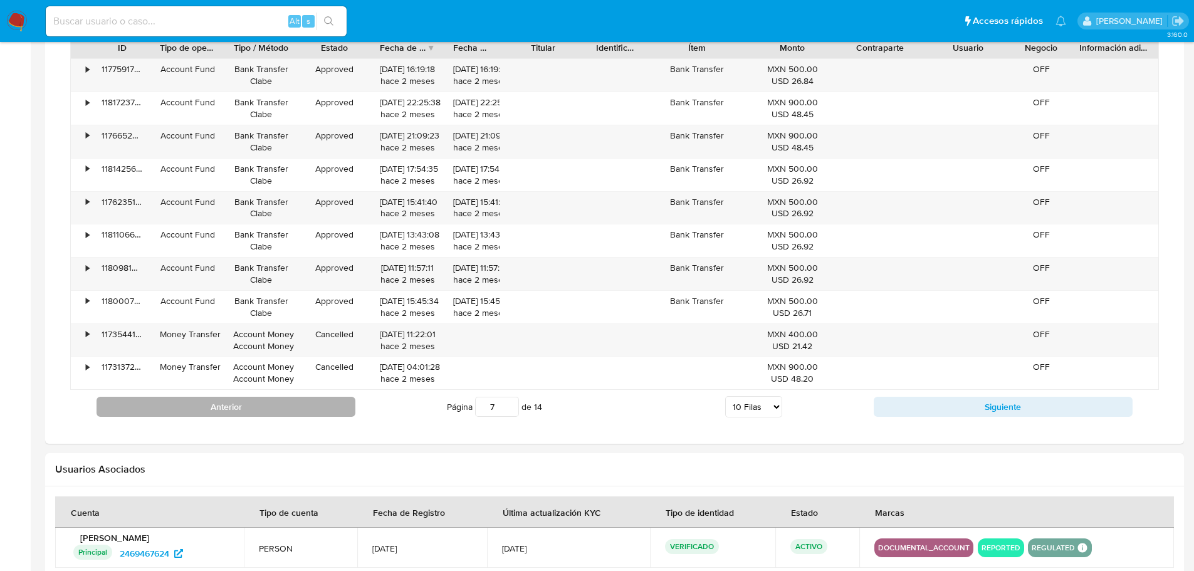
click at [295, 409] on button "Anterior" at bounding box center [226, 407] width 259 height 20
type input "6"
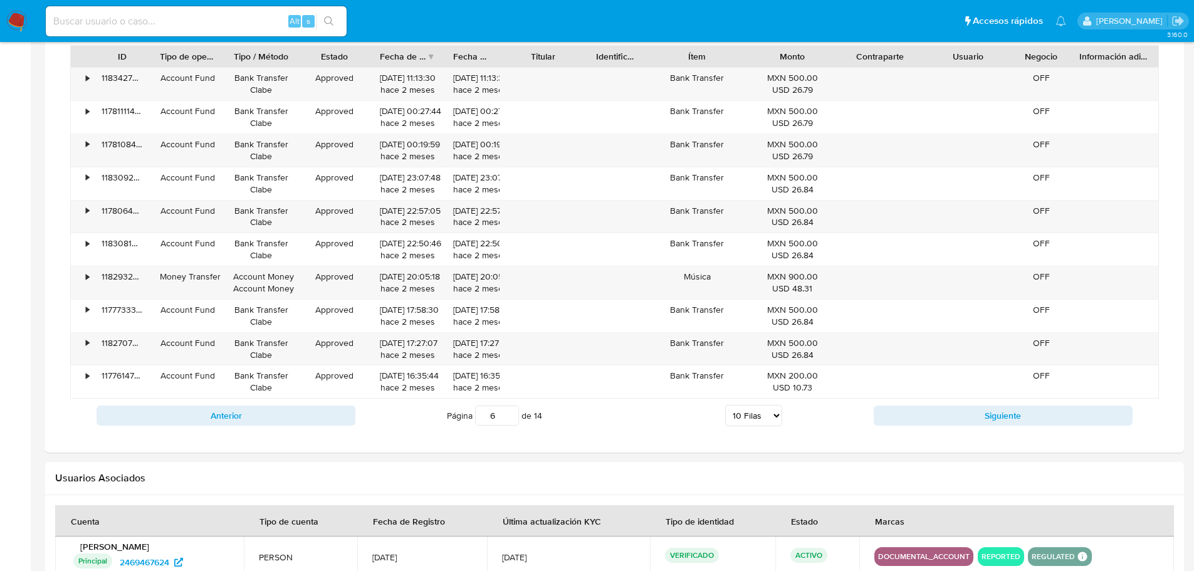
scroll to position [951, 0]
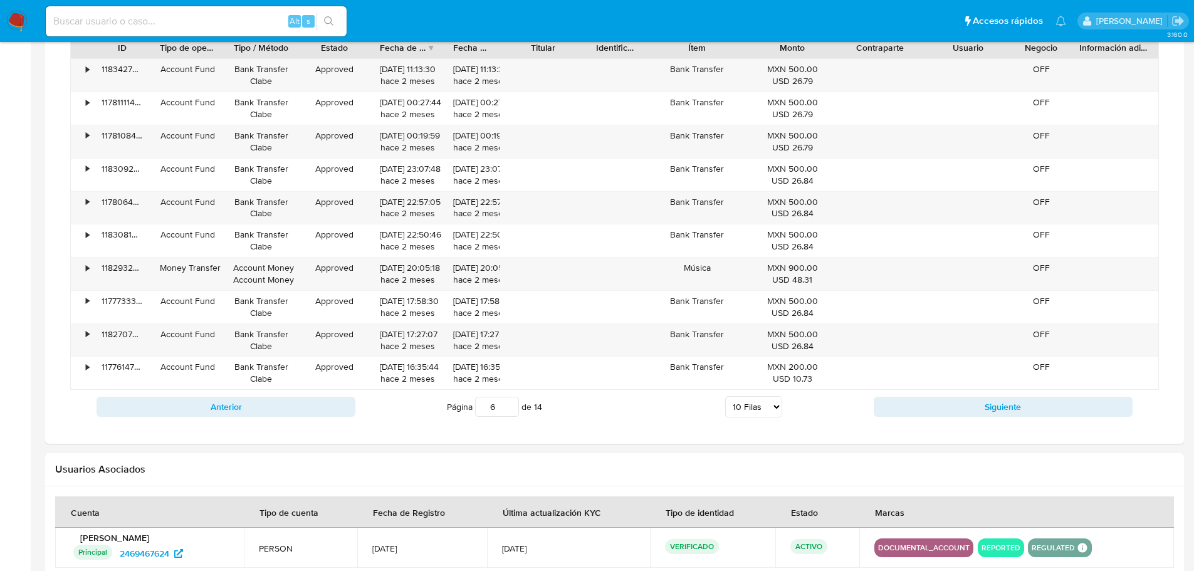
click at [497, 412] on input "6" at bounding box center [497, 407] width 44 height 20
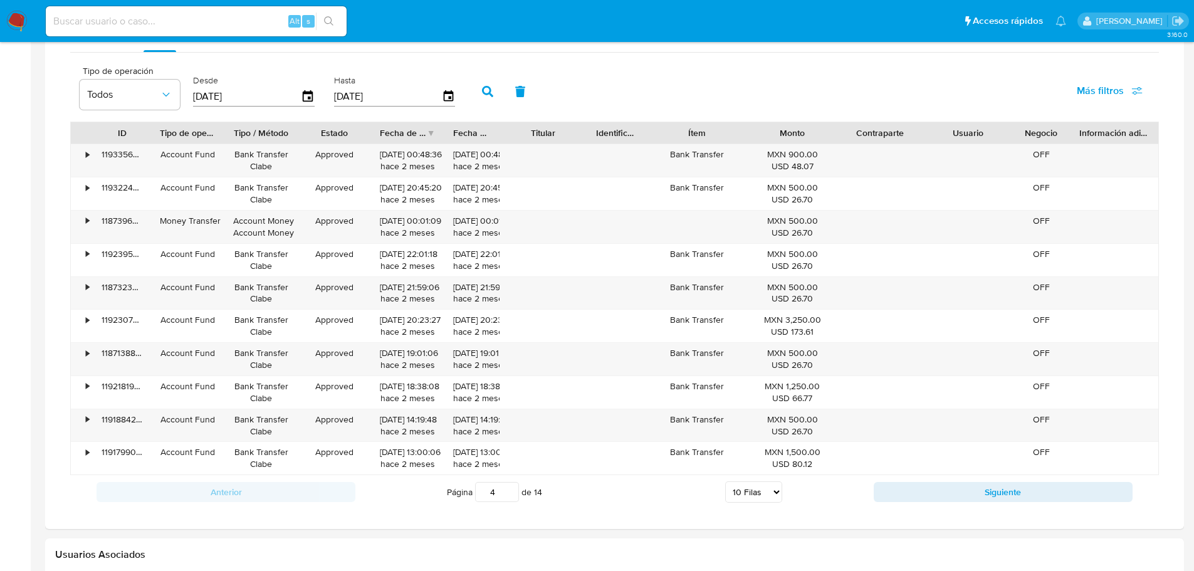
scroll to position [838, 0]
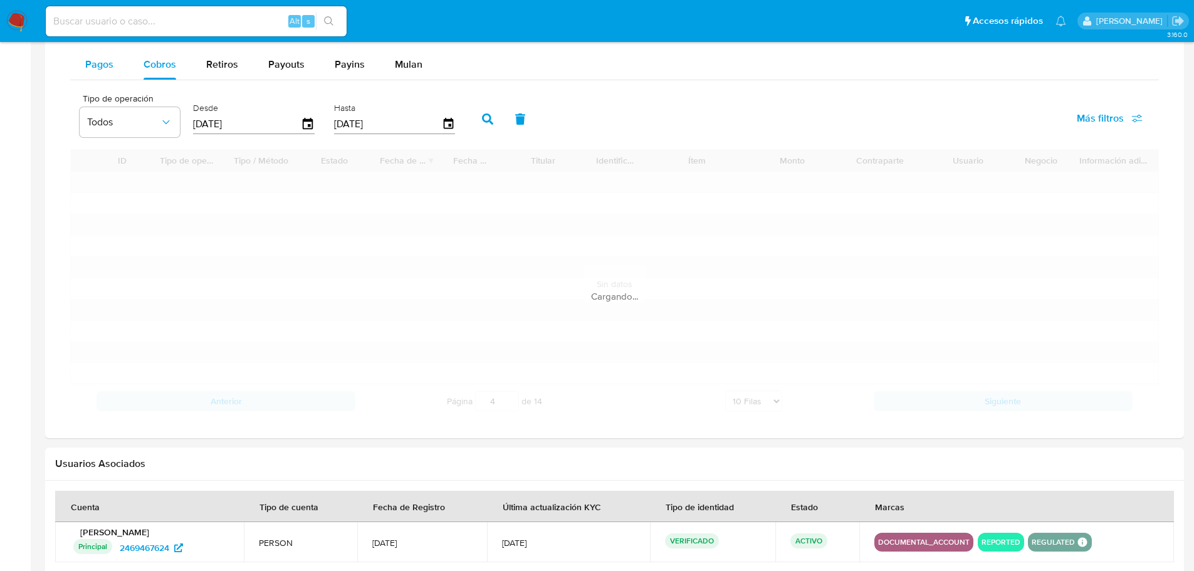
click at [110, 66] on span "Pagos" at bounding box center [99, 64] width 28 height 14
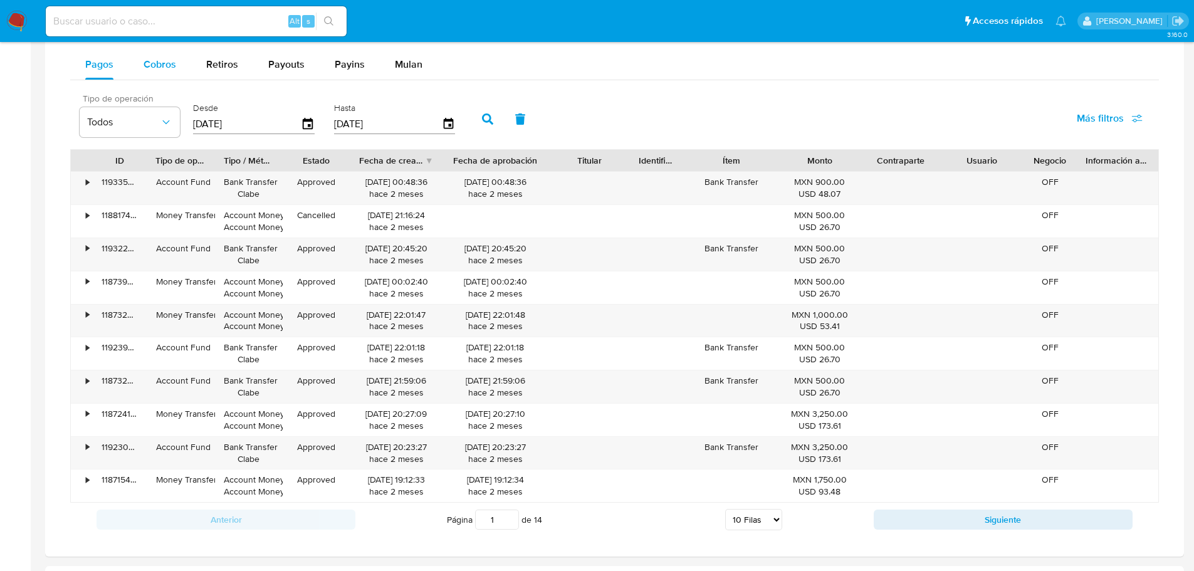
click at [147, 69] on span "Cobros" at bounding box center [160, 64] width 33 height 14
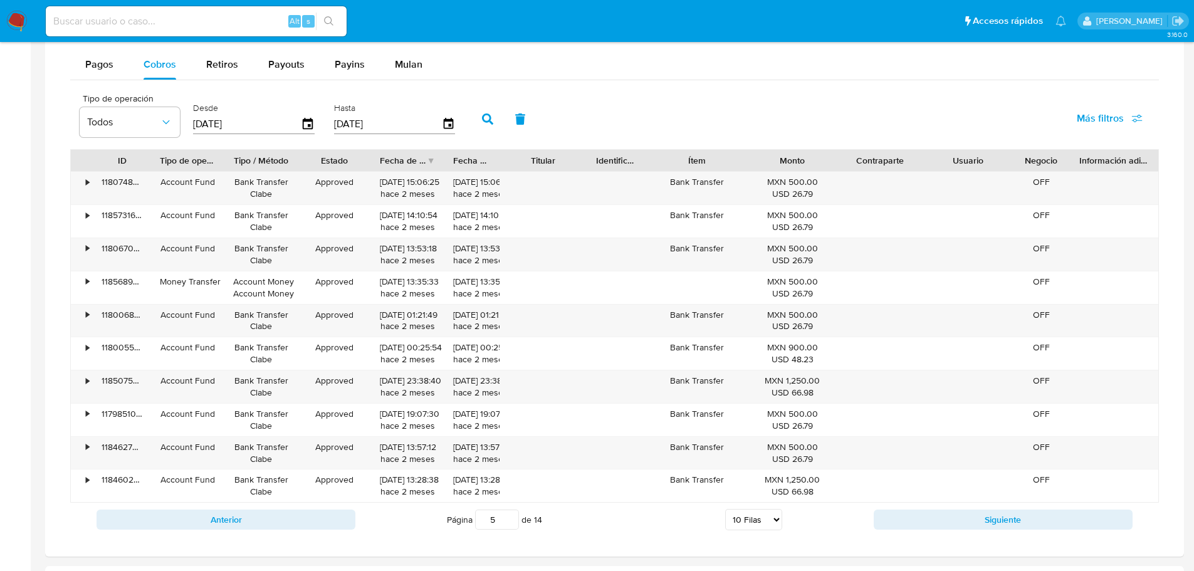
type input "5"
click at [506, 515] on input "5" at bounding box center [497, 520] width 44 height 20
type input "1"
click at [433, 516] on div "Página 1 de 14 5 Filas 10 Filas 20 Filas 25 Filas 50 Filas 100 Filas" at bounding box center [614, 519] width 518 height 25
click at [104, 60] on span "Pagos" at bounding box center [99, 64] width 28 height 14
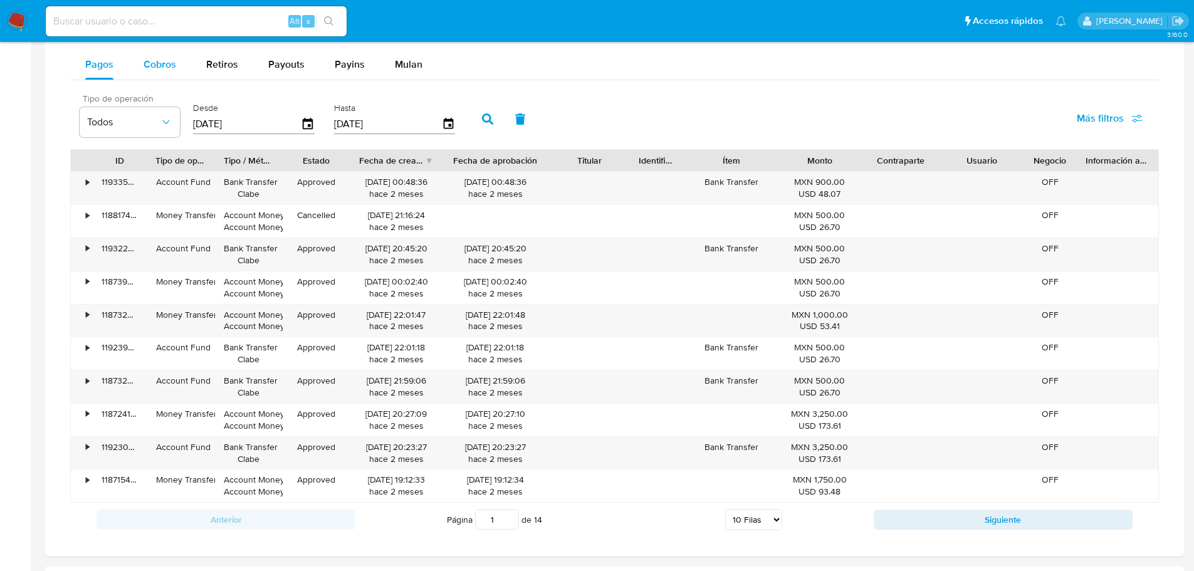
click at [144, 61] on span "Cobros" at bounding box center [160, 64] width 33 height 14
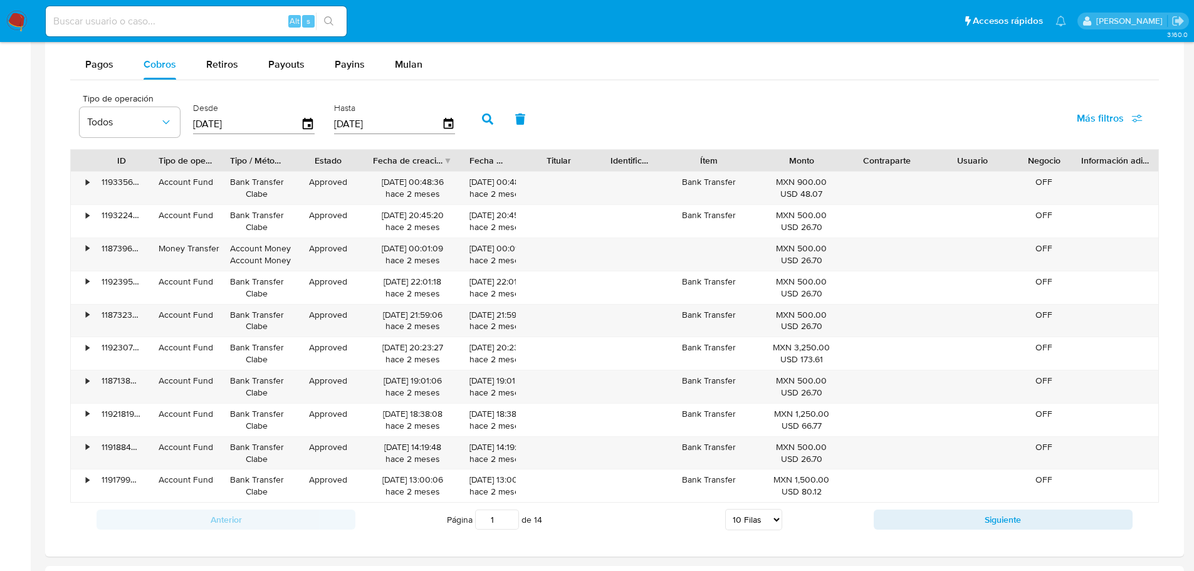
drag, startPoint x: 442, startPoint y: 155, endPoint x: 464, endPoint y: 160, distance: 23.1
click at [464, 160] on div at bounding box center [460, 160] width 23 height 21
click at [113, 68] on button "Pagos" at bounding box center [99, 65] width 58 height 30
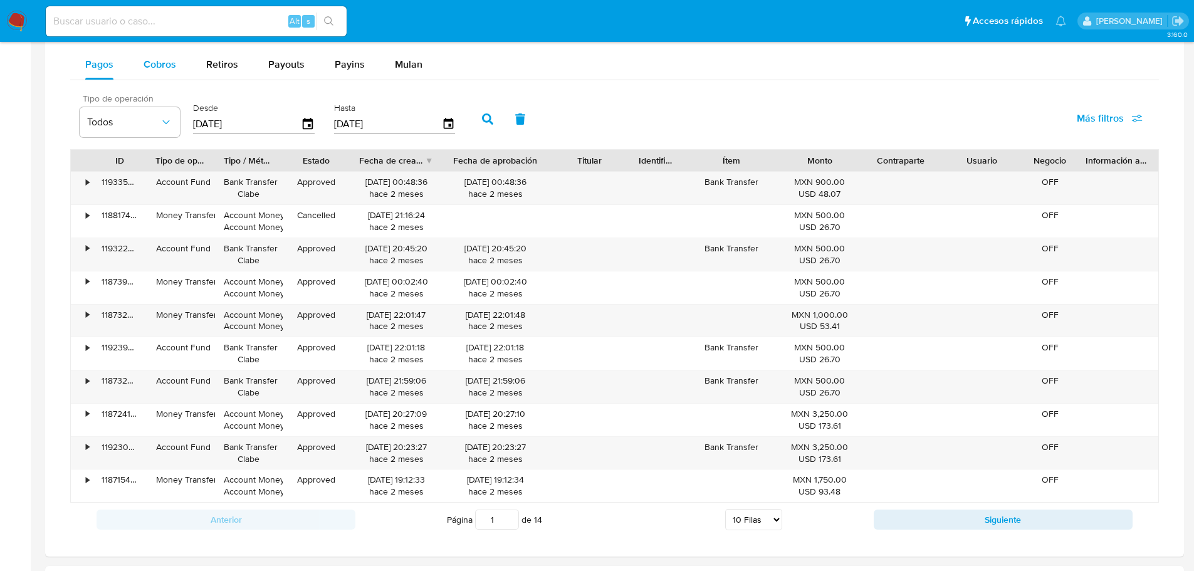
click at [139, 66] on button "Cobros" at bounding box center [159, 65] width 63 height 30
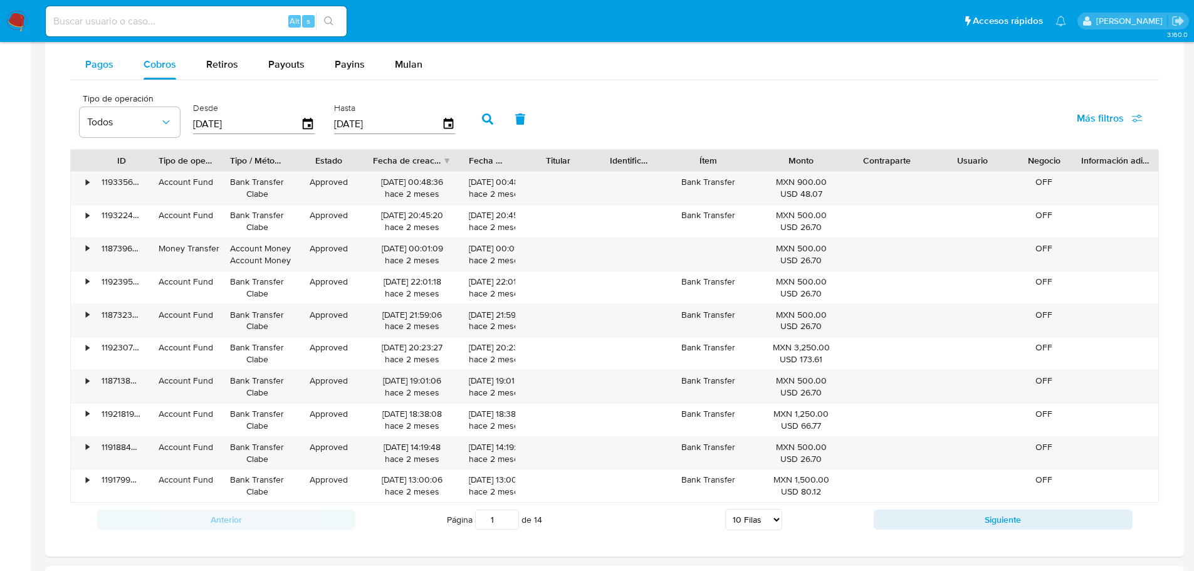
click at [110, 66] on span "Pagos" at bounding box center [99, 64] width 28 height 14
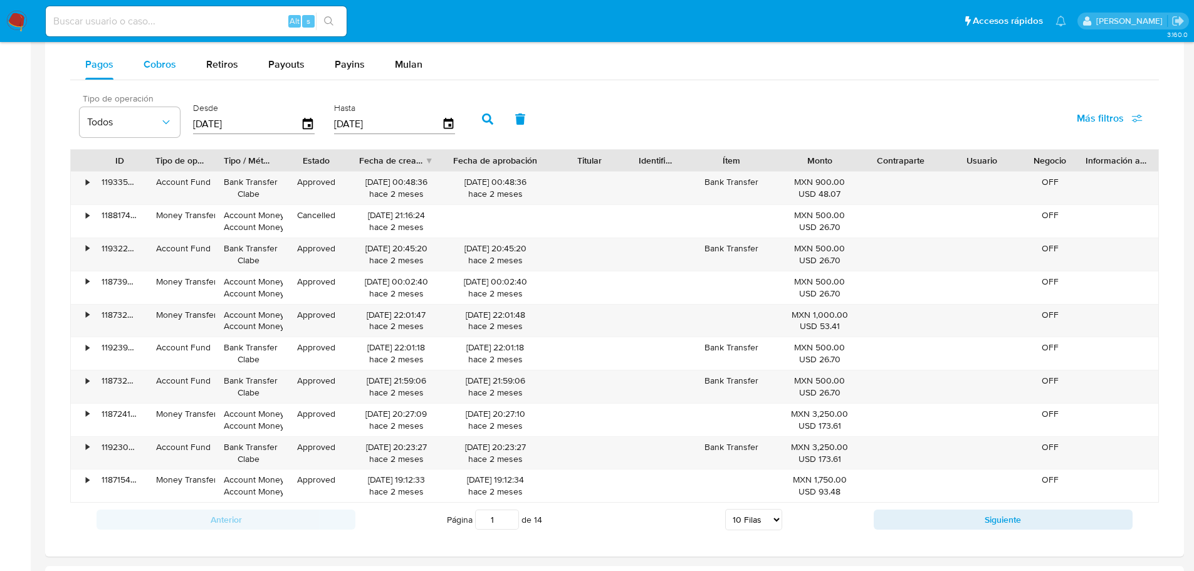
click at [149, 66] on span "Cobros" at bounding box center [160, 64] width 33 height 14
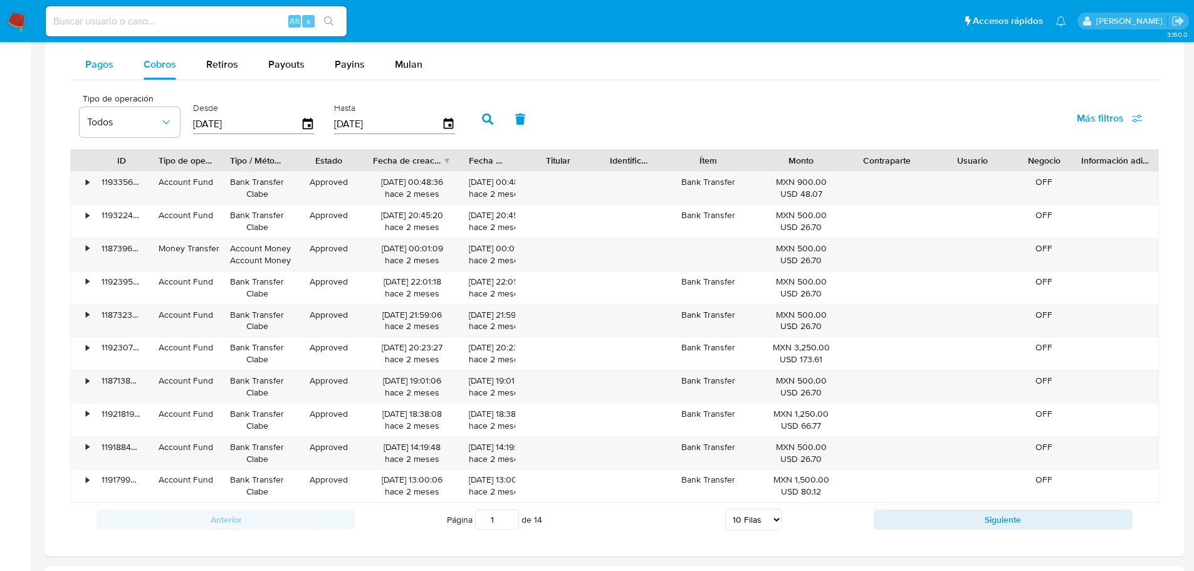
click at [102, 68] on span "Pagos" at bounding box center [99, 64] width 28 height 14
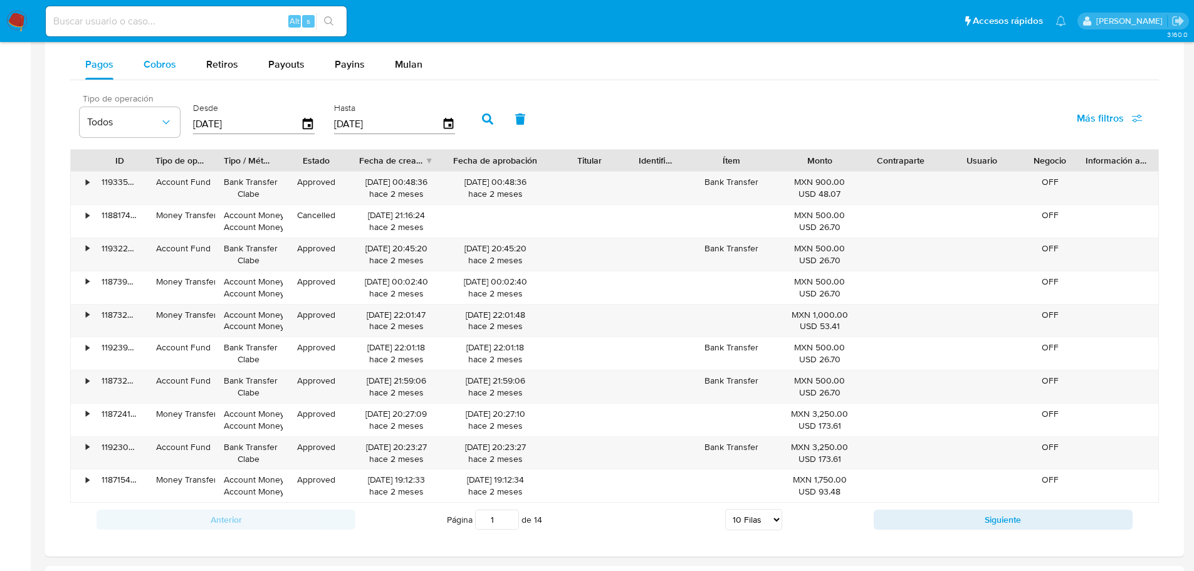
click at [144, 69] on span "Cobros" at bounding box center [160, 64] width 33 height 14
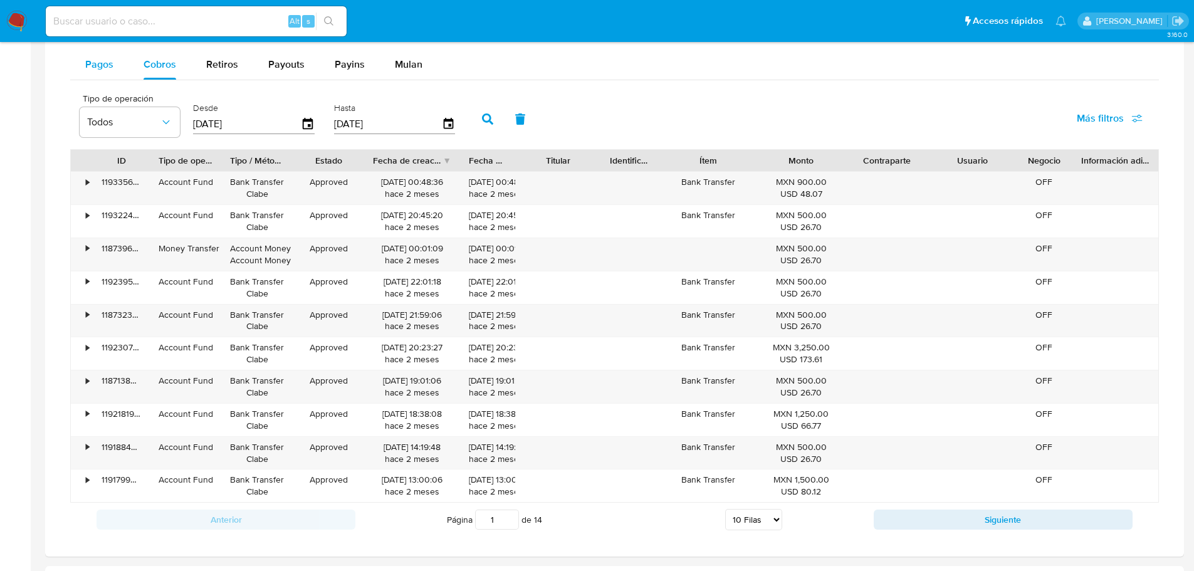
click at [103, 69] on span "Pagos" at bounding box center [99, 64] width 28 height 14
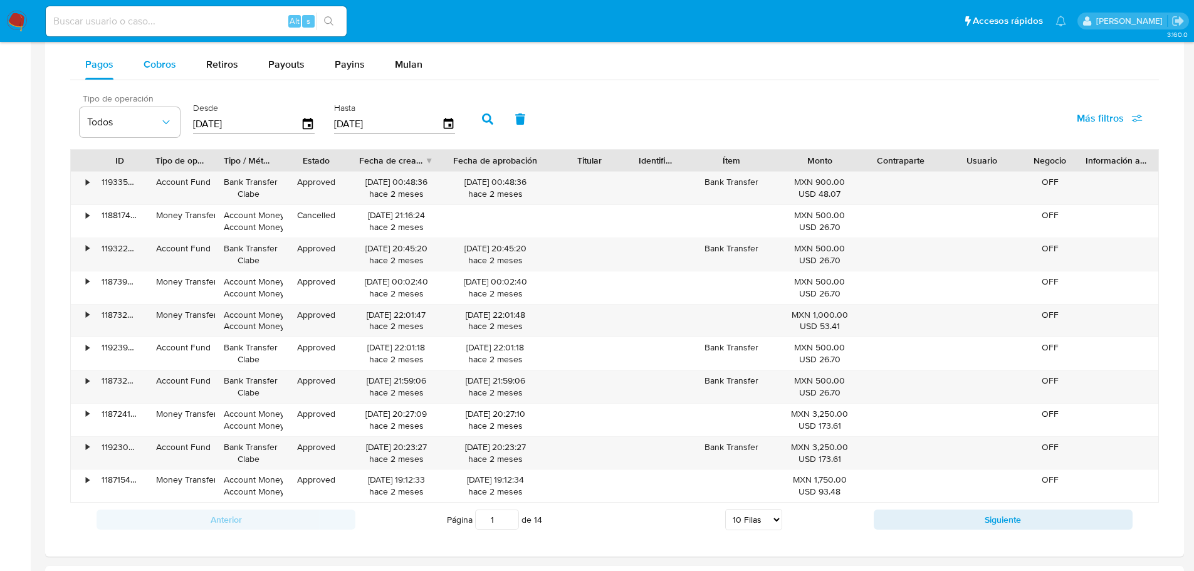
click at [154, 67] on span "Cobros" at bounding box center [160, 64] width 33 height 14
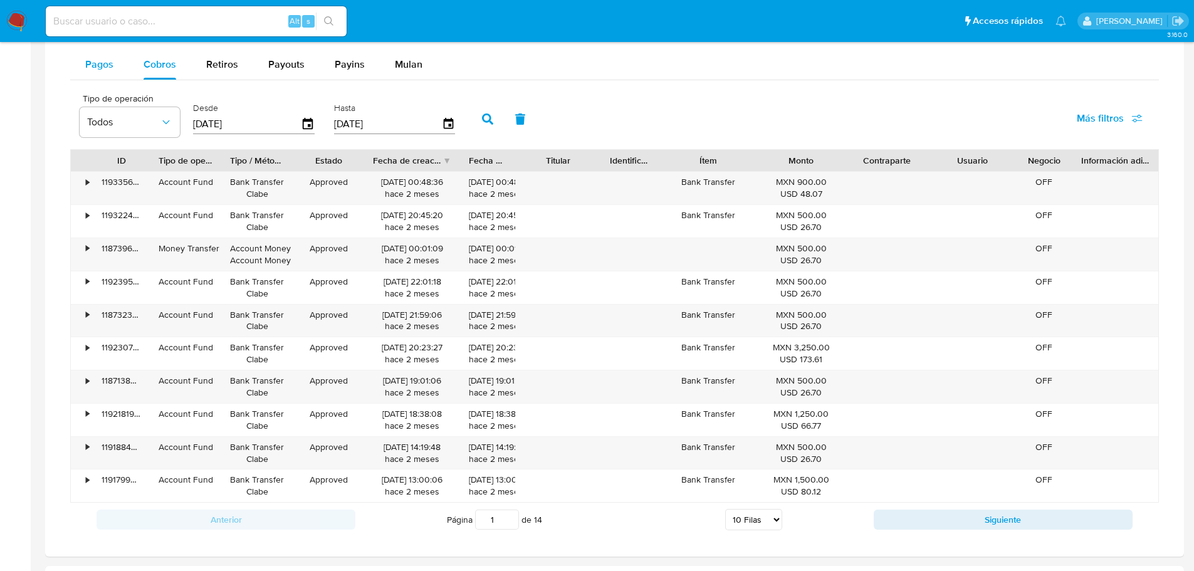
click at [118, 67] on button "Pagos" at bounding box center [99, 65] width 58 height 30
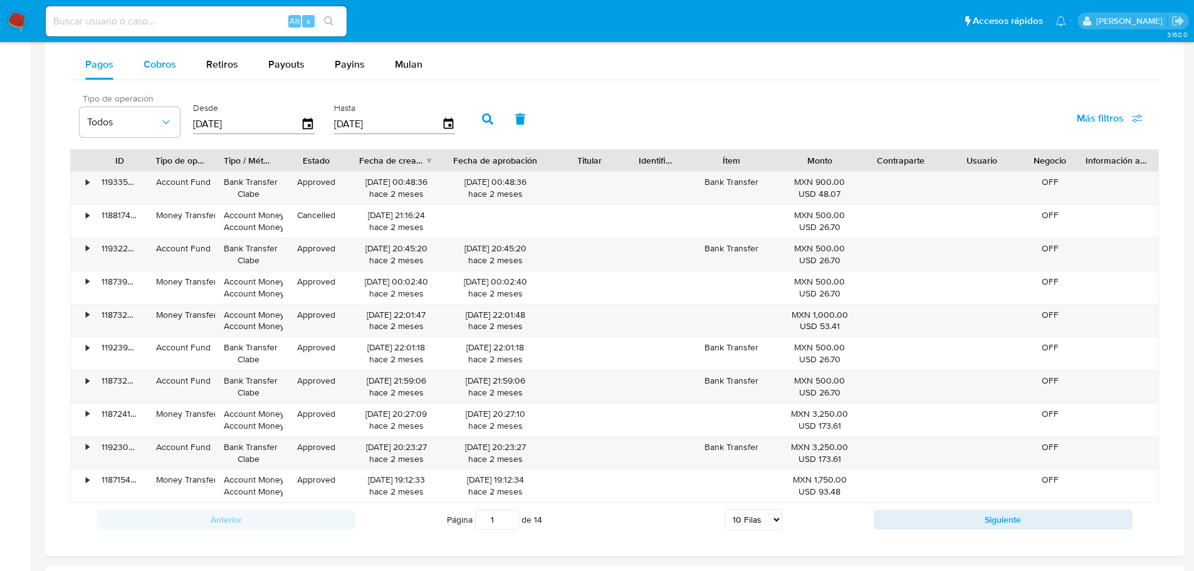
click at [155, 69] on span "Cobros" at bounding box center [160, 64] width 33 height 14
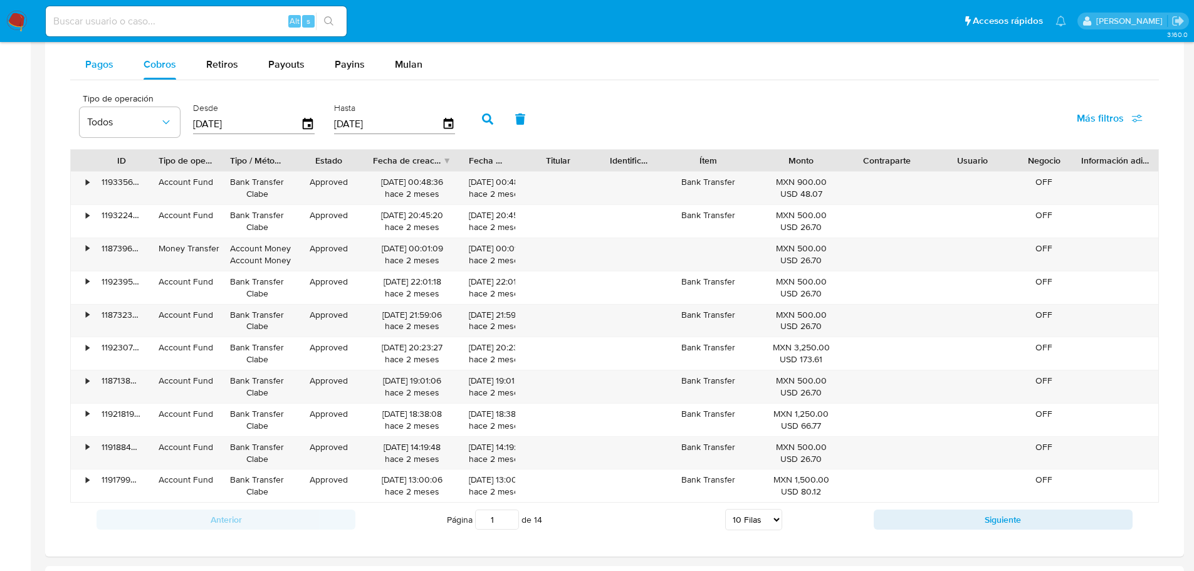
click at [107, 70] on span "Pagos" at bounding box center [99, 64] width 28 height 14
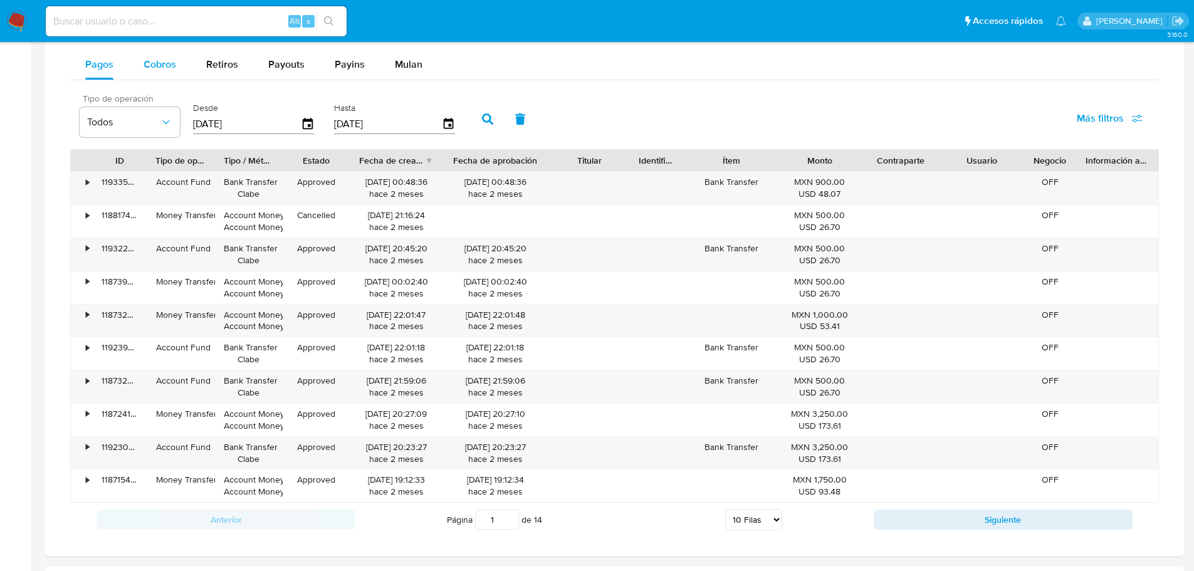
click at [136, 73] on button "Cobros" at bounding box center [159, 65] width 63 height 30
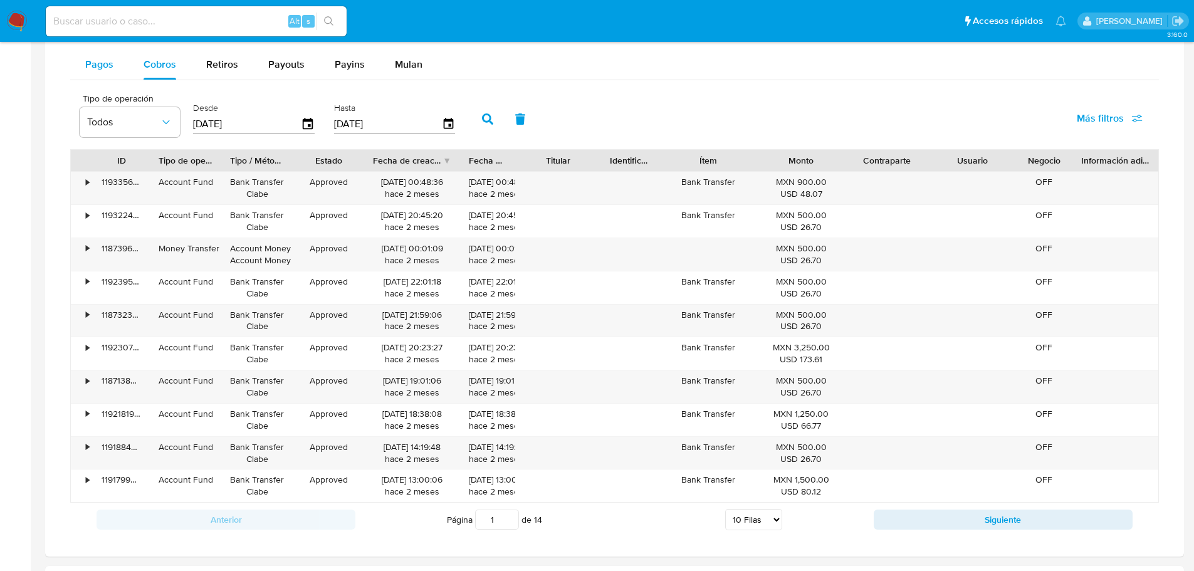
click at [100, 73] on div "Pagos" at bounding box center [99, 65] width 28 height 30
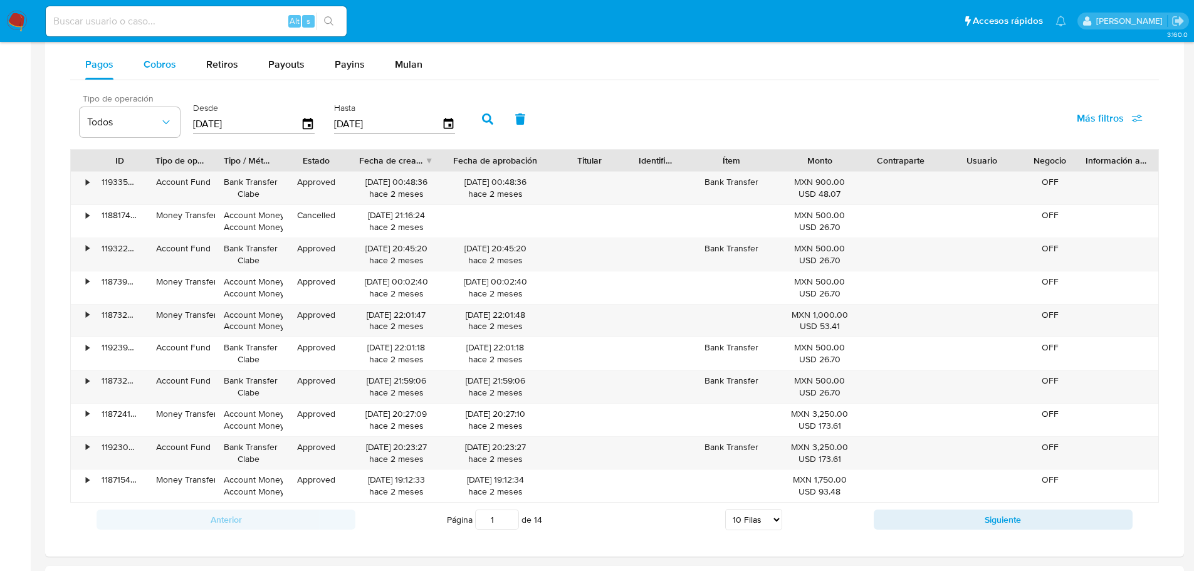
click at [133, 73] on button "Cobros" at bounding box center [159, 65] width 63 height 30
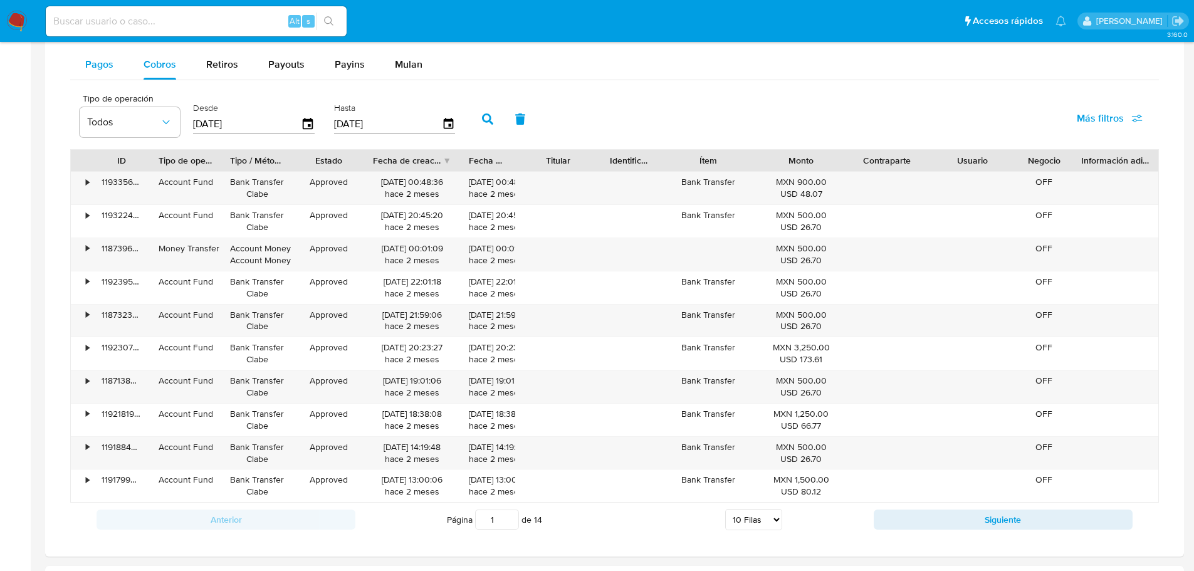
click at [98, 73] on div "Pagos" at bounding box center [99, 65] width 28 height 30
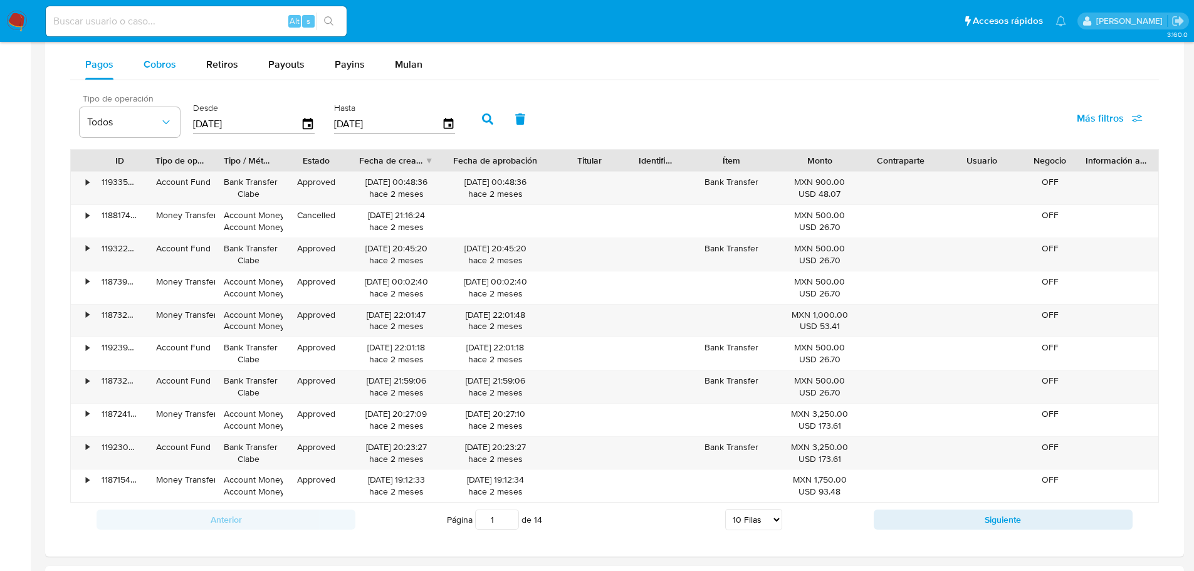
click at [144, 73] on div "Cobros" at bounding box center [160, 65] width 33 height 30
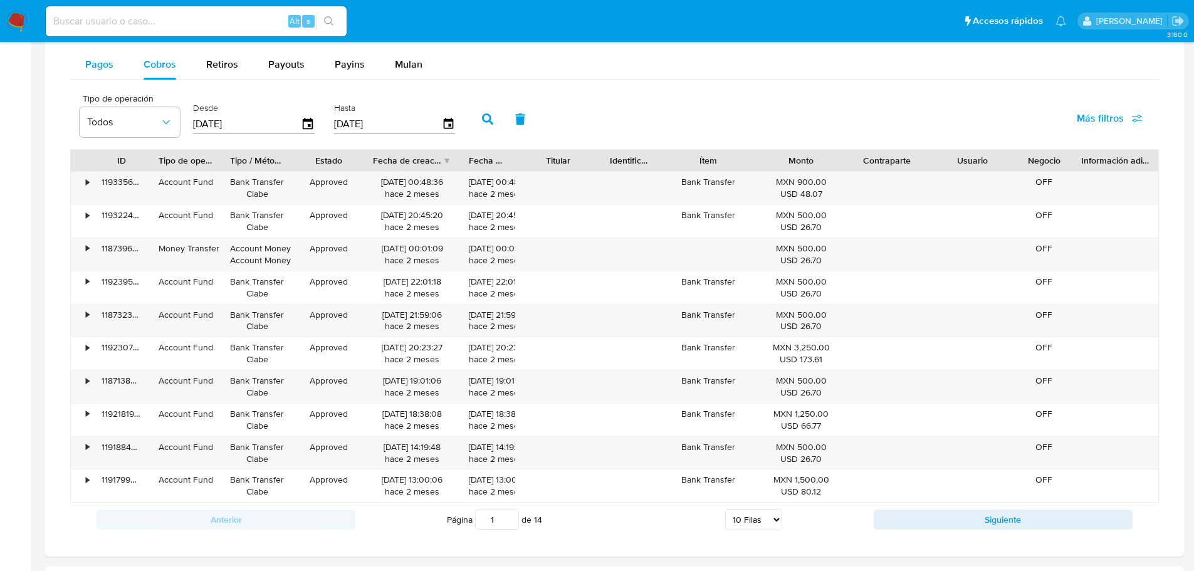
click at [102, 71] on span "Pagos" at bounding box center [99, 64] width 28 height 14
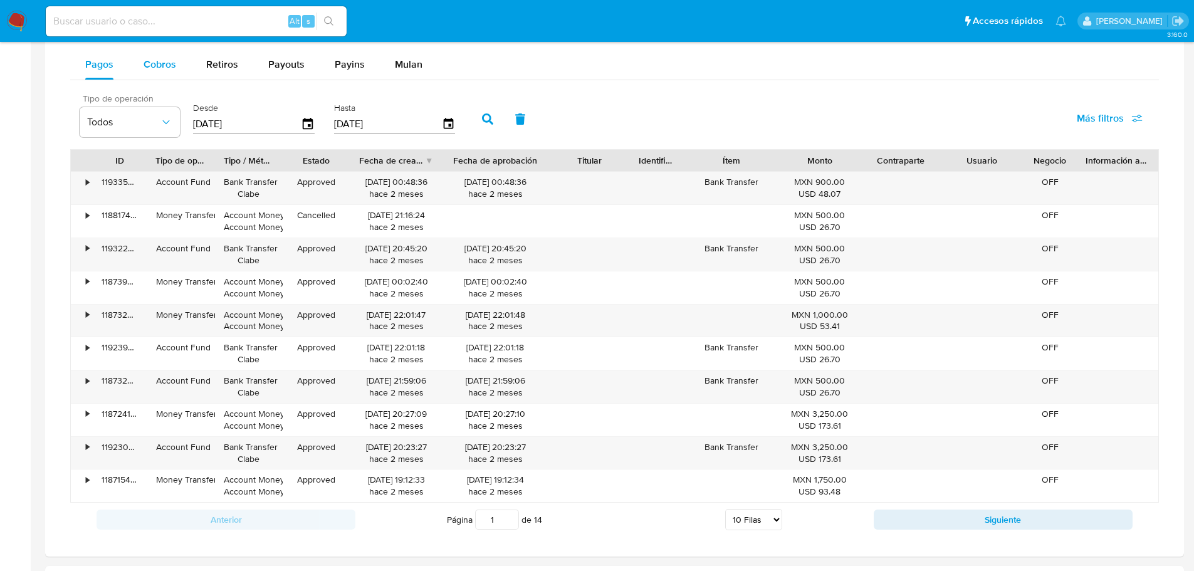
click at [141, 69] on button "Cobros" at bounding box center [159, 65] width 63 height 30
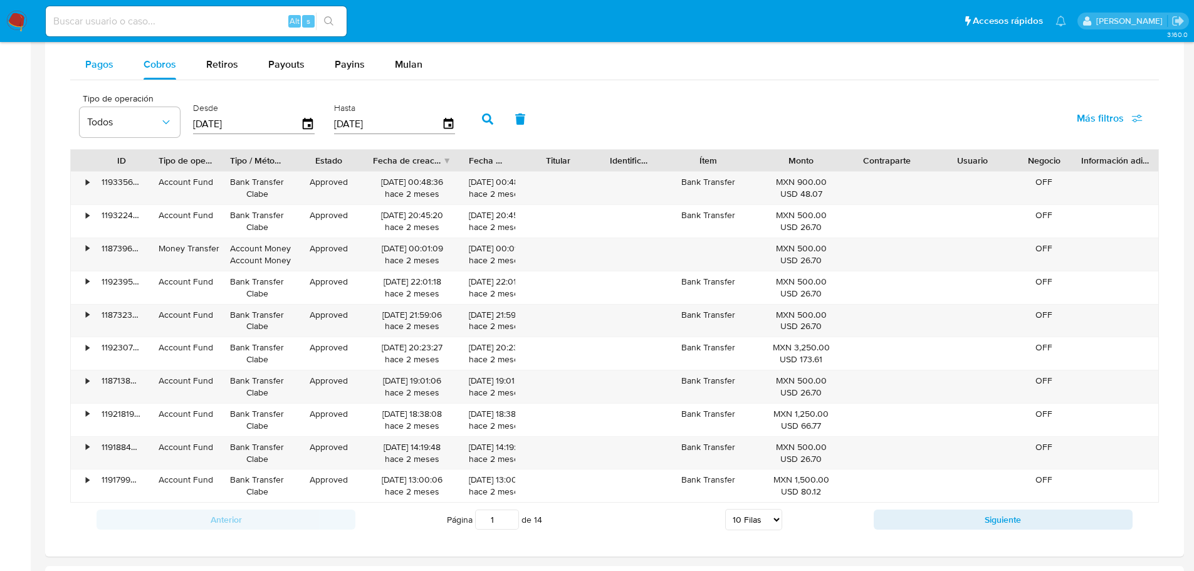
click at [93, 68] on span "Pagos" at bounding box center [99, 64] width 28 height 14
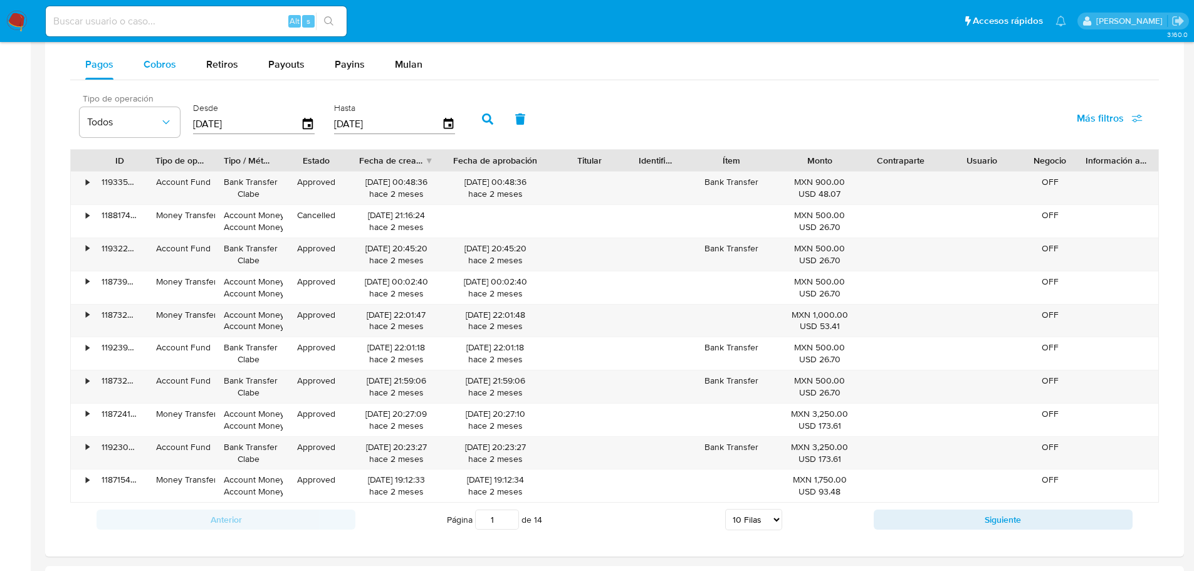
click at [135, 65] on button "Cobros" at bounding box center [159, 65] width 63 height 30
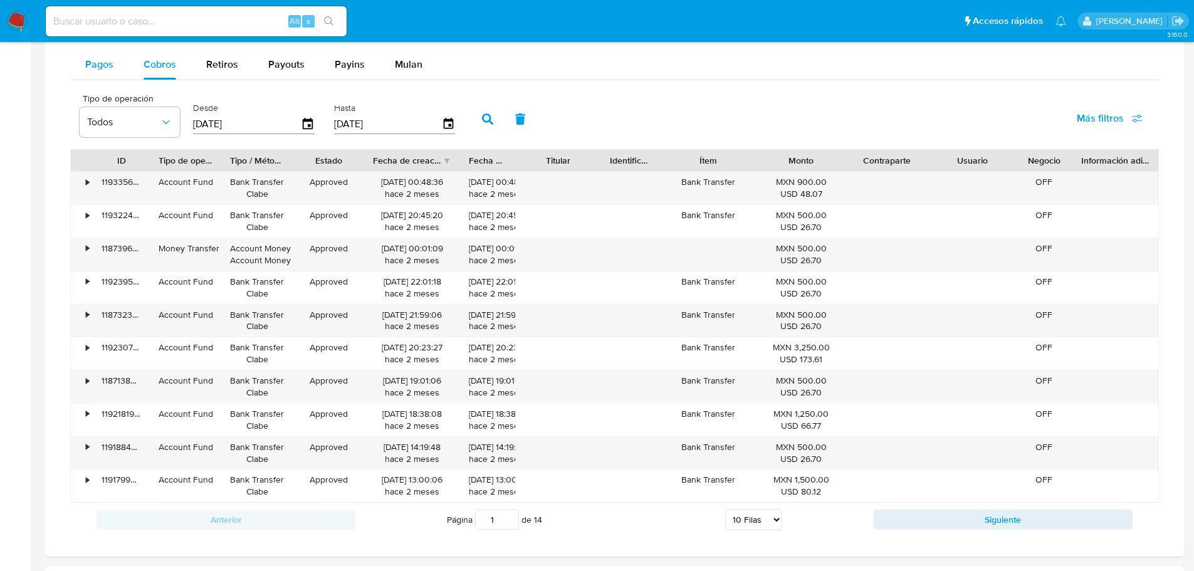
click at [99, 67] on span "Pagos" at bounding box center [99, 64] width 28 height 14
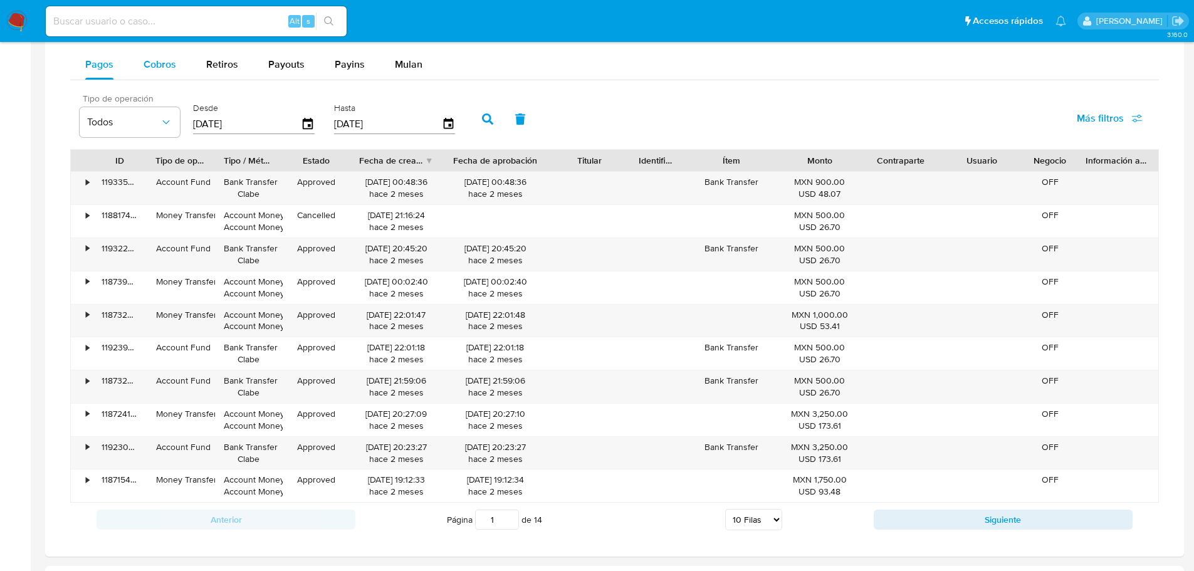
click at [172, 68] on span "Cobros" at bounding box center [160, 64] width 33 height 14
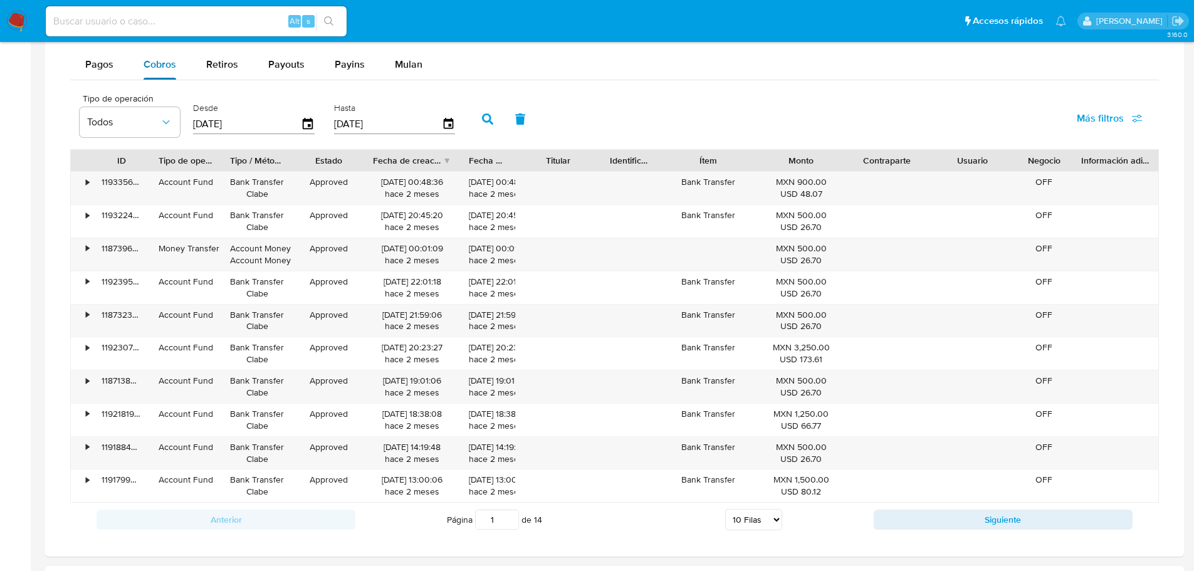
click at [130, 70] on button "Cobros" at bounding box center [159, 65] width 63 height 30
click at [115, 73] on button "Pagos" at bounding box center [99, 65] width 58 height 30
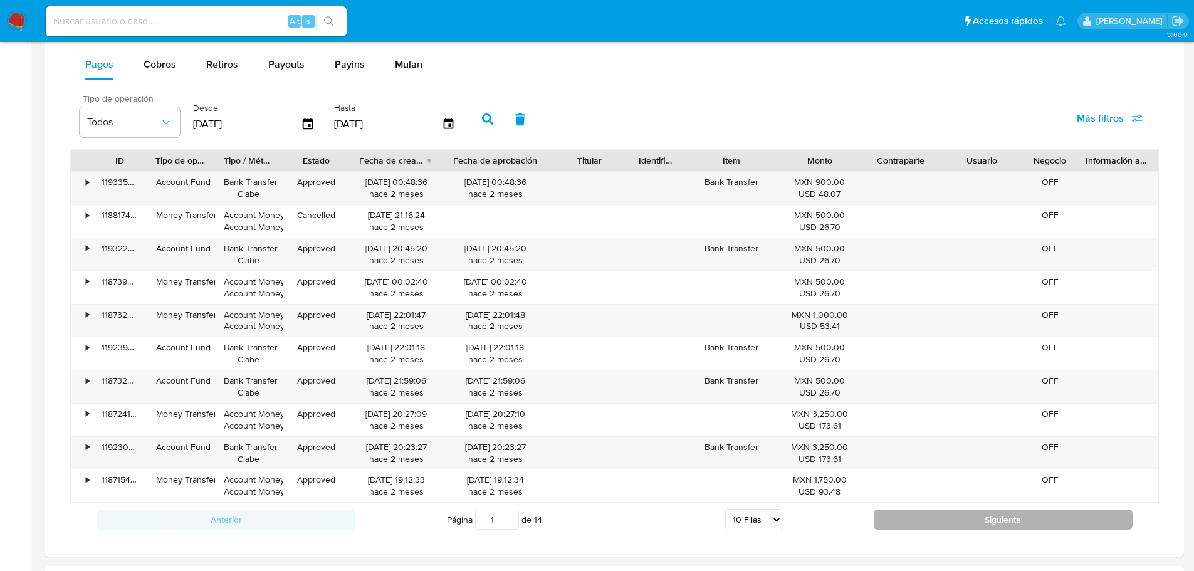
click at [952, 523] on button "Siguiente" at bounding box center [1003, 520] width 259 height 20
type input "2"
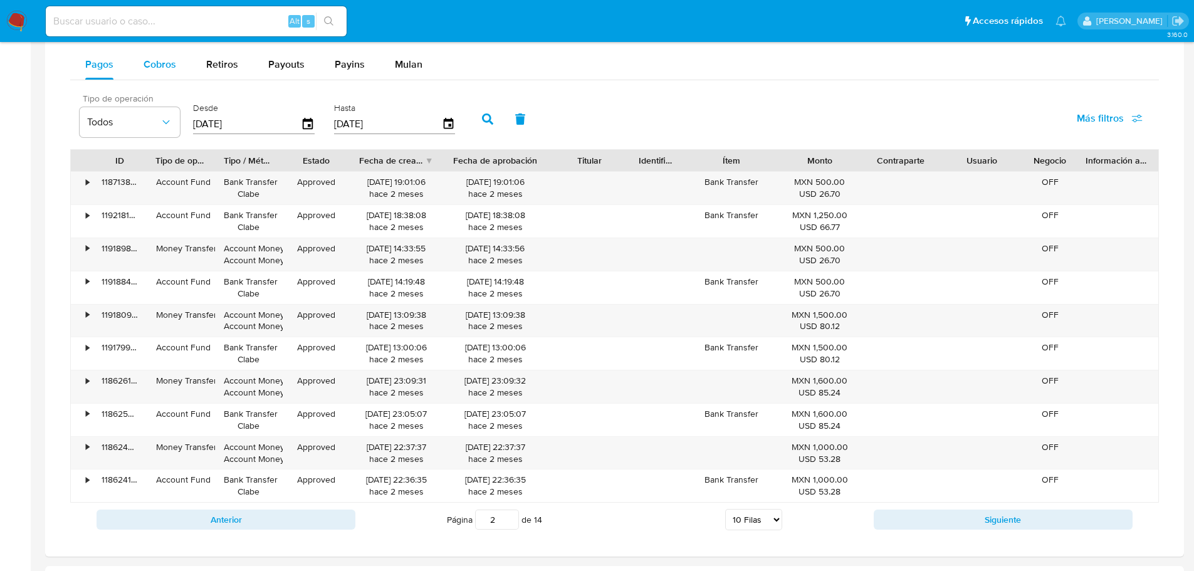
click at [153, 64] on span "Cobros" at bounding box center [160, 64] width 33 height 14
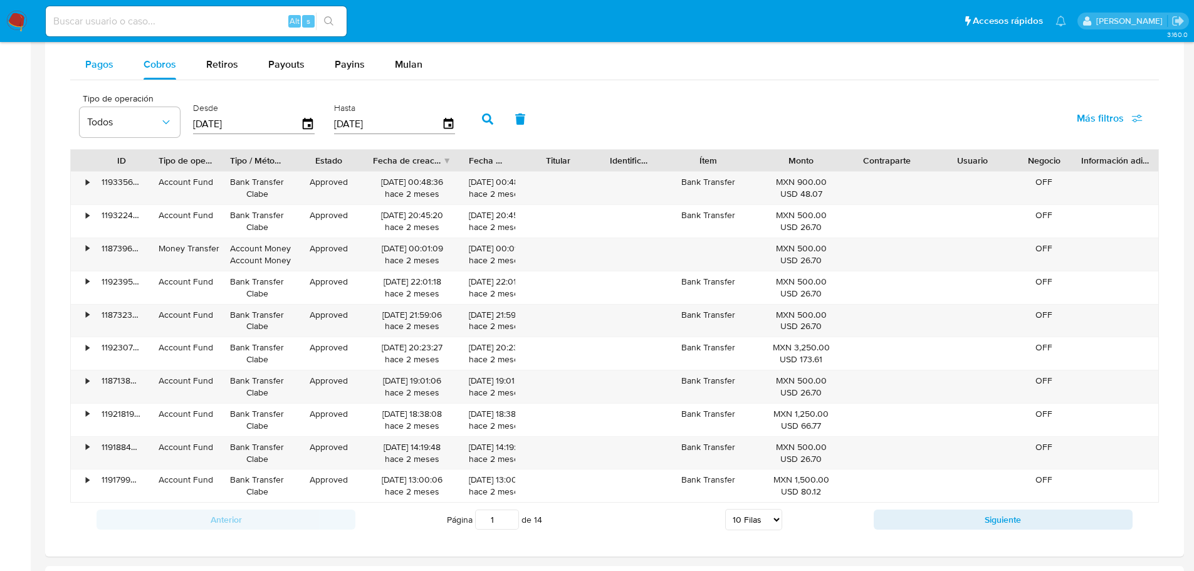
click at [122, 64] on button "Pagos" at bounding box center [99, 65] width 58 height 30
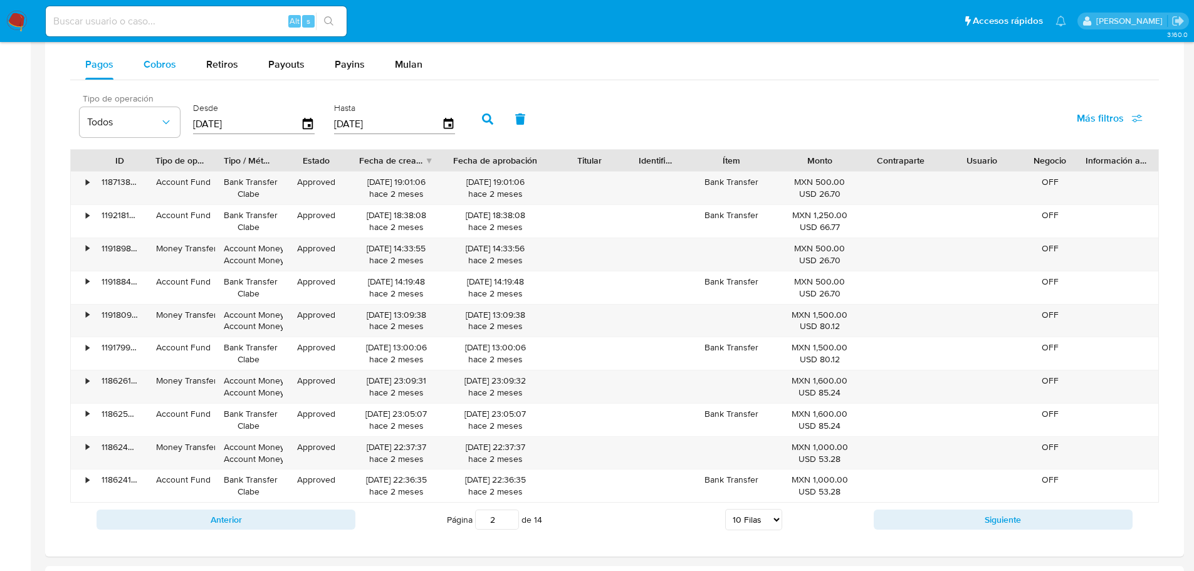
click at [175, 63] on span "Cobros" at bounding box center [160, 64] width 33 height 14
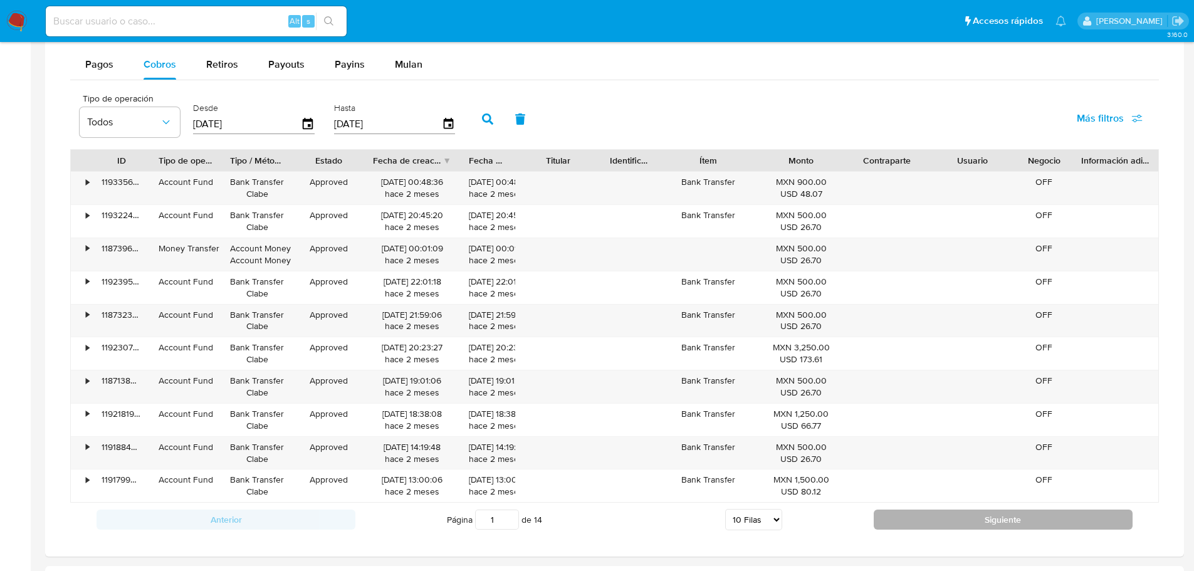
click at [978, 518] on button "Siguiente" at bounding box center [1003, 520] width 259 height 20
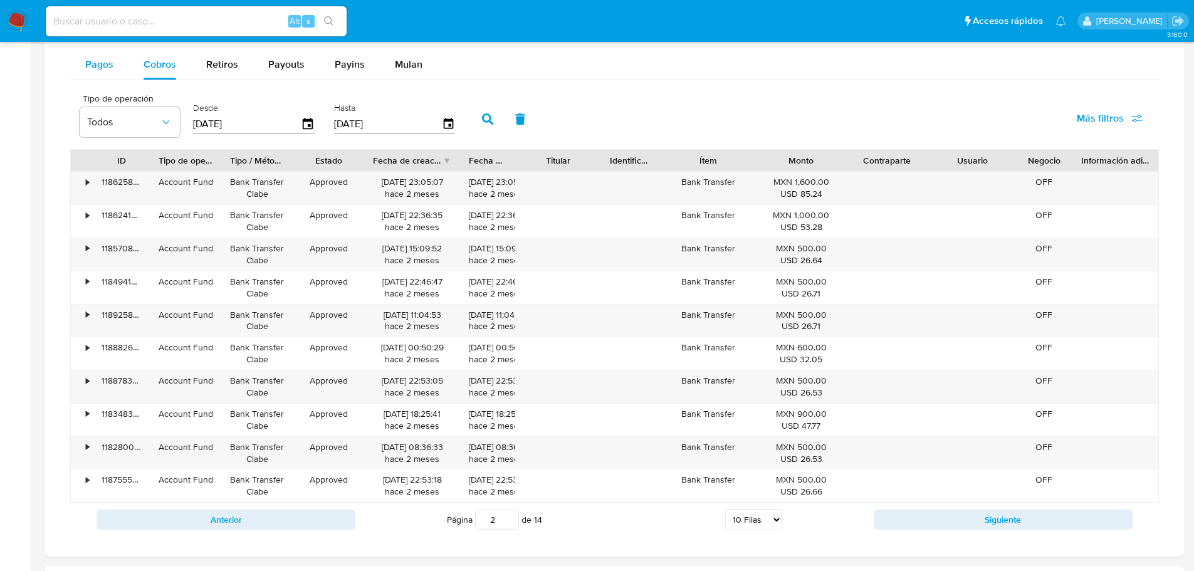
click at [113, 63] on button "Pagos" at bounding box center [99, 65] width 58 height 30
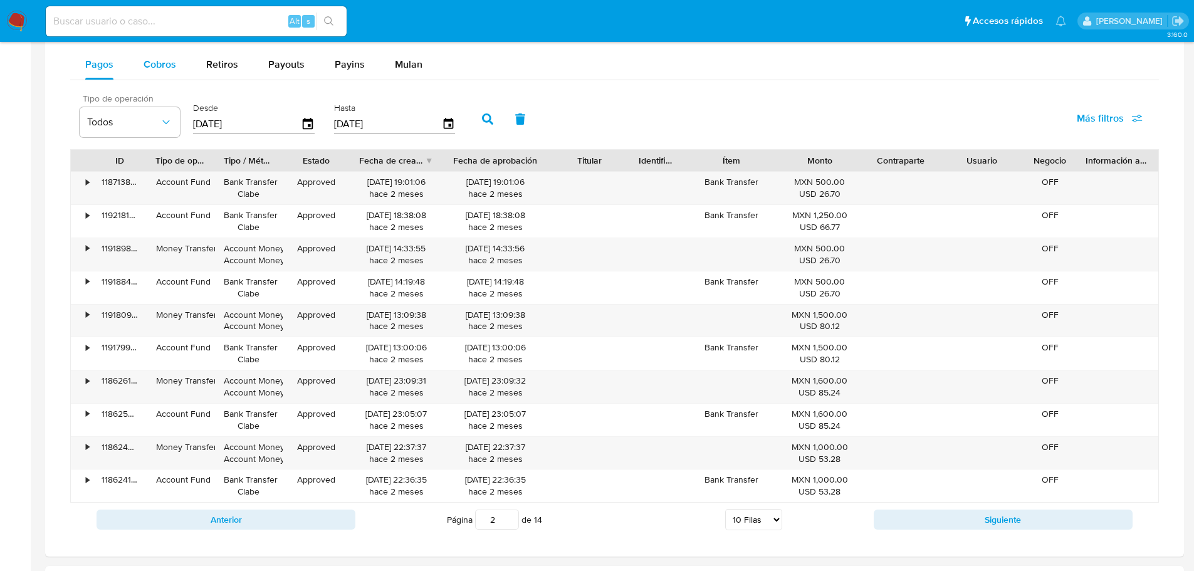
click at [155, 64] on span "Cobros" at bounding box center [160, 64] width 33 height 14
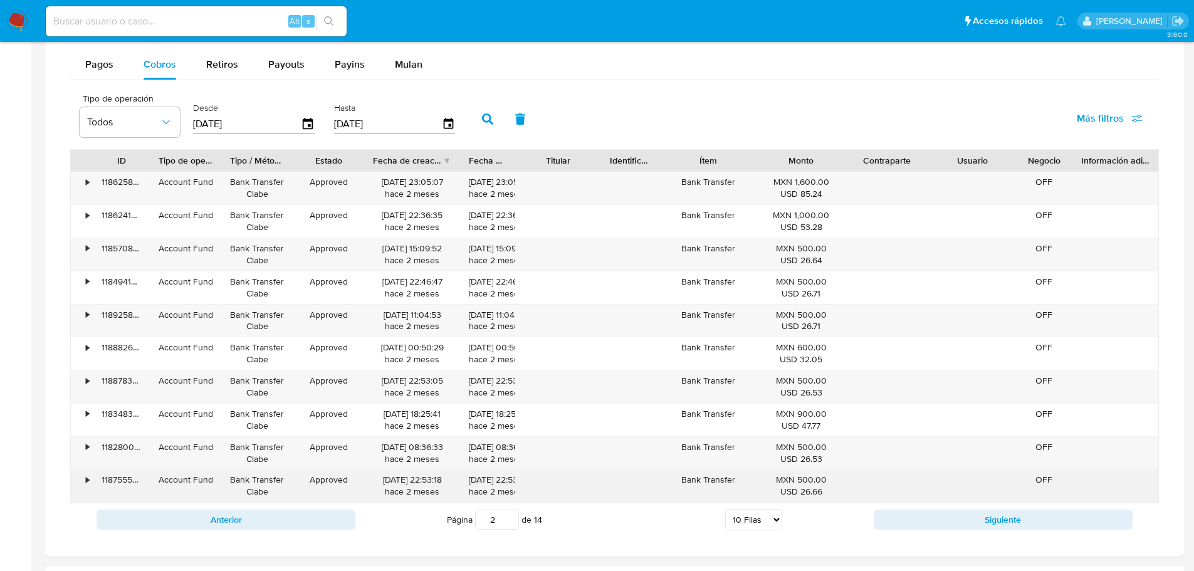
scroll to position [1061, 0]
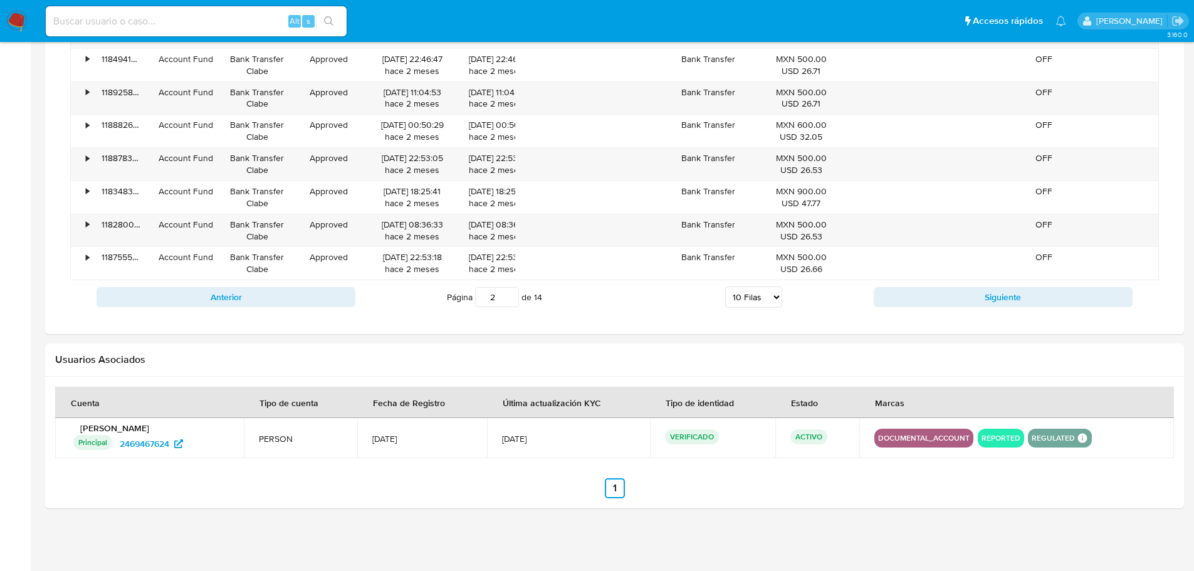
click at [938, 436] on button "DOCUMENTAL_ACCOUNT" at bounding box center [924, 438] width 92 height 5
click at [987, 436] on button "REPORTED" at bounding box center [1001, 438] width 39 height 5
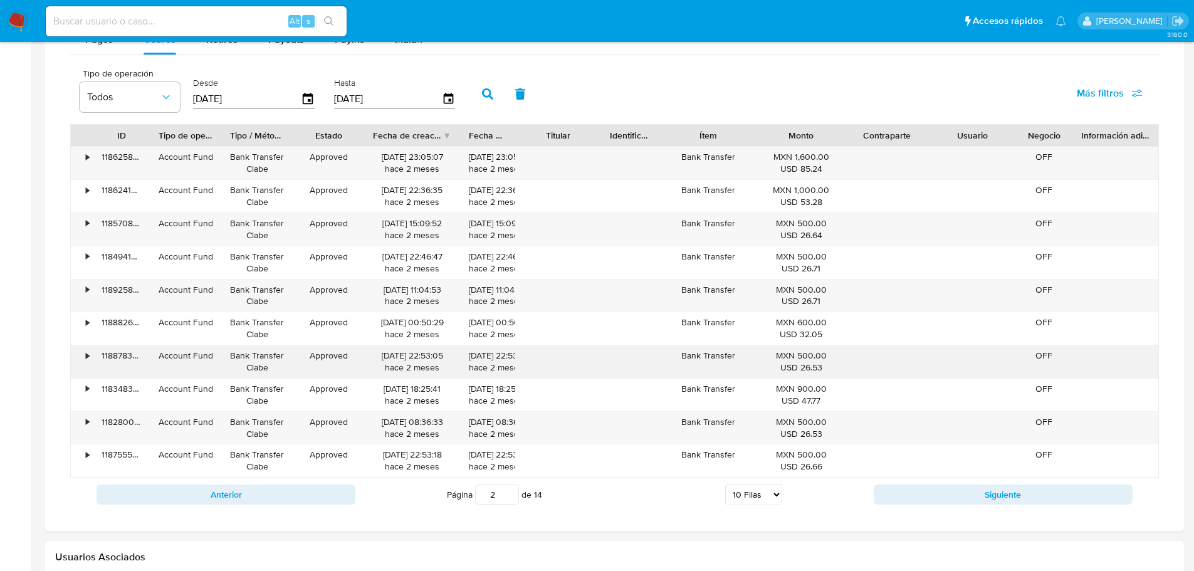
scroll to position [864, 0]
click at [958, 489] on button "Siguiente" at bounding box center [1003, 494] width 259 height 20
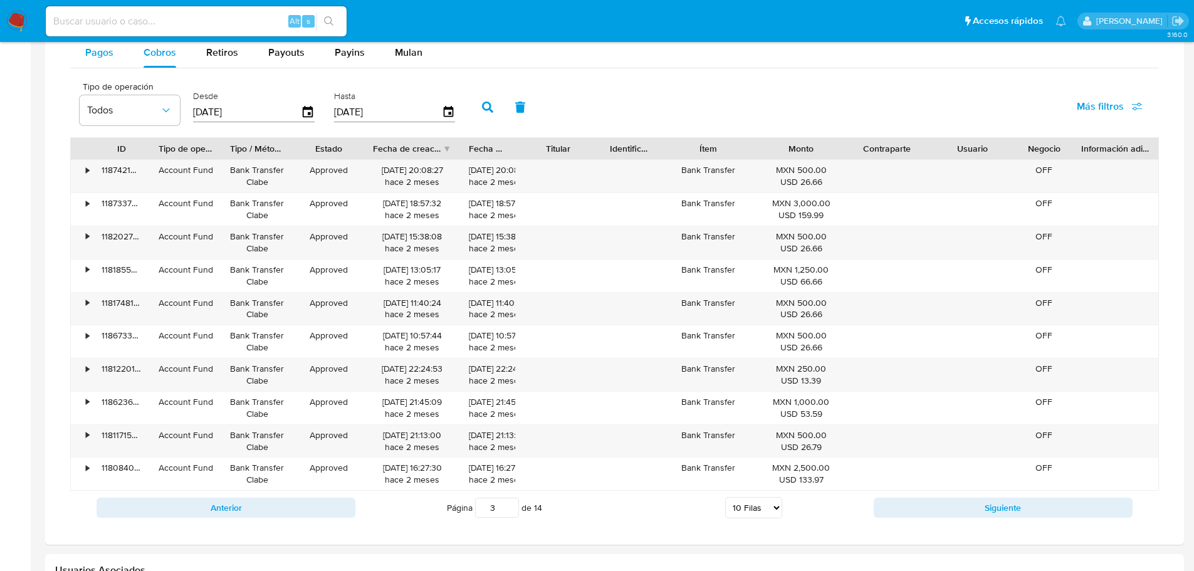
click at [102, 55] on span "Pagos" at bounding box center [99, 52] width 28 height 14
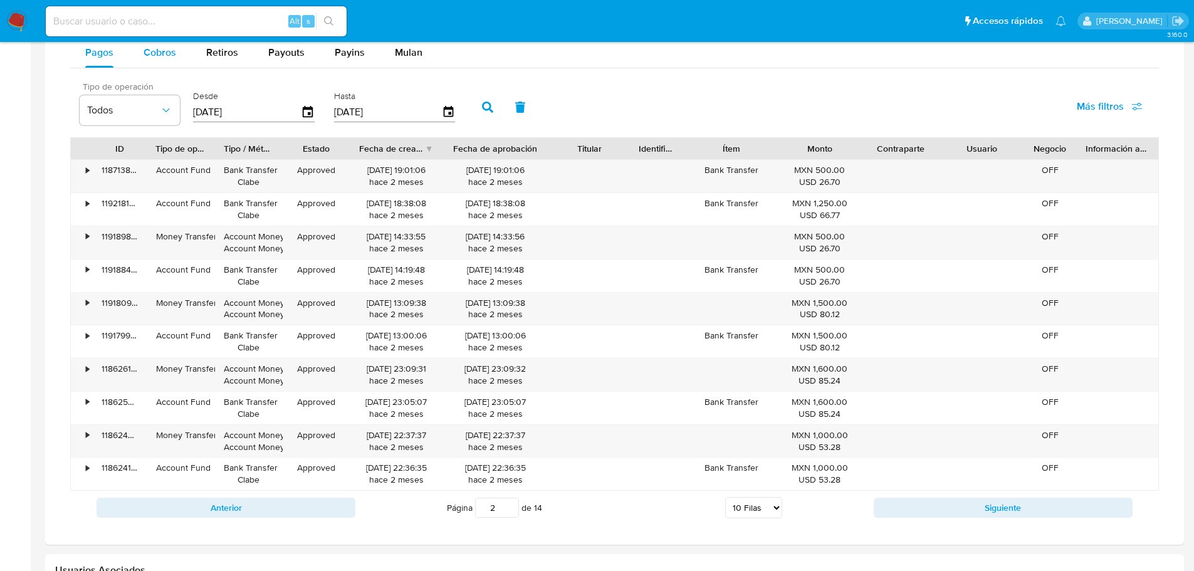
click at [172, 53] on span "Cobros" at bounding box center [160, 52] width 33 height 14
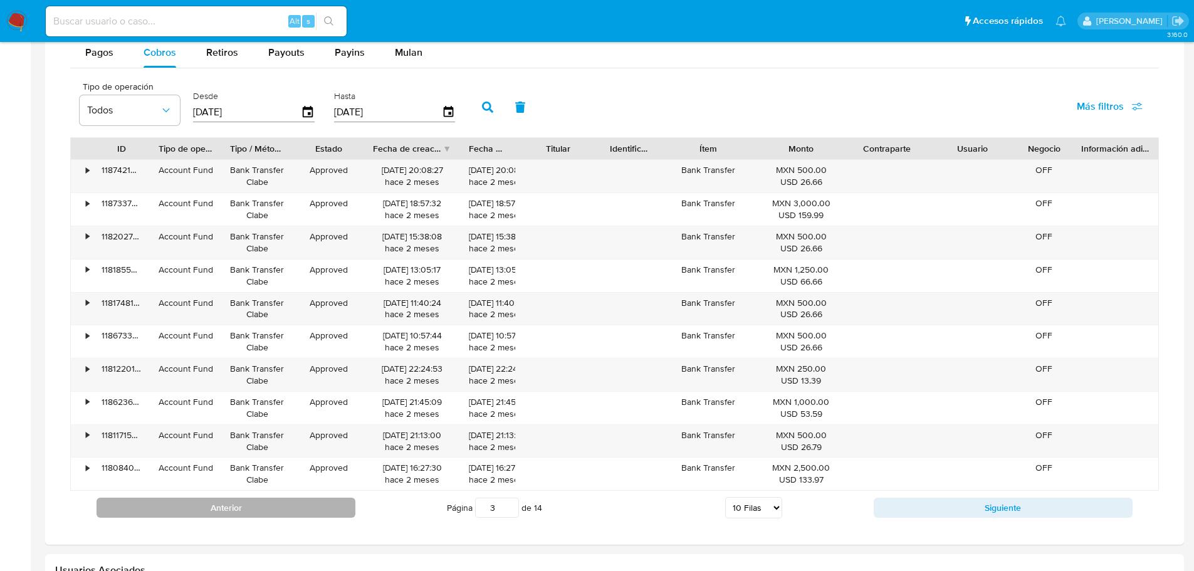
click at [218, 500] on button "Anterior" at bounding box center [226, 508] width 259 height 20
click at [117, 61] on button "Pagos" at bounding box center [99, 53] width 58 height 30
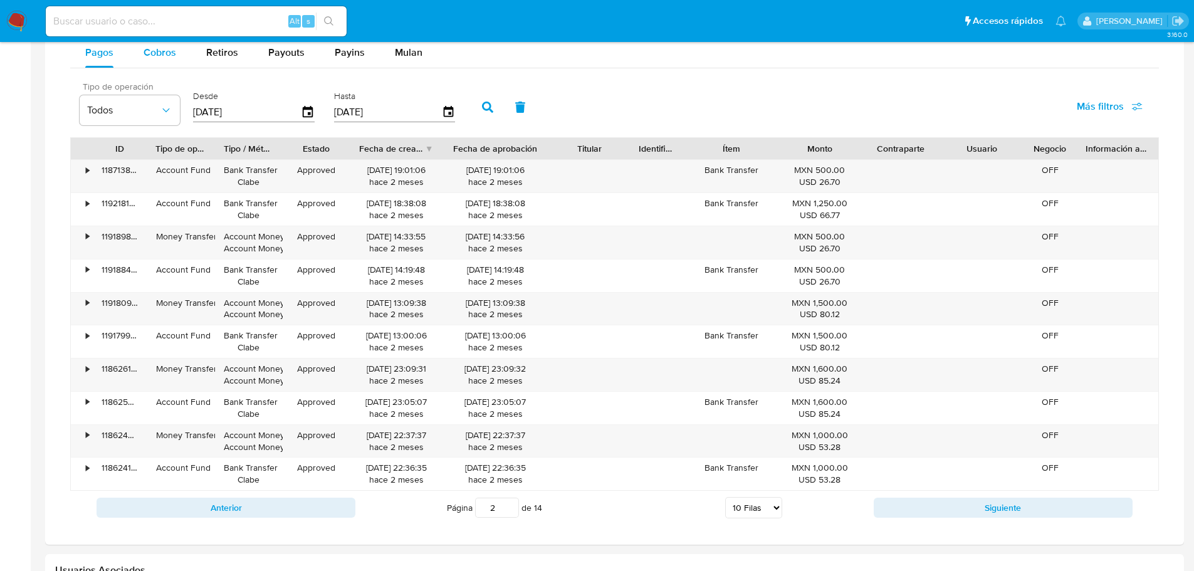
click at [137, 57] on button "Cobros" at bounding box center [159, 53] width 63 height 30
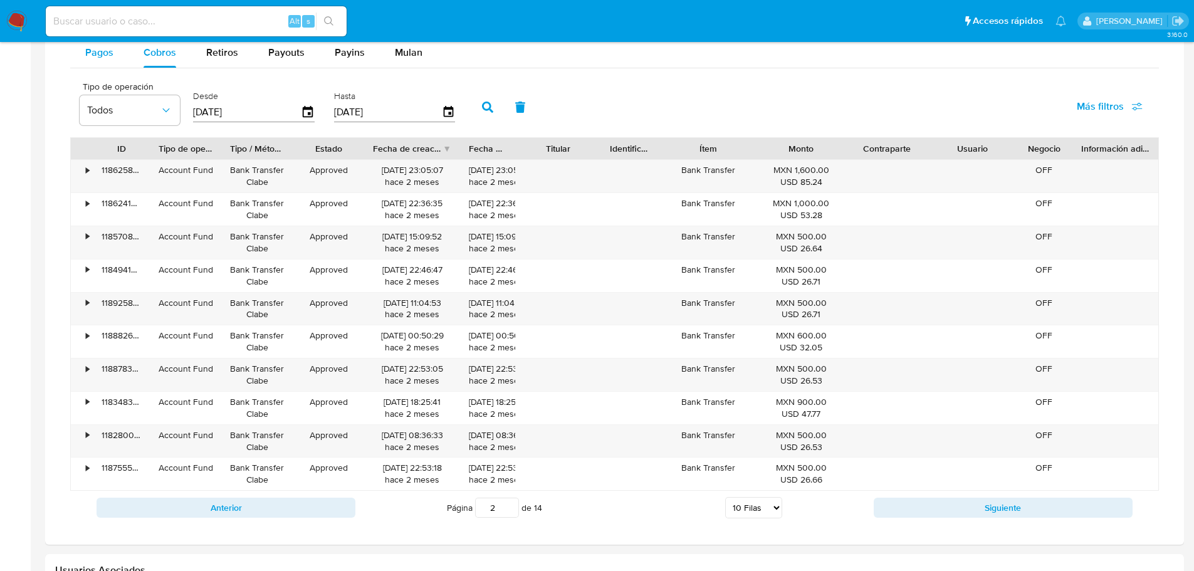
click at [113, 56] on button "Pagos" at bounding box center [99, 53] width 58 height 30
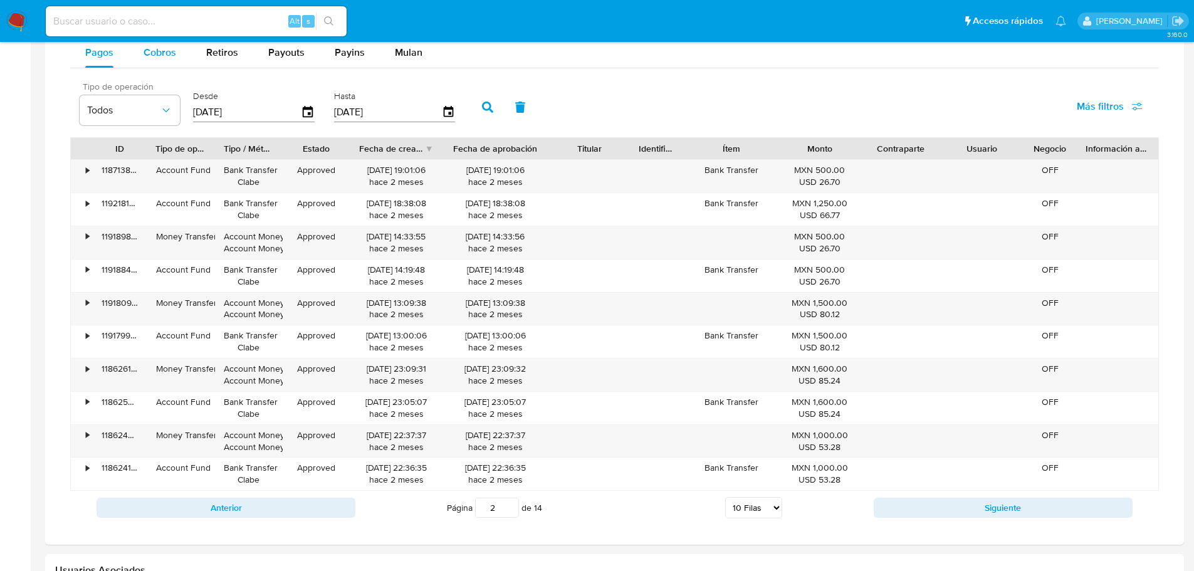
click at [173, 47] on span "Cobros" at bounding box center [160, 52] width 33 height 14
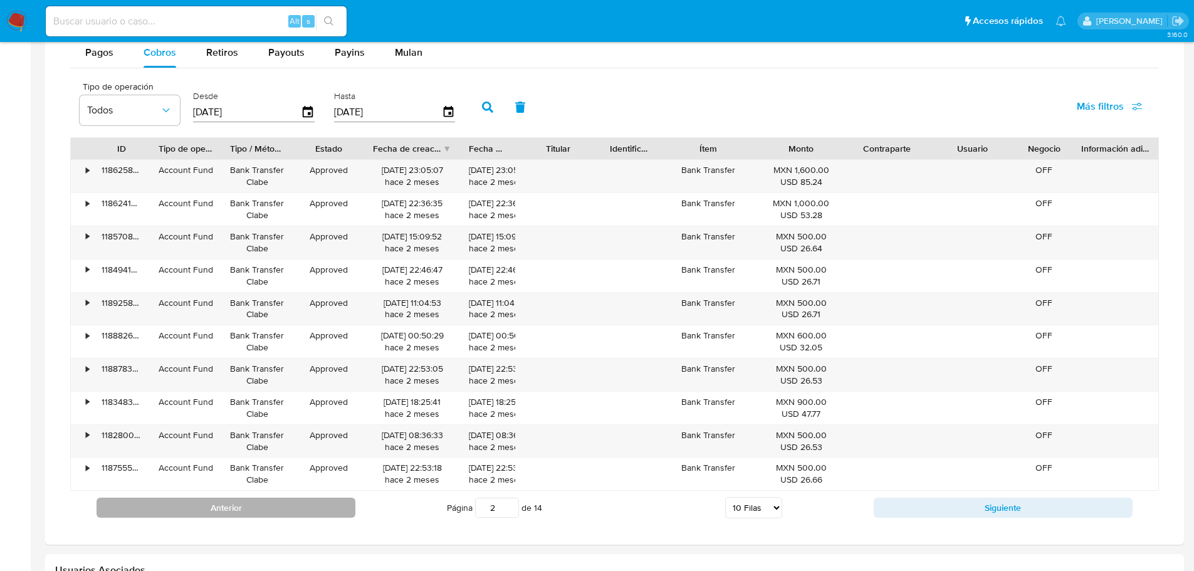
click at [290, 511] on button "Anterior" at bounding box center [226, 508] width 259 height 20
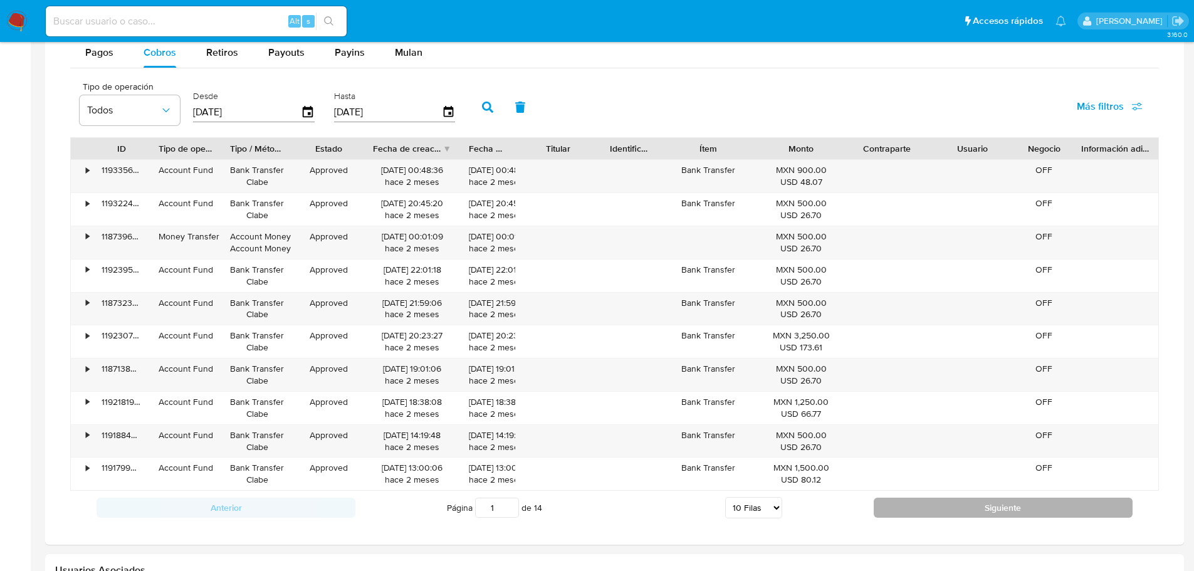
click at [963, 508] on button "Siguiente" at bounding box center [1003, 508] width 259 height 20
type input "2"
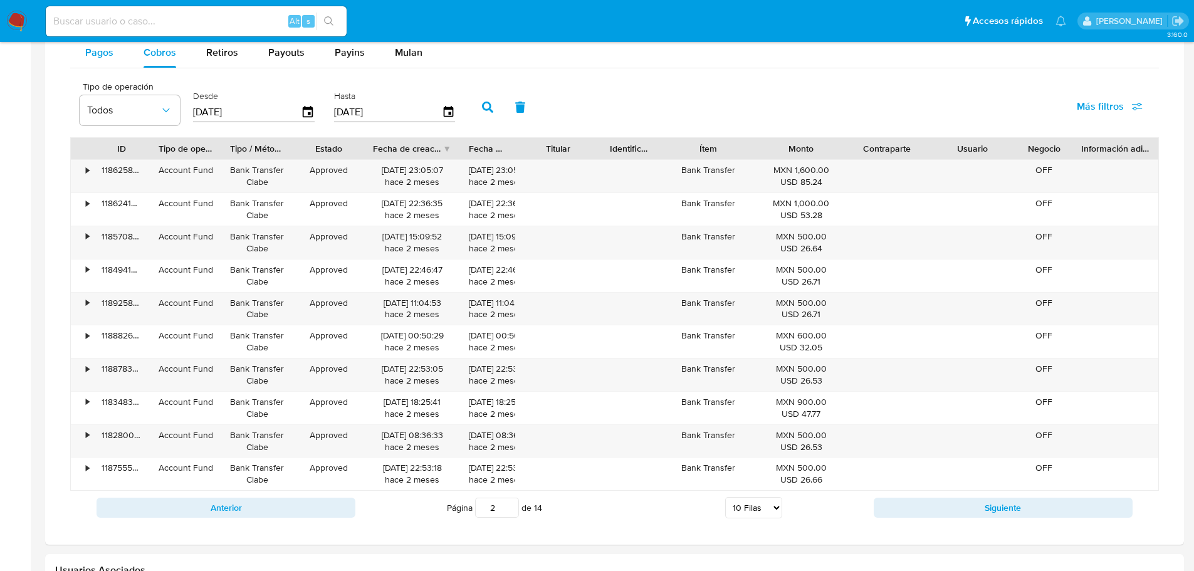
click at [106, 62] on div "Pagos" at bounding box center [99, 53] width 28 height 30
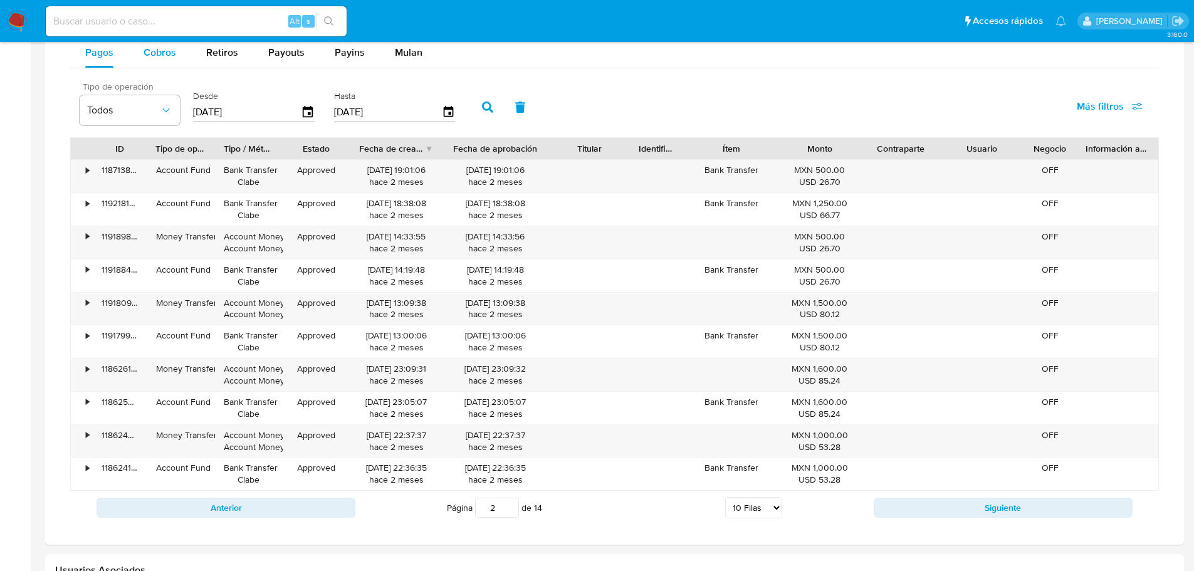
click at [137, 51] on button "Cobros" at bounding box center [159, 53] width 63 height 30
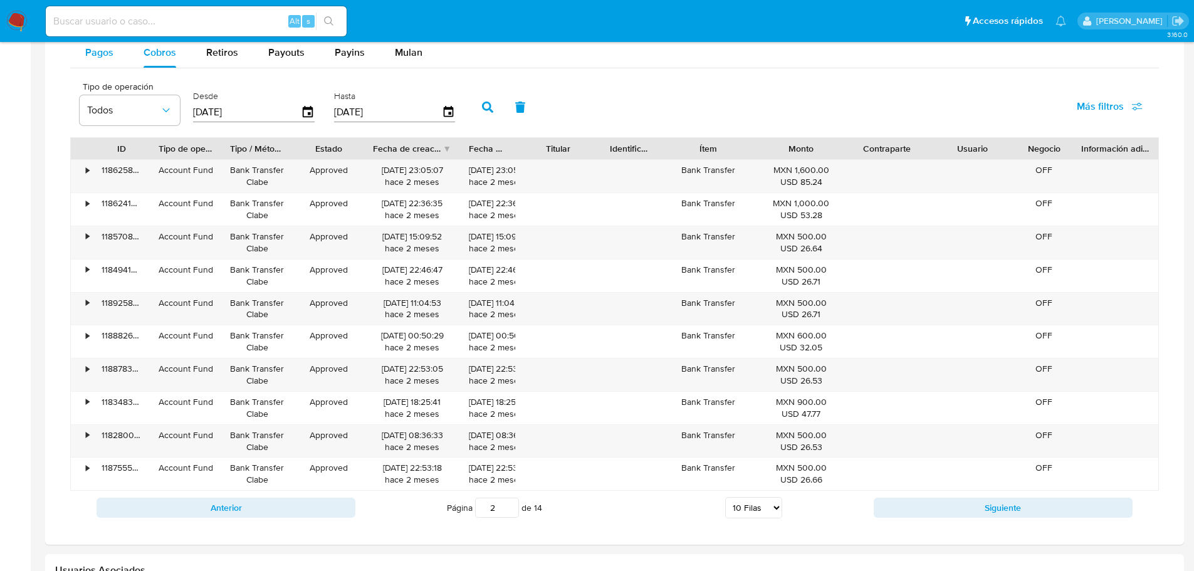
click at [102, 55] on span "Pagos" at bounding box center [99, 52] width 28 height 14
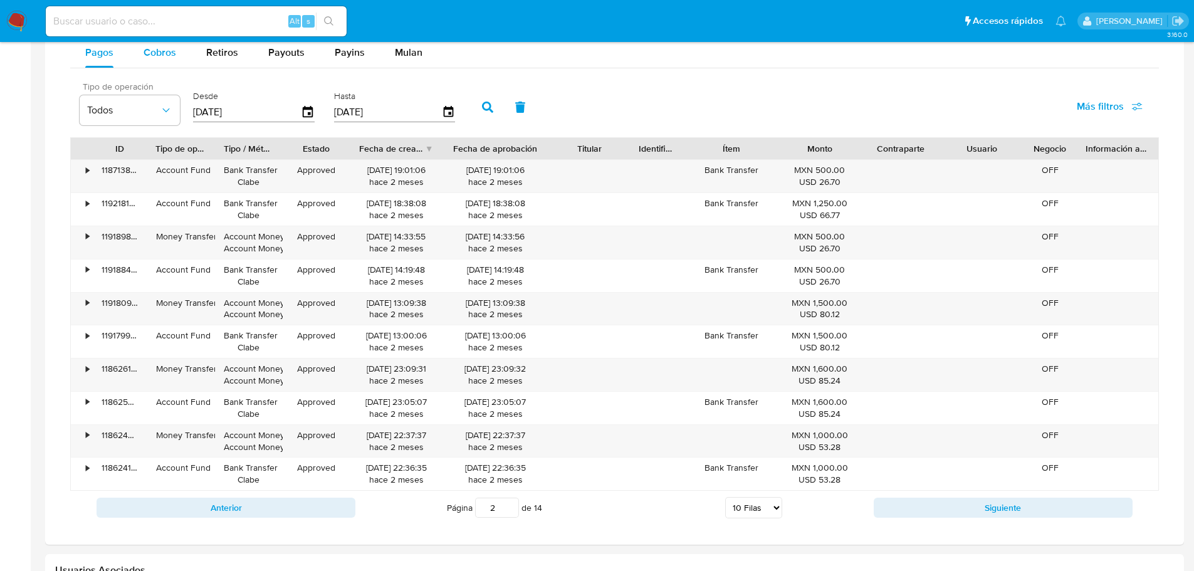
click at [149, 55] on span "Cobros" at bounding box center [160, 52] width 33 height 14
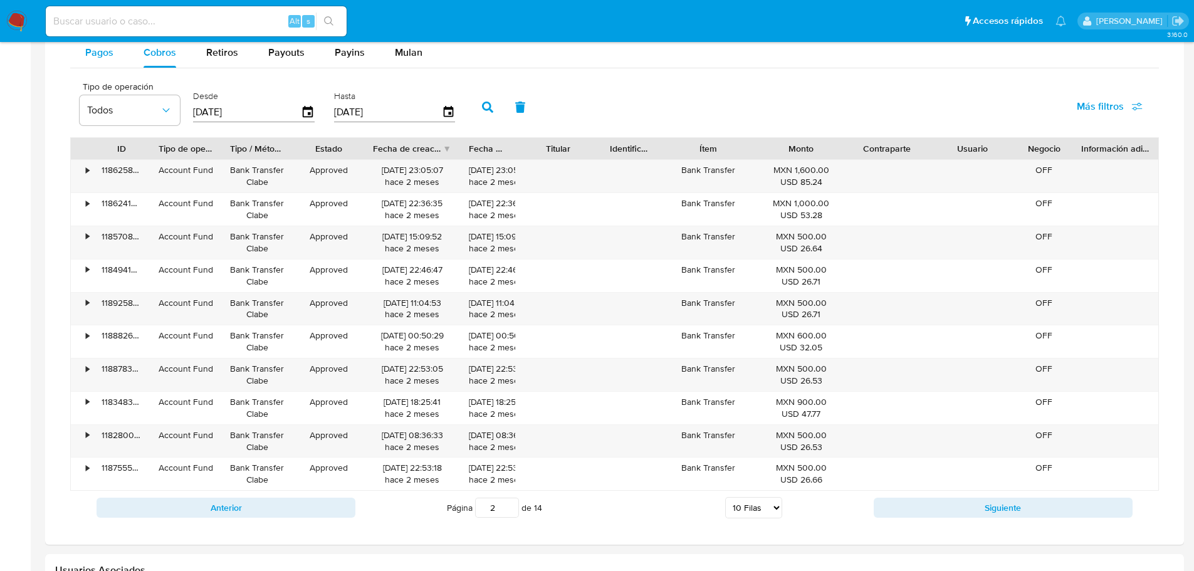
click at [108, 59] on span "Pagos" at bounding box center [99, 52] width 28 height 14
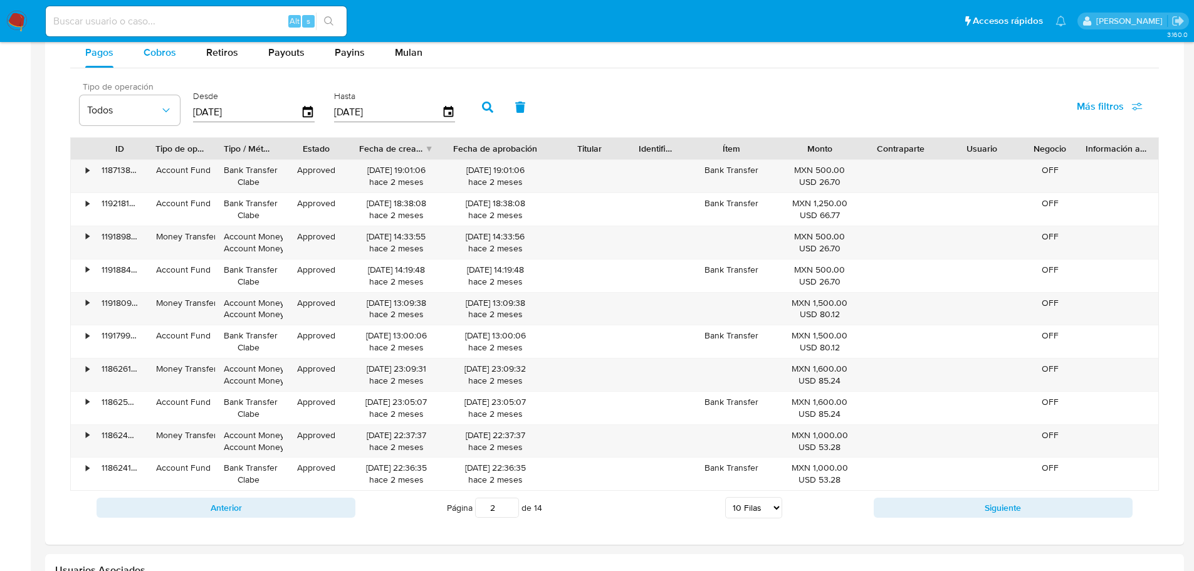
click at [147, 57] on span "Cobros" at bounding box center [160, 52] width 33 height 14
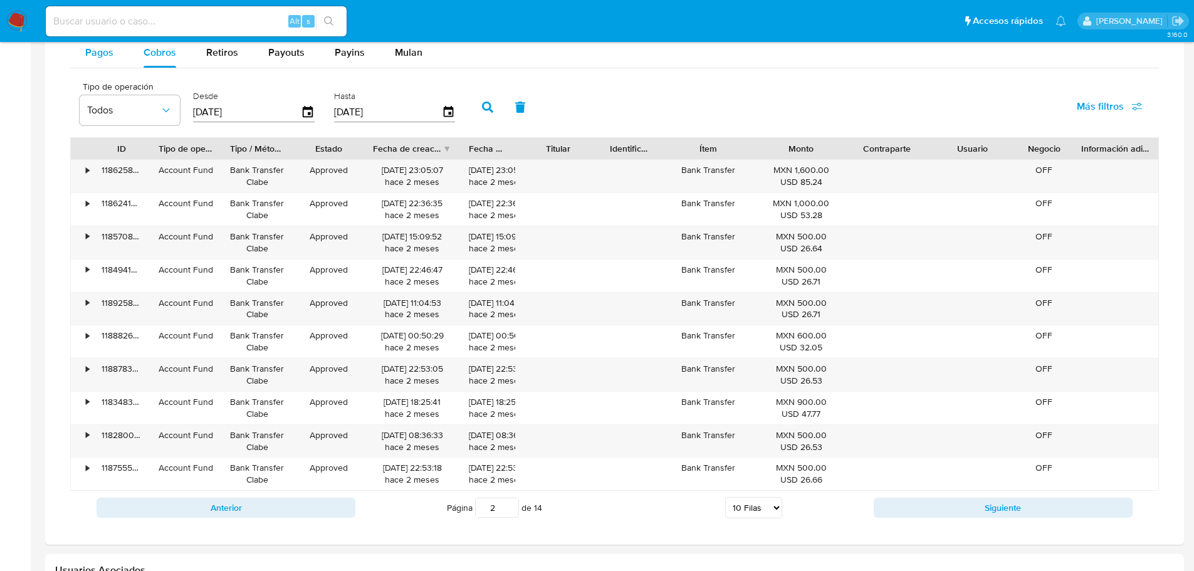
click at [100, 63] on div "Pagos" at bounding box center [99, 53] width 28 height 30
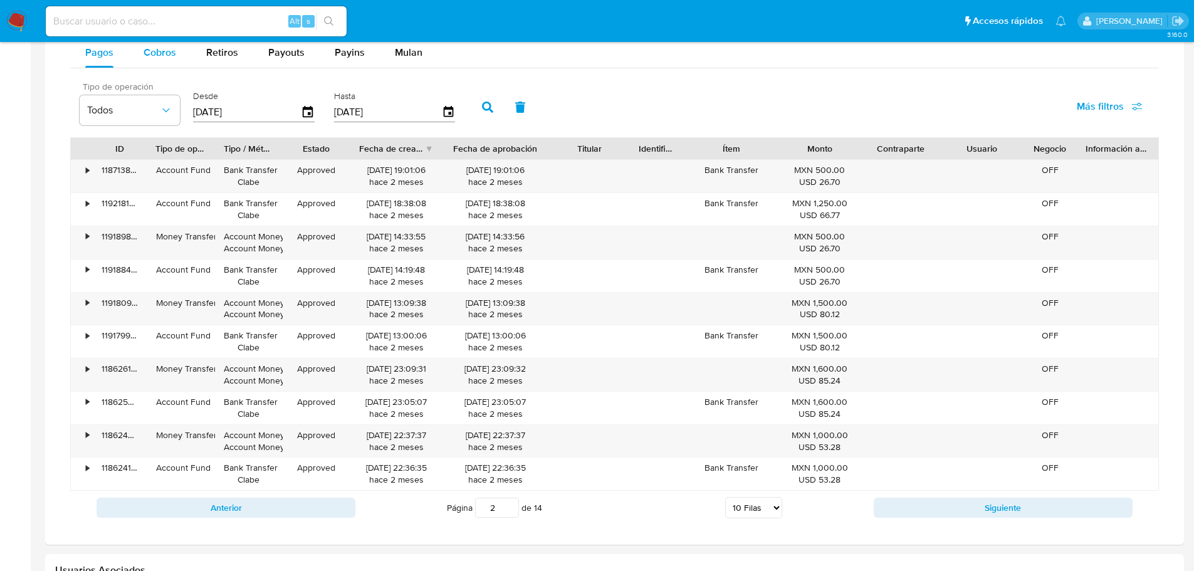
click at [130, 61] on button "Cobros" at bounding box center [159, 53] width 63 height 30
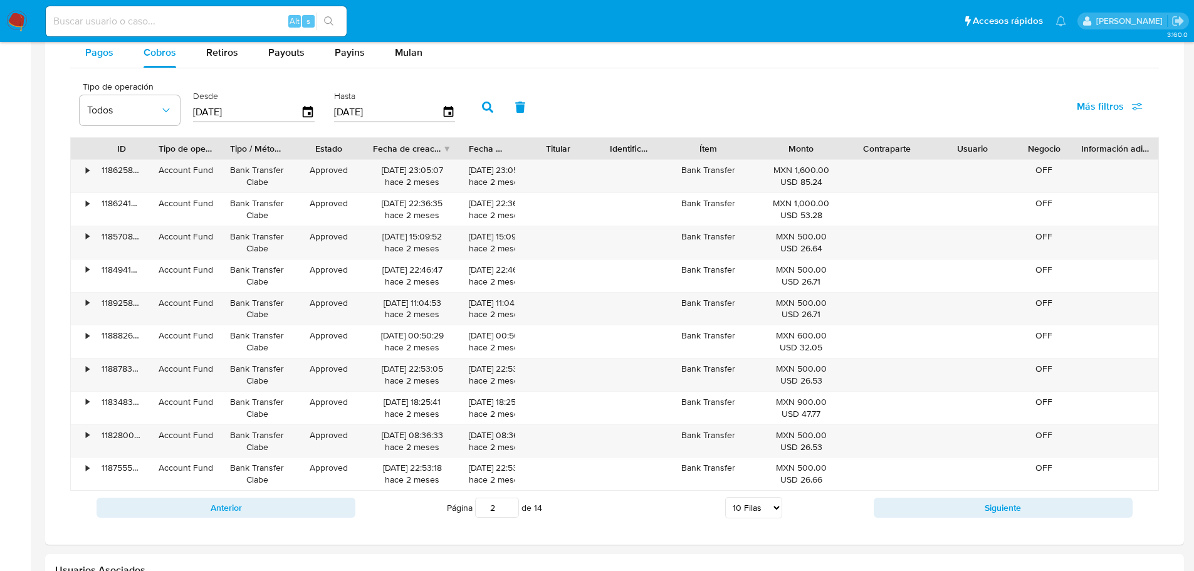
click at [112, 62] on div "Pagos" at bounding box center [99, 53] width 28 height 30
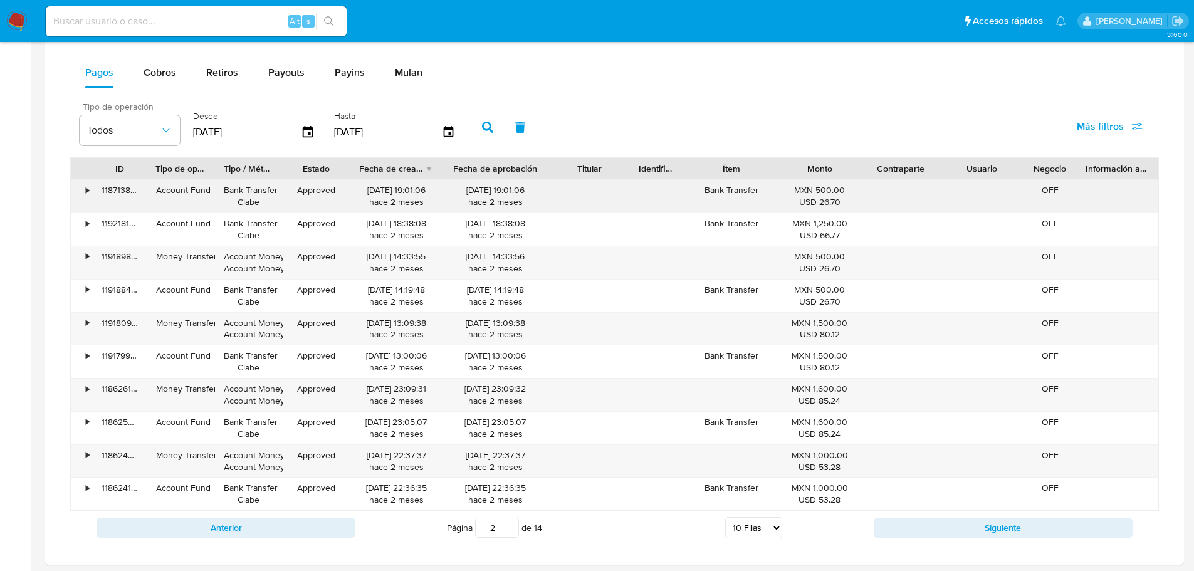
scroll to position [829, 0]
click at [172, 126] on icon "button" at bounding box center [166, 131] width 13 height 13
click at [663, 80] on div "Pagos Cobros Retiros Payouts Payins Mulan" at bounding box center [614, 73] width 1089 height 30
click at [157, 76] on span "Cobros" at bounding box center [160, 73] width 33 height 14
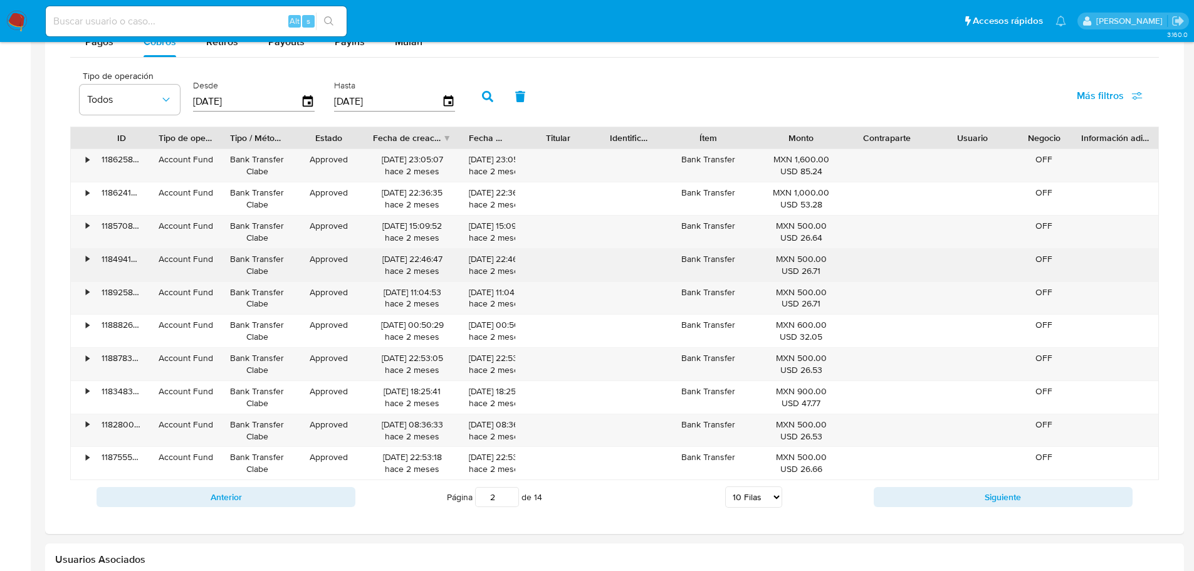
scroll to position [861, 0]
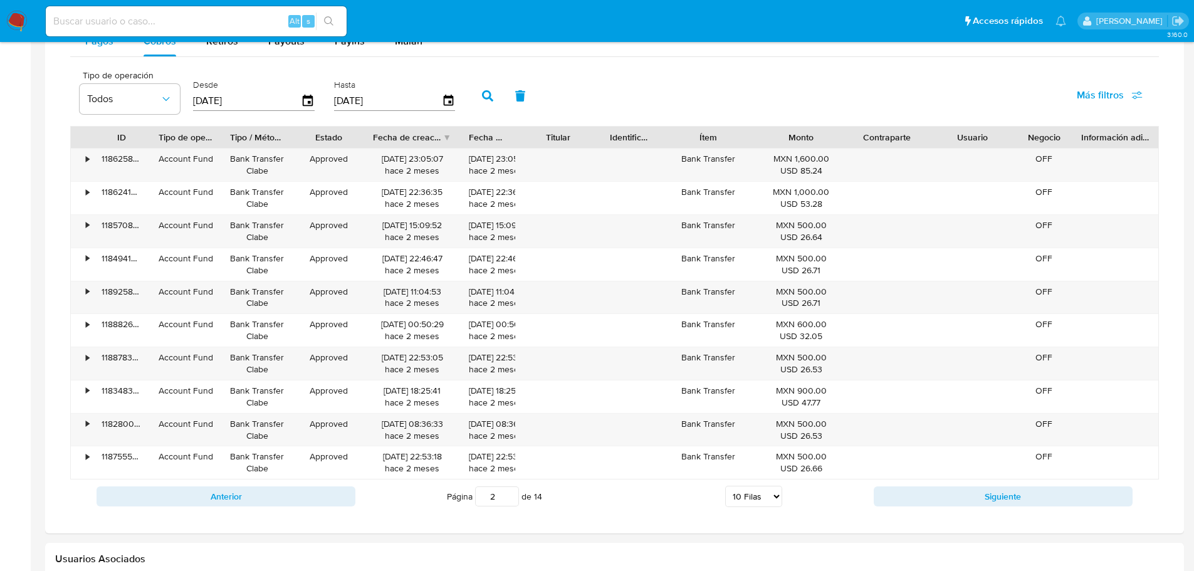
click at [102, 45] on span "Pagos" at bounding box center [99, 41] width 28 height 14
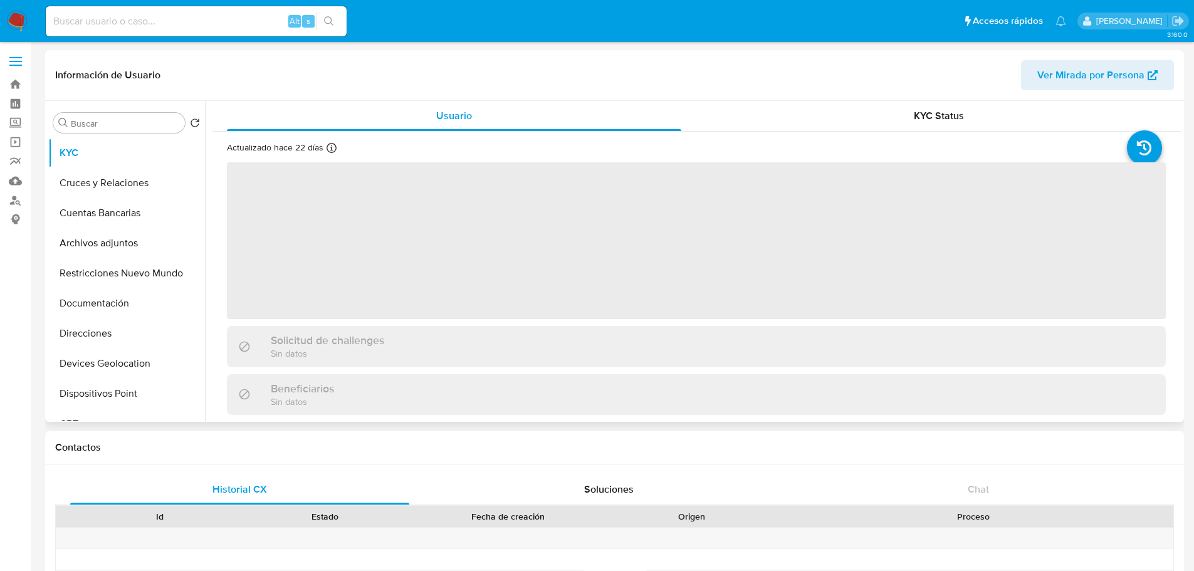
select select "10"
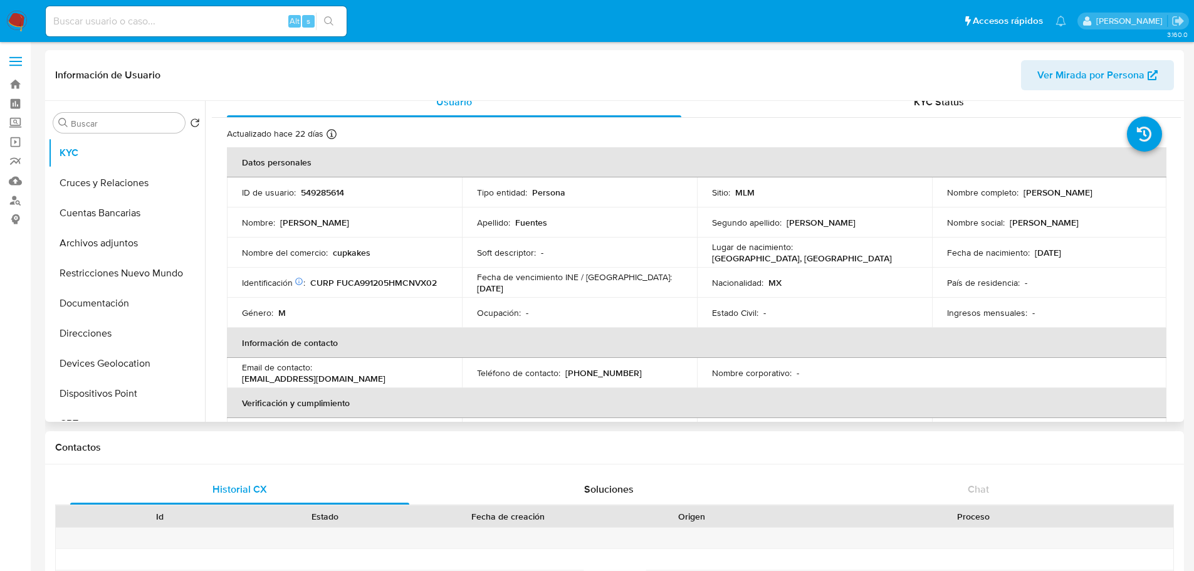
scroll to position [11, 0]
click at [120, 177] on button "Cruces y Relaciones" at bounding box center [121, 183] width 147 height 30
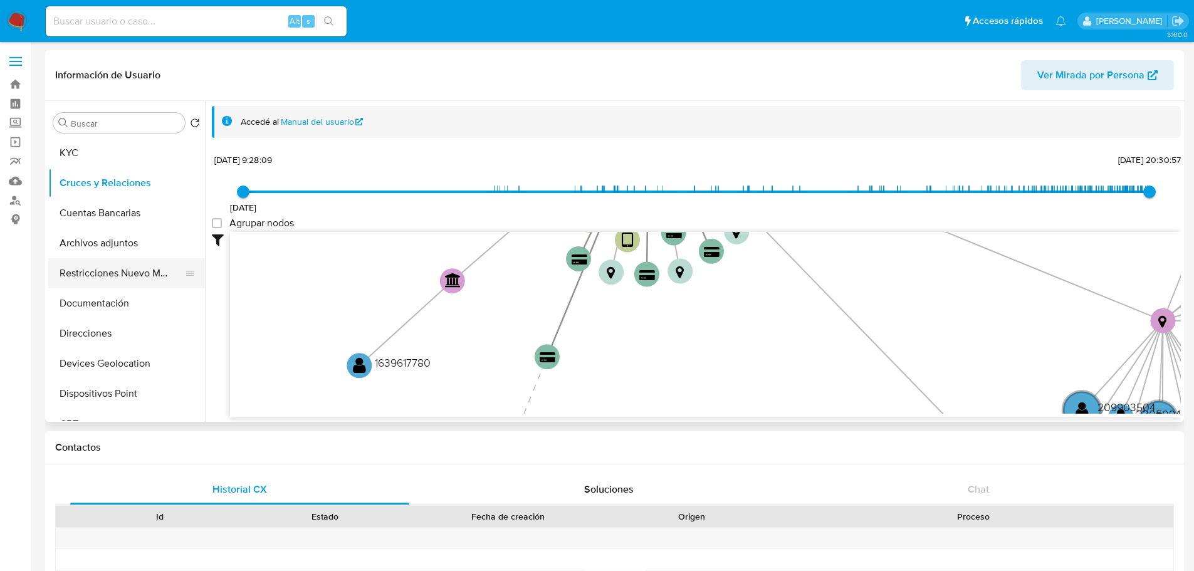
click at [118, 283] on button "Restricciones Nuevo Mundo" at bounding box center [121, 273] width 147 height 30
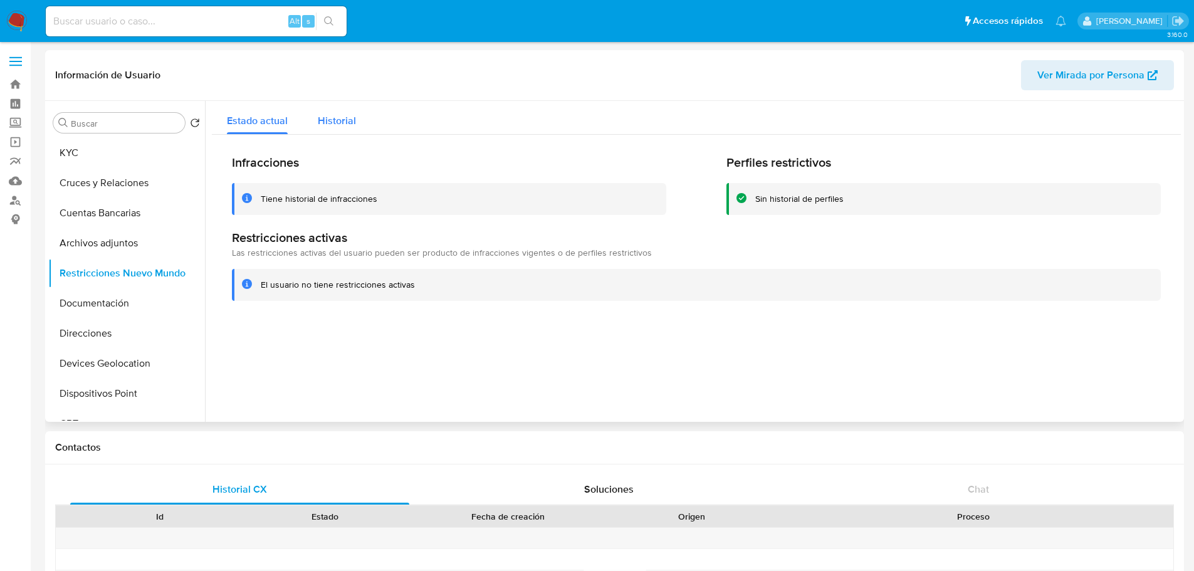
click at [330, 120] on span "Historial" at bounding box center [337, 120] width 38 height 14
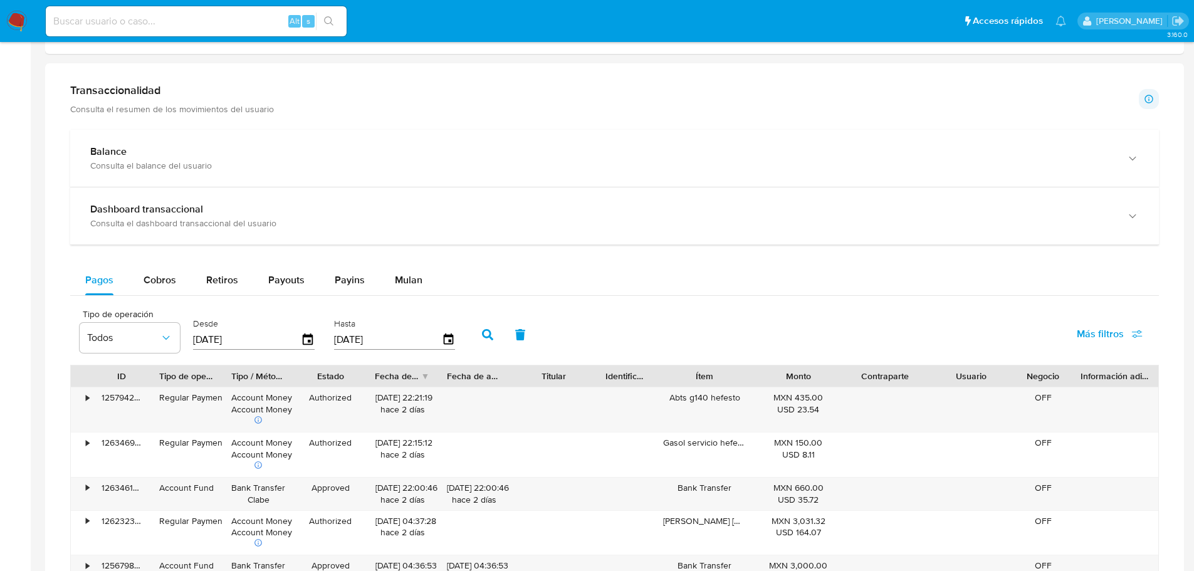
scroll to position [623, 0]
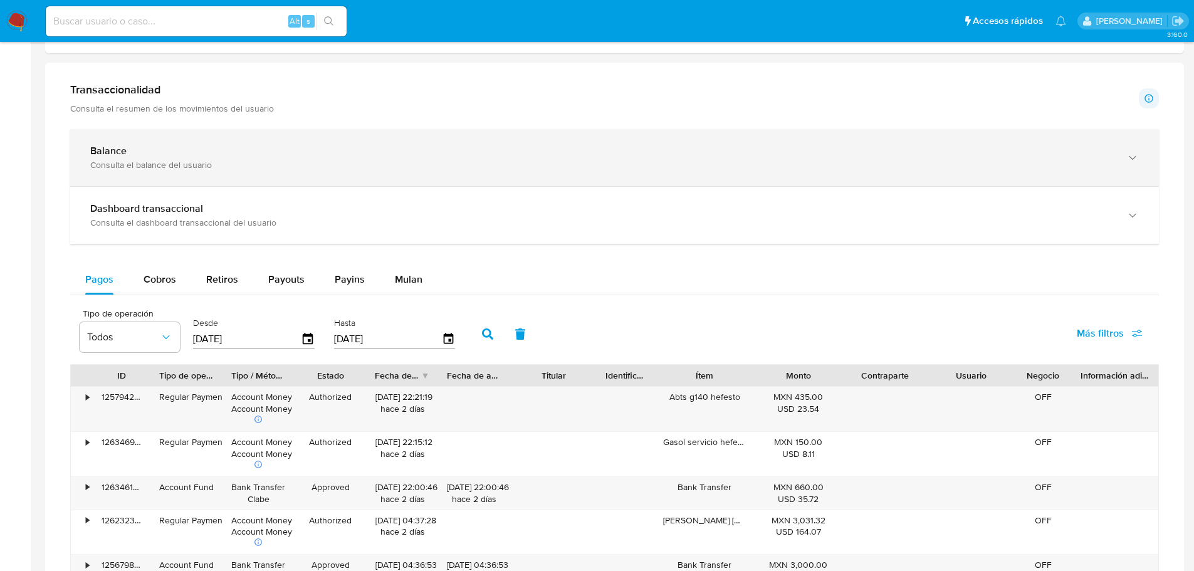
click at [330, 176] on div "Balance Consulta el balance del usuario" at bounding box center [614, 157] width 1089 height 57
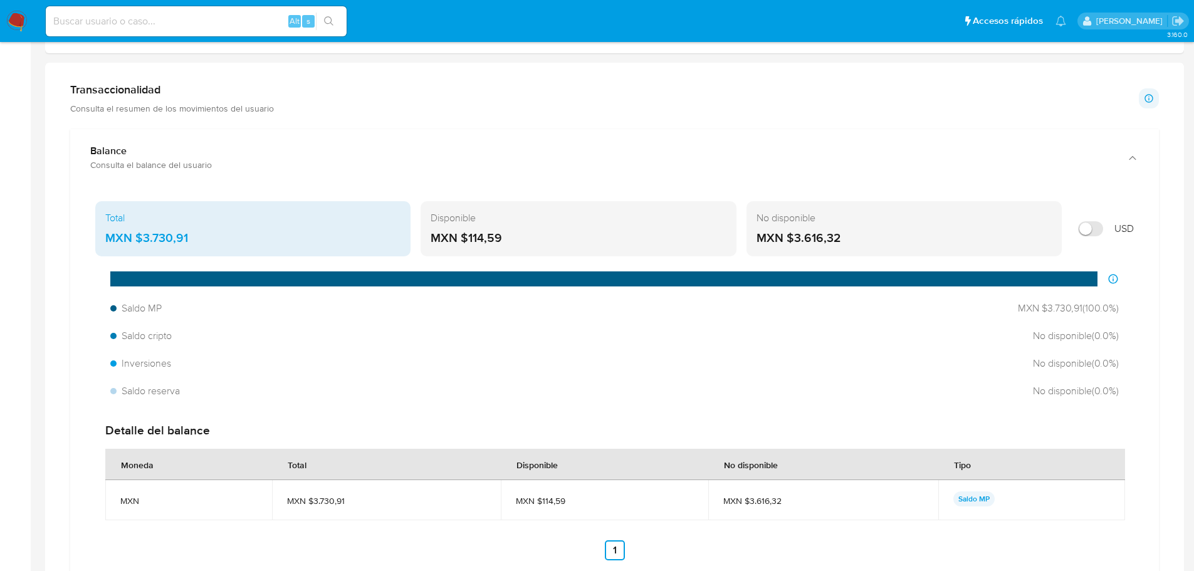
click at [787, 222] on div "No disponible" at bounding box center [904, 218] width 295 height 14
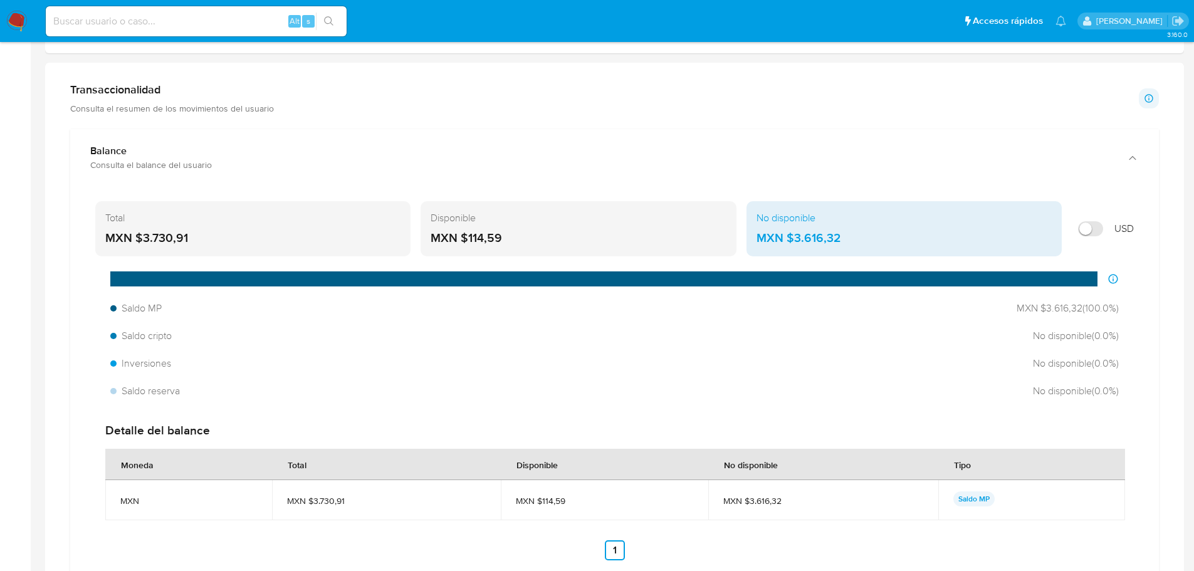
click at [787, 222] on div "No disponible" at bounding box center [904, 218] width 295 height 14
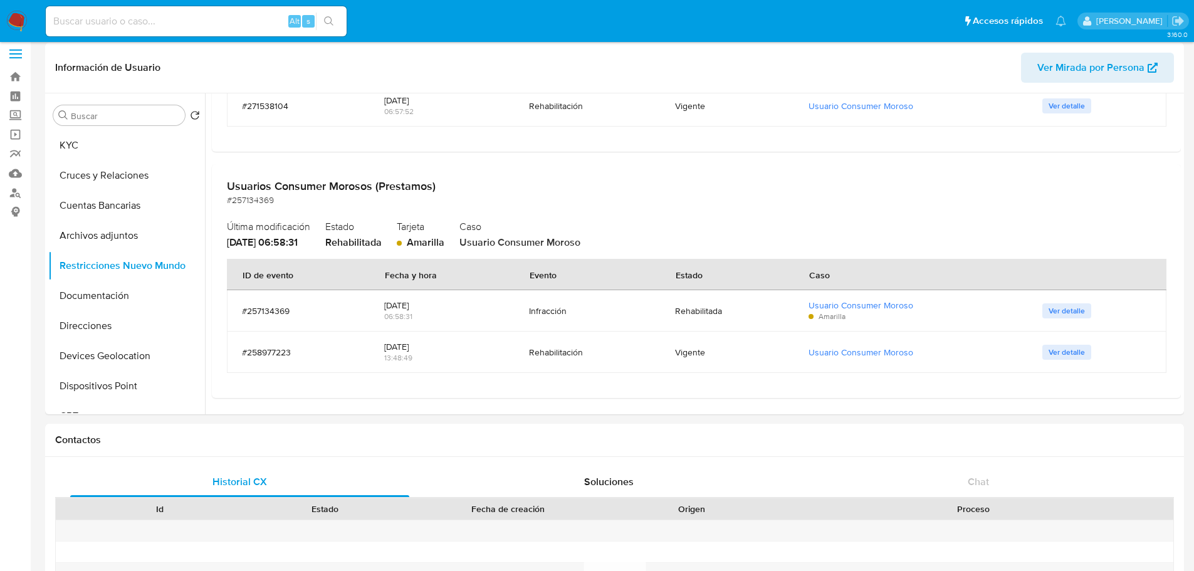
scroll to position [0, 0]
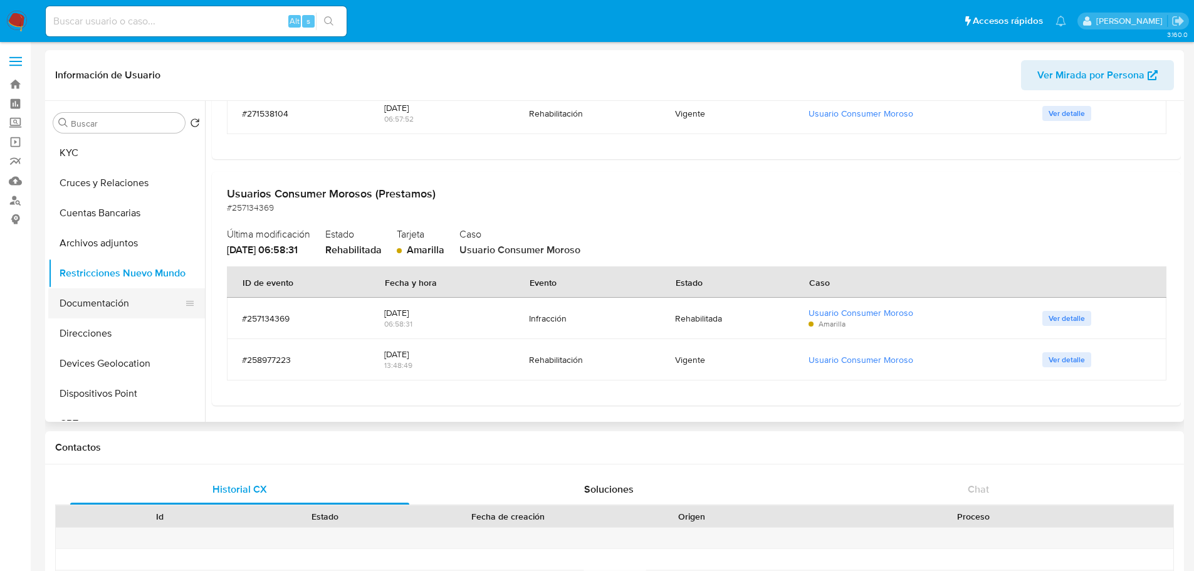
click at [113, 315] on button "Documentación" at bounding box center [121, 303] width 147 height 30
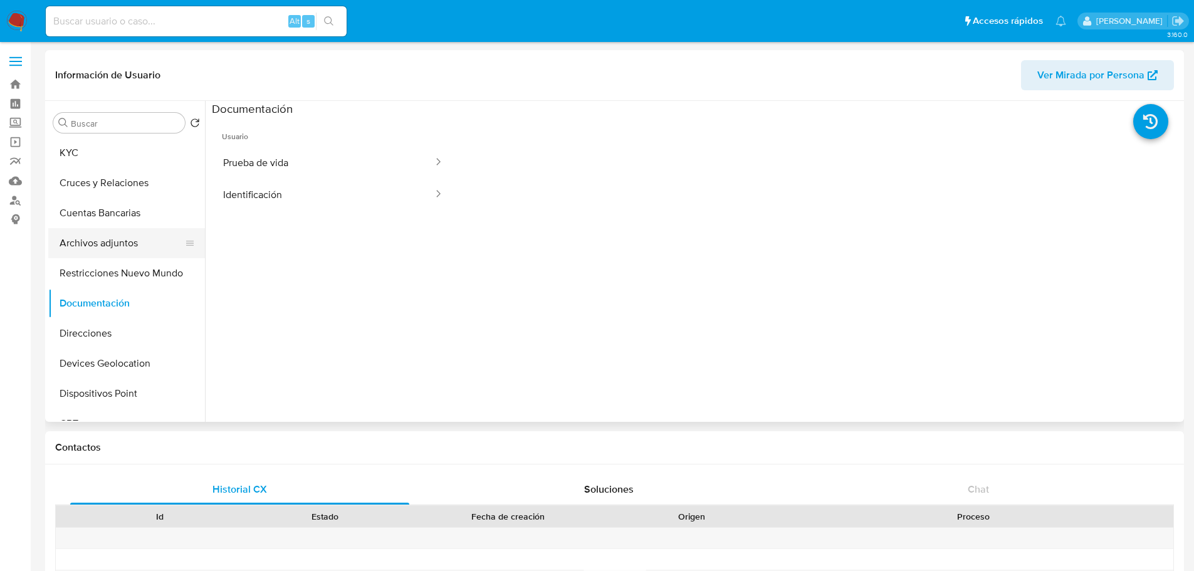
click at [111, 235] on button "Archivos adjuntos" at bounding box center [121, 243] width 147 height 30
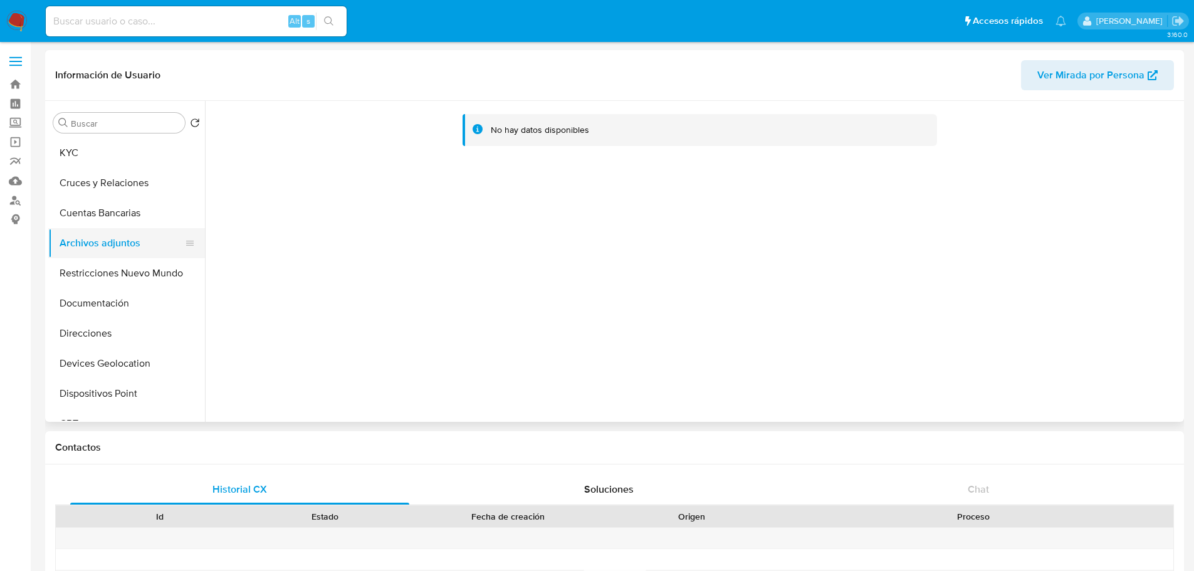
click at [112, 235] on button "Archivos adjuntos" at bounding box center [121, 243] width 147 height 30
click at [113, 266] on button "Restricciones Nuevo Mundo" at bounding box center [121, 273] width 147 height 30
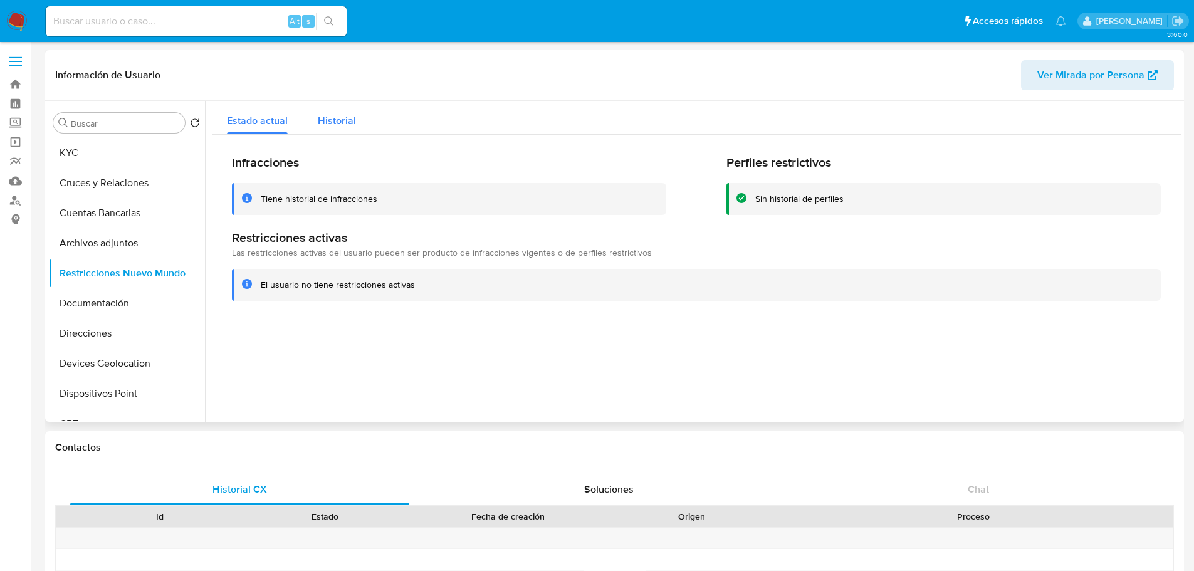
click at [324, 130] on div "Historial" at bounding box center [337, 117] width 38 height 33
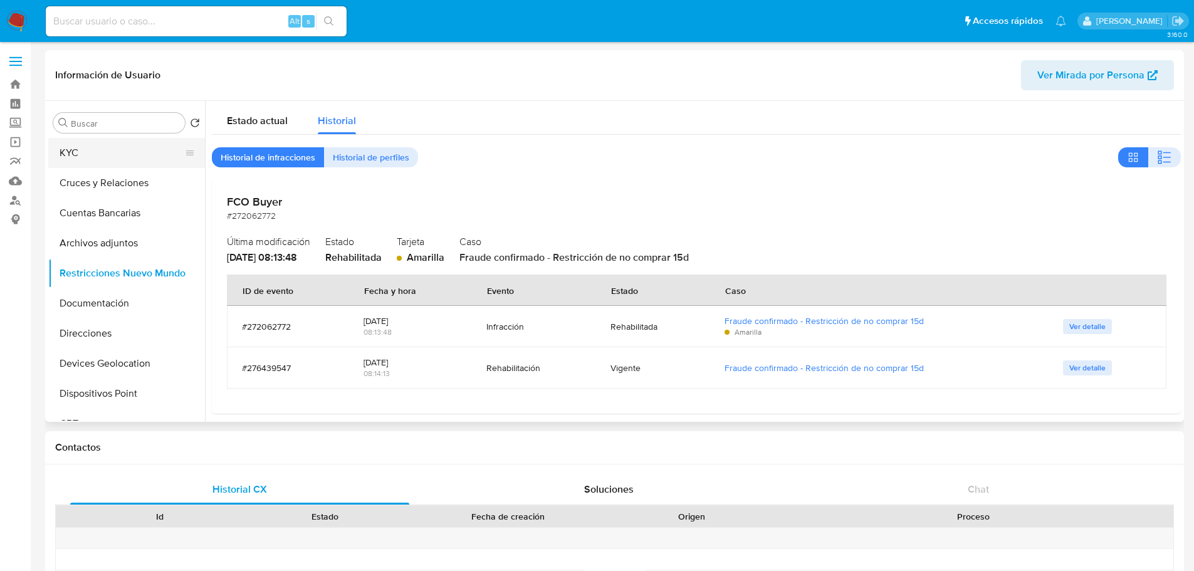
click at [112, 152] on button "KYC" at bounding box center [121, 153] width 147 height 30
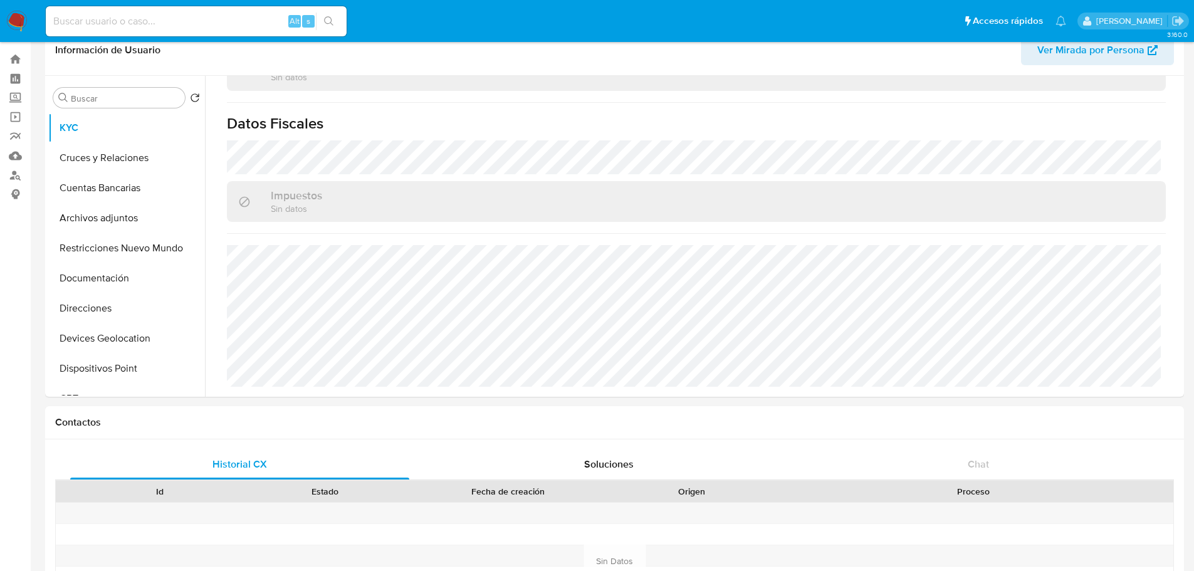
scroll to position [26, 0]
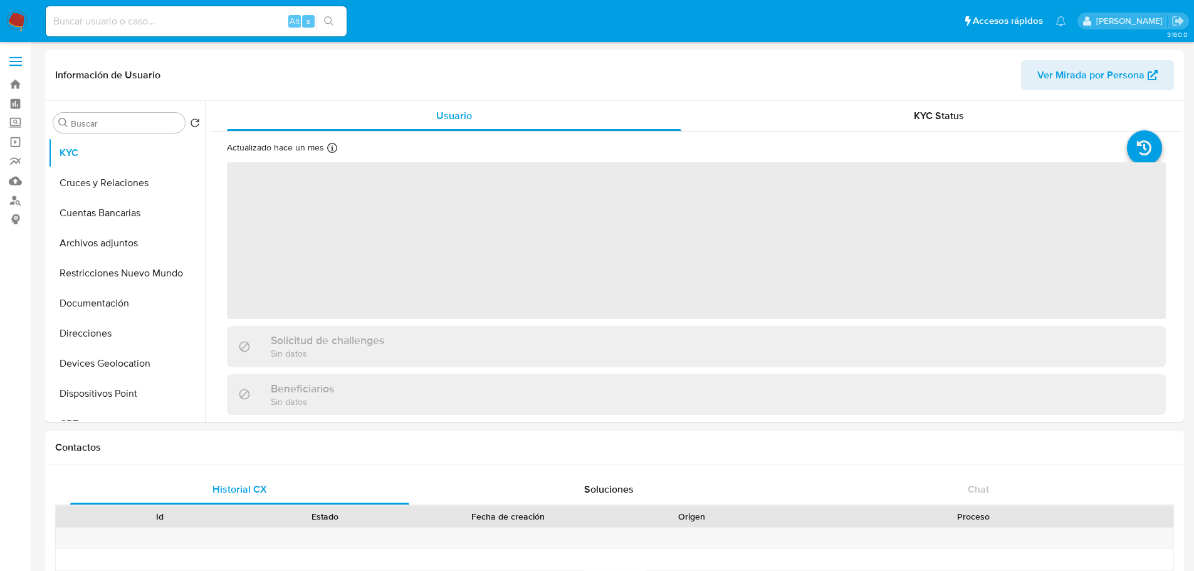
select select "10"
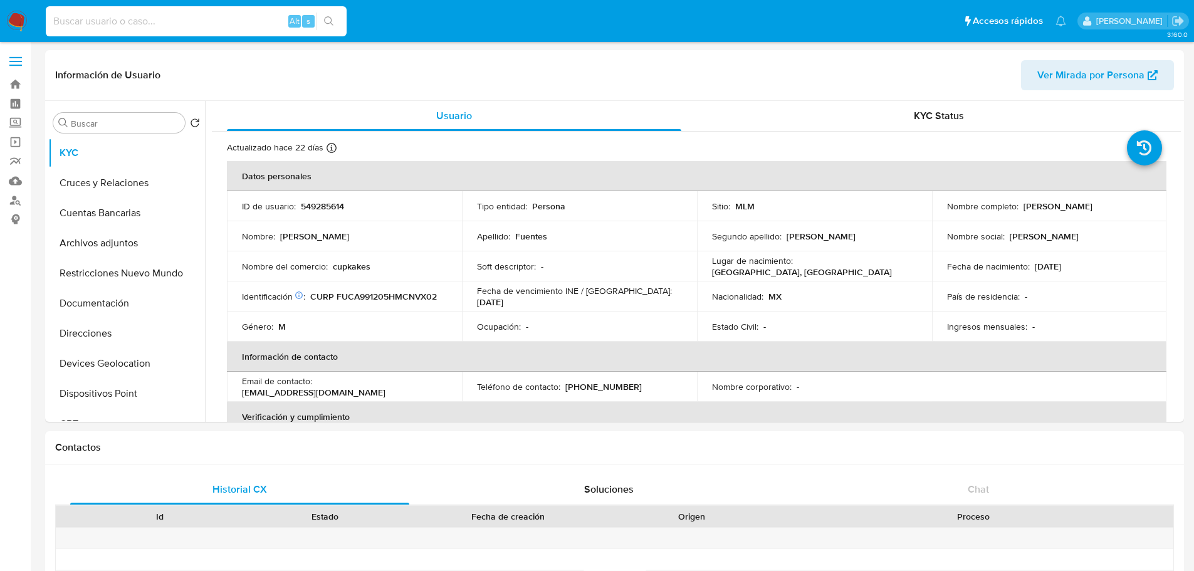
click at [200, 24] on input at bounding box center [196, 21] width 301 height 16
paste input "399621798"
type input "399621798"
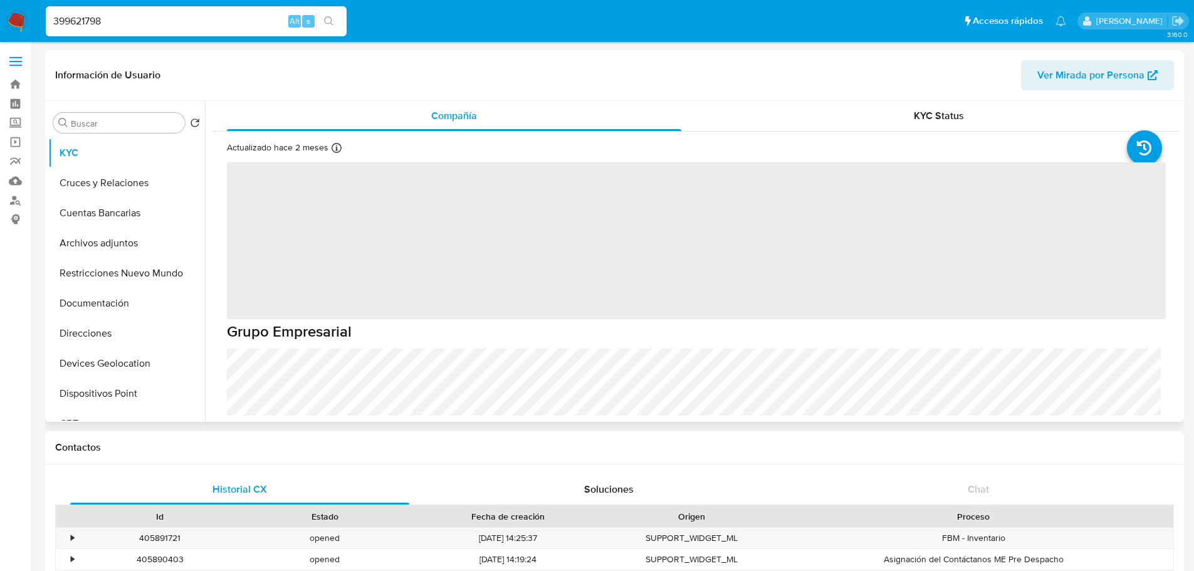
select select "10"
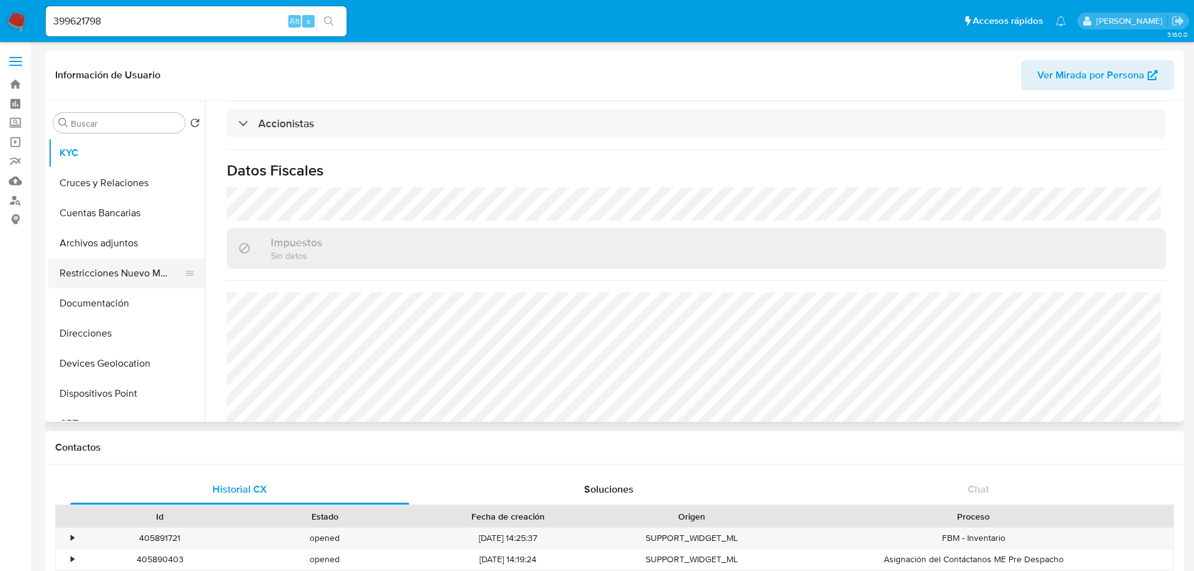
click at [113, 273] on button "Restricciones Nuevo Mundo" at bounding box center [121, 273] width 147 height 30
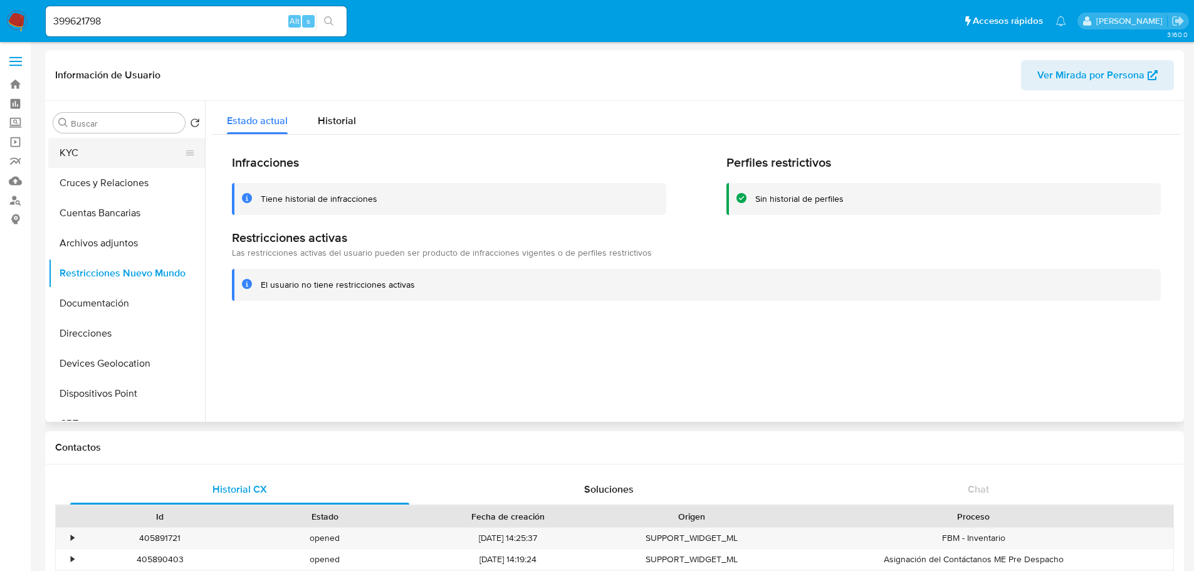
click at [97, 149] on button "KYC" at bounding box center [121, 153] width 147 height 30
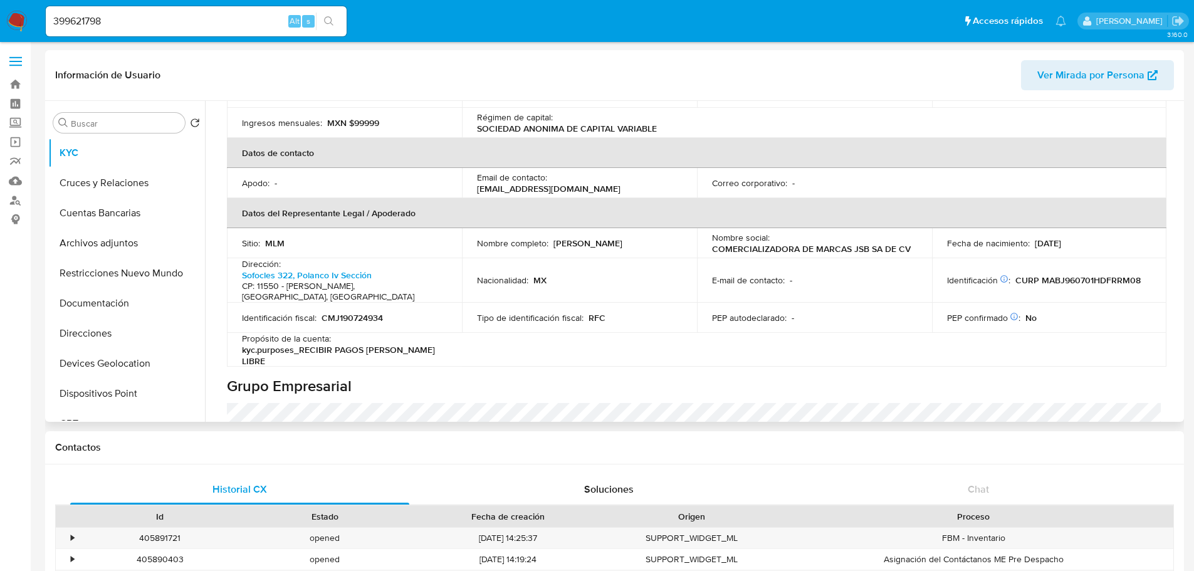
scroll to position [281, 0]
